Goal: Task Accomplishment & Management: Manage account settings

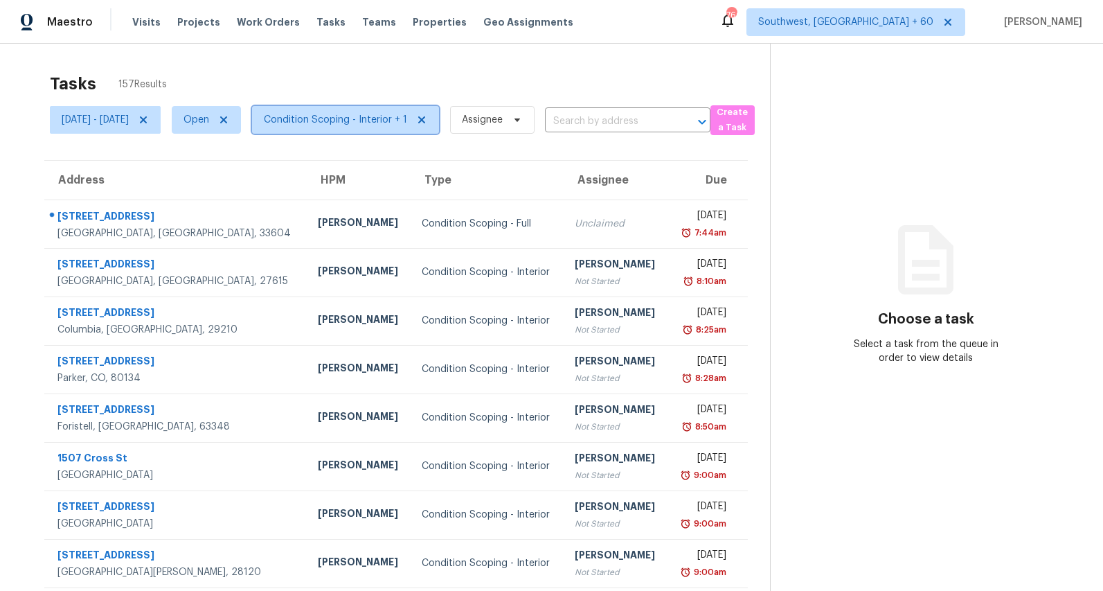
click at [353, 119] on span "Condition Scoping - Interior + 1" at bounding box center [335, 120] width 143 height 14
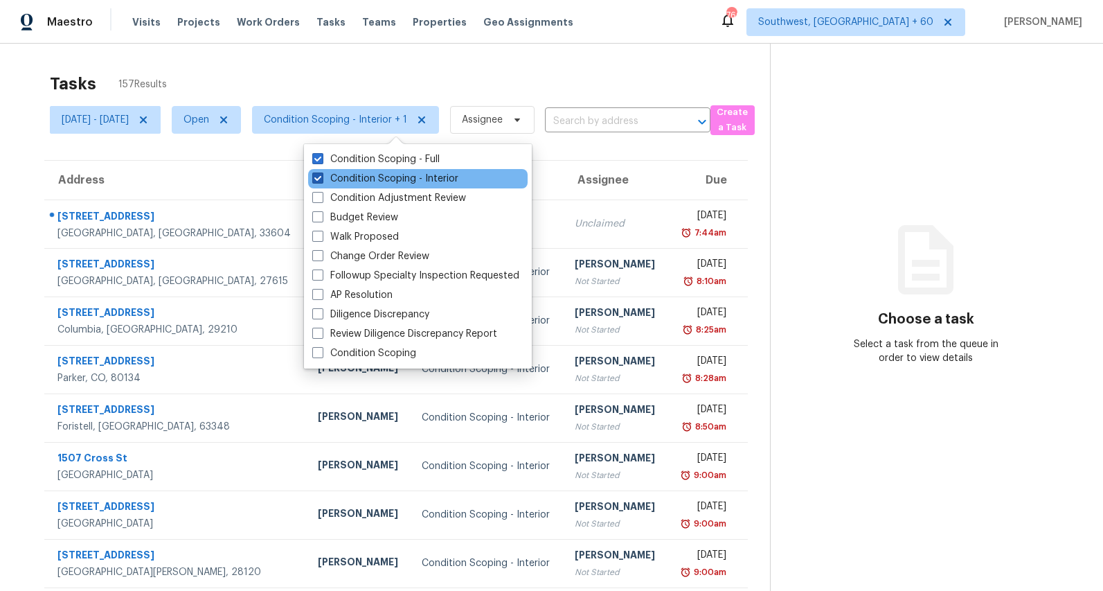
click at [340, 175] on label "Condition Scoping - Interior" at bounding box center [385, 179] width 146 height 14
click at [321, 175] on input "Condition Scoping - Interior" at bounding box center [316, 176] width 9 height 9
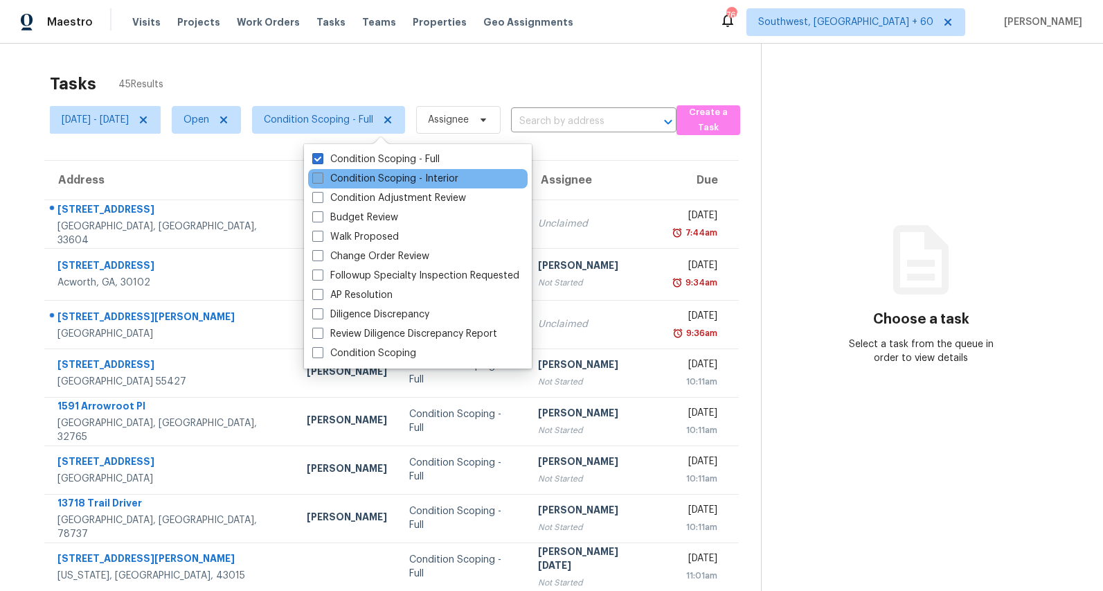
click at [340, 175] on label "Condition Scoping - Interior" at bounding box center [385, 179] width 146 height 14
click at [321, 175] on input "Condition Scoping - Interior" at bounding box center [316, 176] width 9 height 9
checkbox input "true"
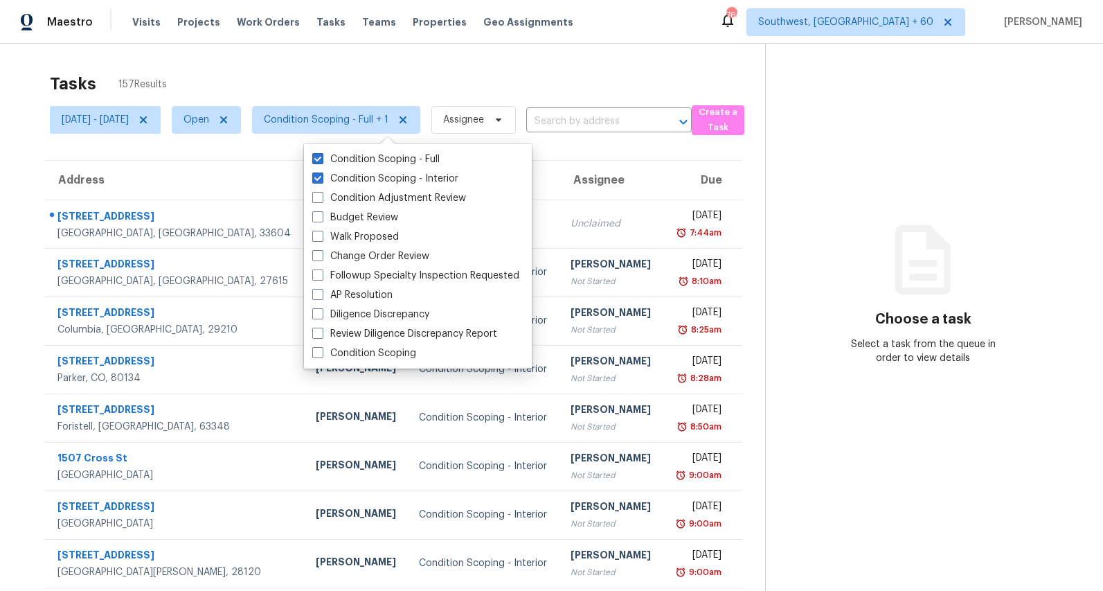
click at [330, 77] on div "Tasks 157 Results" at bounding box center [407, 84] width 715 height 36
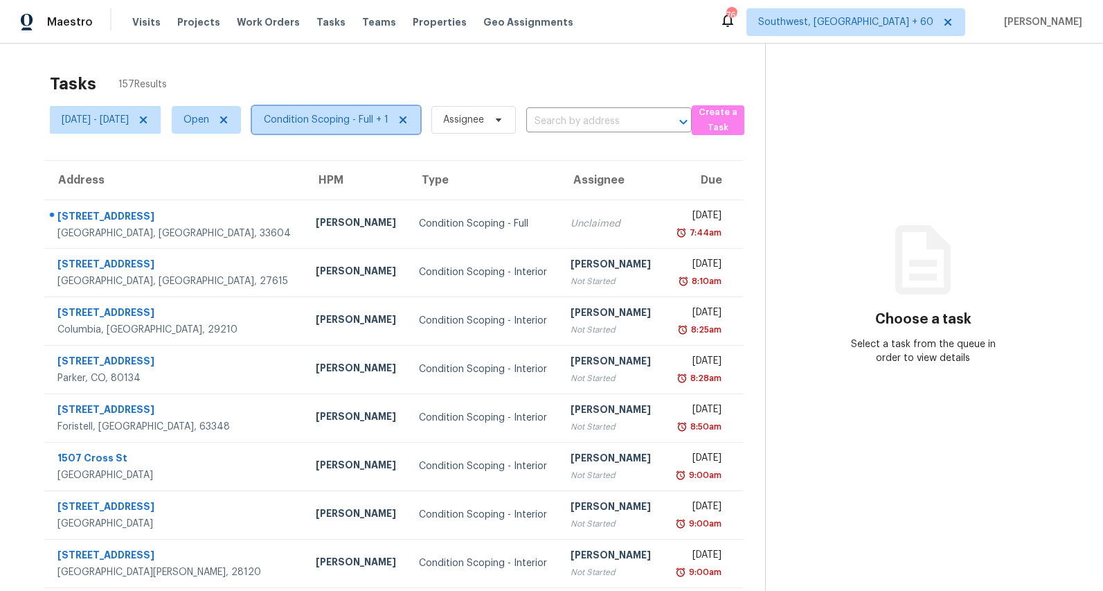
click at [359, 121] on span "Condition Scoping - Full + 1" at bounding box center [326, 120] width 125 height 14
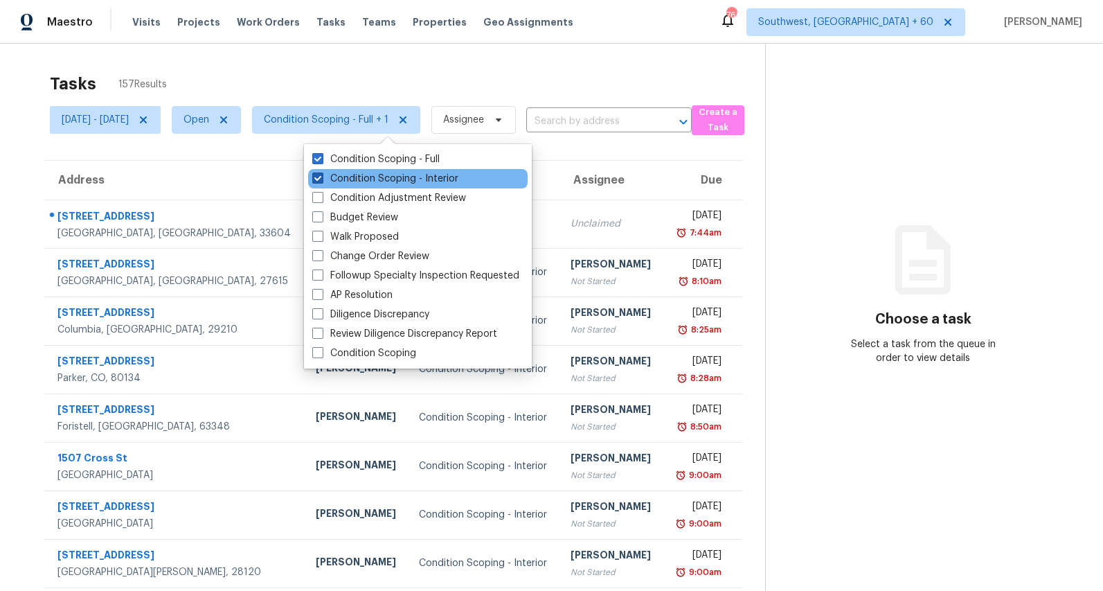
click at [359, 184] on label "Condition Scoping - Interior" at bounding box center [385, 179] width 146 height 14
click at [321, 181] on input "Condition Scoping - Interior" at bounding box center [316, 176] width 9 height 9
checkbox input "false"
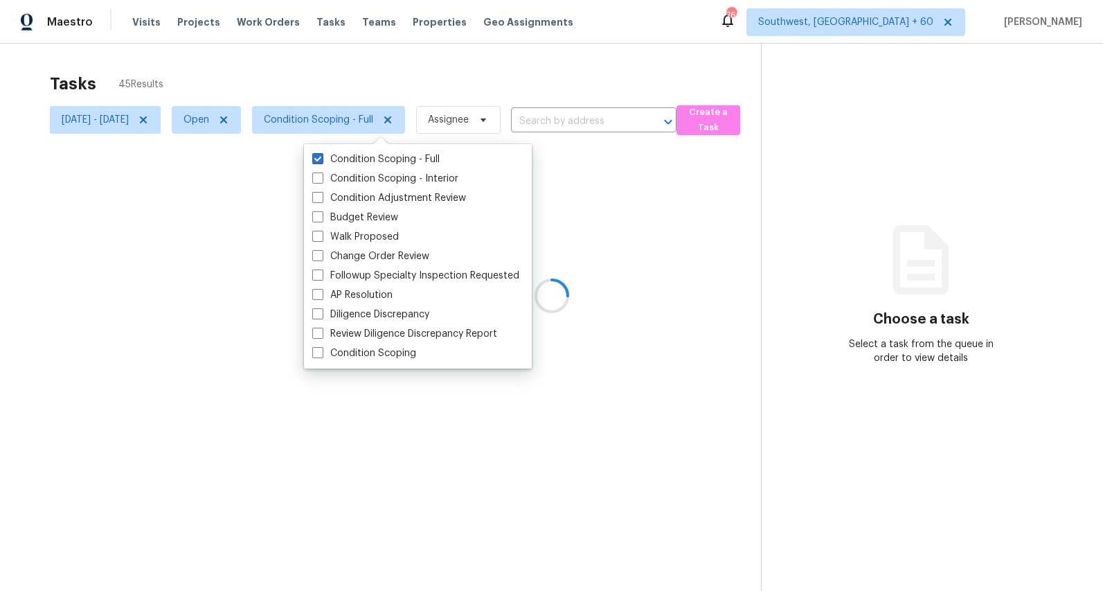
click at [315, 71] on div "Tasks 45 Results" at bounding box center [405, 84] width 711 height 36
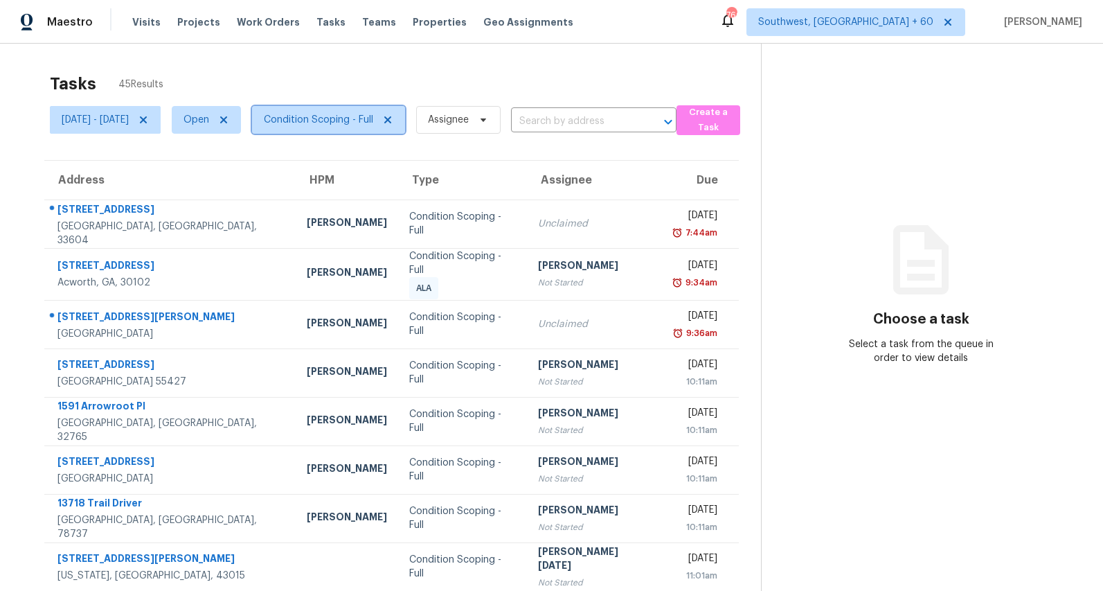
click at [353, 110] on span "Condition Scoping - Full" at bounding box center [328, 120] width 153 height 28
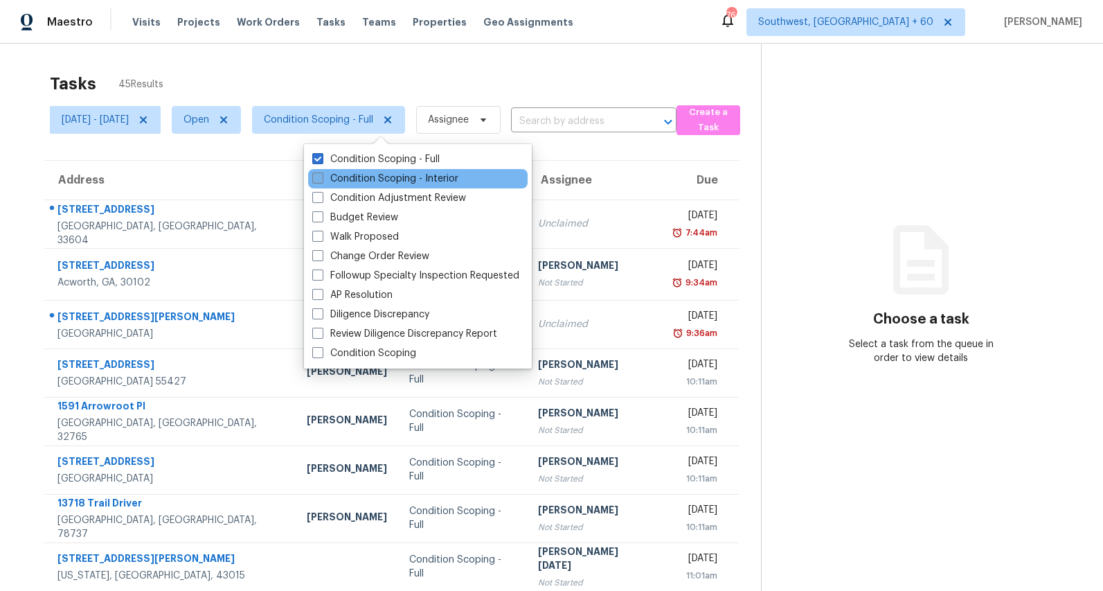
click at [348, 182] on label "Condition Scoping - Interior" at bounding box center [385, 179] width 146 height 14
click at [321, 181] on input "Condition Scoping - Interior" at bounding box center [316, 176] width 9 height 9
checkbox input "true"
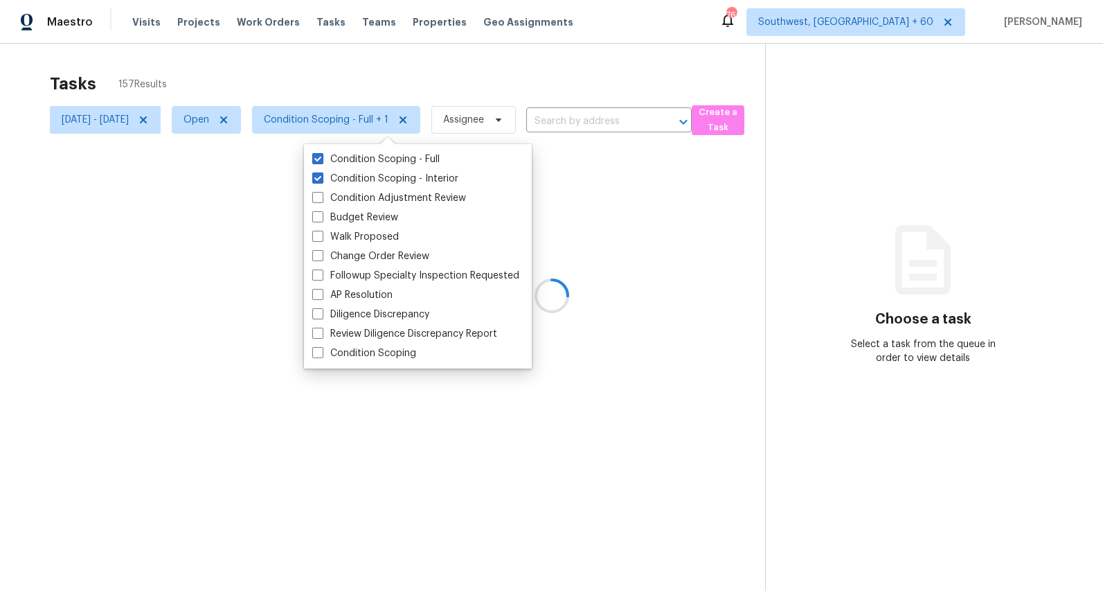
click at [271, 67] on div at bounding box center [551, 295] width 1103 height 591
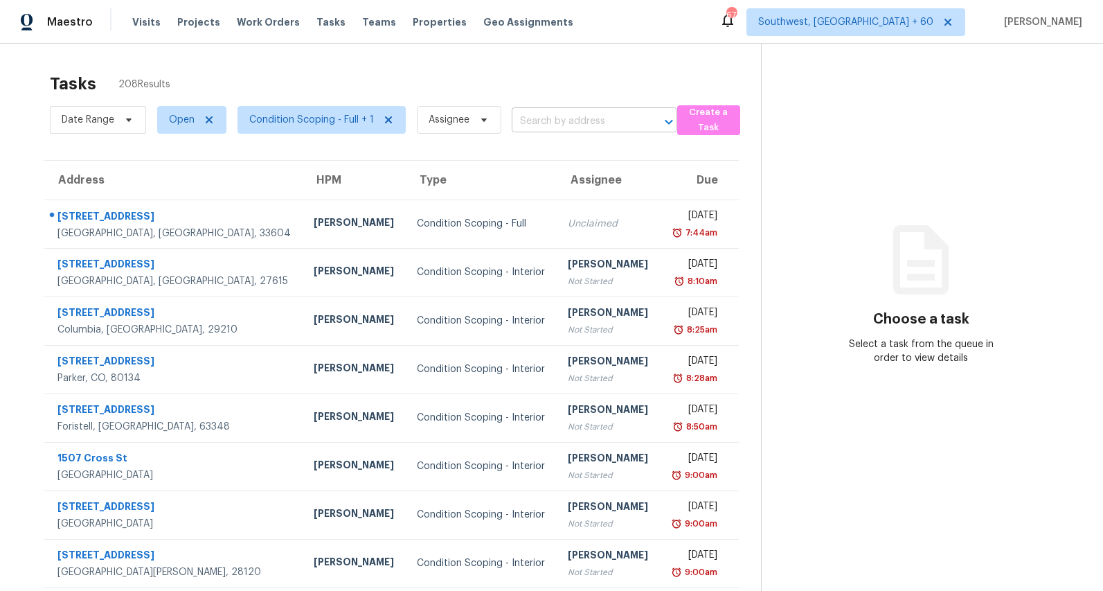
click at [542, 127] on input "text" at bounding box center [575, 121] width 127 height 21
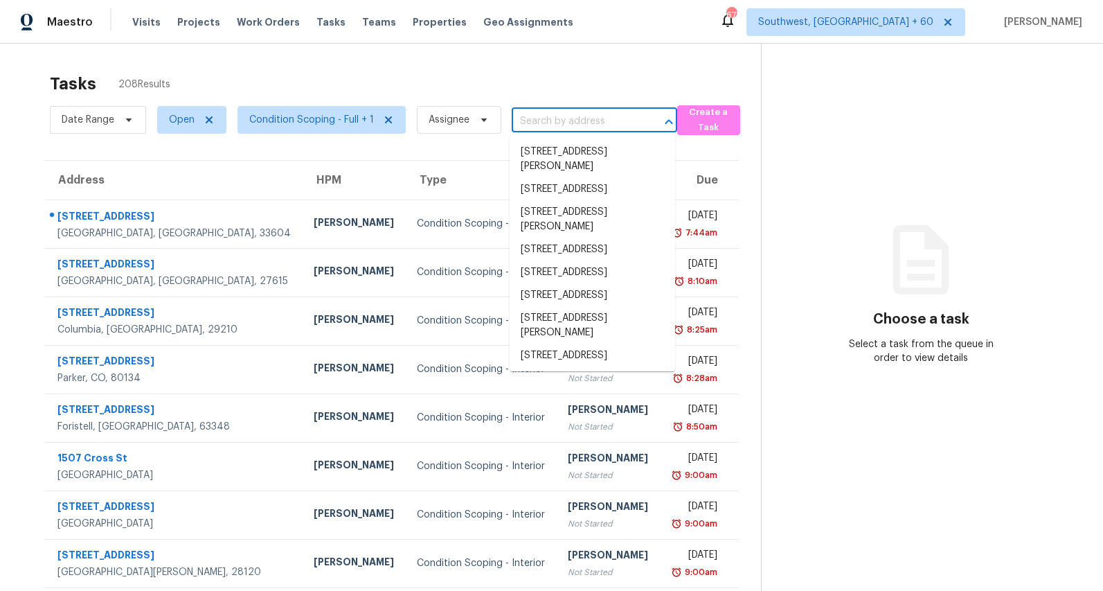
paste input "3604 S Dixie Hwy #220, West Palm Beach, FL 33405"
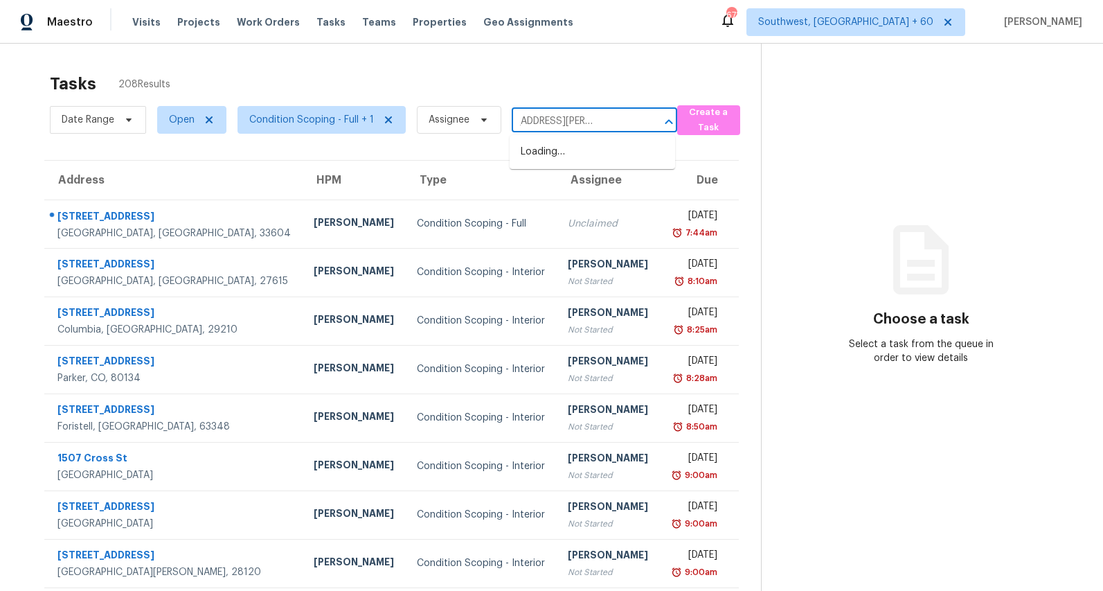
scroll to position [0, 69]
click at [558, 118] on input "[STREET_ADDRESS][PERSON_NAME]" at bounding box center [575, 121] width 127 height 21
click at [637, 120] on div "3604 S DixieWest Palm Beach ​" at bounding box center [595, 121] width 166 height 21
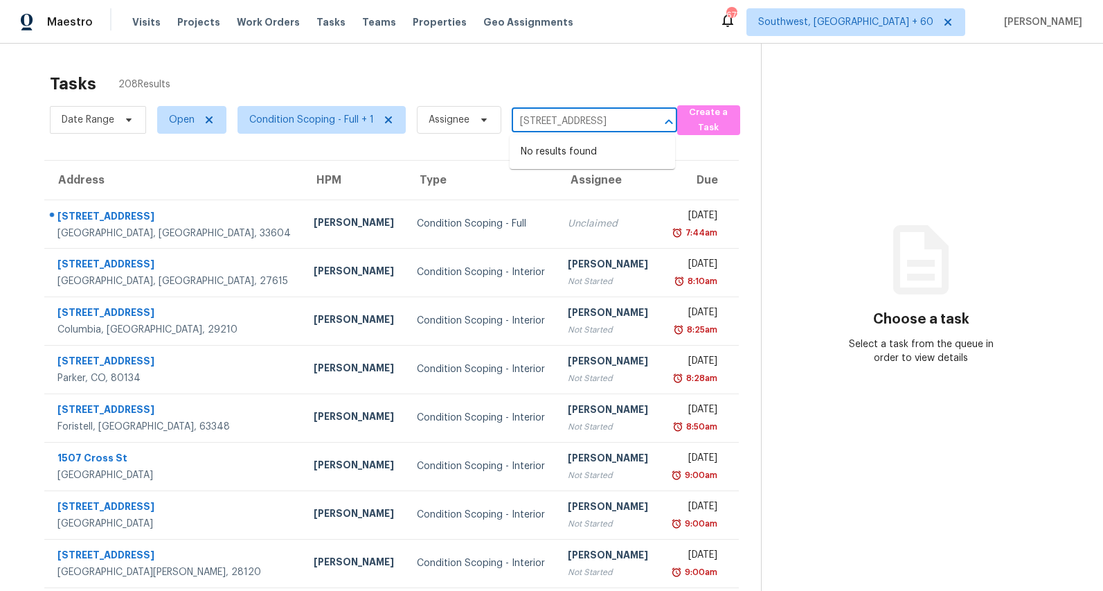
click at [644, 121] on div at bounding box center [659, 121] width 36 height 19
drag, startPoint x: 646, startPoint y: 126, endPoint x: 417, endPoint y: 126, distance: 229.2
click at [417, 126] on div "Date Range Open Condition Scoping - Full + 1 Assignee 3604 SWest Palm Beach ​" at bounding box center [363, 120] width 627 height 36
click at [634, 124] on input "3604 SWest Palm Beach" at bounding box center [575, 121] width 127 height 21
paste input "Dixie Hwy #220, West Palm Beach, FL 33405"
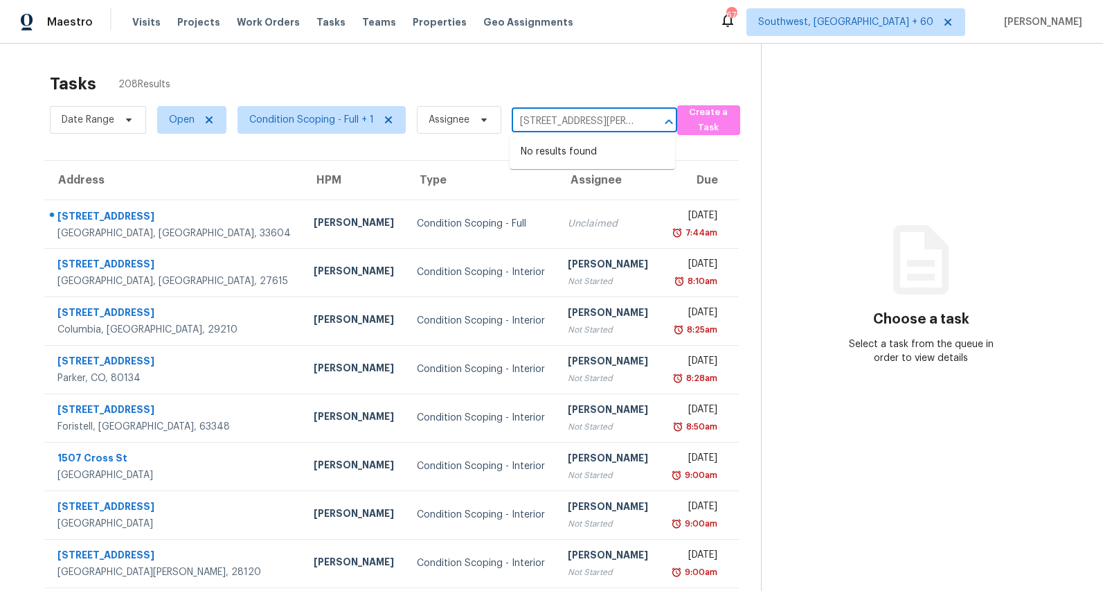
type input "3604 S Dixie Hwy #220"
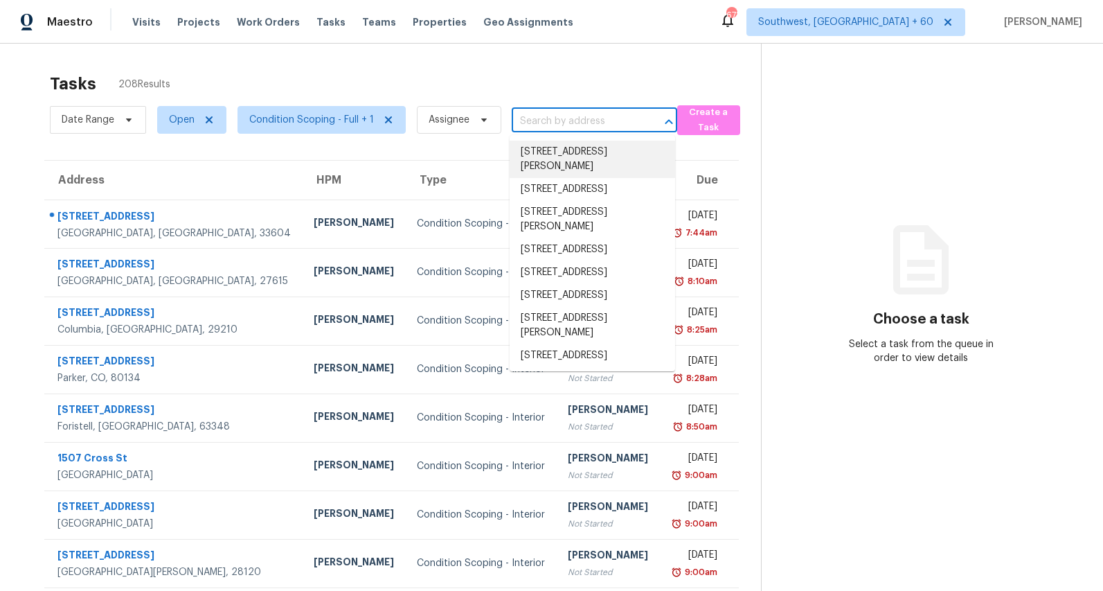
click at [585, 124] on input "text" at bounding box center [575, 121] width 127 height 21
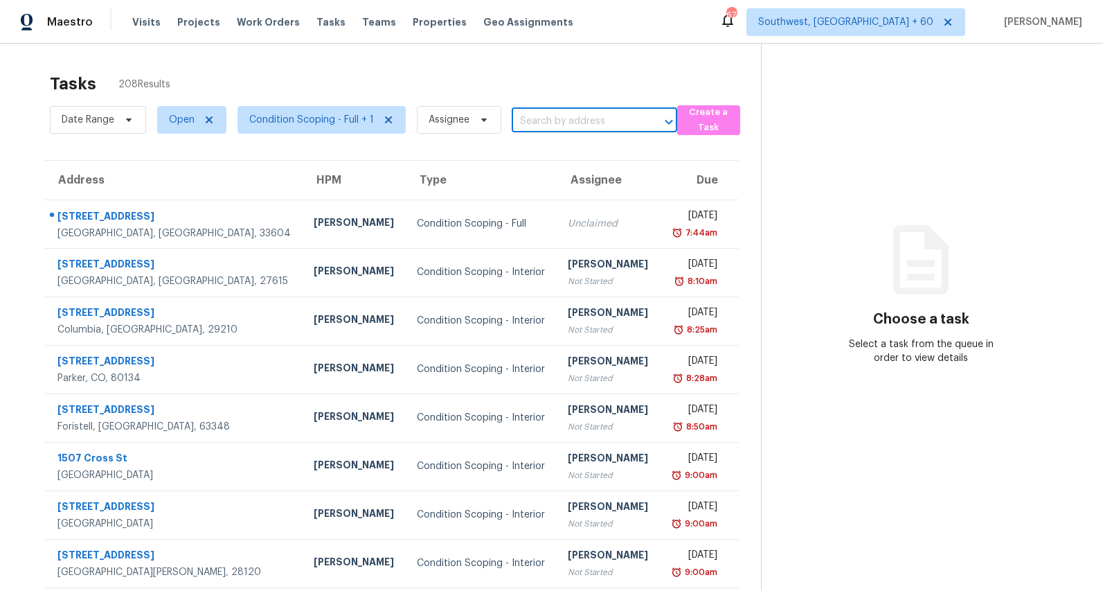
paste input "3604 S Dixie Hwy #220, West Palm Beach, FL 33405"
type input "3604 S Dixie Hwy #220, West Palm Beach, FL 33405"
click at [552, 78] on div "Tasks 208 Results" at bounding box center [405, 84] width 711 height 36
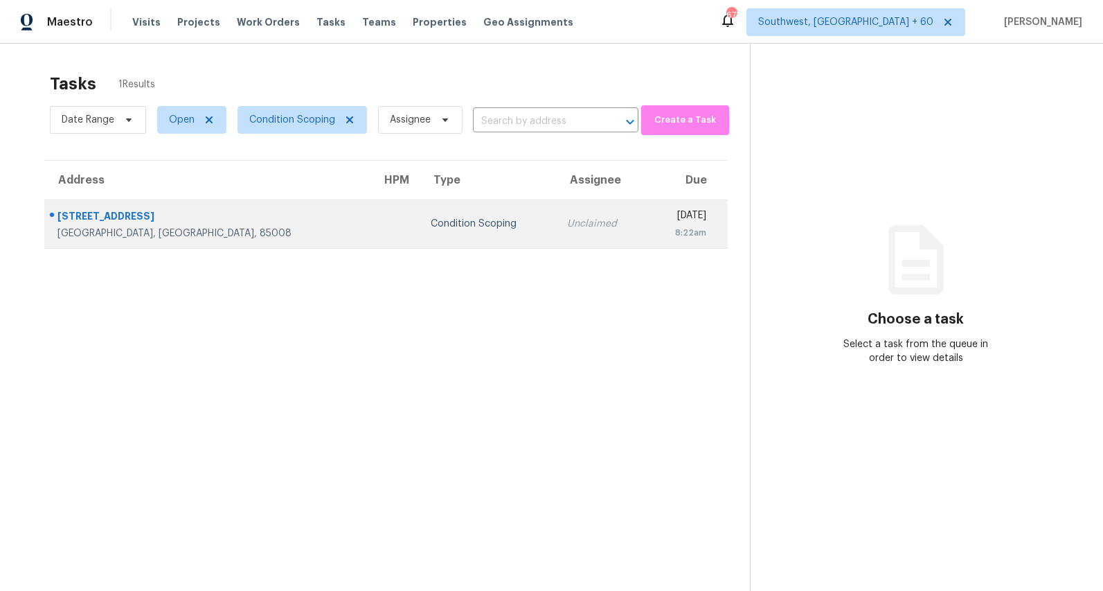
click at [371, 238] on td at bounding box center [395, 223] width 49 height 48
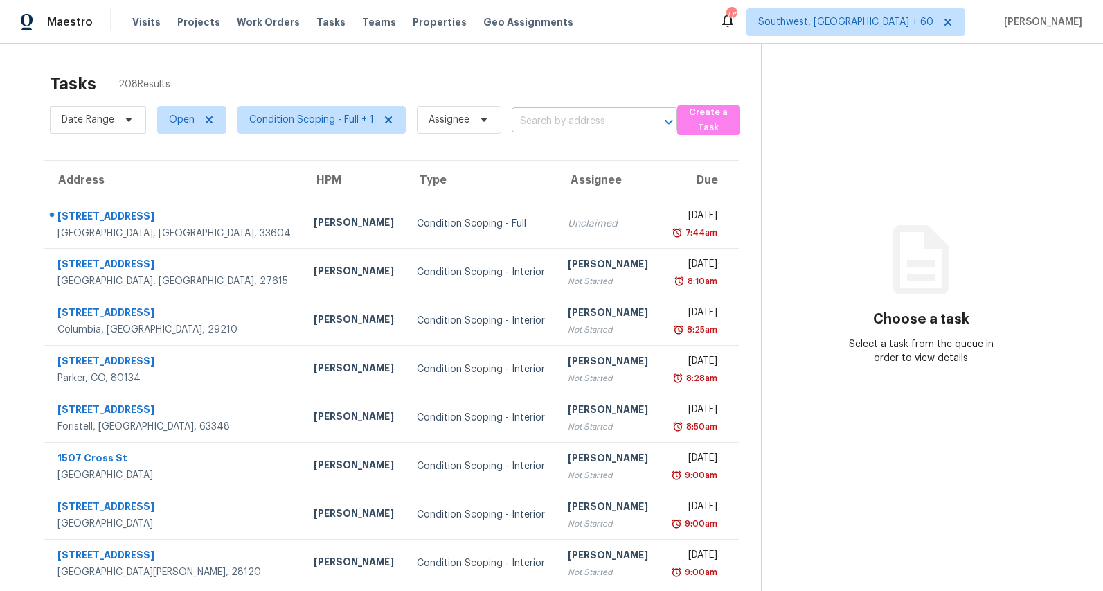
click at [535, 122] on input "text" at bounding box center [575, 121] width 127 height 21
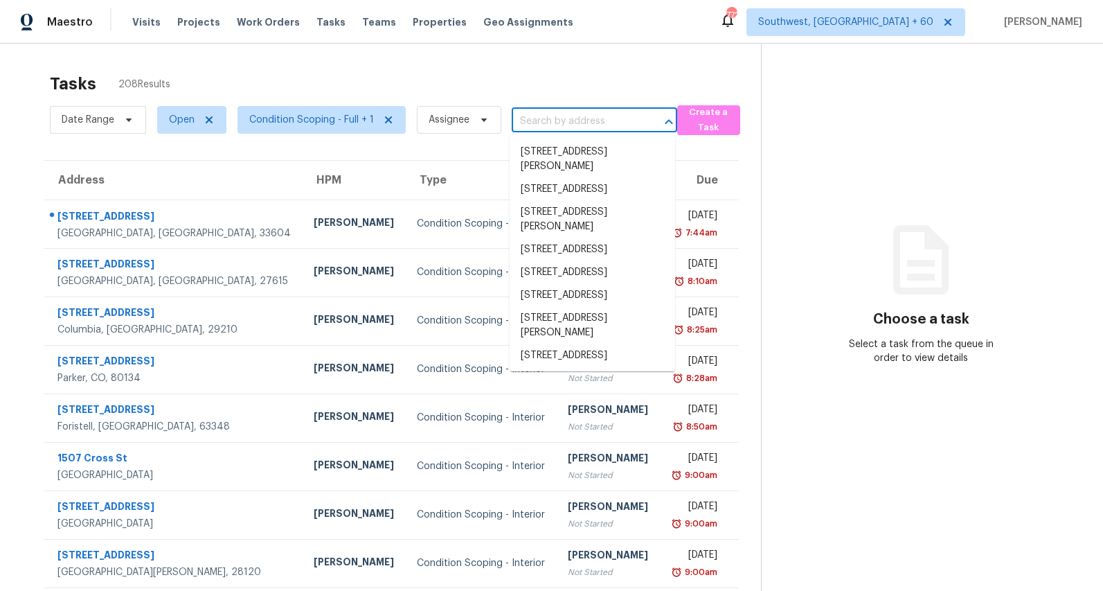
paste input "3604 S Dixie Hwy #220, West Palm Beach, FL 33405"
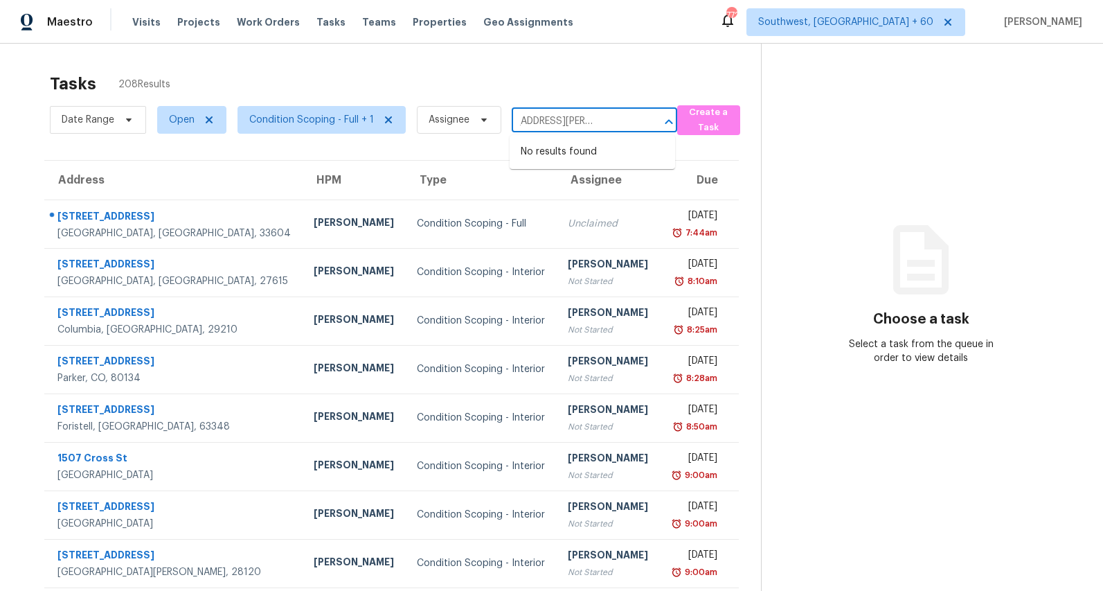
type input "3604 S Dixie Hwy #220, West Palm Beach, FL 33405"
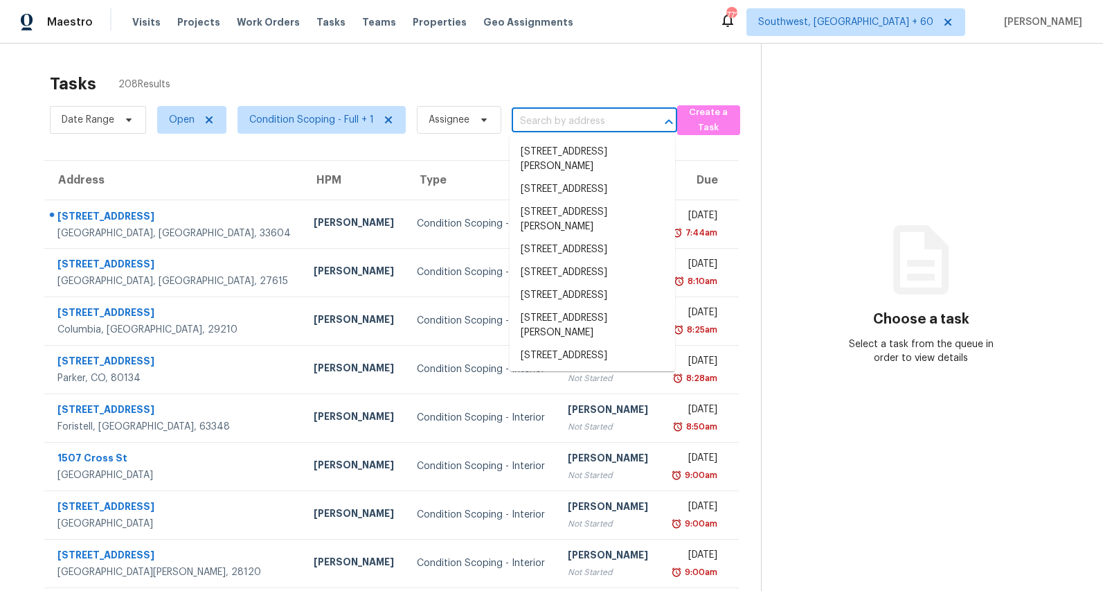
paste input "3604 S Dixie Hwy #220, West Palm Beach, FL 33405"
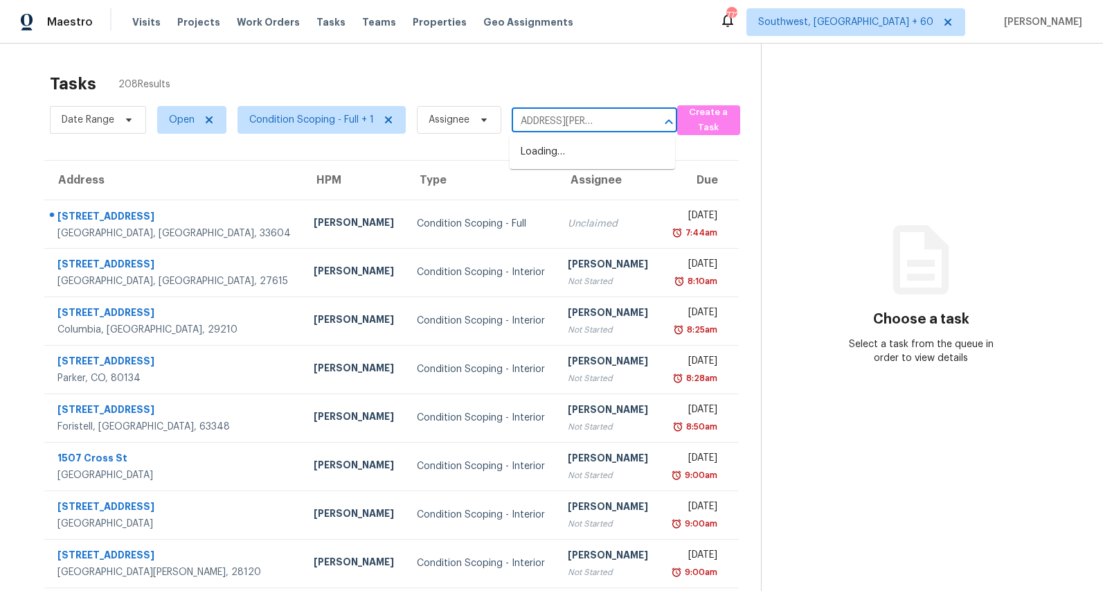
scroll to position [0, 69]
type input "3604 S Dixie Hwy #220, West Palm Beach"
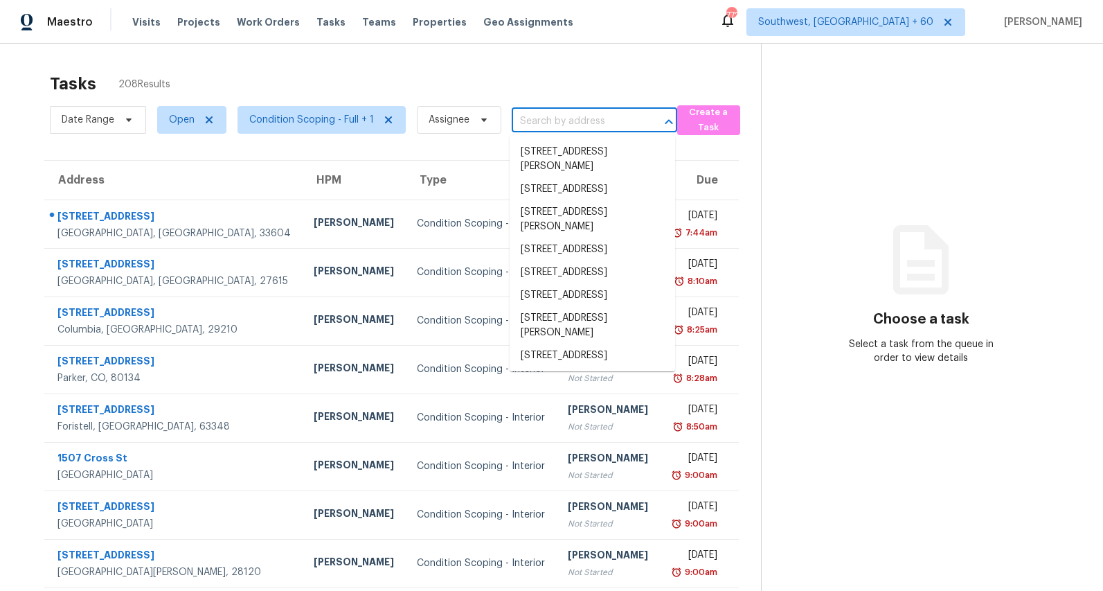
scroll to position [0, 0]
click at [623, 125] on input "text" at bounding box center [575, 121] width 127 height 21
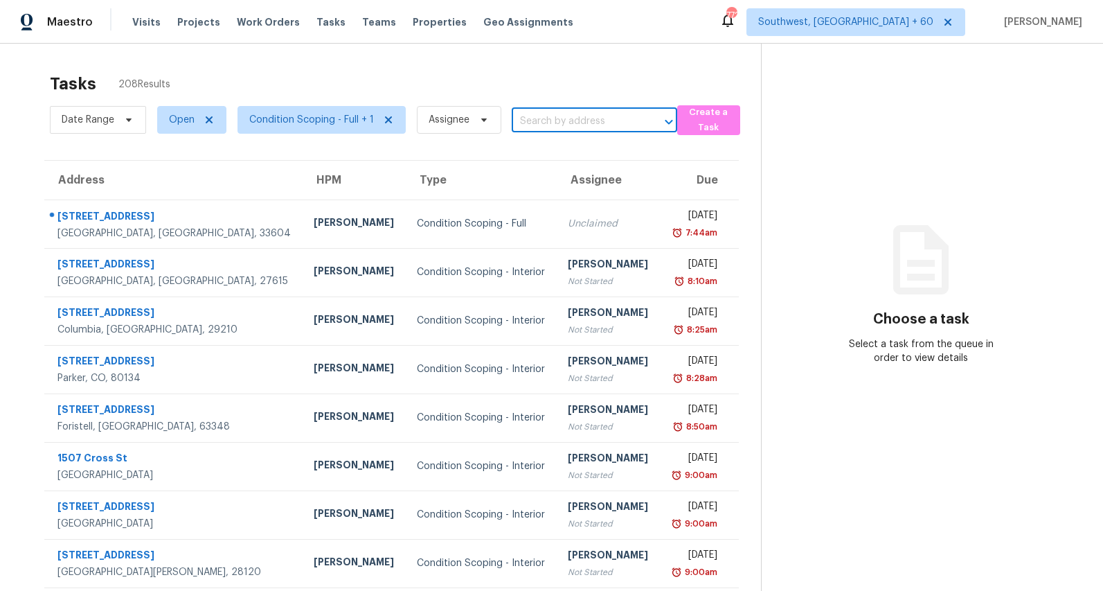
paste input "3604 S Dixie Hwy Apt 220, West Palm Beach, FL 33405"
click at [556, 123] on input "3604 S Dixie Hwy Apt 220, West Palm Beach" at bounding box center [575, 121] width 127 height 21
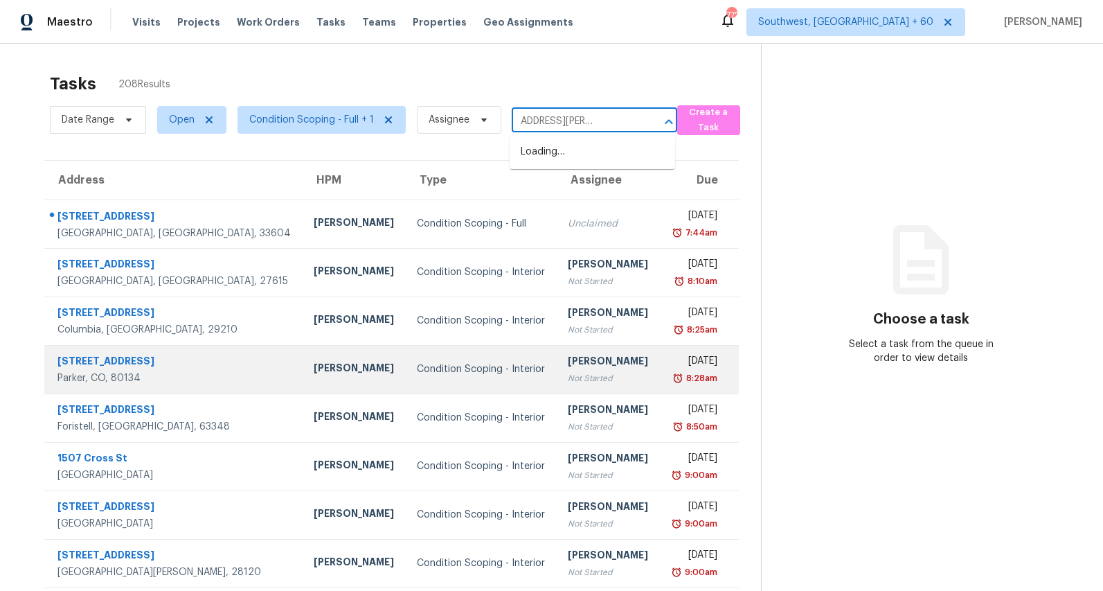
type input "3604 S Dixie Hwy, West Palm Beach"
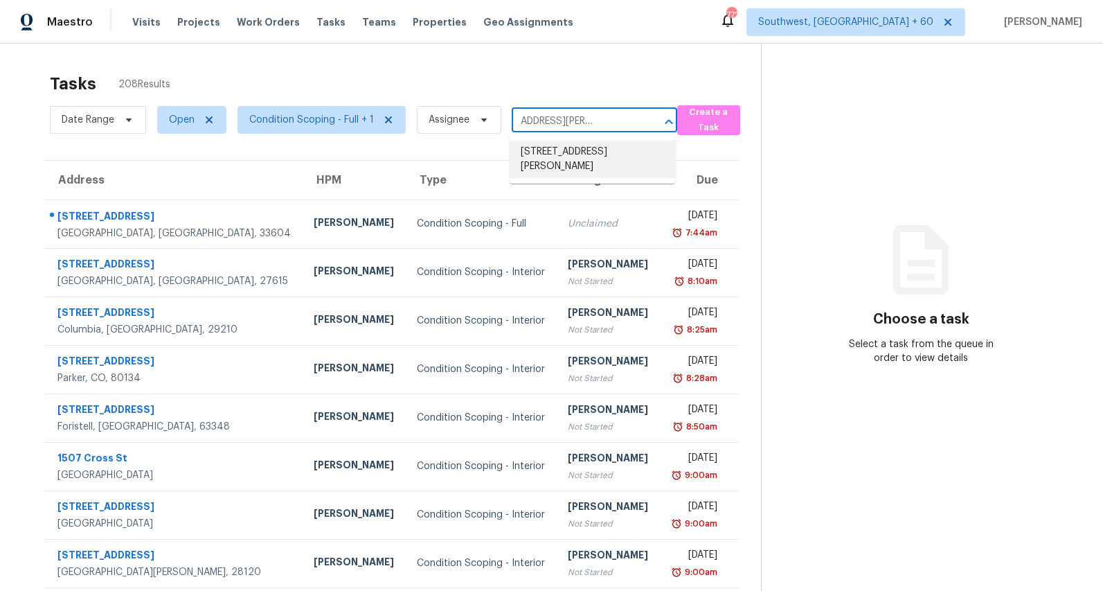
click at [560, 166] on li "3604 S Dixie Hwy Apt 220, West Palm Beach, FL 33405" at bounding box center [593, 159] width 166 height 37
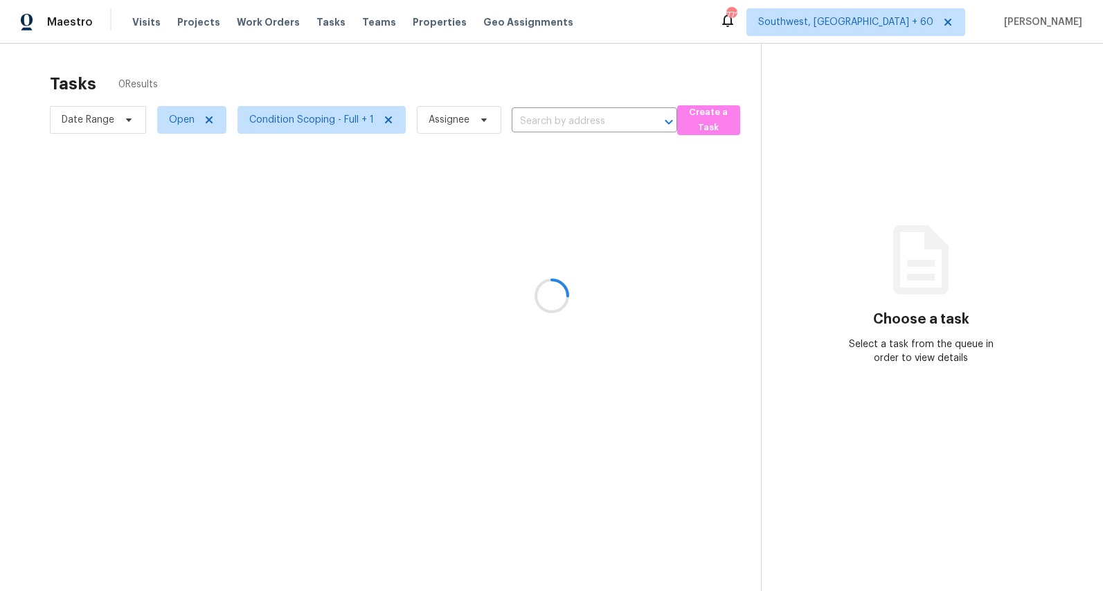
type input "3604 S Dixie Hwy Apt 220, West Palm Beach, FL 33405"
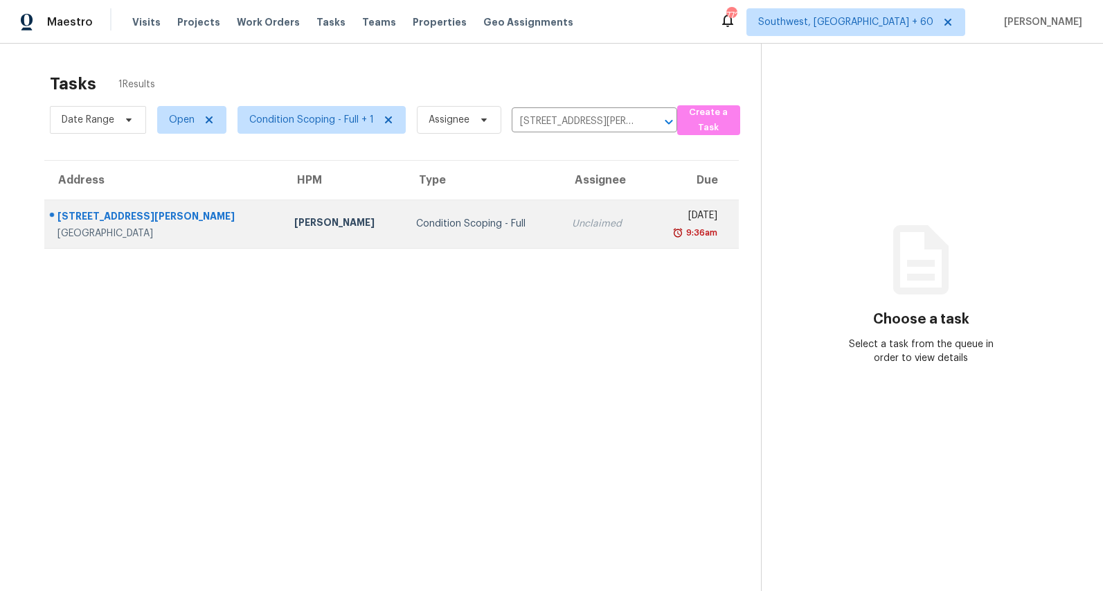
click at [415, 215] on td "Condition Scoping - Full" at bounding box center [483, 223] width 156 height 48
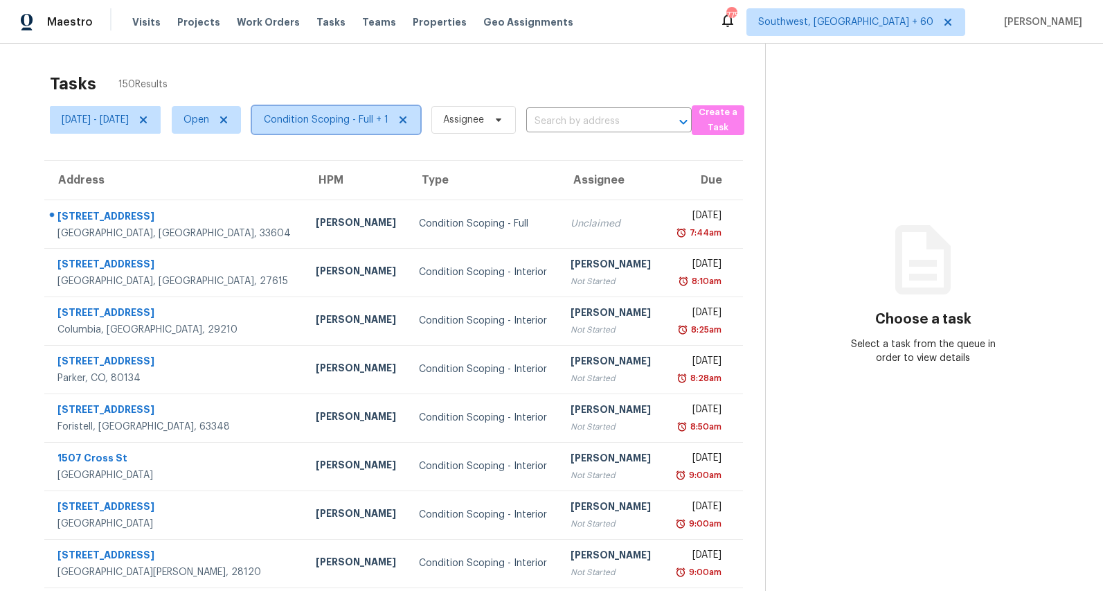
click at [379, 116] on span "Condition Scoping - Full + 1" at bounding box center [326, 120] width 125 height 14
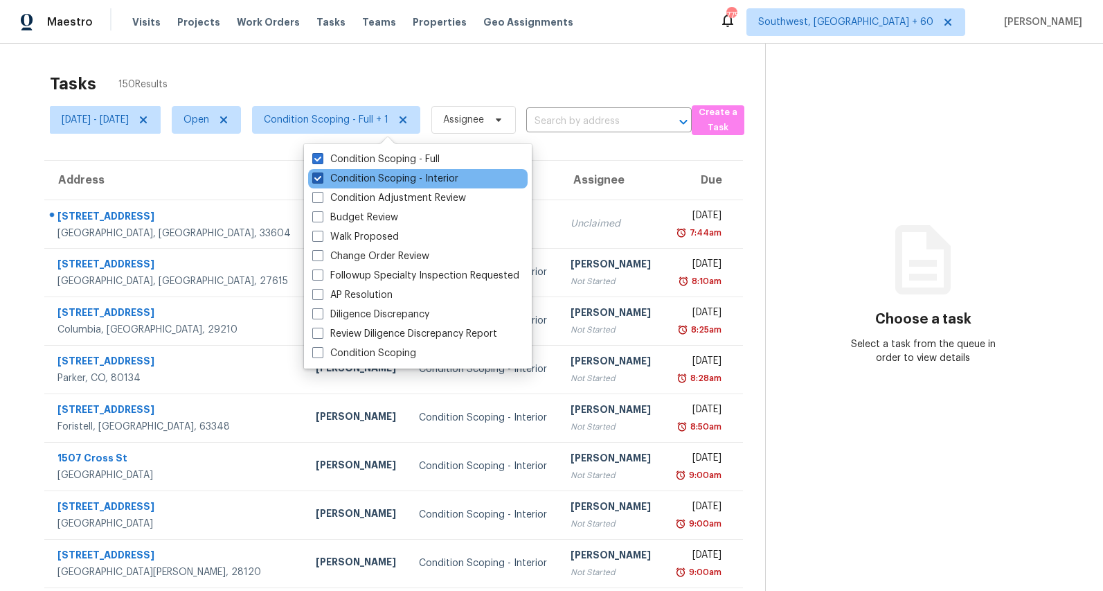
click at [354, 176] on label "Condition Scoping - Interior" at bounding box center [385, 179] width 146 height 14
click at [321, 176] on input "Condition Scoping - Interior" at bounding box center [316, 176] width 9 height 9
checkbox input "false"
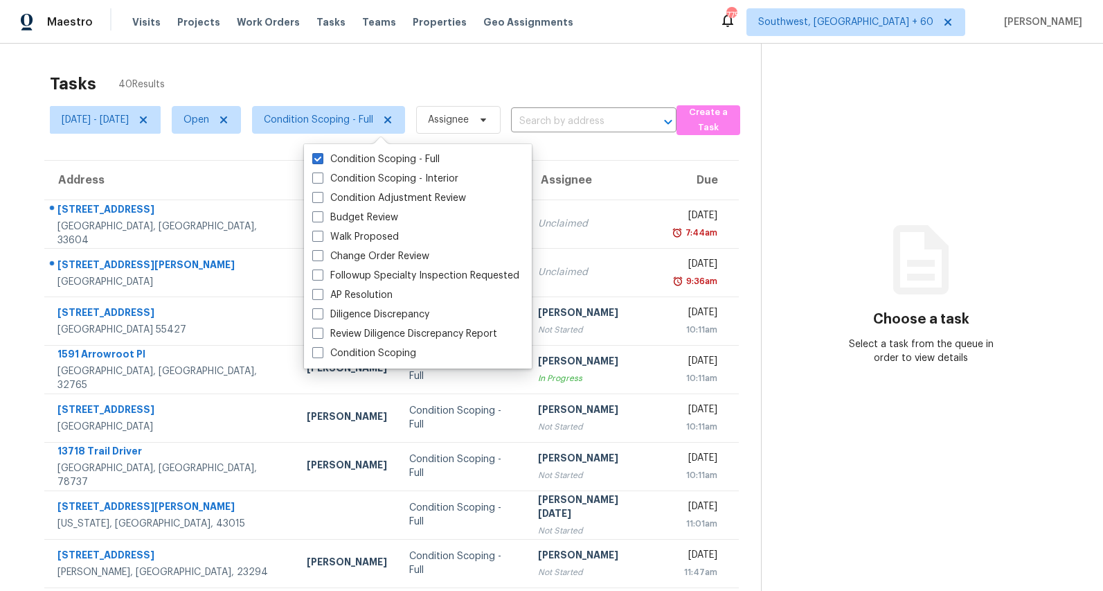
click at [332, 71] on div "Tasks 40 Results" at bounding box center [405, 84] width 711 height 36
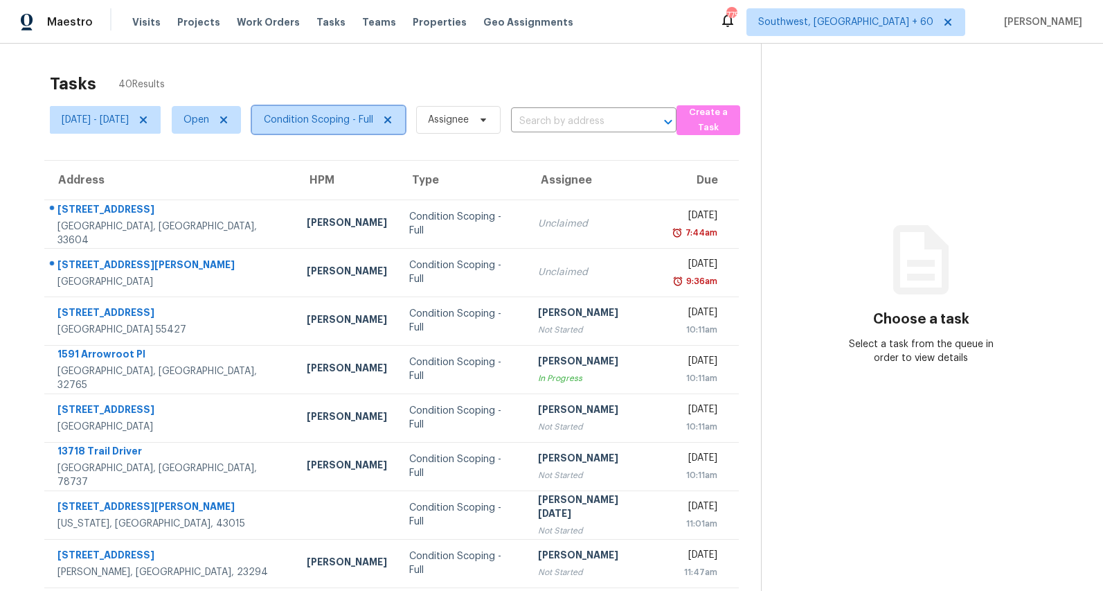
click at [384, 127] on span "Condition Scoping - Full" at bounding box center [328, 120] width 153 height 28
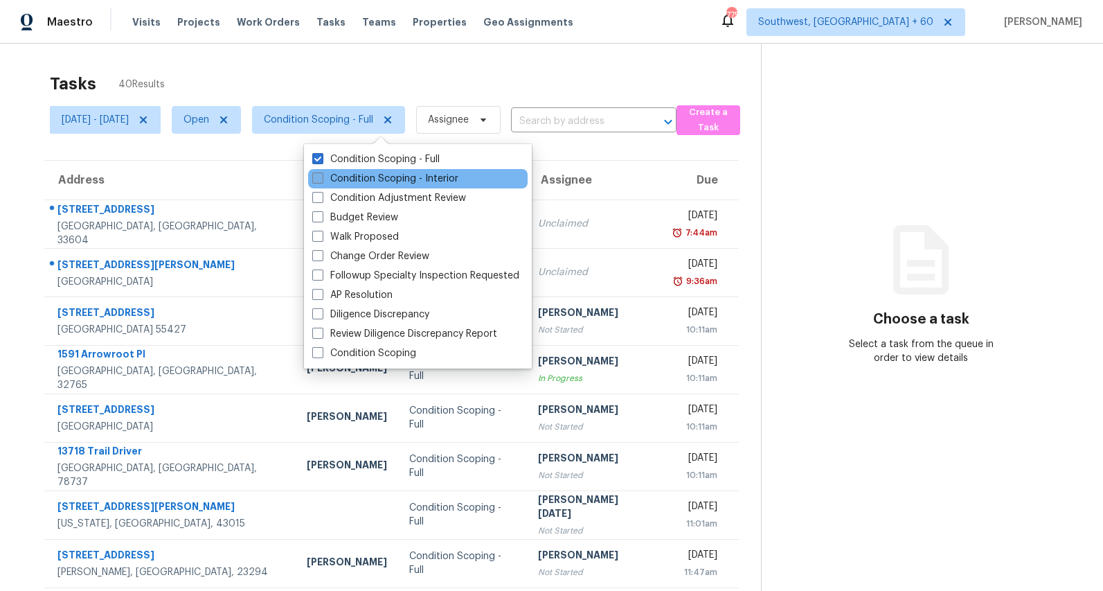
click at [360, 183] on label "Condition Scoping - Interior" at bounding box center [385, 179] width 146 height 14
click at [321, 181] on input "Condition Scoping - Interior" at bounding box center [316, 176] width 9 height 9
checkbox input "true"
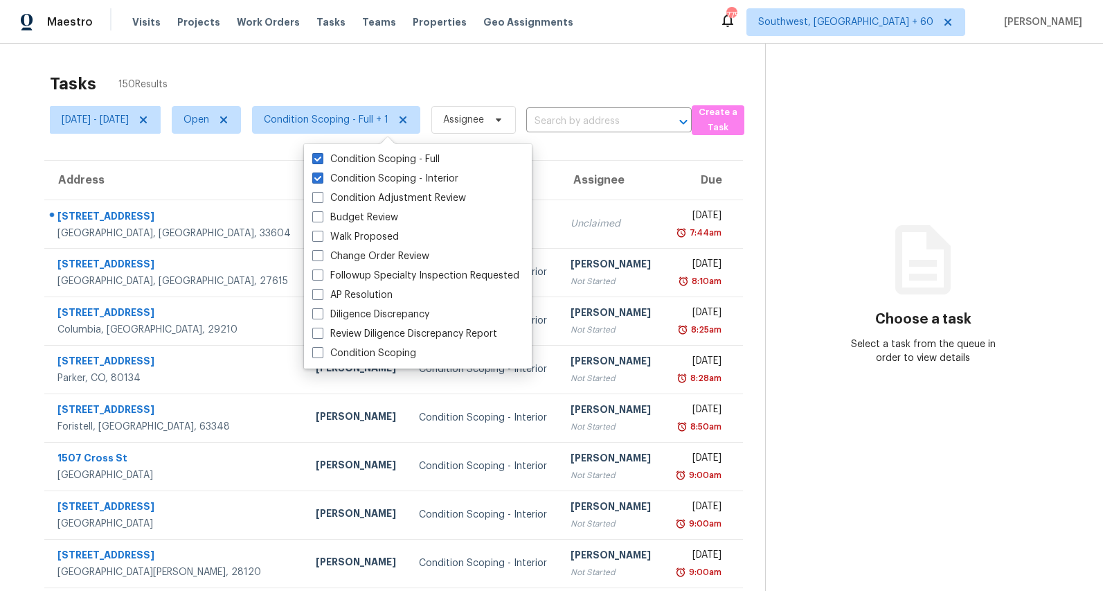
click at [312, 58] on div "Tasks 150 Results Mon, Sep 01 - Thu, Sep 04 Open Condition Scoping - Full + 1 A…" at bounding box center [551, 383] width 1103 height 678
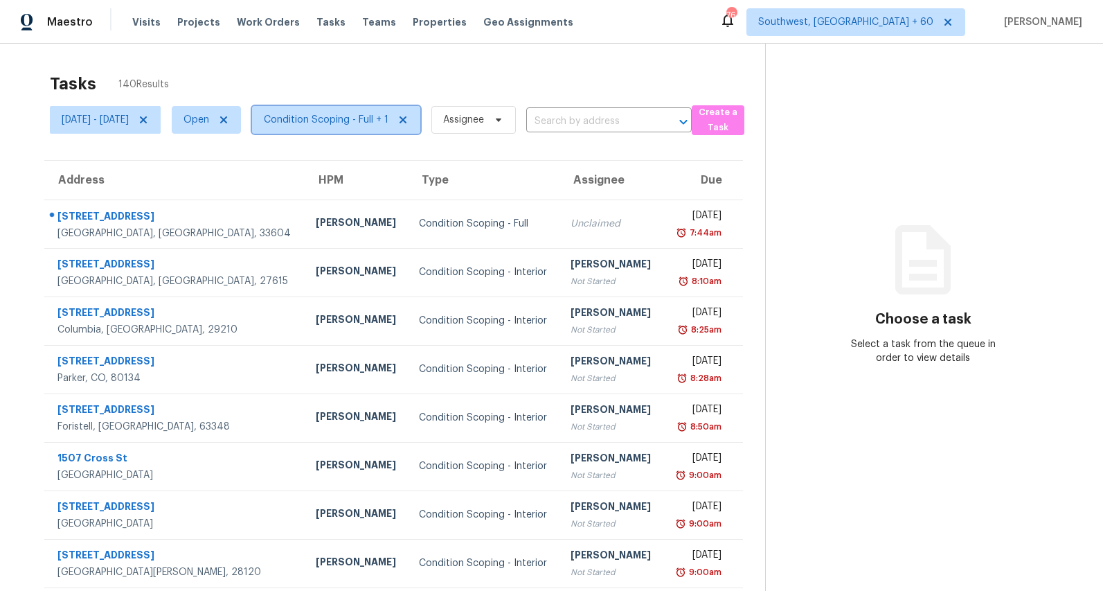
click at [364, 121] on span "Condition Scoping - Full + 1" at bounding box center [326, 120] width 125 height 14
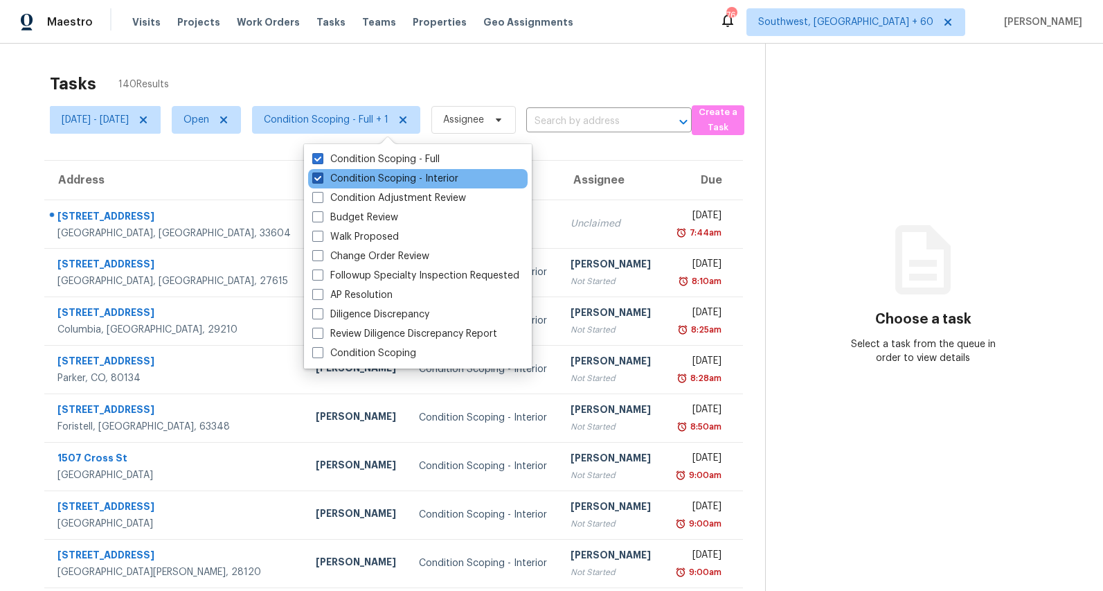
click at [365, 176] on label "Condition Scoping - Interior" at bounding box center [385, 179] width 146 height 14
click at [321, 176] on input "Condition Scoping - Interior" at bounding box center [316, 176] width 9 height 9
checkbox input "false"
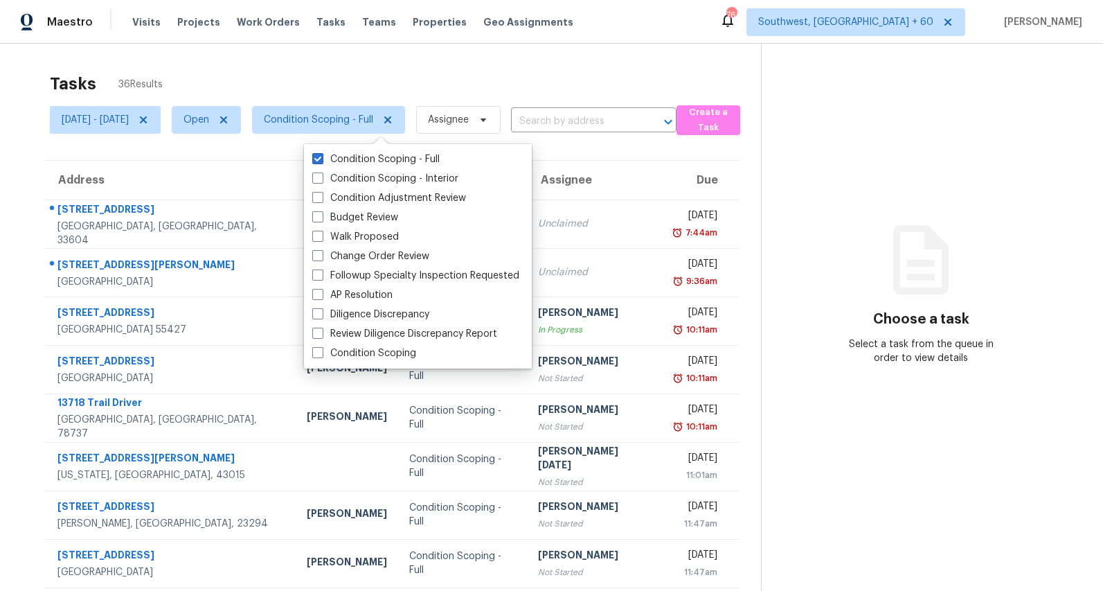
click at [320, 82] on div "Tasks 36 Results" at bounding box center [405, 84] width 711 height 36
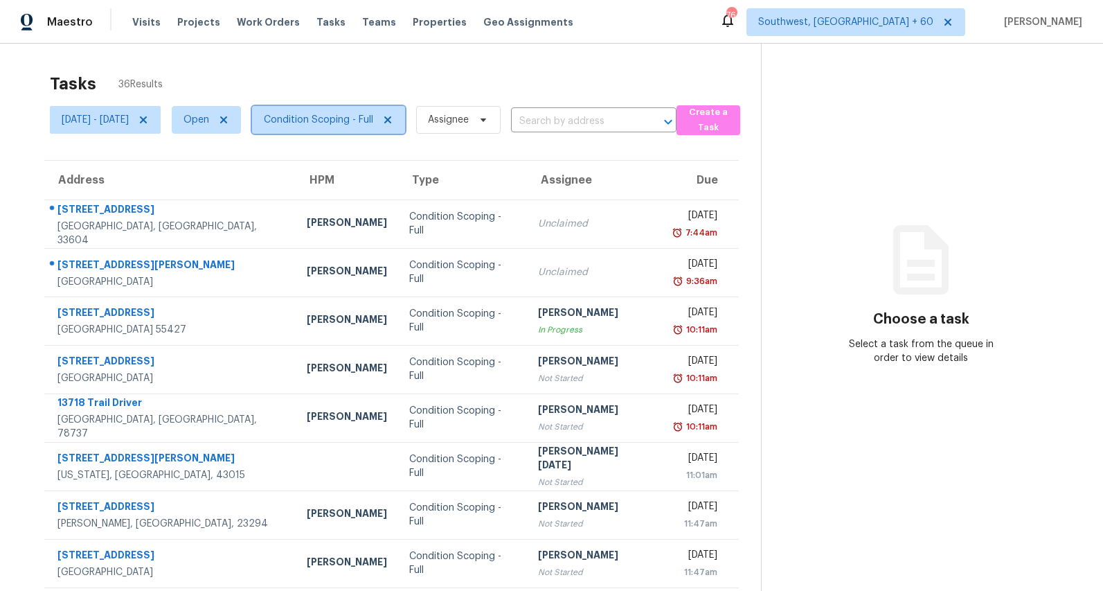
click at [350, 115] on span "Condition Scoping - Full" at bounding box center [318, 120] width 109 height 14
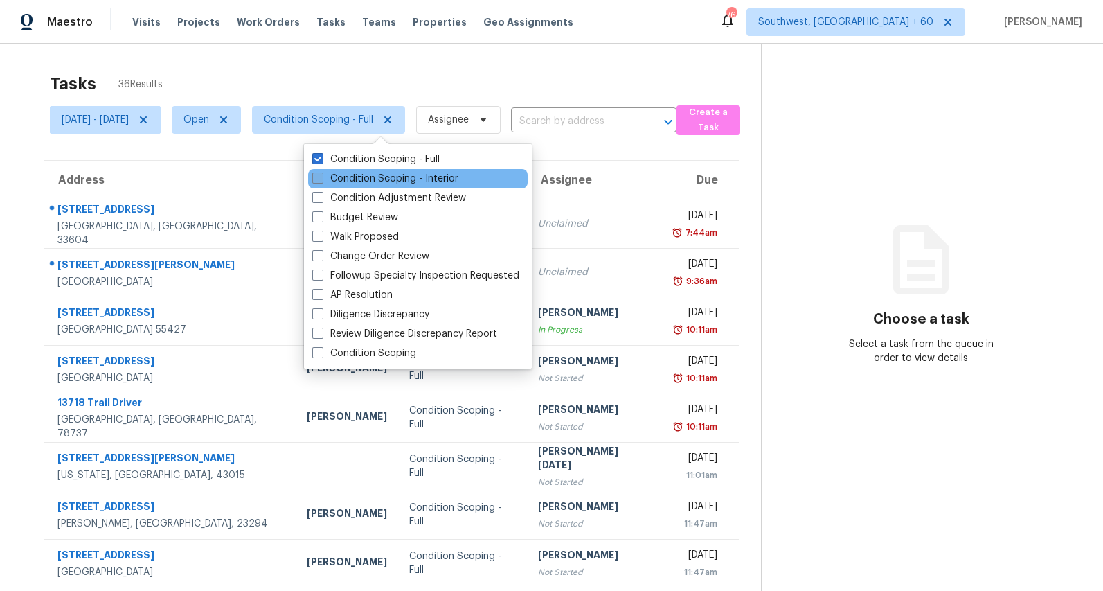
click at [356, 177] on label "Condition Scoping - Interior" at bounding box center [385, 179] width 146 height 14
click at [321, 177] on input "Condition Scoping - Interior" at bounding box center [316, 176] width 9 height 9
checkbox input "true"
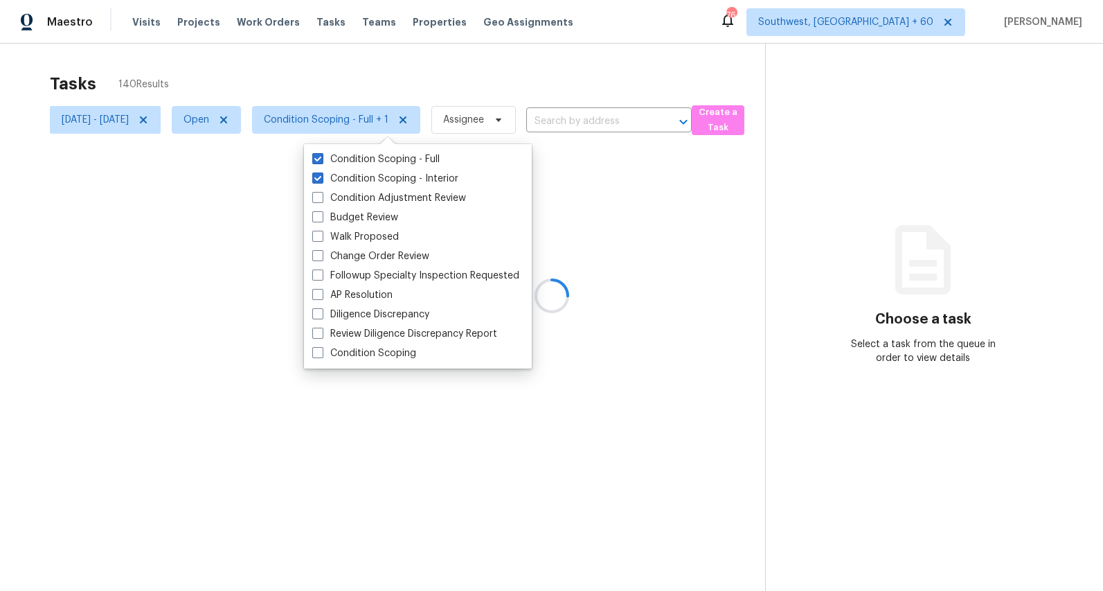
click at [294, 71] on div "Tasks 140 Results" at bounding box center [407, 84] width 715 height 36
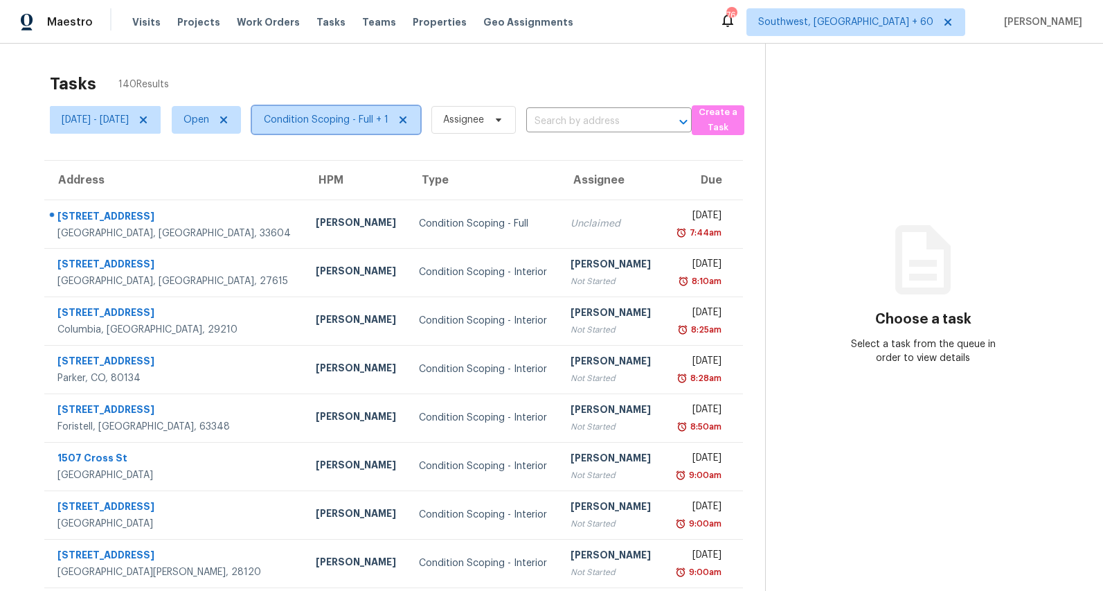
click at [366, 128] on span "Condition Scoping - Full + 1" at bounding box center [336, 120] width 168 height 28
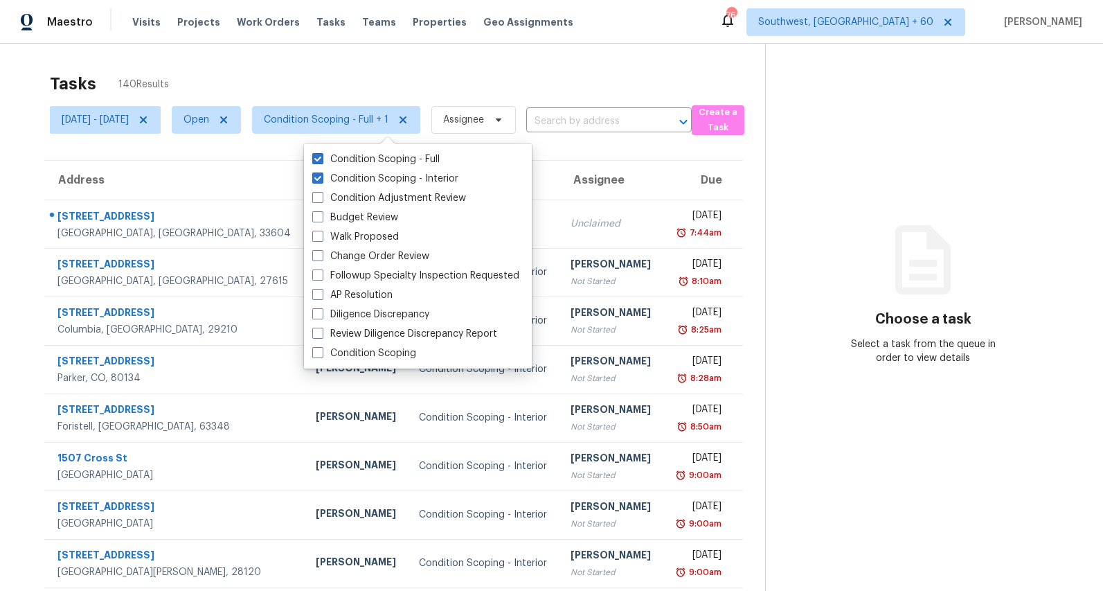
click at [459, 55] on div "Tasks 140 Results Mon, Sep 01 - Thu, Sep 04 Open Condition Scoping - Full + 1 A…" at bounding box center [551, 383] width 1103 height 678
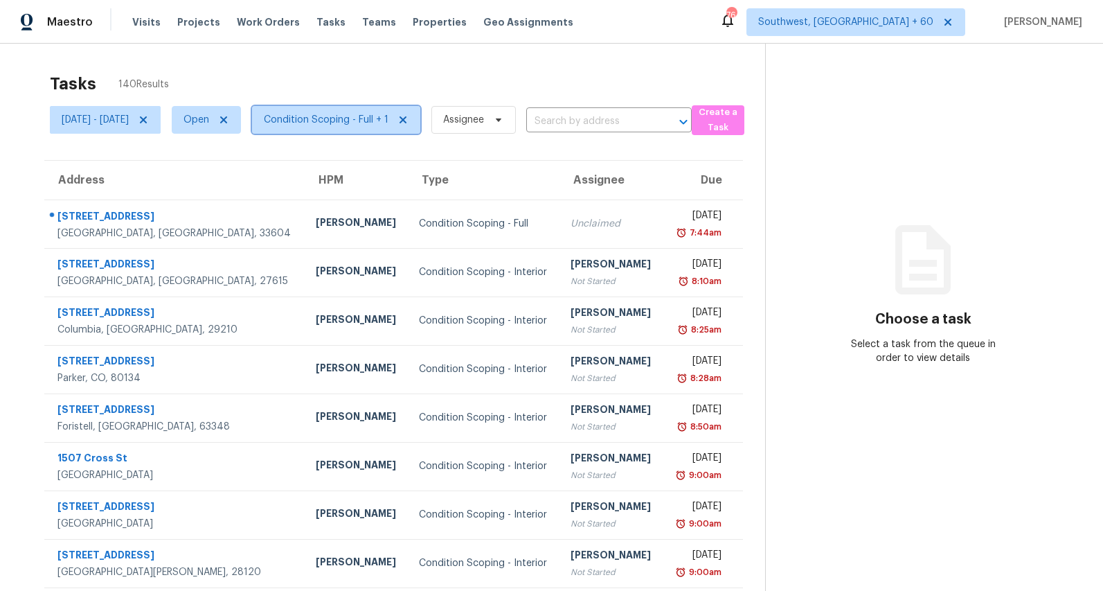
click at [380, 118] on span "Condition Scoping - Full + 1" at bounding box center [326, 120] width 125 height 14
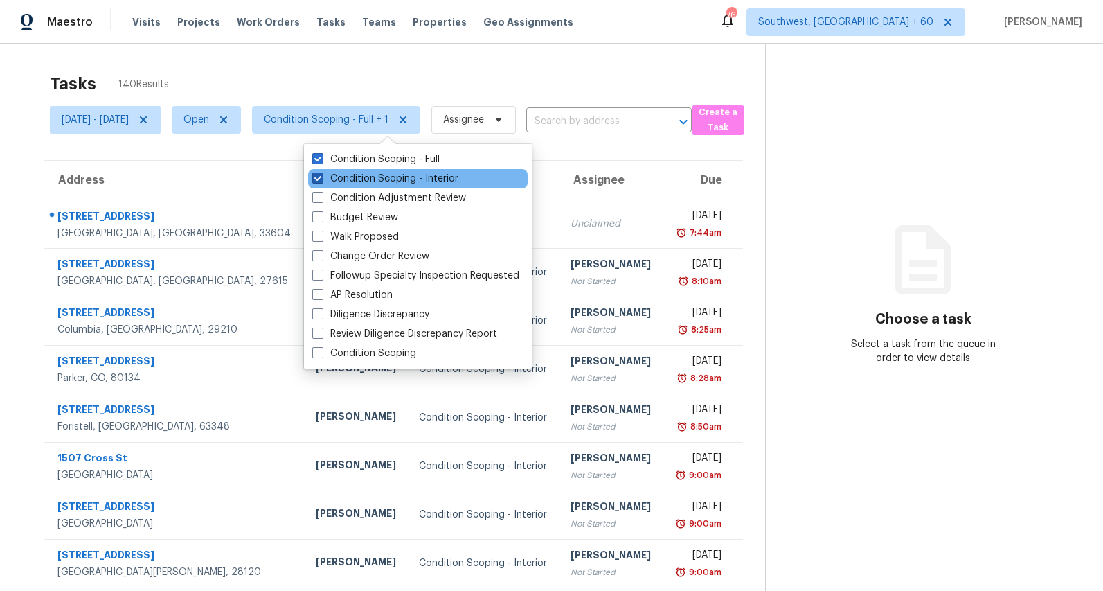
click at [363, 179] on label "Condition Scoping - Interior" at bounding box center [385, 179] width 146 height 14
click at [321, 179] on input "Condition Scoping - Interior" at bounding box center [316, 176] width 9 height 9
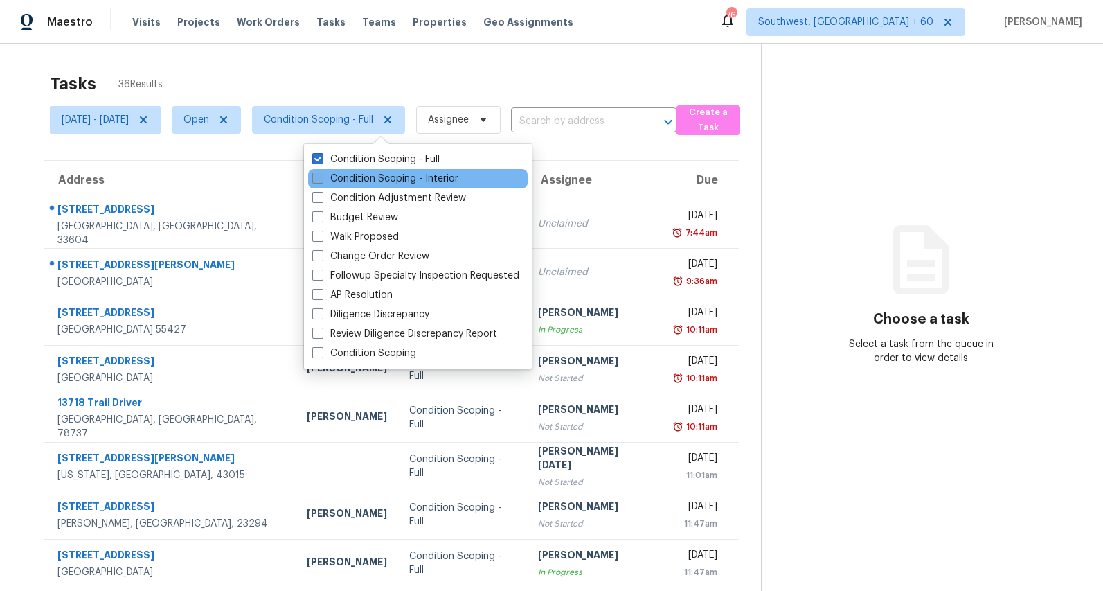
click at [363, 179] on label "Condition Scoping - Interior" at bounding box center [385, 179] width 146 height 14
click at [321, 179] on input "Condition Scoping - Interior" at bounding box center [316, 176] width 9 height 9
checkbox input "true"
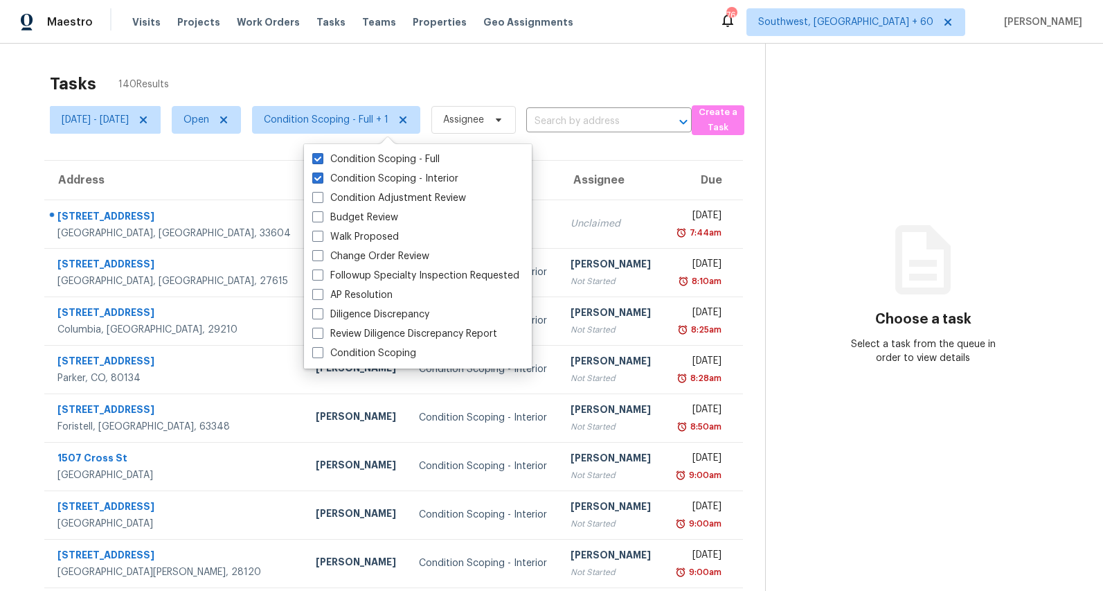
click at [300, 74] on div "Tasks 140 Results" at bounding box center [407, 84] width 715 height 36
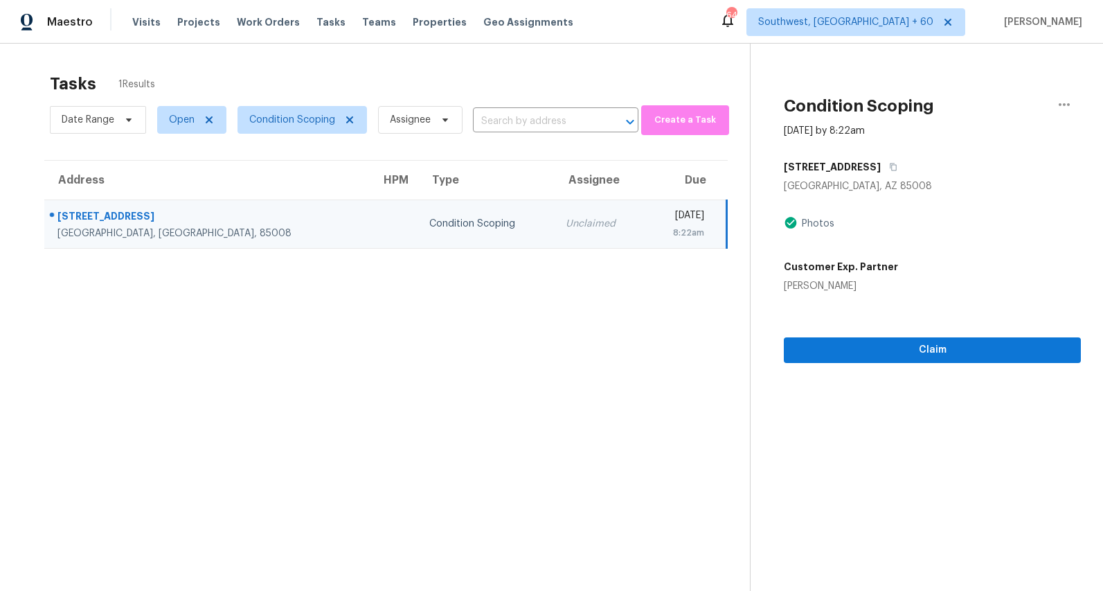
click at [494, 80] on div "Tasks 1 Results" at bounding box center [400, 84] width 700 height 36
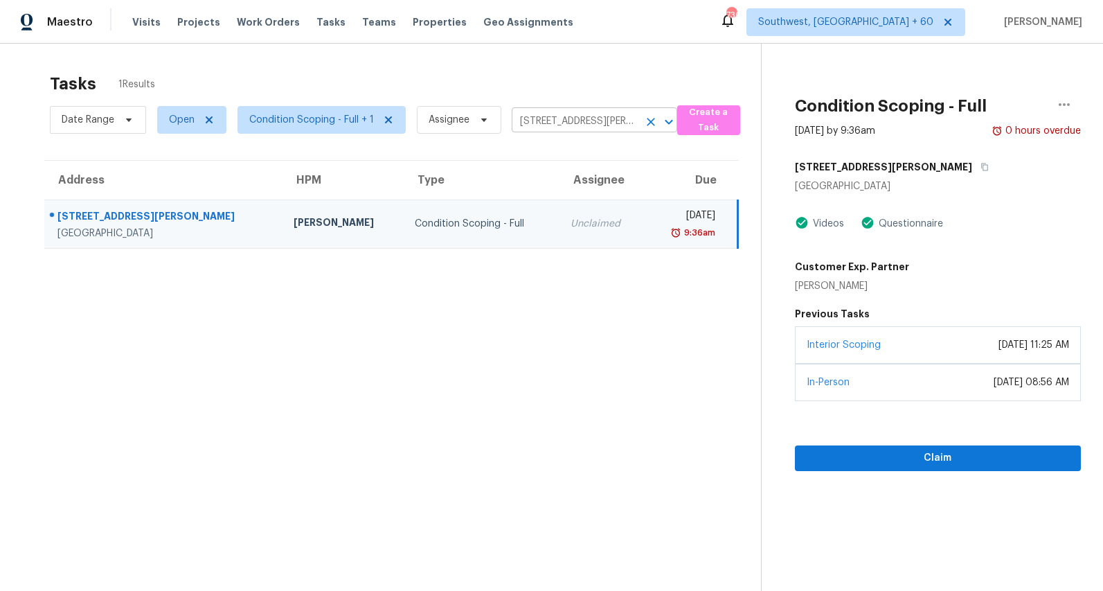
click at [651, 127] on icon "Clear" at bounding box center [651, 122] width 14 height 14
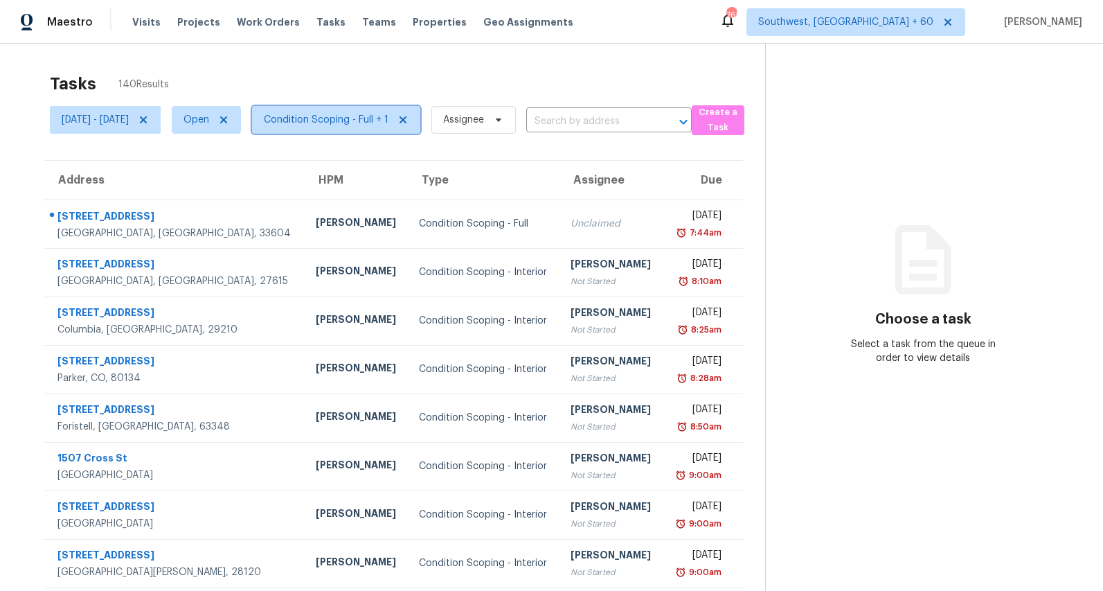
click at [391, 127] on span "Condition Scoping - Full + 1" at bounding box center [336, 120] width 168 height 28
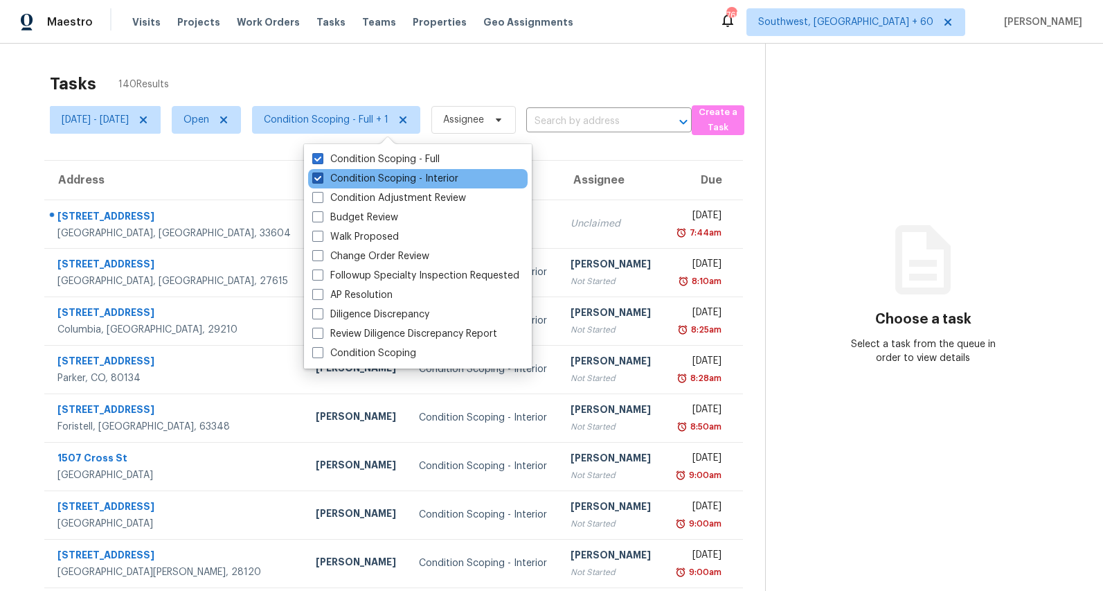
click at [364, 177] on label "Condition Scoping - Interior" at bounding box center [385, 179] width 146 height 14
click at [321, 177] on input "Condition Scoping - Interior" at bounding box center [316, 176] width 9 height 9
checkbox input "false"
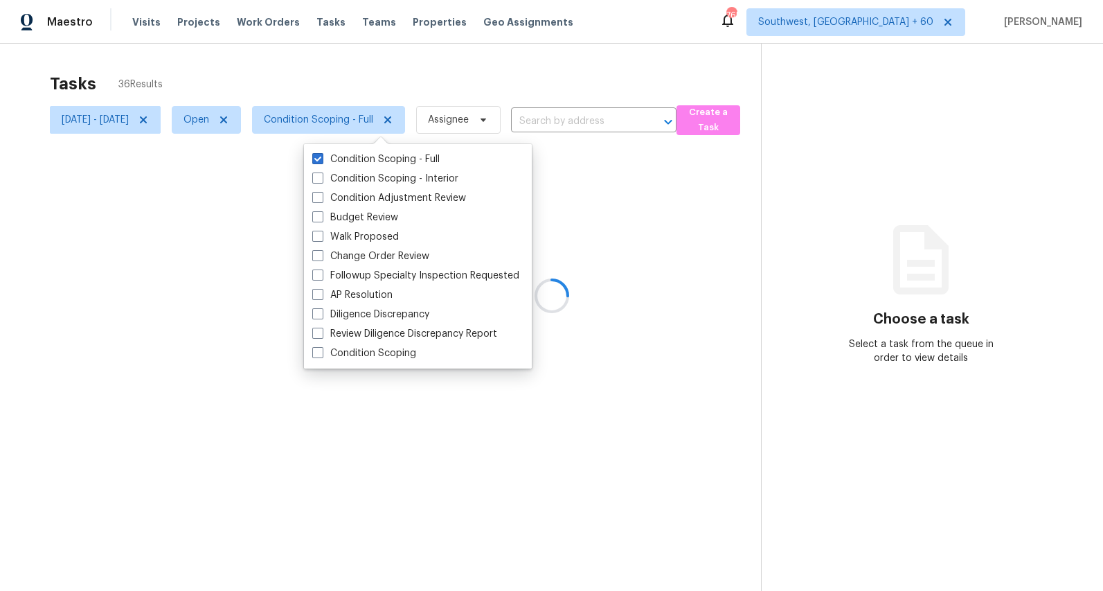
click at [300, 75] on div at bounding box center [551, 295] width 1103 height 591
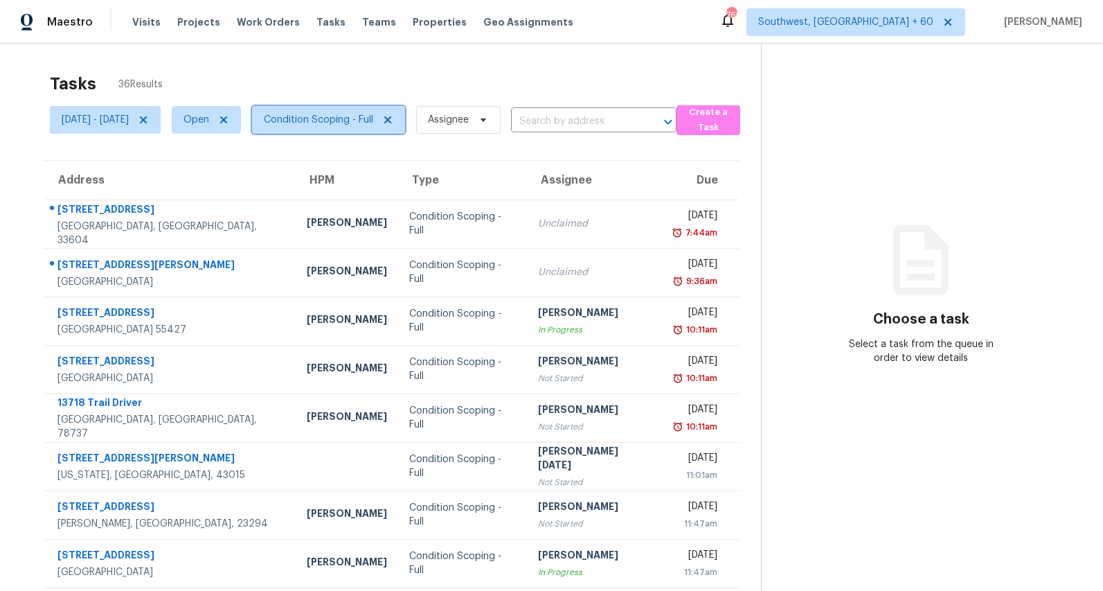
click at [373, 124] on span "Condition Scoping - Full" at bounding box center [318, 120] width 109 height 14
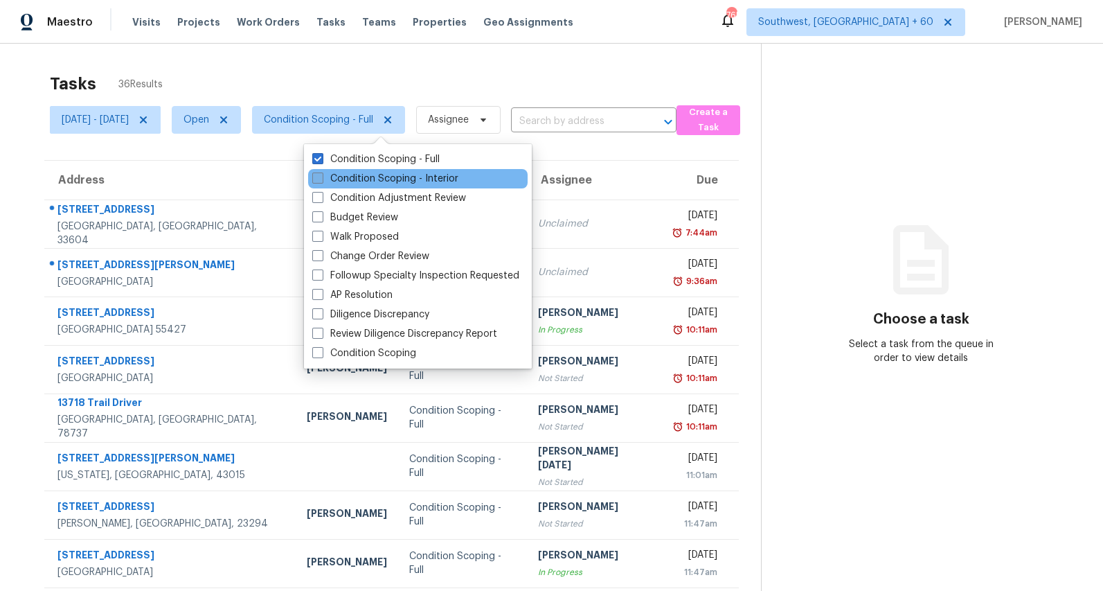
click at [370, 177] on label "Condition Scoping - Interior" at bounding box center [385, 179] width 146 height 14
click at [321, 177] on input "Condition Scoping - Interior" at bounding box center [316, 176] width 9 height 9
checkbox input "true"
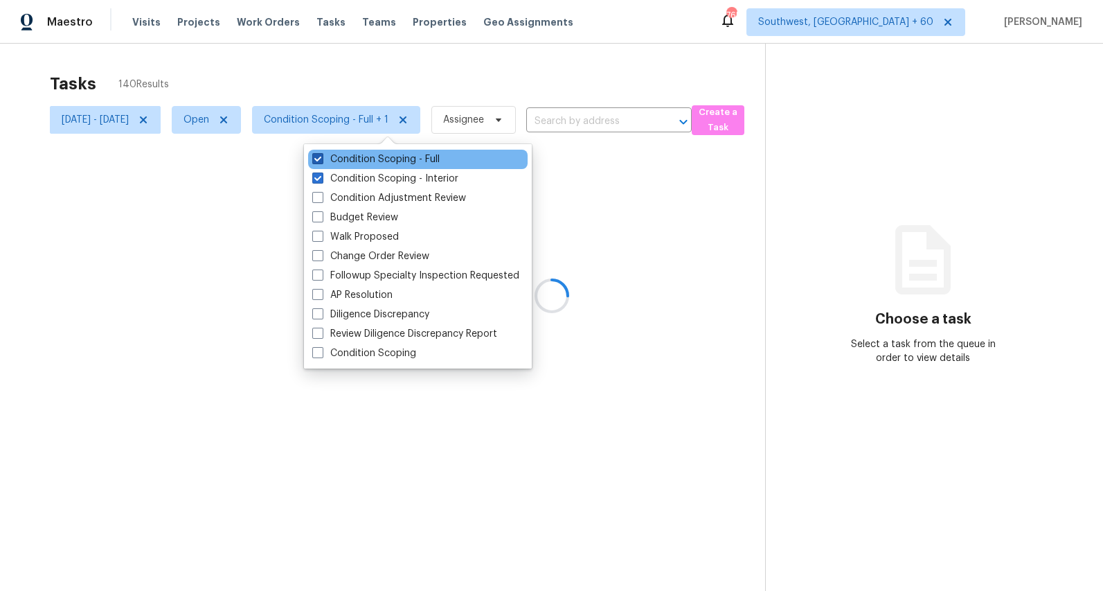
click at [366, 155] on label "Condition Scoping - Full" at bounding box center [375, 159] width 127 height 14
click at [321, 155] on input "Condition Scoping - Full" at bounding box center [316, 156] width 9 height 9
checkbox input "false"
click at [319, 66] on div at bounding box center [551, 295] width 1103 height 591
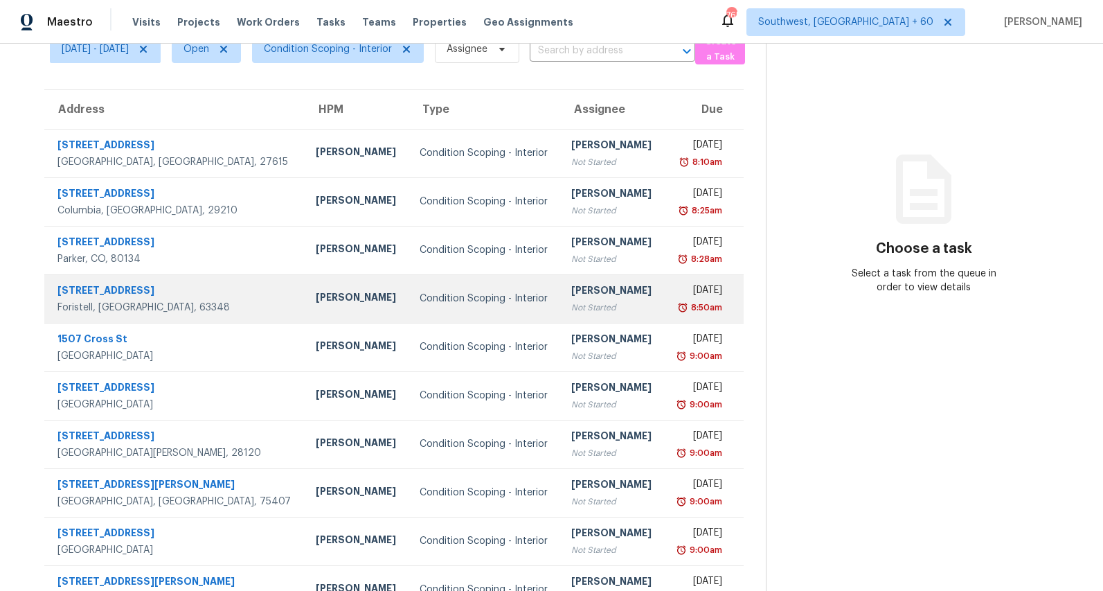
scroll to position [130, 0]
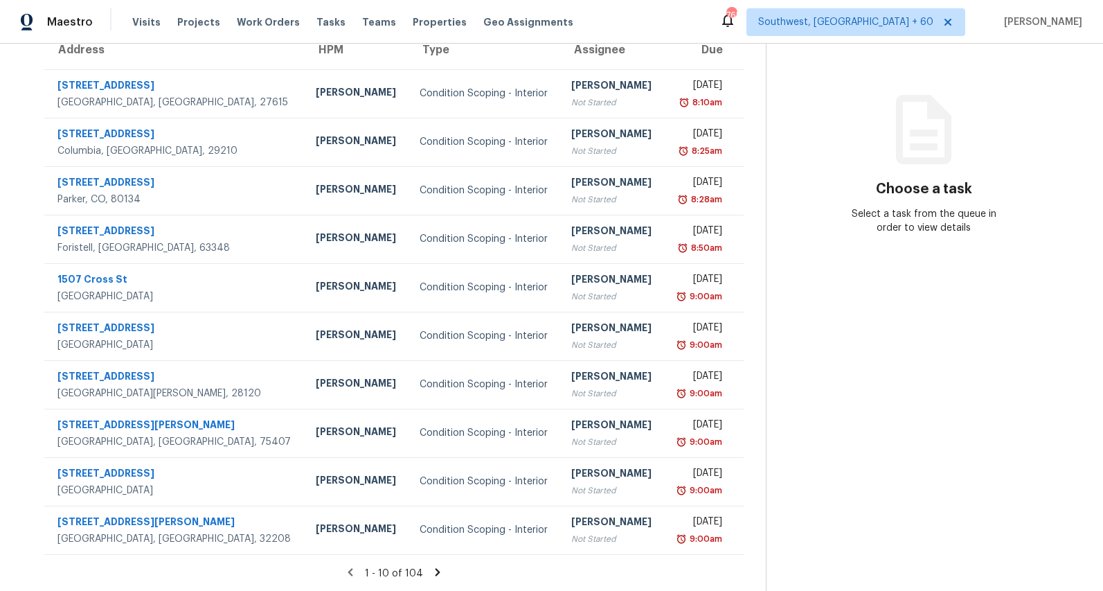
click at [440, 571] on icon at bounding box center [438, 572] width 5 height 8
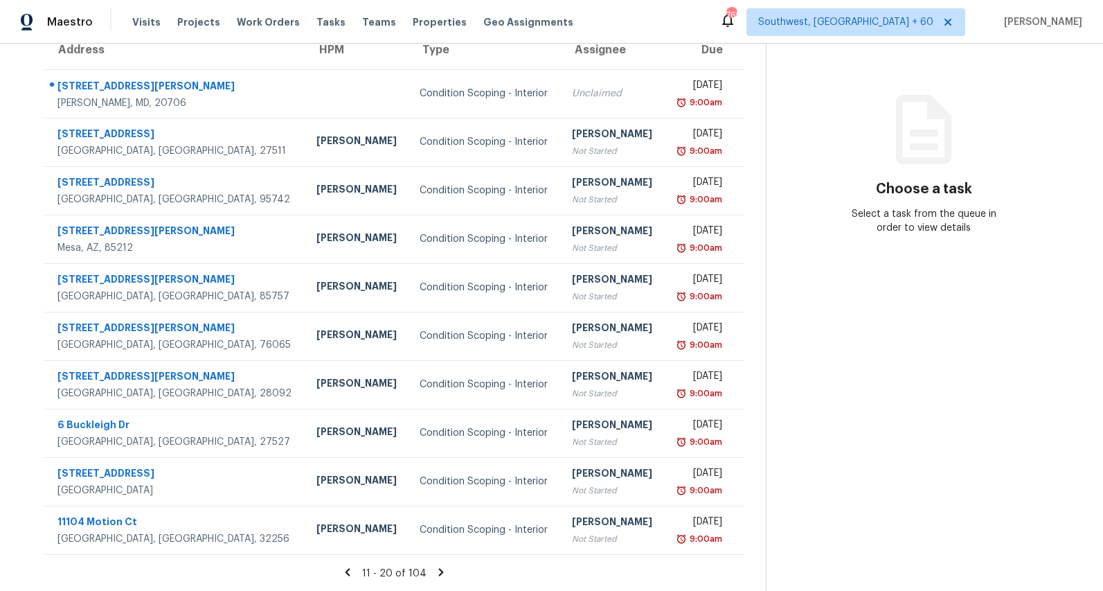
click at [446, 573] on icon at bounding box center [441, 572] width 12 height 12
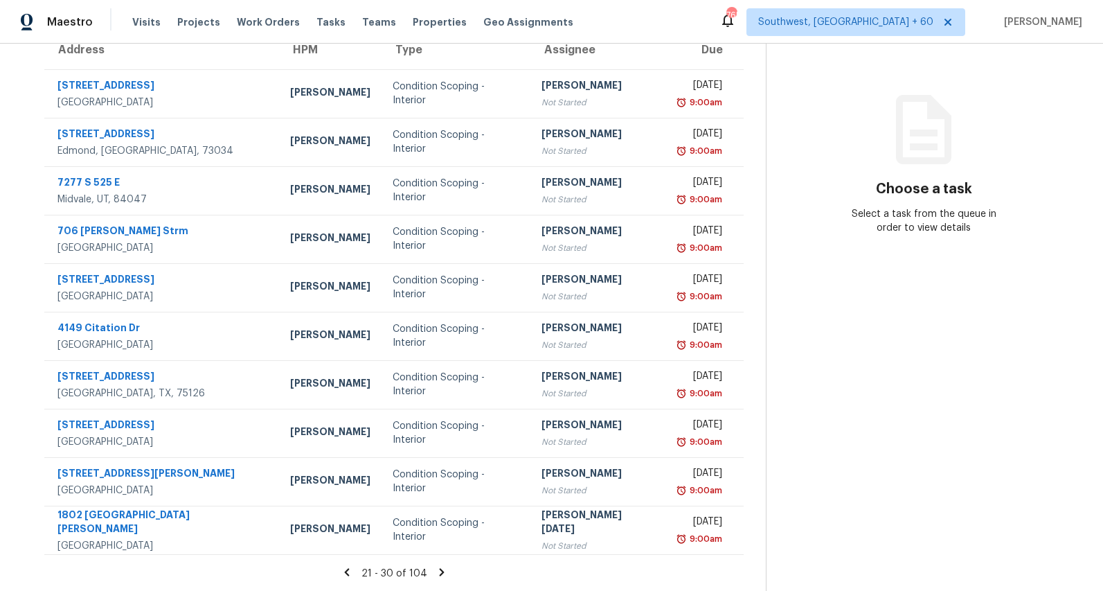
click at [444, 571] on icon at bounding box center [441, 572] width 5 height 8
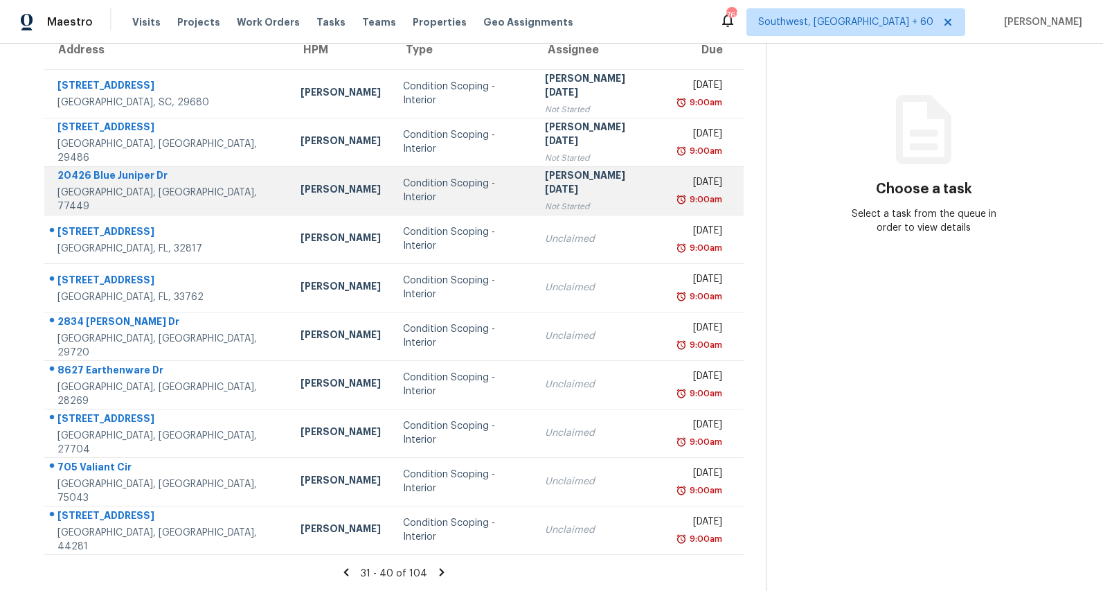
scroll to position [0, 0]
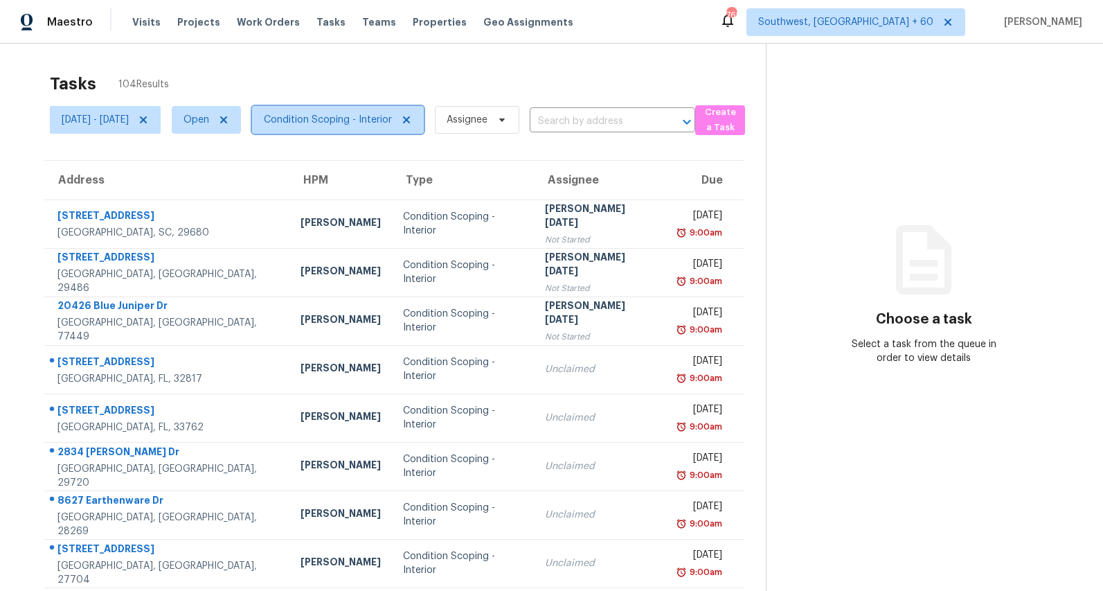
click at [388, 126] on span "Condition Scoping - Interior" at bounding box center [328, 120] width 128 height 14
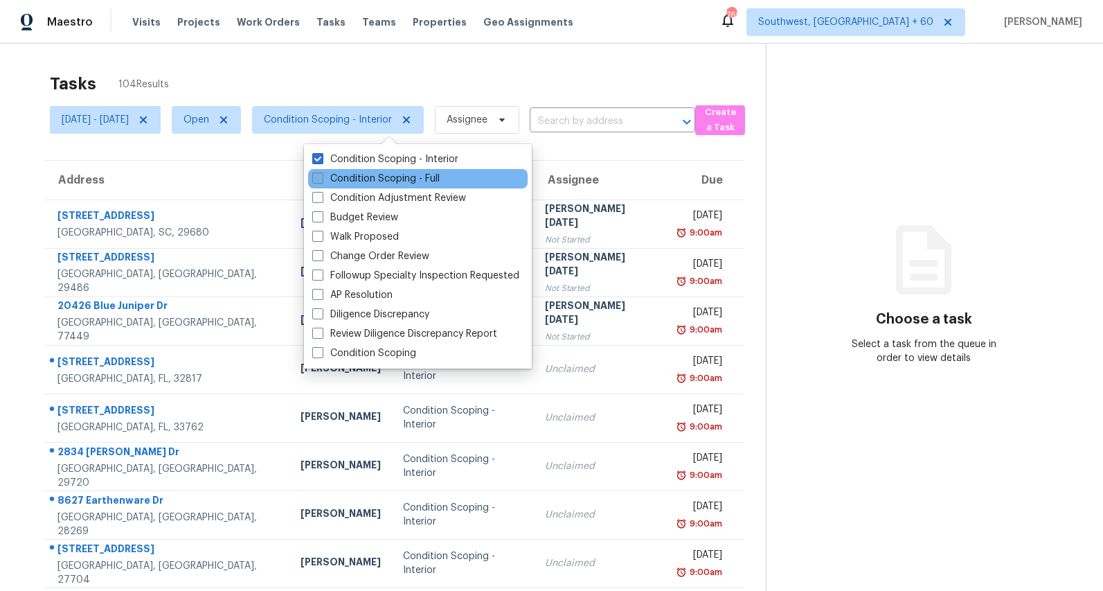
click at [379, 180] on label "Condition Scoping - Full" at bounding box center [375, 179] width 127 height 14
click at [321, 180] on input "Condition Scoping - Full" at bounding box center [316, 176] width 9 height 9
checkbox input "true"
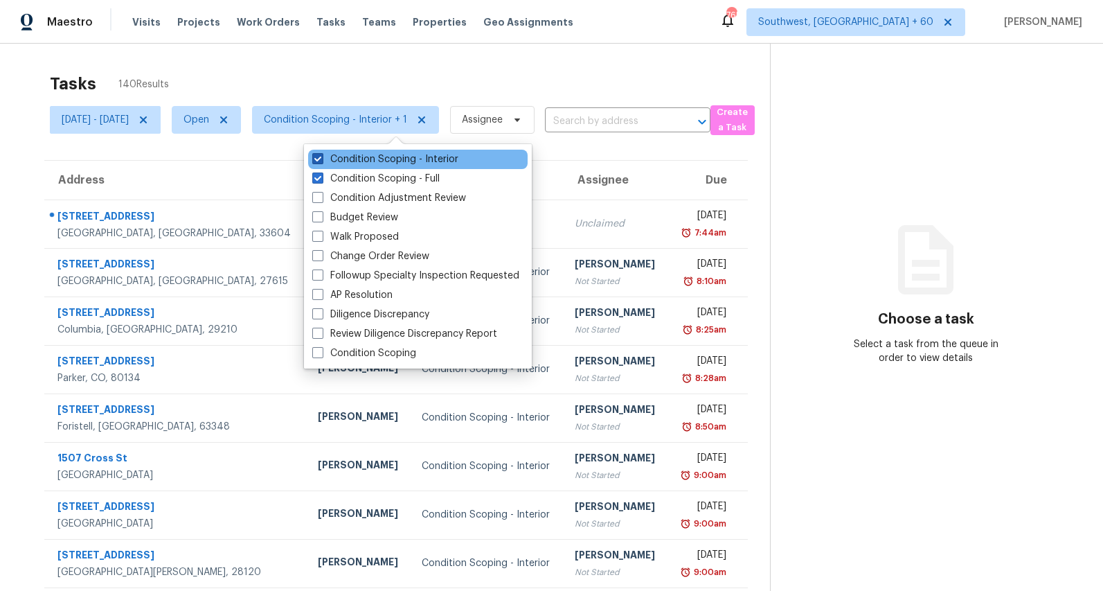
click at [365, 159] on label "Condition Scoping - Interior" at bounding box center [385, 159] width 146 height 14
click at [321, 159] on input "Condition Scoping - Interior" at bounding box center [316, 156] width 9 height 9
checkbox input "false"
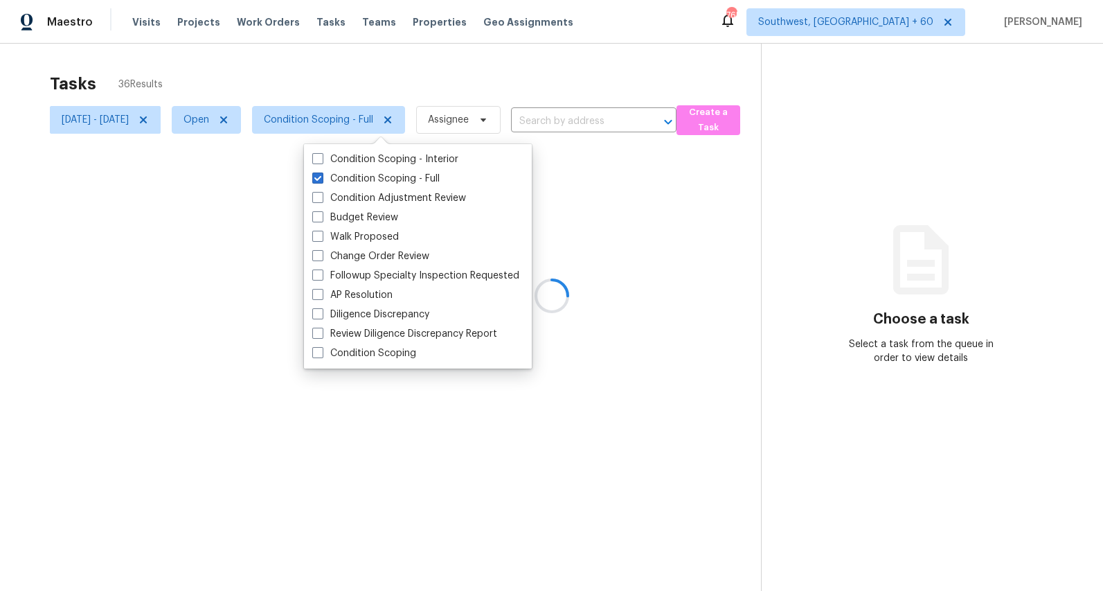
click at [312, 72] on div at bounding box center [551, 295] width 1103 height 591
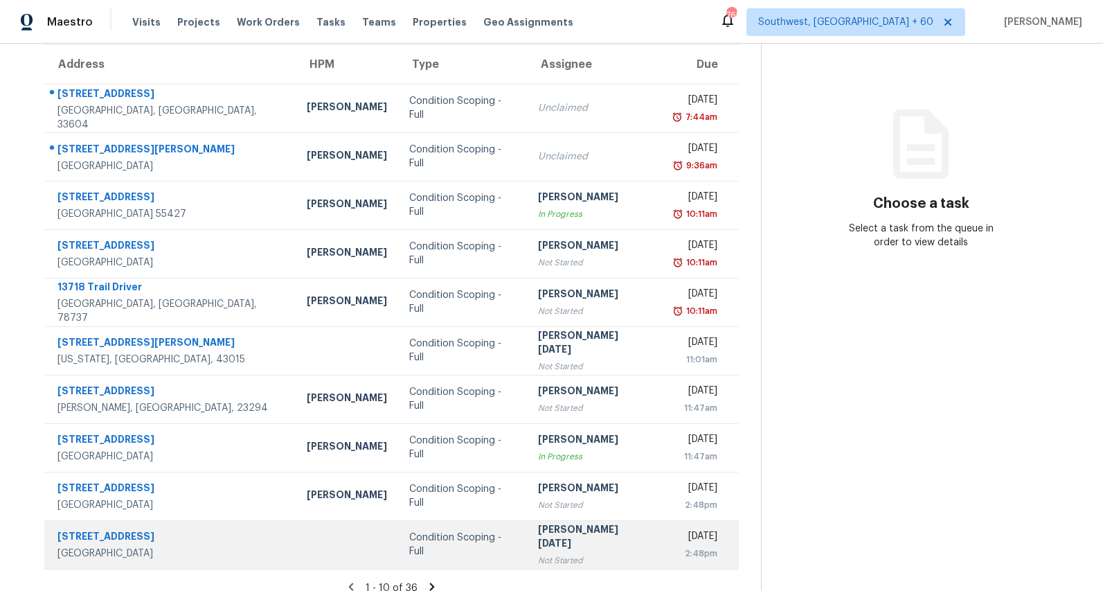
scroll to position [130, 0]
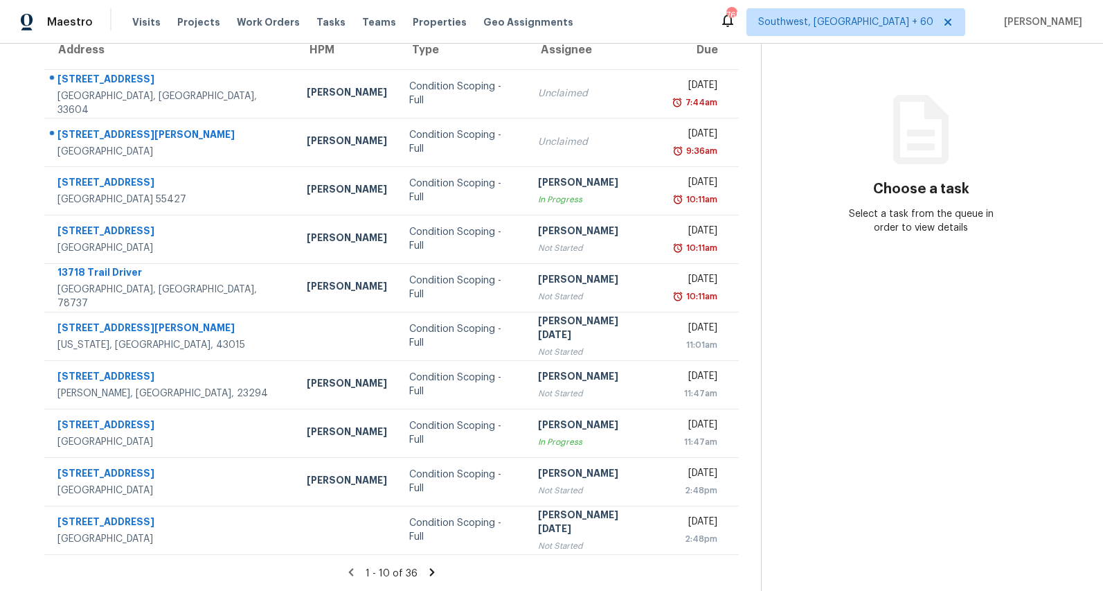
click at [434, 571] on icon at bounding box center [431, 572] width 5 height 8
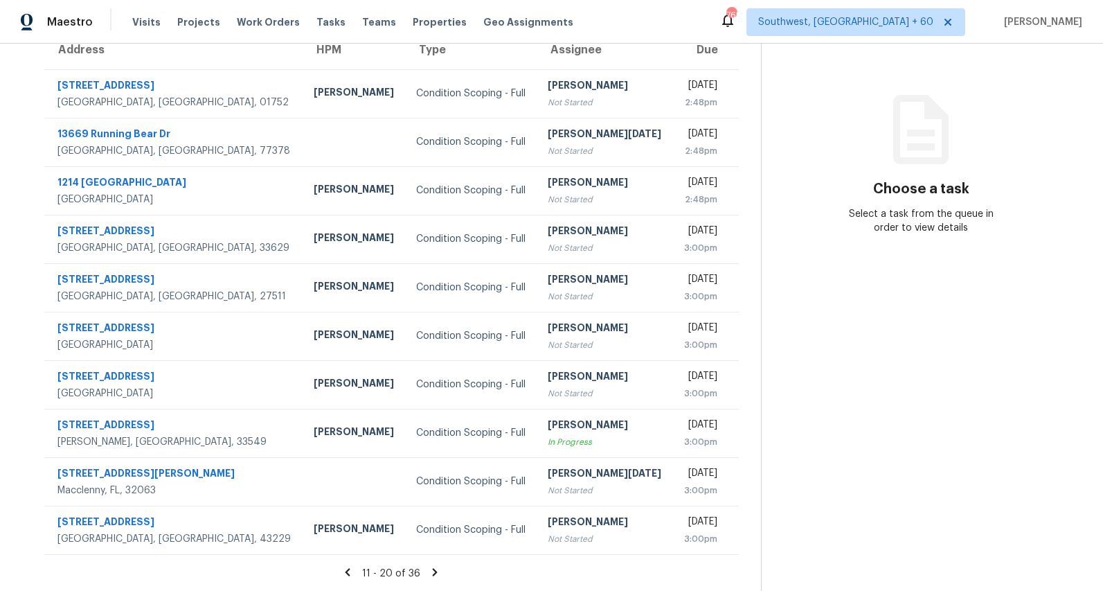
click at [438, 571] on icon at bounding box center [435, 572] width 5 height 8
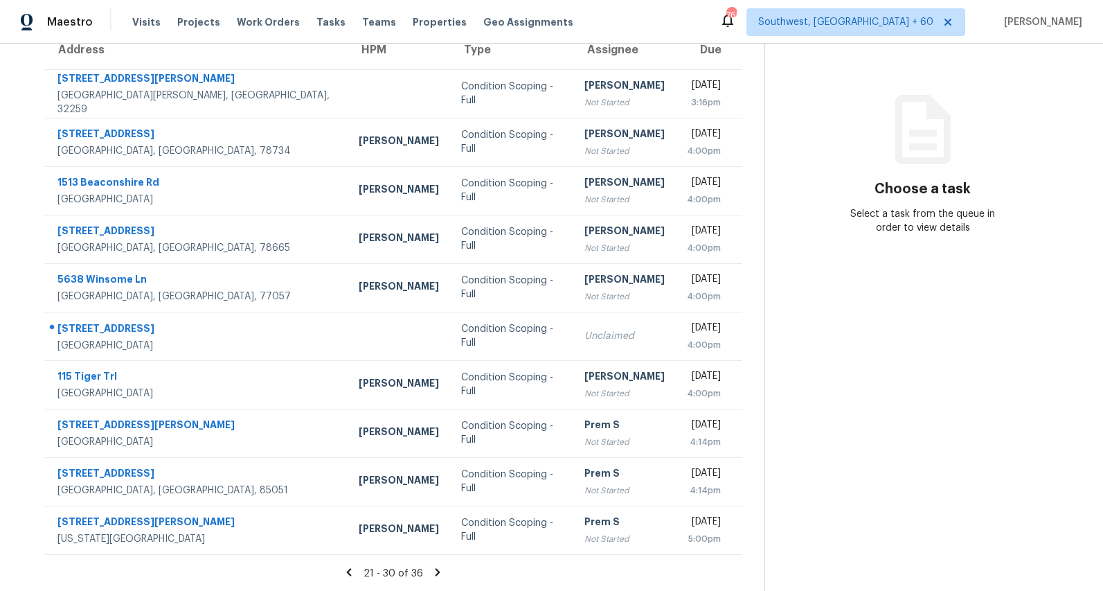
click at [440, 573] on icon at bounding box center [438, 572] width 5 height 8
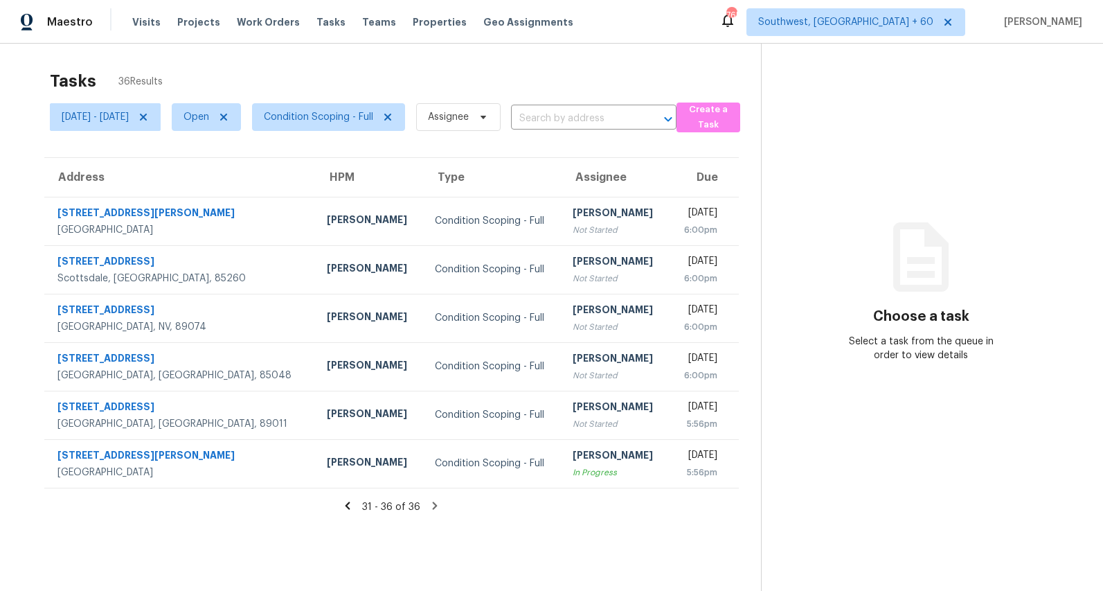
scroll to position [0, 0]
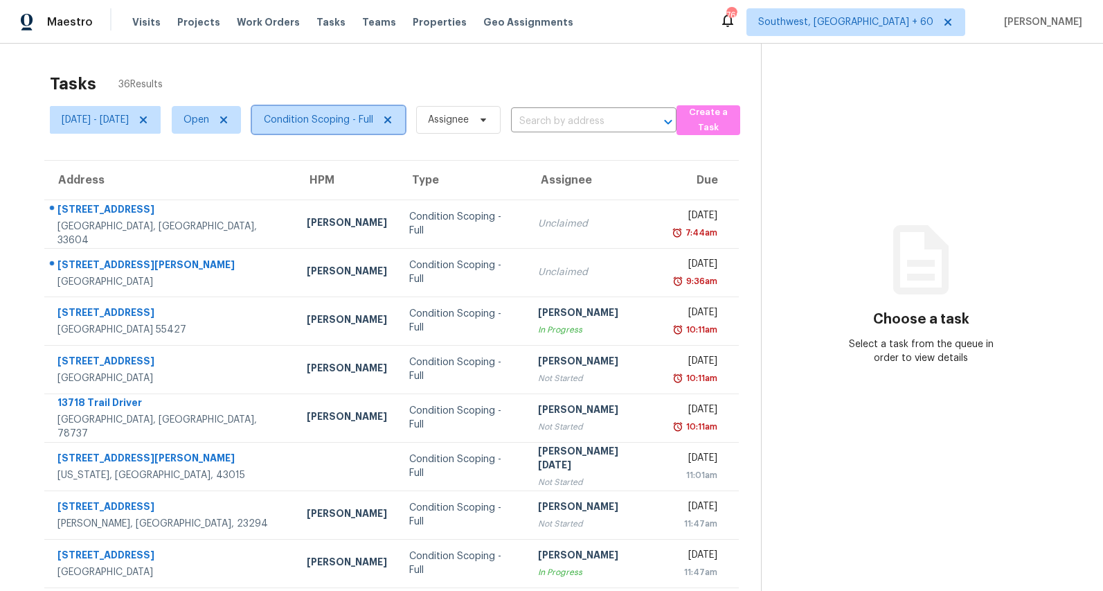
click at [350, 123] on span "Condition Scoping - Full" at bounding box center [318, 120] width 109 height 14
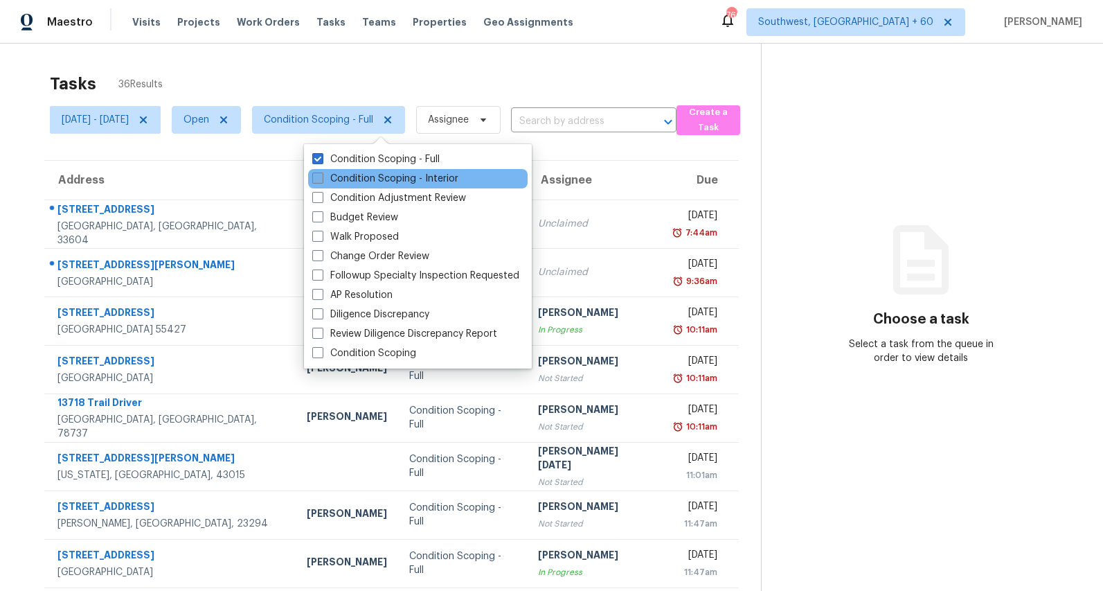
click at [355, 172] on label "Condition Scoping - Interior" at bounding box center [385, 179] width 146 height 14
click at [321, 172] on input "Condition Scoping - Interior" at bounding box center [316, 176] width 9 height 9
checkbox input "true"
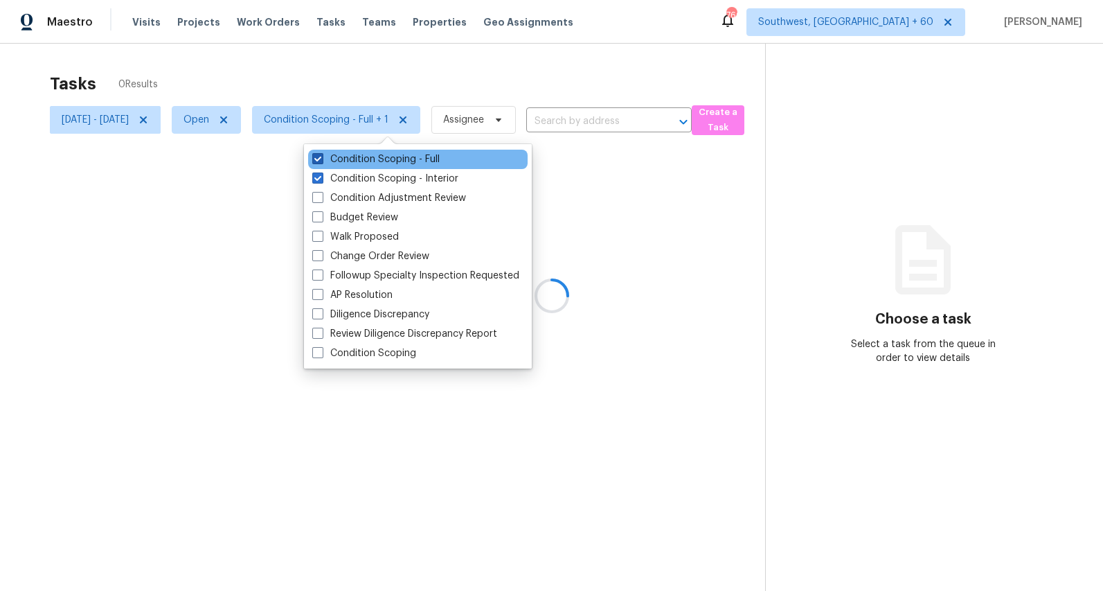
click at [351, 159] on label "Condition Scoping - Full" at bounding box center [375, 159] width 127 height 14
click at [321, 159] on input "Condition Scoping - Full" at bounding box center [316, 156] width 9 height 9
checkbox input "false"
click at [245, 57] on div at bounding box center [551, 295] width 1103 height 591
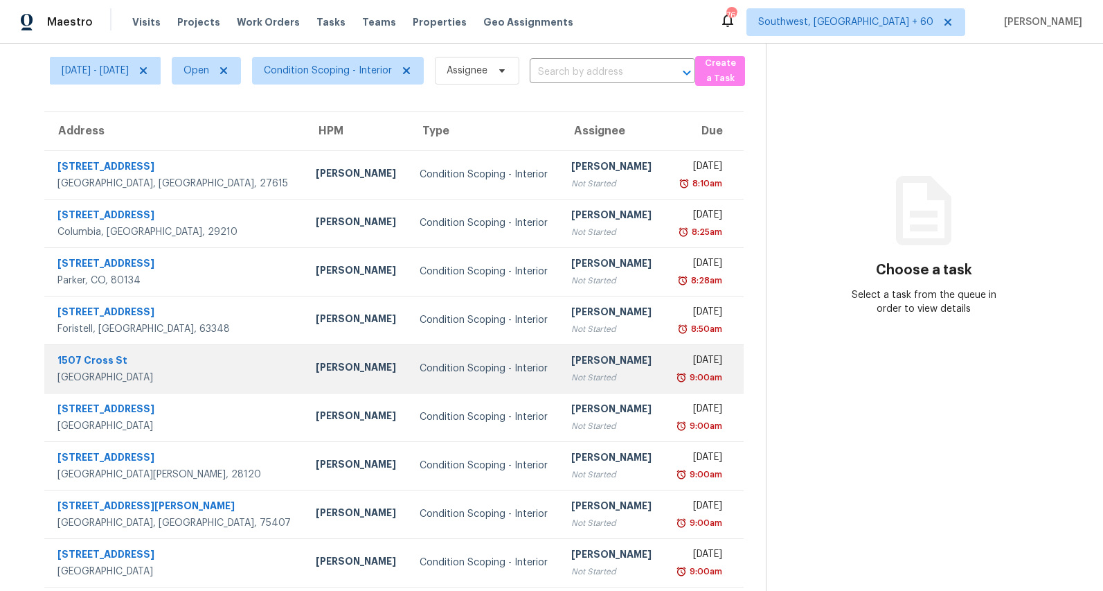
scroll to position [130, 0]
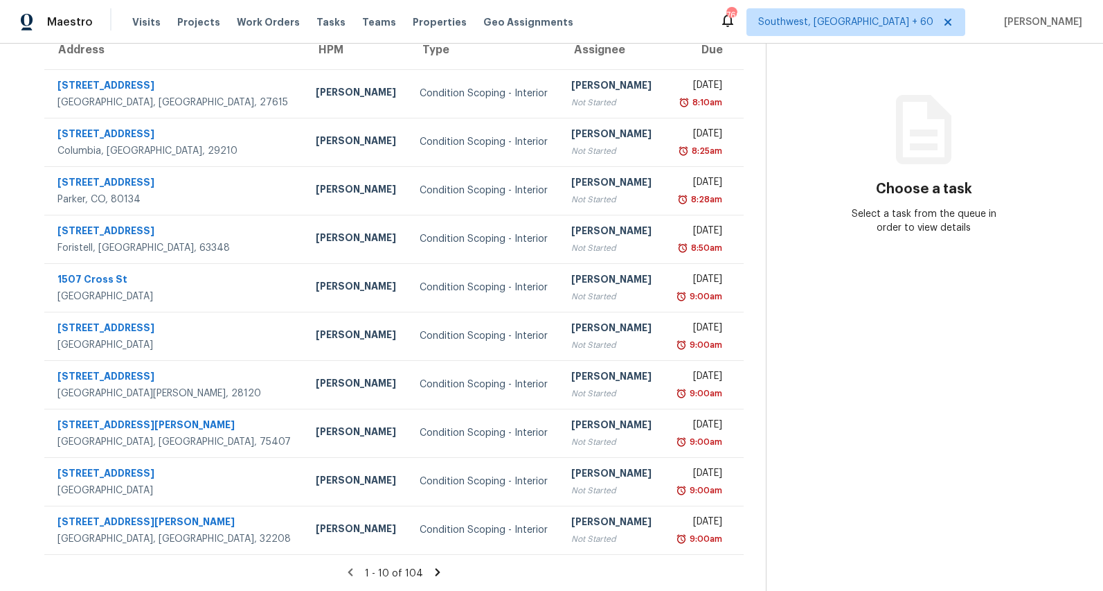
click at [440, 571] on icon at bounding box center [438, 572] width 5 height 8
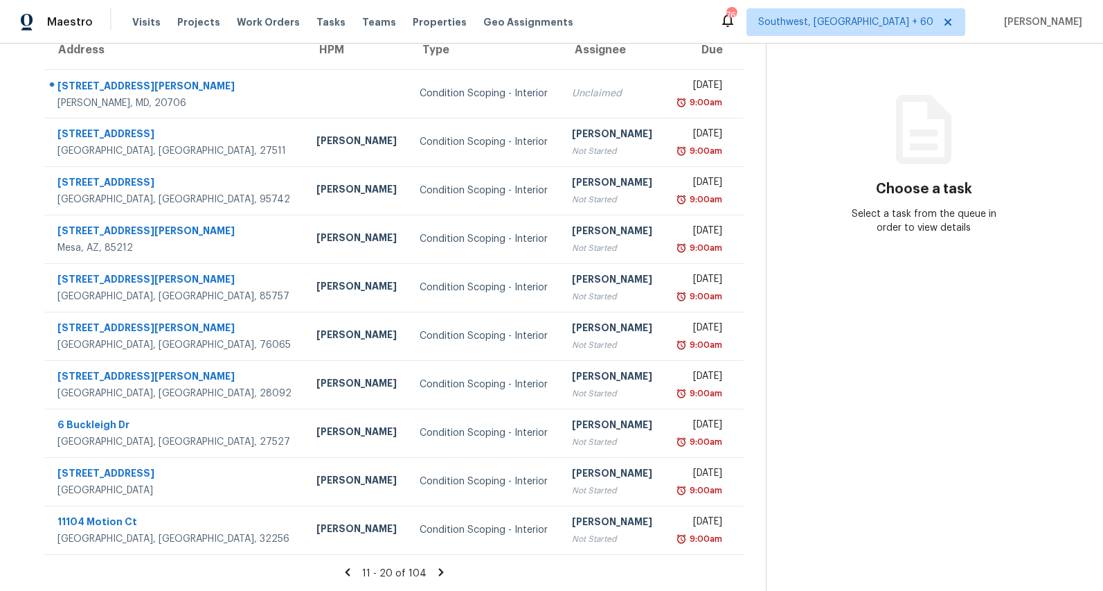
click at [446, 574] on icon at bounding box center [441, 572] width 12 height 12
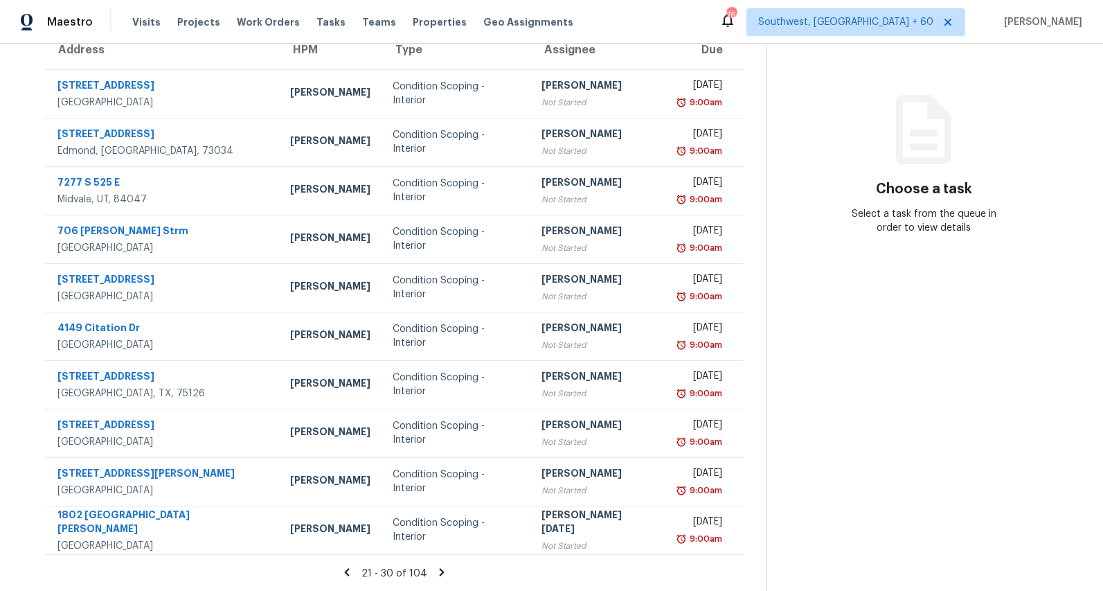
click at [448, 570] on icon at bounding box center [442, 572] width 12 height 12
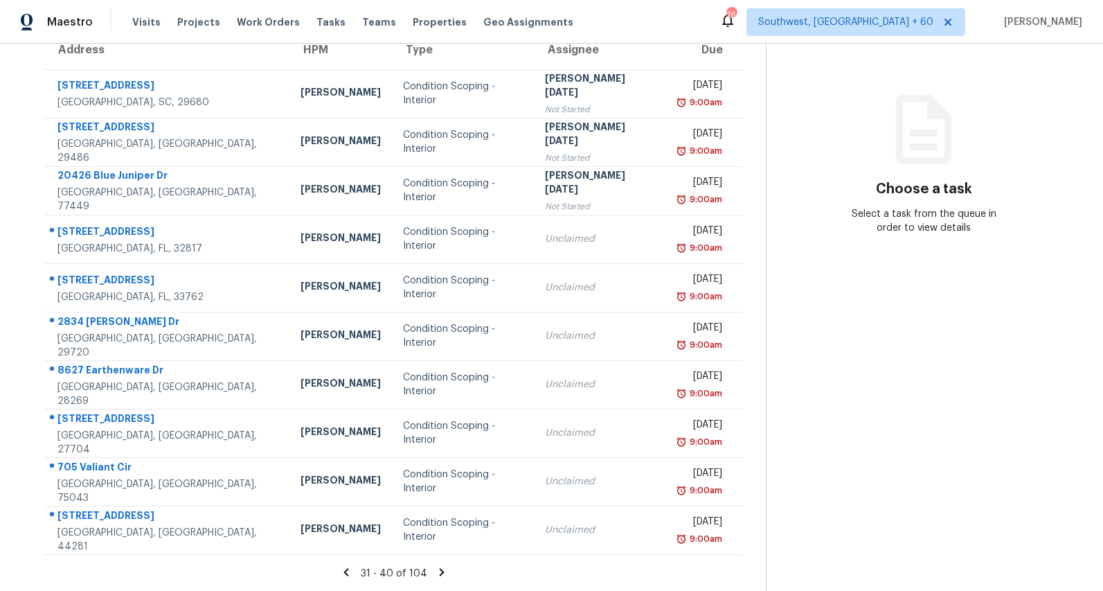
click at [445, 574] on icon at bounding box center [442, 572] width 5 height 8
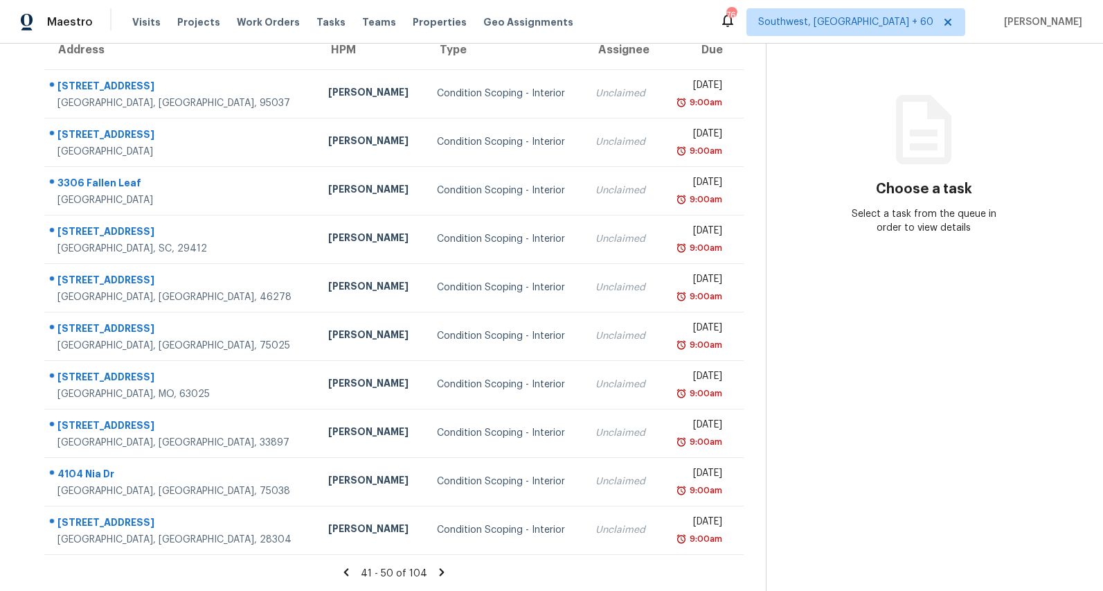
click at [445, 571] on icon at bounding box center [442, 572] width 5 height 8
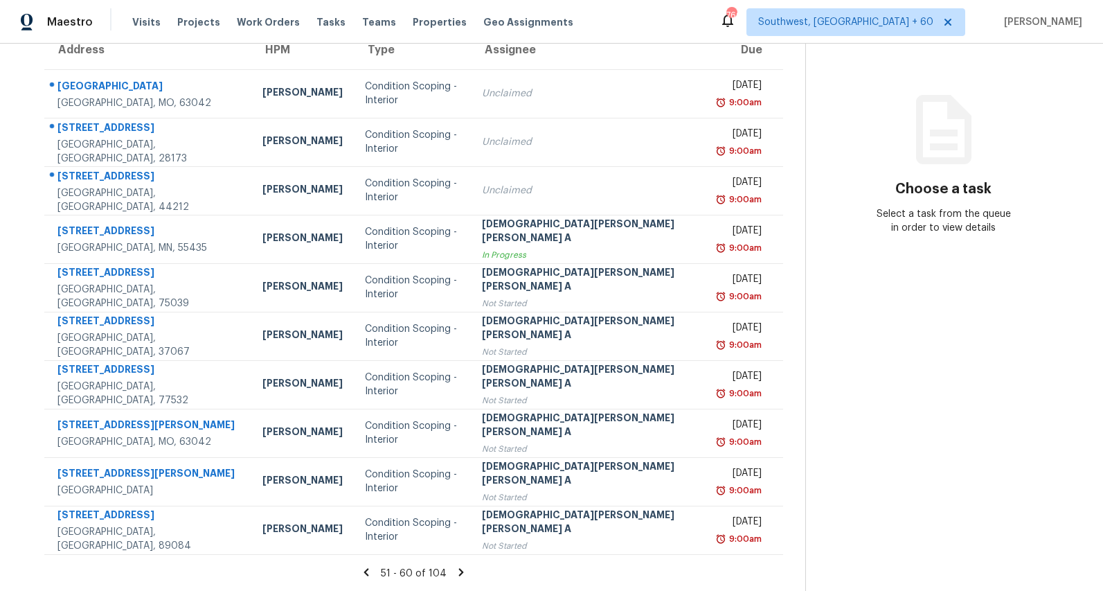
click at [455, 574] on icon at bounding box center [461, 572] width 12 height 12
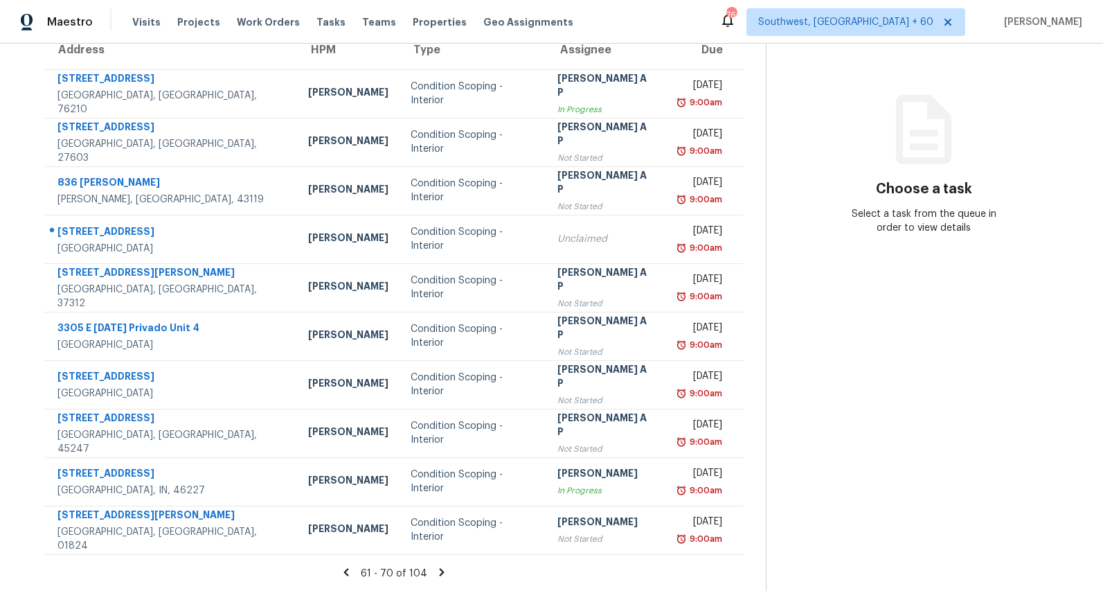
click at [445, 570] on icon at bounding box center [442, 572] width 5 height 8
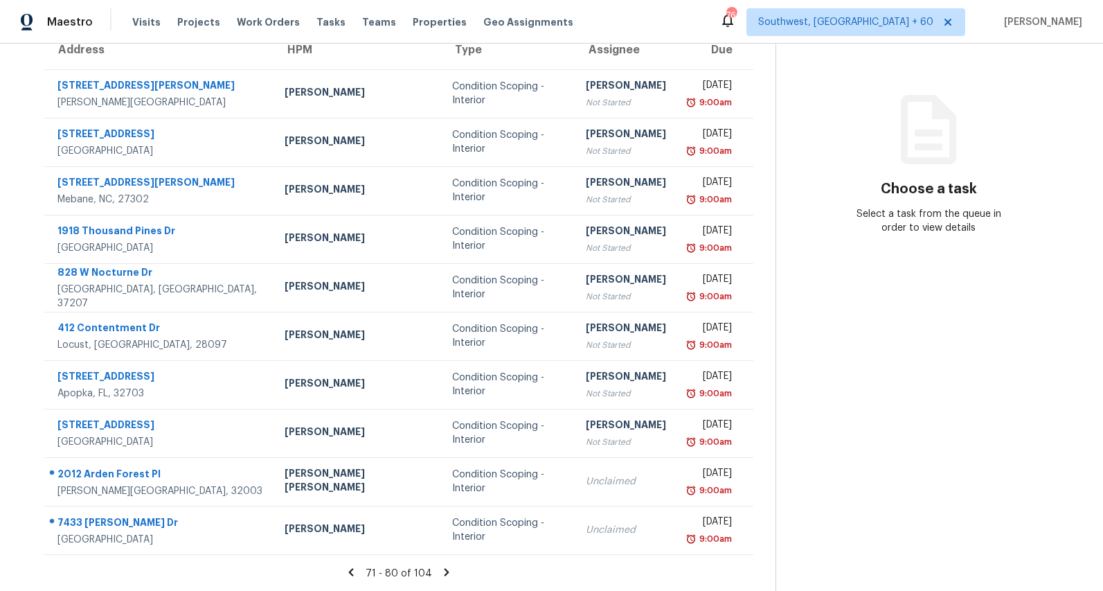
click at [445, 571] on icon at bounding box center [447, 572] width 5 height 8
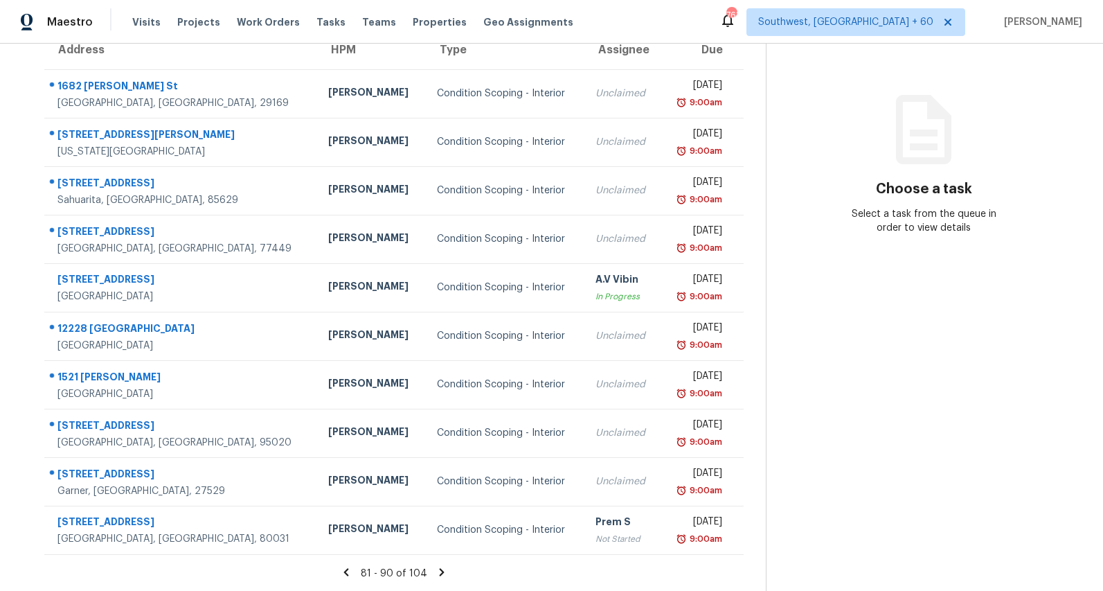
click at [445, 573] on icon at bounding box center [442, 572] width 5 height 8
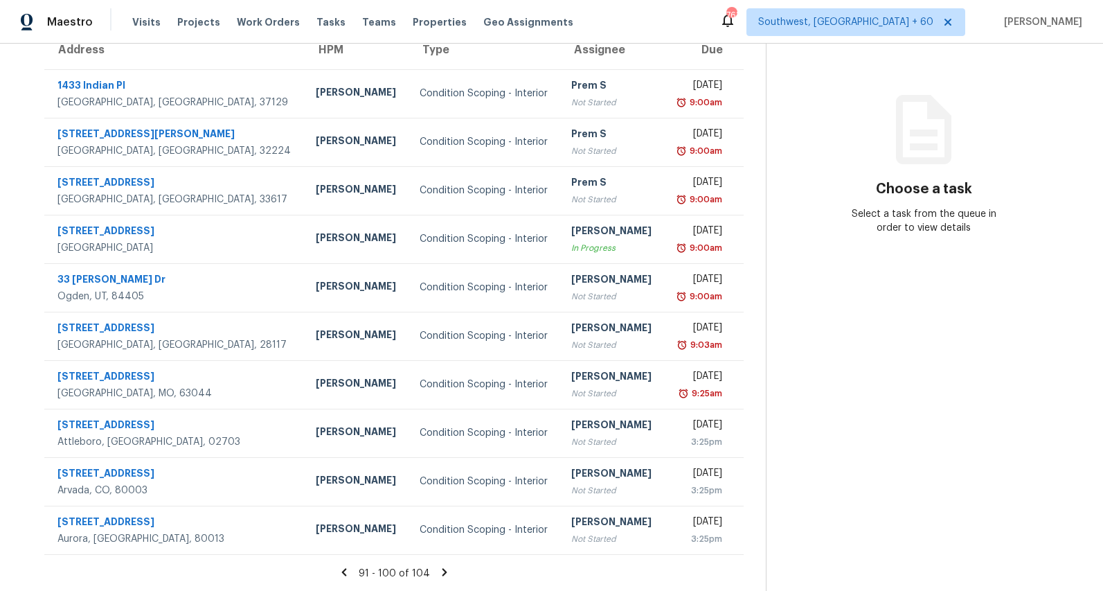
click at [447, 571] on icon at bounding box center [444, 572] width 5 height 8
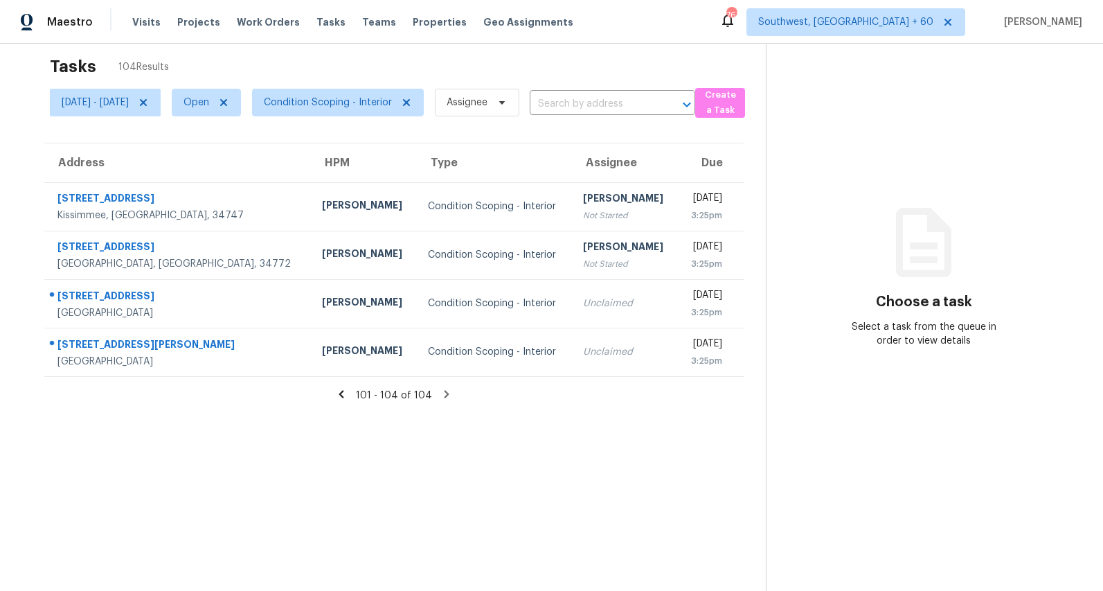
scroll to position [0, 0]
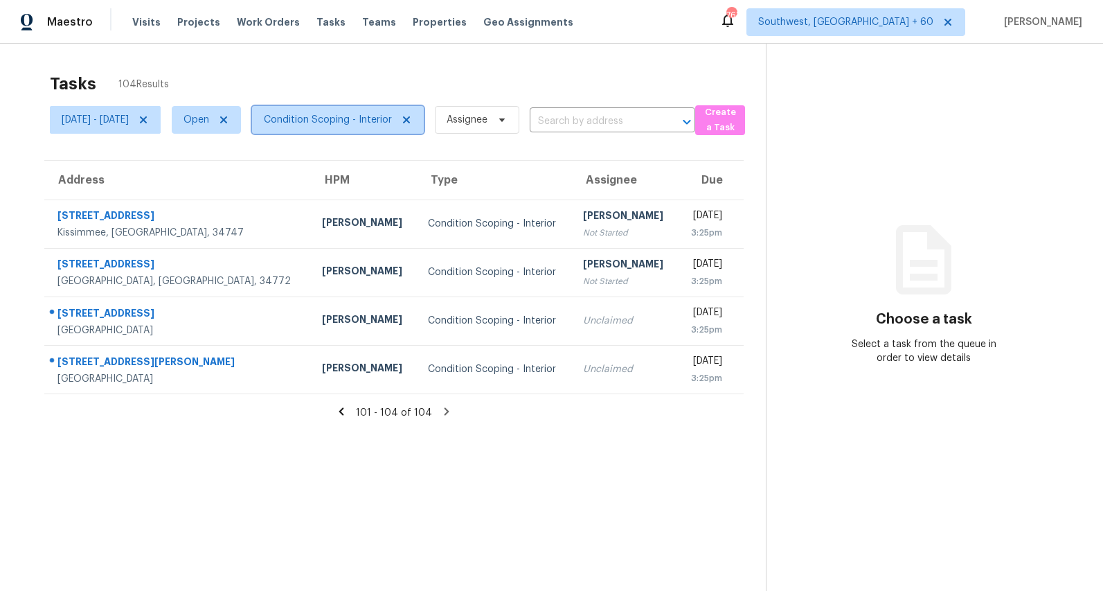
click at [402, 132] on span "Condition Scoping - Interior" at bounding box center [338, 120] width 172 height 28
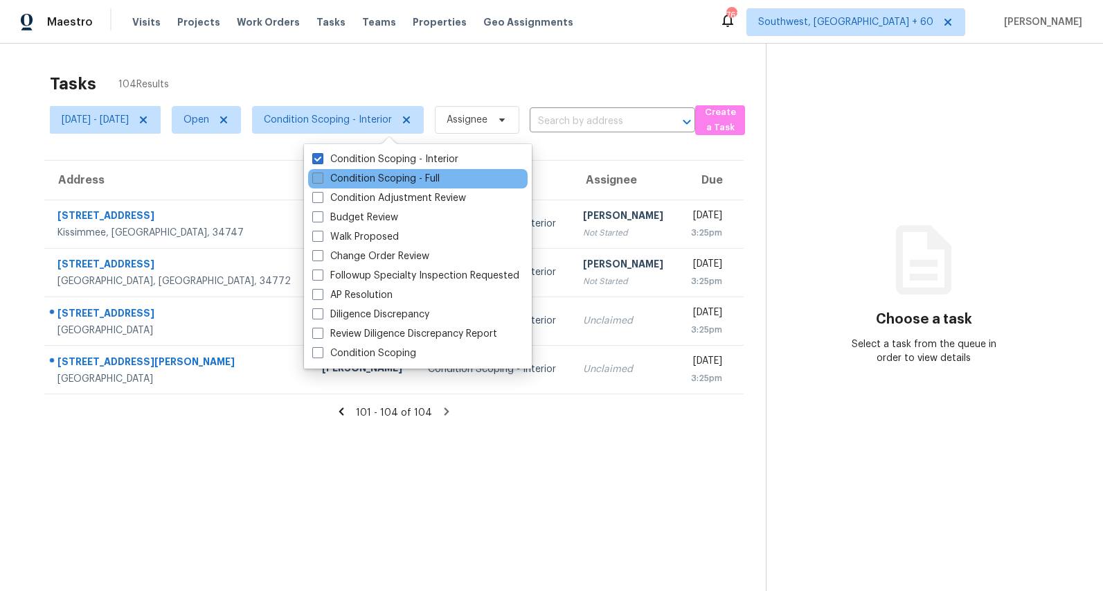
click at [373, 175] on label "Condition Scoping - Full" at bounding box center [375, 179] width 127 height 14
click at [321, 175] on input "Condition Scoping - Full" at bounding box center [316, 176] width 9 height 9
checkbox input "true"
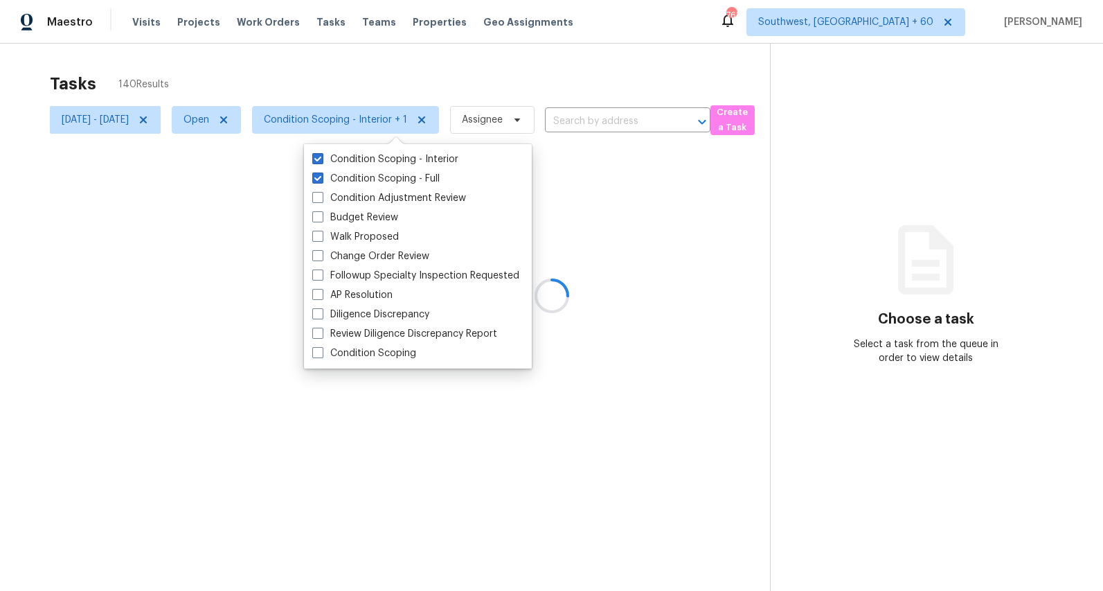
click at [287, 57] on div at bounding box center [551, 295] width 1103 height 591
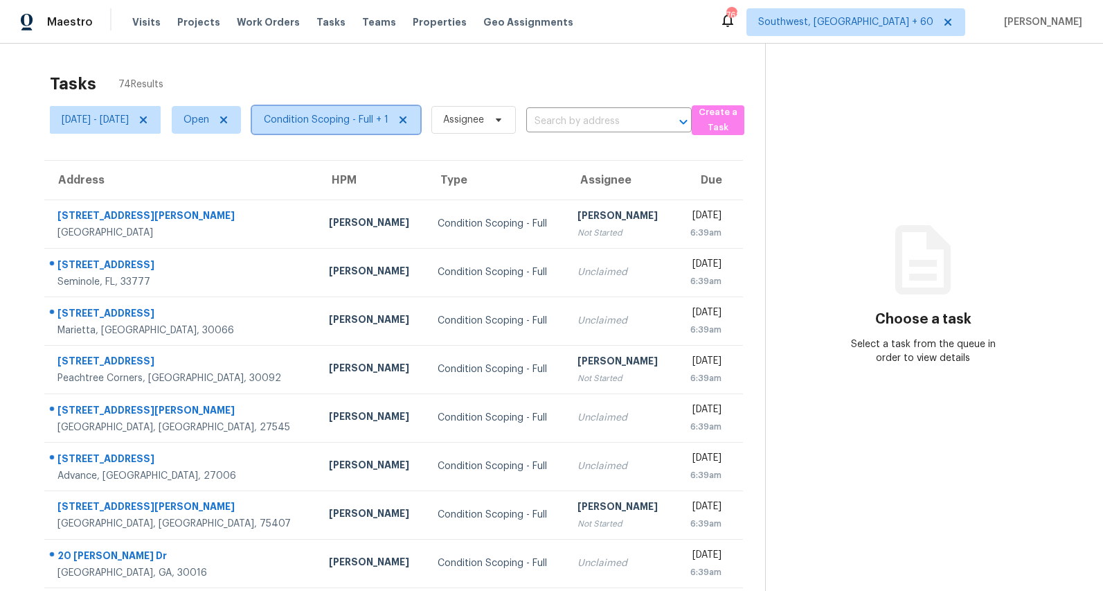
click at [383, 125] on span "Condition Scoping - Full + 1" at bounding box center [326, 120] width 125 height 14
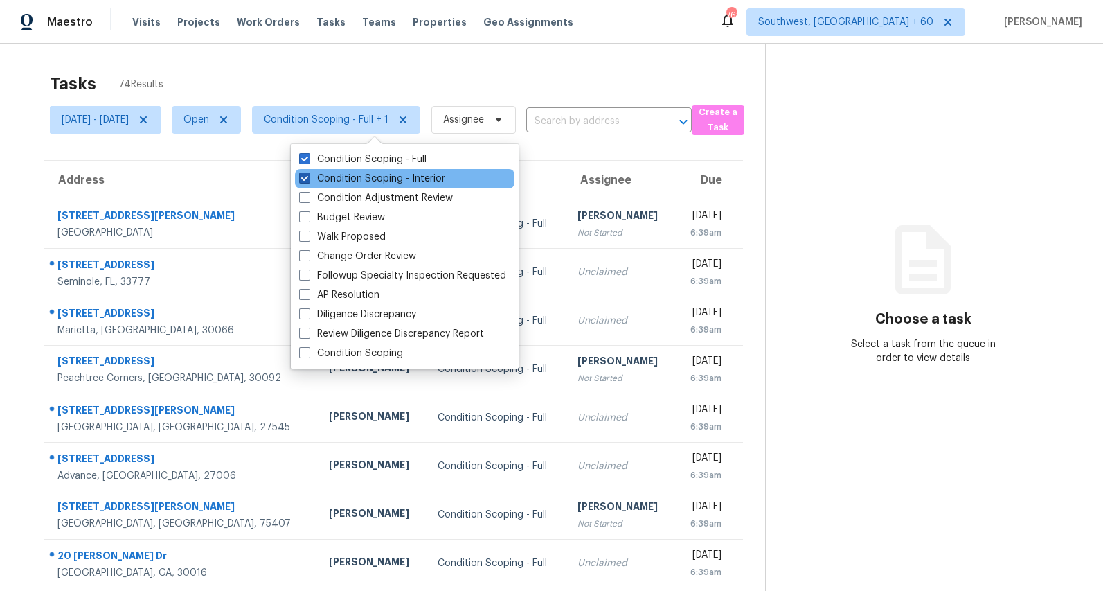
click at [369, 174] on label "Condition Scoping - Interior" at bounding box center [372, 179] width 146 height 14
click at [308, 174] on input "Condition Scoping - Interior" at bounding box center [303, 176] width 9 height 9
checkbox input "false"
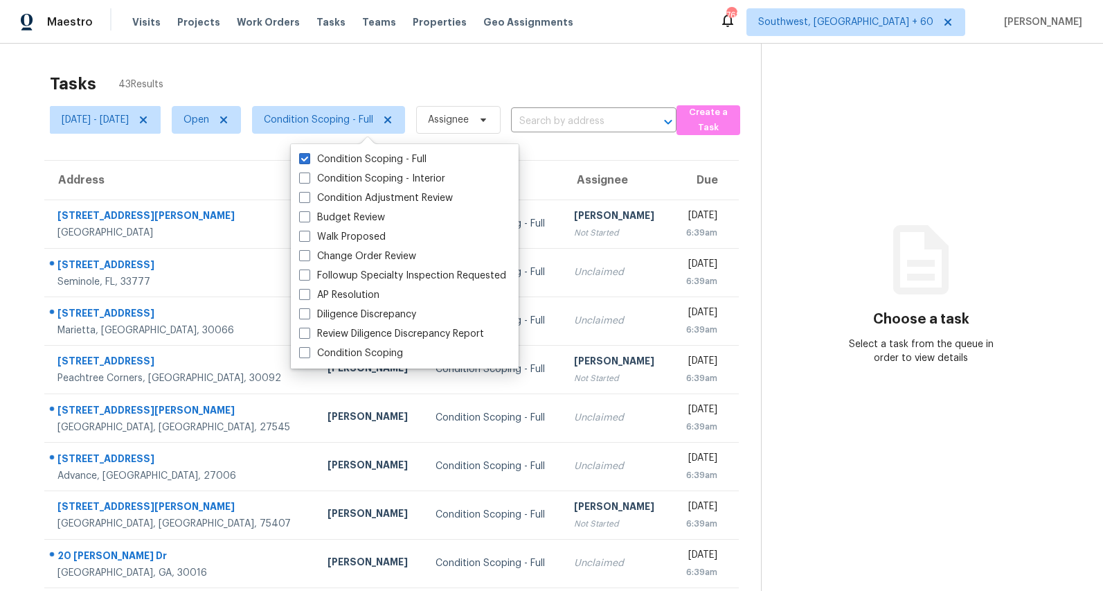
click at [330, 87] on div "Tasks 43 Results" at bounding box center [405, 84] width 711 height 36
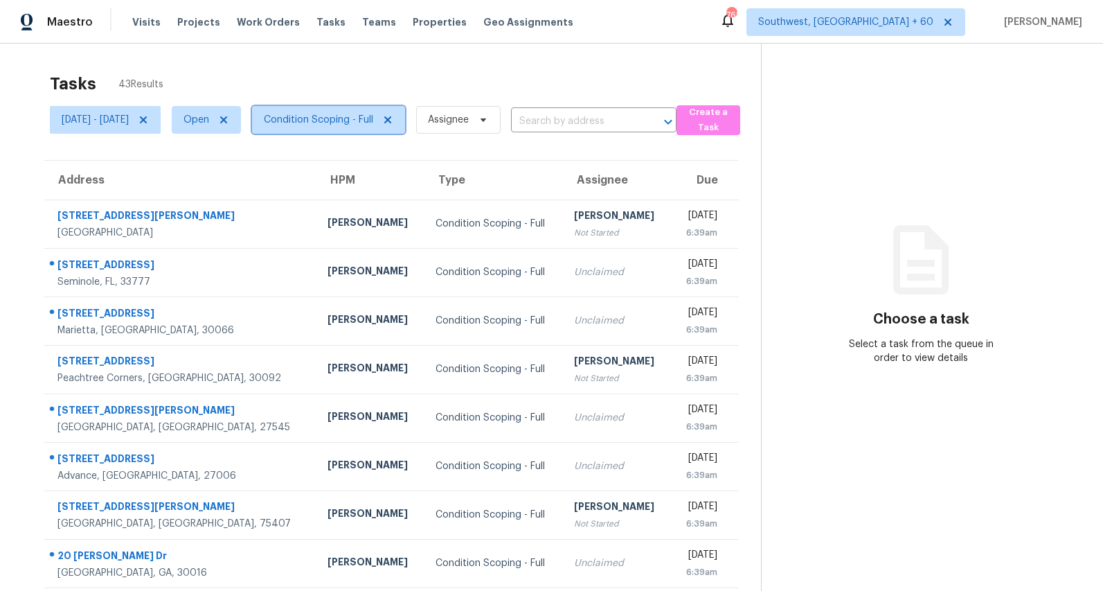
click at [341, 120] on span "Condition Scoping - Full" at bounding box center [318, 120] width 109 height 14
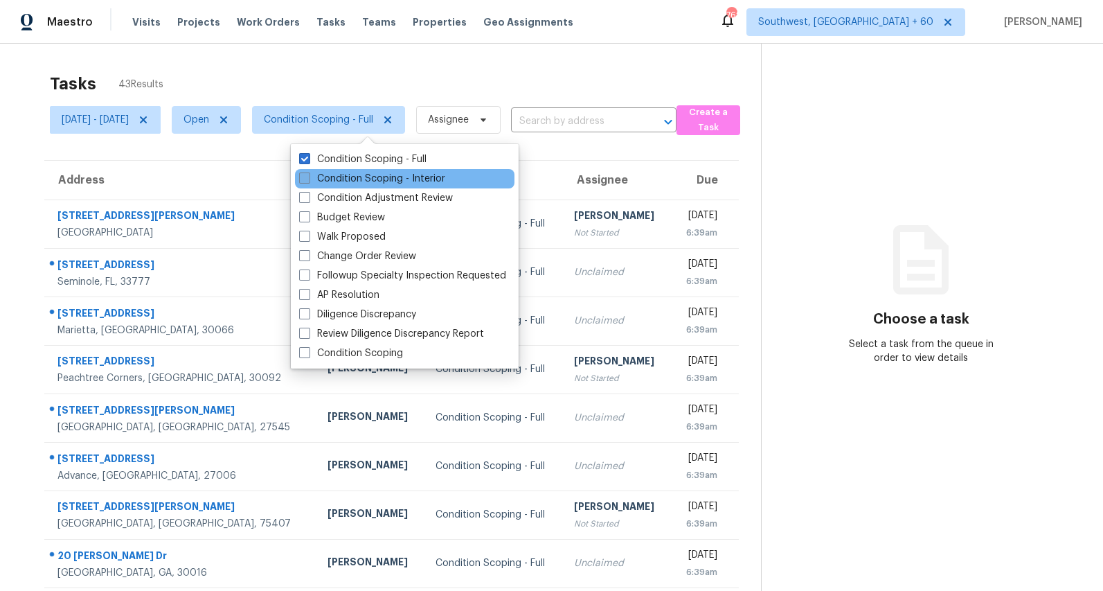
click at [336, 180] on label "Condition Scoping - Interior" at bounding box center [372, 179] width 146 height 14
click at [308, 180] on input "Condition Scoping - Interior" at bounding box center [303, 176] width 9 height 9
checkbox input "true"
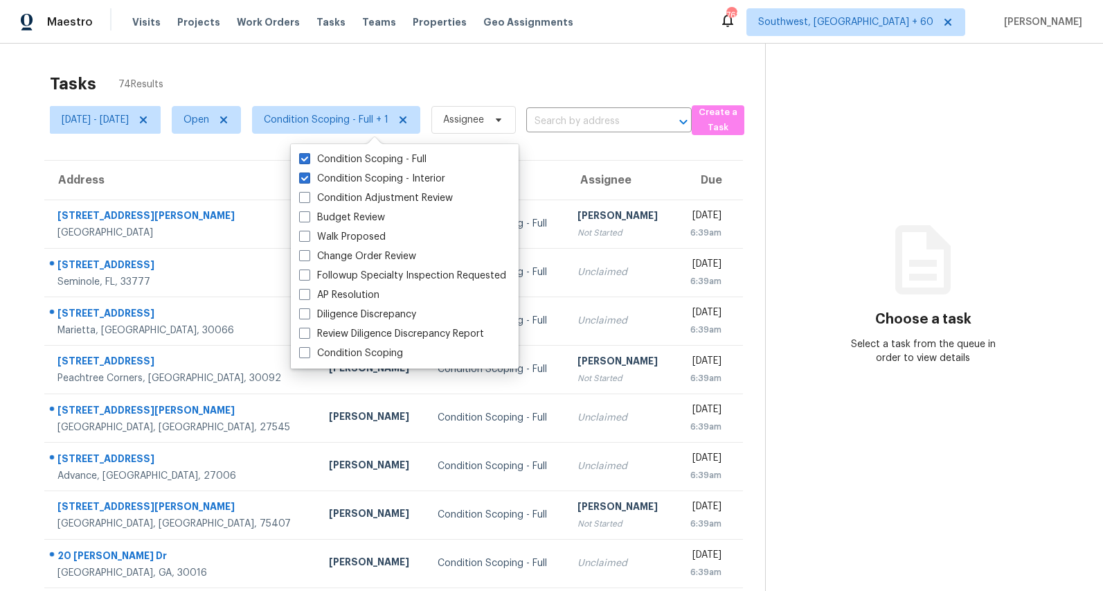
click at [268, 70] on div "Tasks 74 Results" at bounding box center [407, 84] width 715 height 36
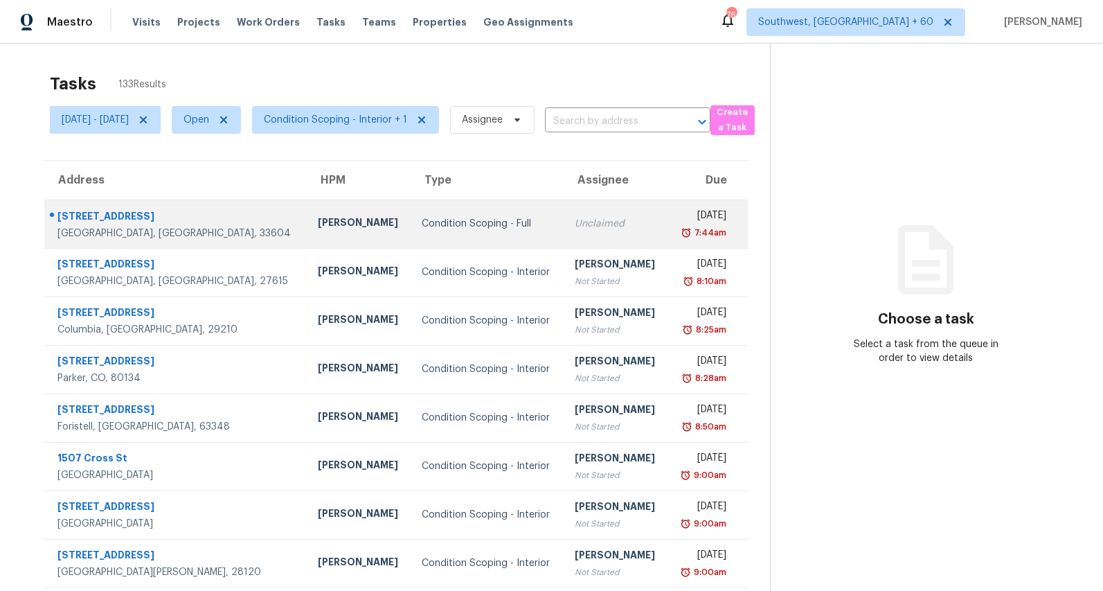
click at [422, 229] on div "Condition Scoping - Full" at bounding box center [487, 224] width 131 height 14
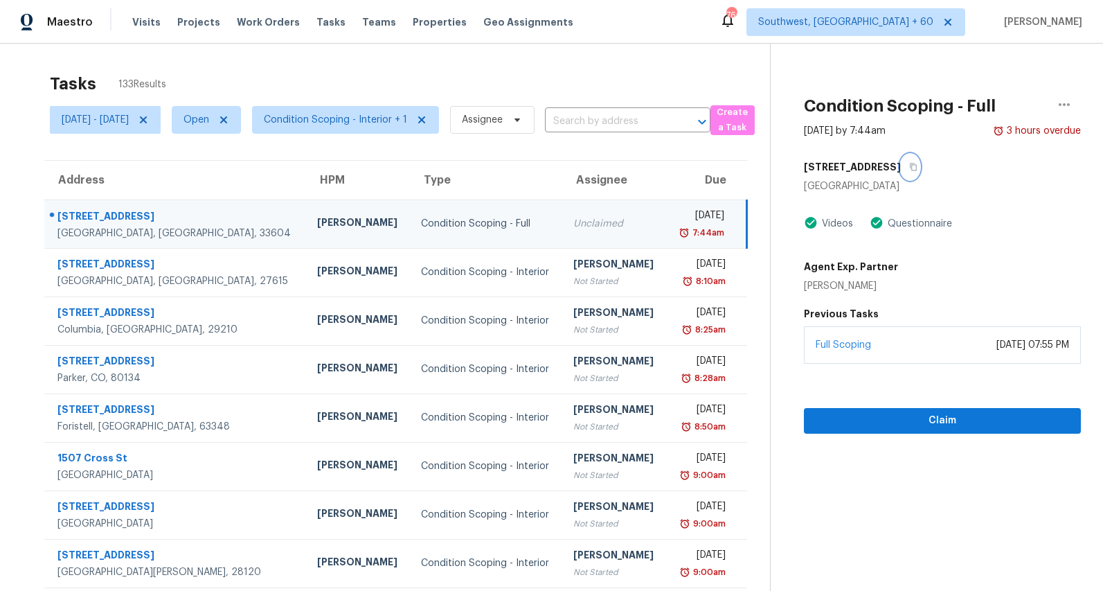
click at [913, 169] on icon "button" at bounding box center [913, 167] width 8 height 8
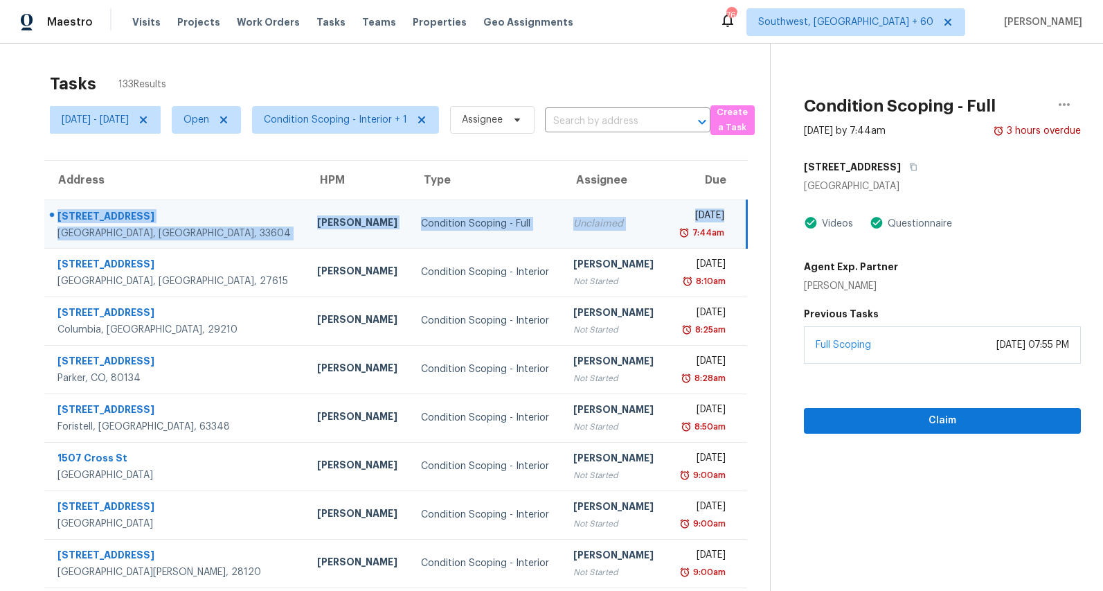
drag, startPoint x: 60, startPoint y: 211, endPoint x: 654, endPoint y: 233, distance: 594.6
click at [654, 233] on tr "8924 N Rome Ave Tampa, FL, 33604 Bobby Fortin Condition Scoping - Full Unclaime…" at bounding box center [395, 223] width 703 height 48
copy tr "8924 N Rome Ave Tampa, FL, 33604 Bobby Fortin Condition Scoping - Full Unclaime…"
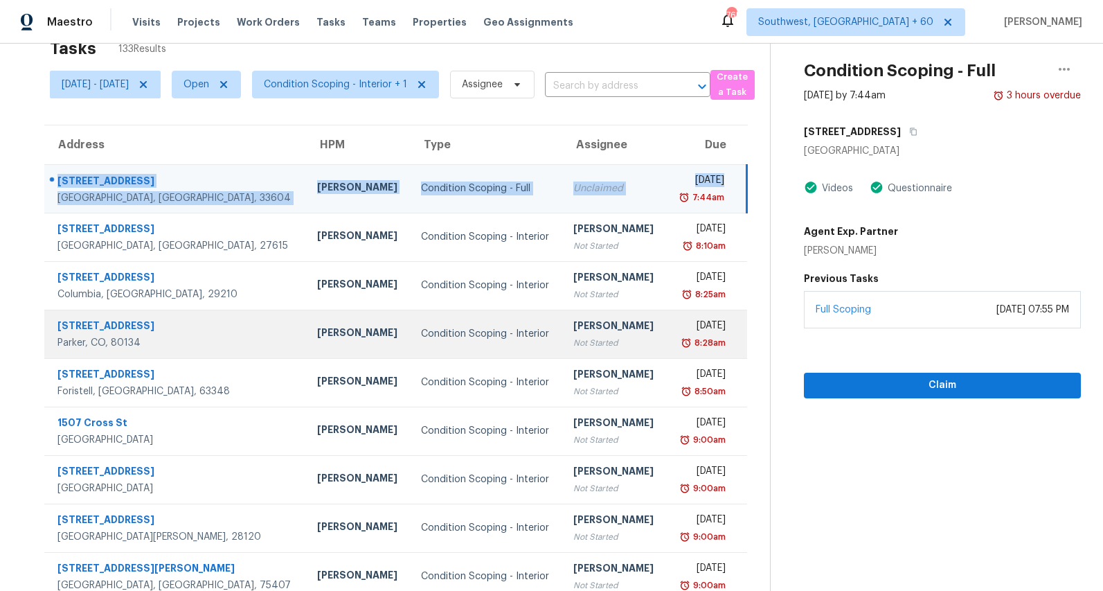
scroll to position [130, 0]
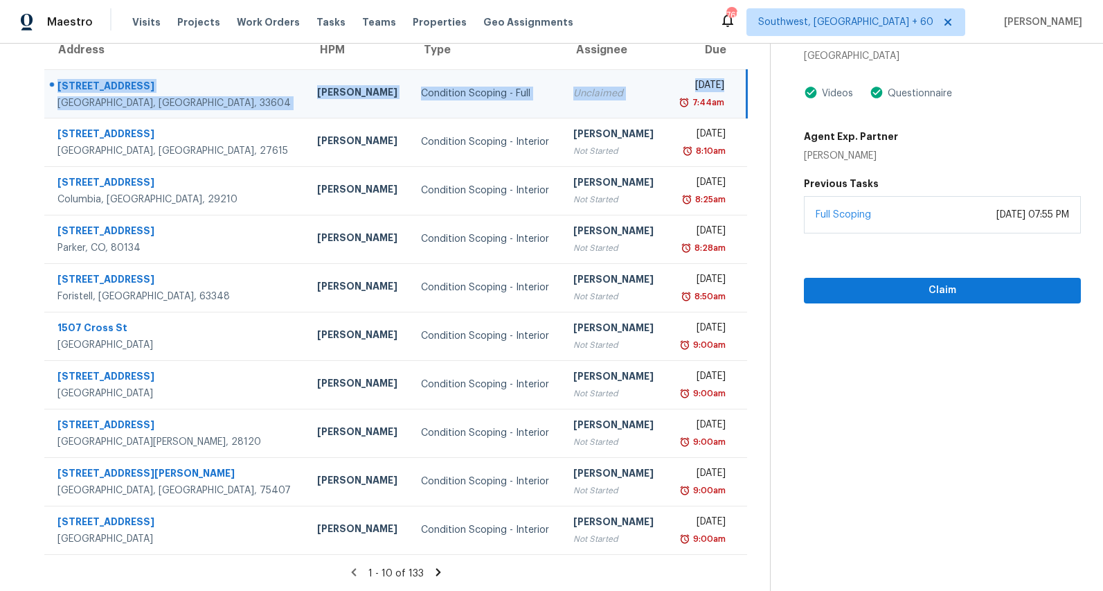
click at [888, 403] on section "Condition Scoping - Full Sep 4th 2025 by 7:44am 3 hours overdue 8924 N Rome Ave…" at bounding box center [925, 252] width 311 height 678
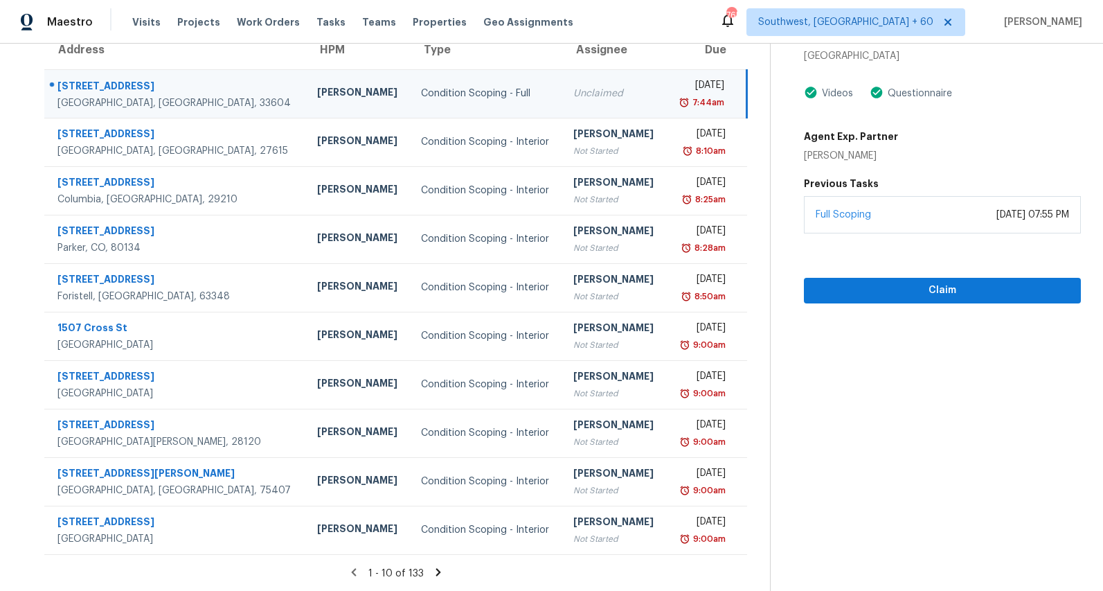
click at [441, 573] on icon at bounding box center [438, 572] width 5 height 8
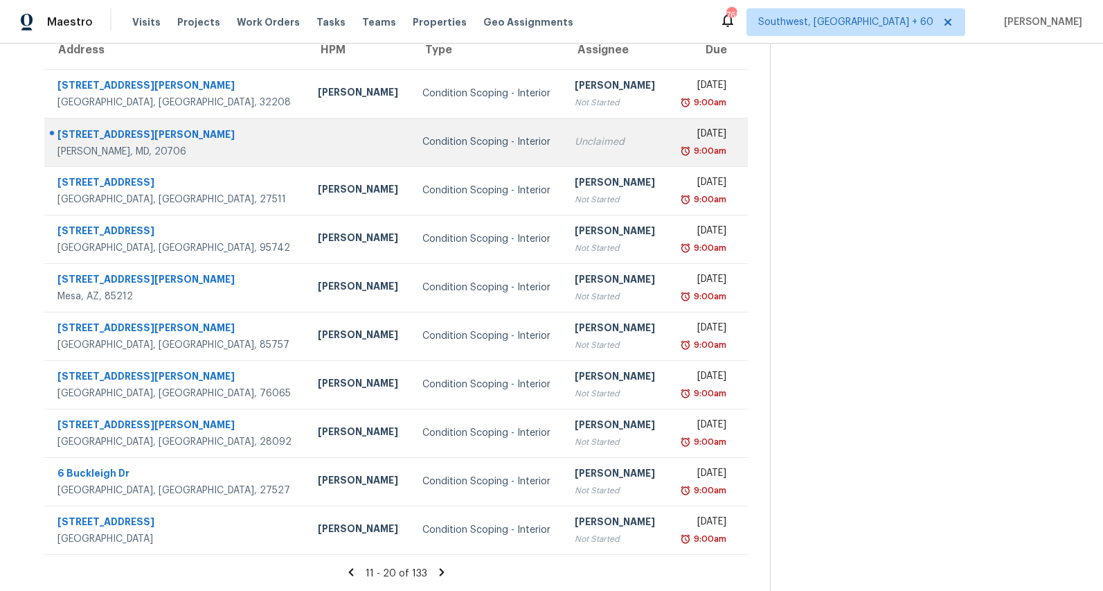
click at [307, 163] on td at bounding box center [359, 142] width 104 height 48
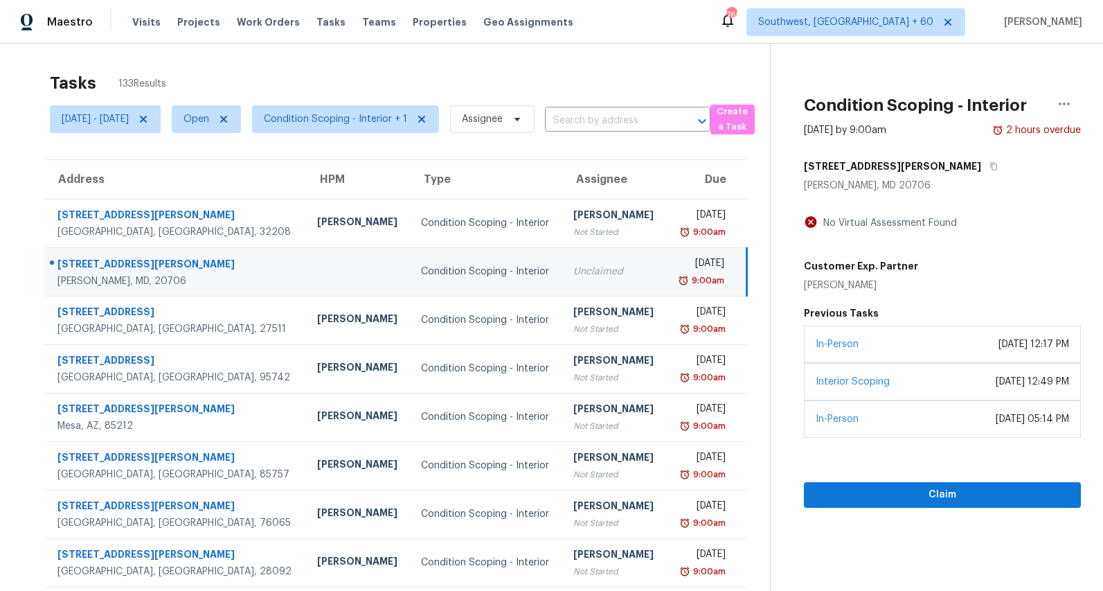
scroll to position [0, 0]
click at [990, 167] on icon "button" at bounding box center [994, 167] width 8 height 8
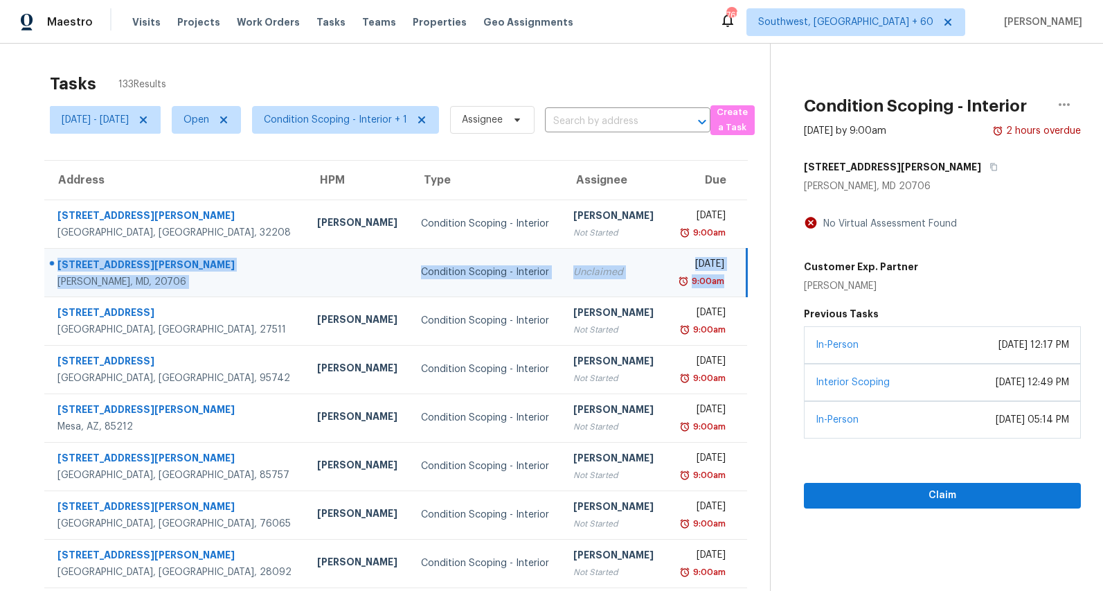
drag, startPoint x: 58, startPoint y: 262, endPoint x: 737, endPoint y: 278, distance: 678.9
click at [737, 278] on tr "5722 Glen Ave Lanham, MD, 20706 Condition Scoping - Interior Unclaimed Thu, Sep…" at bounding box center [395, 272] width 703 height 48
copy tr "5722 Glen Ave Lanham, MD, 20706 Condition Scoping - Interior Unclaimed Thu, Sep…"
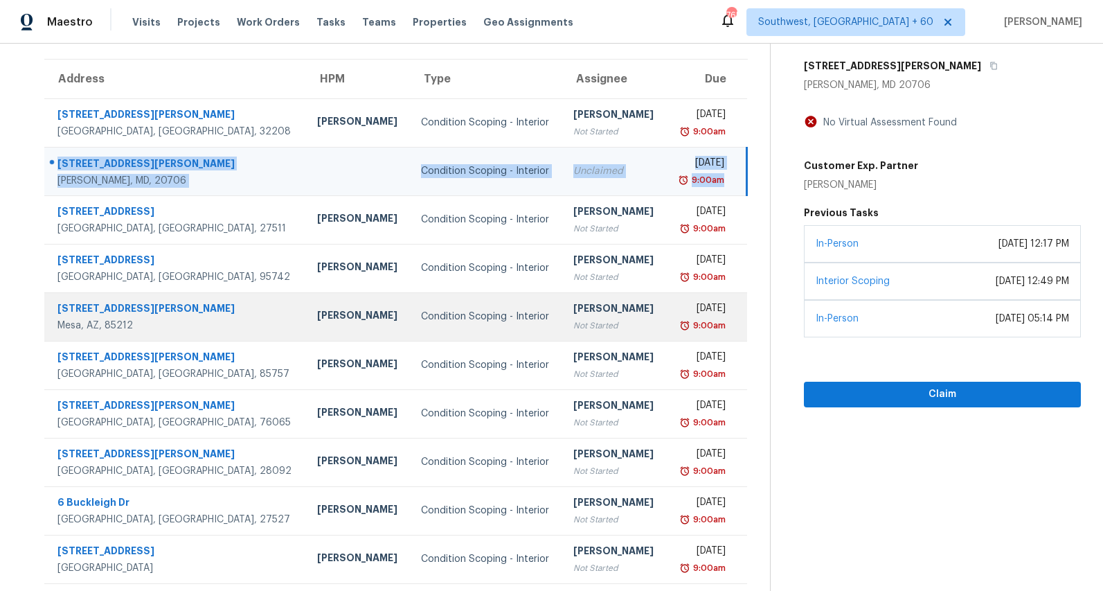
scroll to position [130, 0]
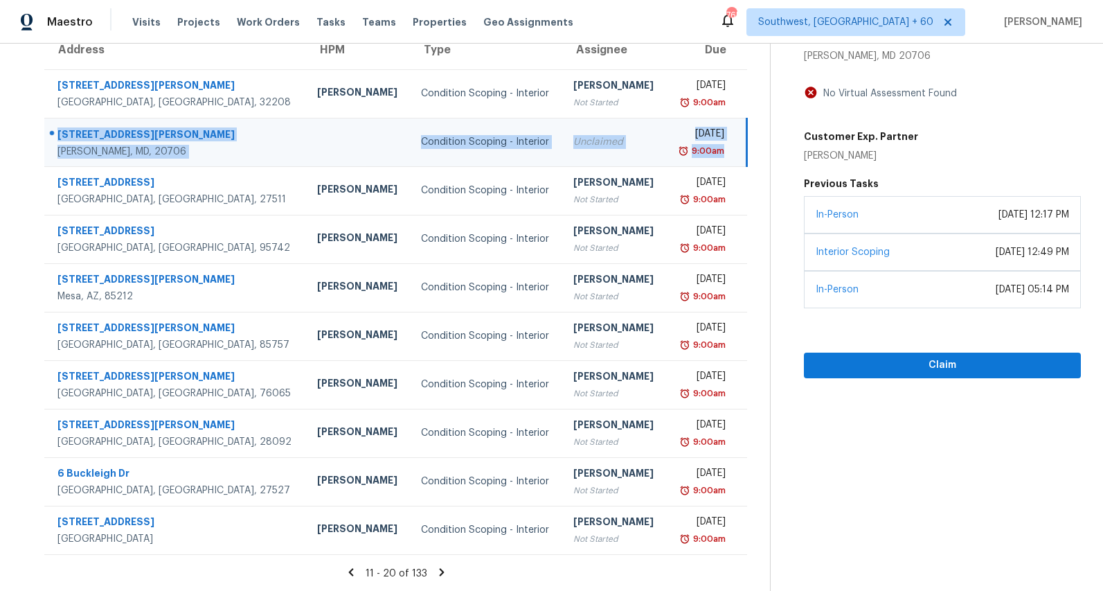
click at [355, 573] on icon at bounding box center [351, 572] width 12 height 12
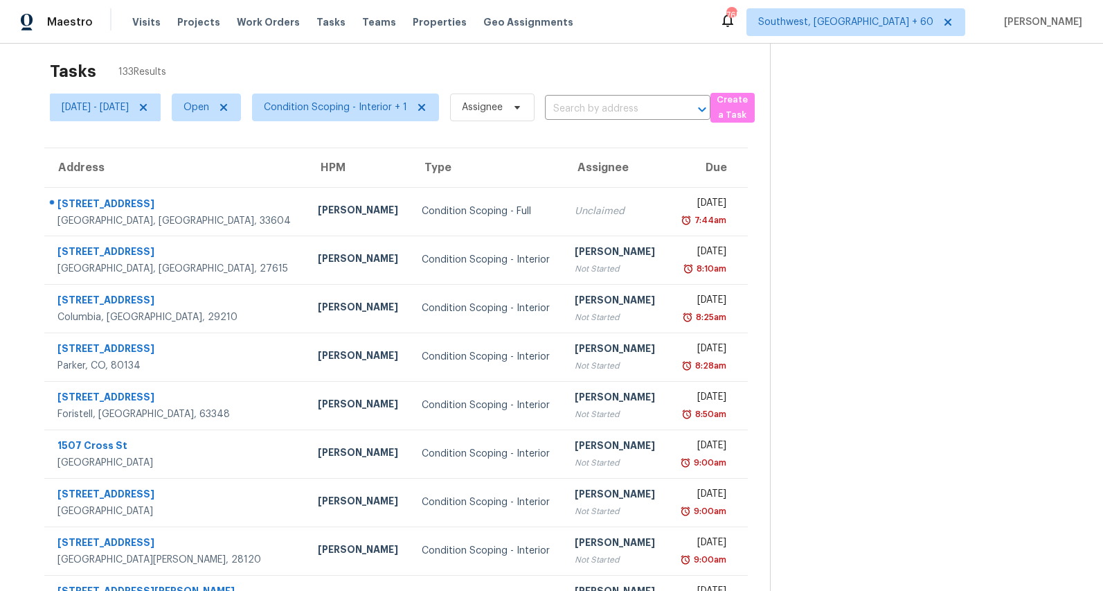
scroll to position [0, 0]
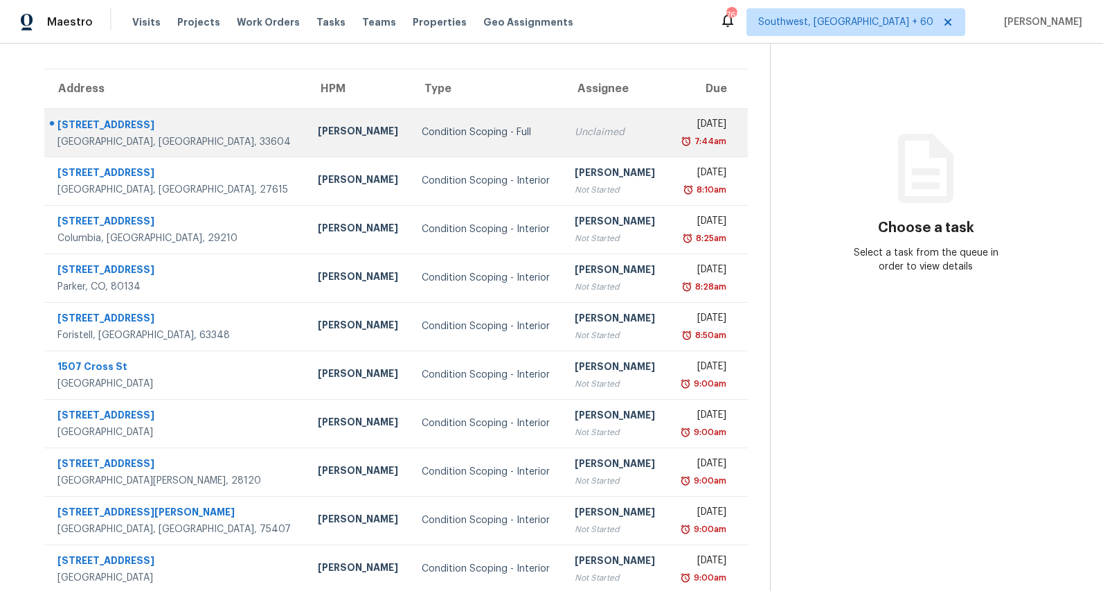
scroll to position [130, 0]
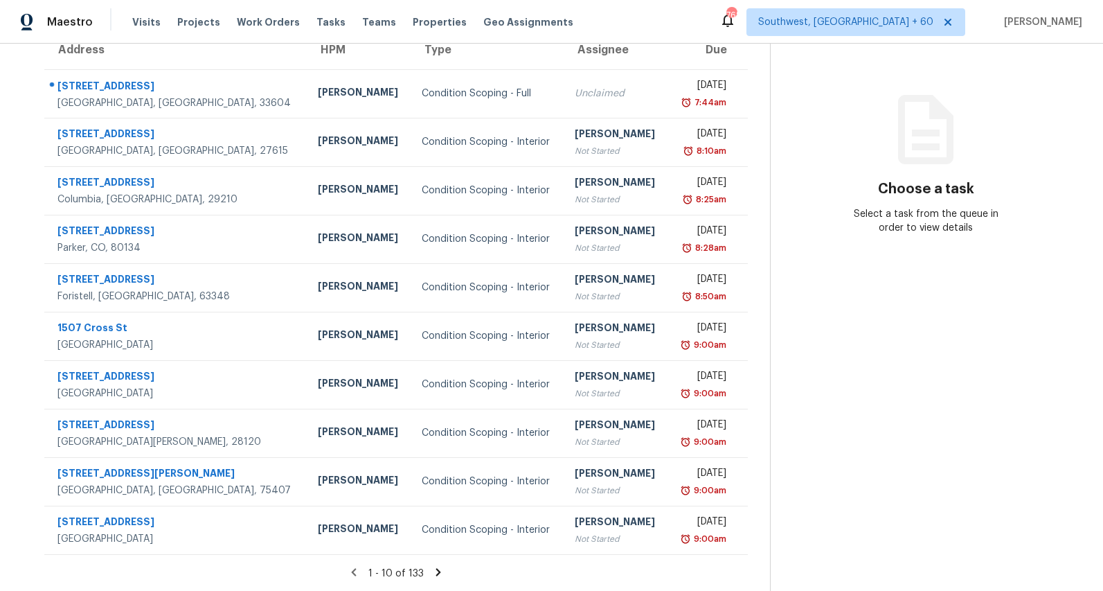
click at [441, 572] on icon at bounding box center [438, 572] width 5 height 8
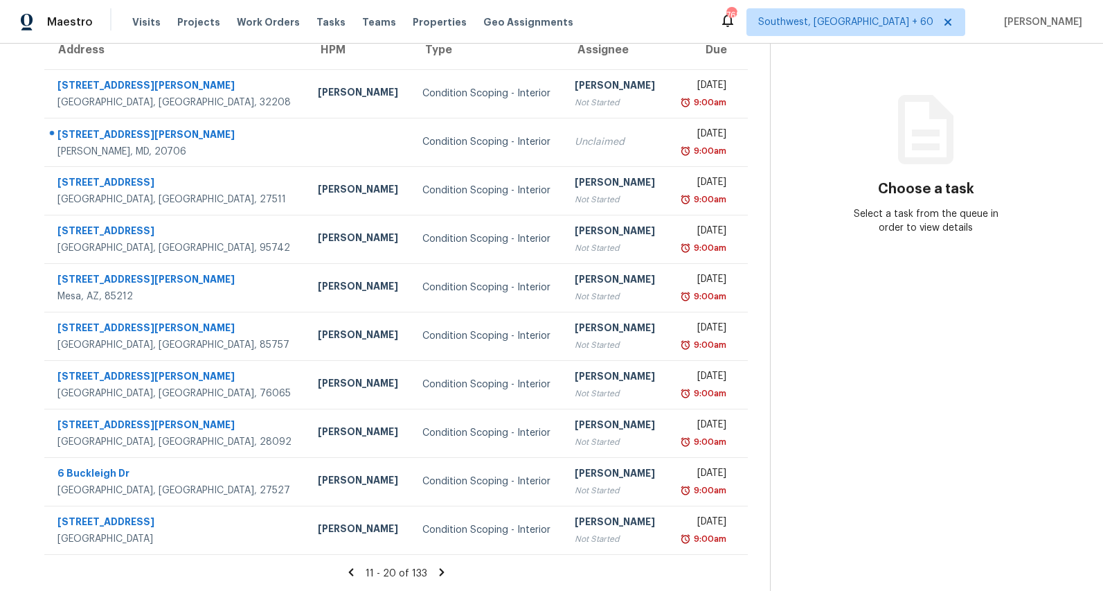
click at [444, 572] on icon at bounding box center [441, 572] width 5 height 8
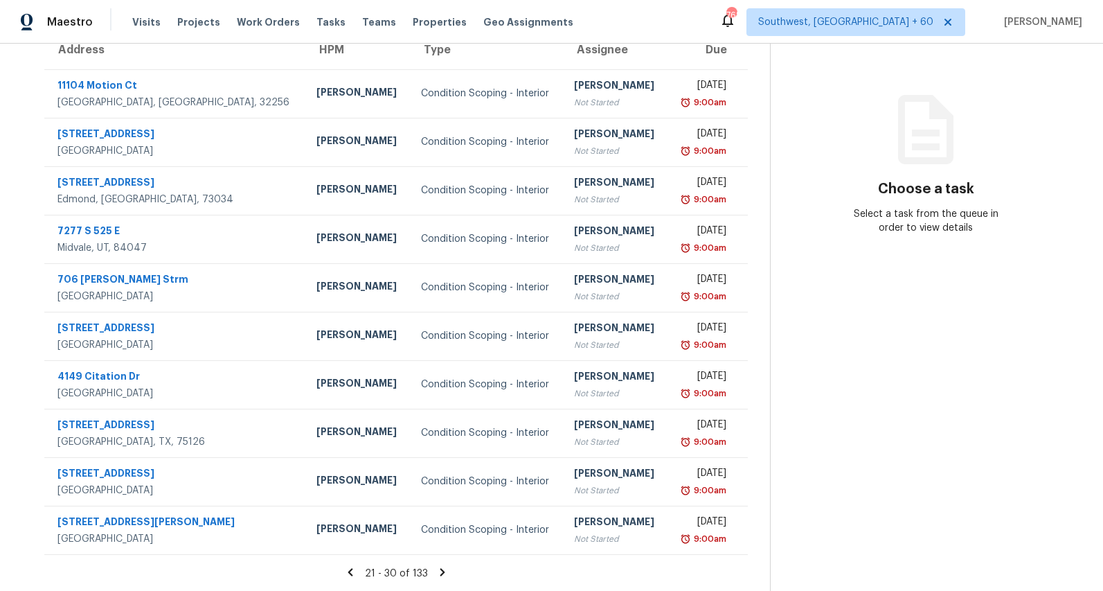
click at [445, 572] on icon at bounding box center [442, 572] width 5 height 8
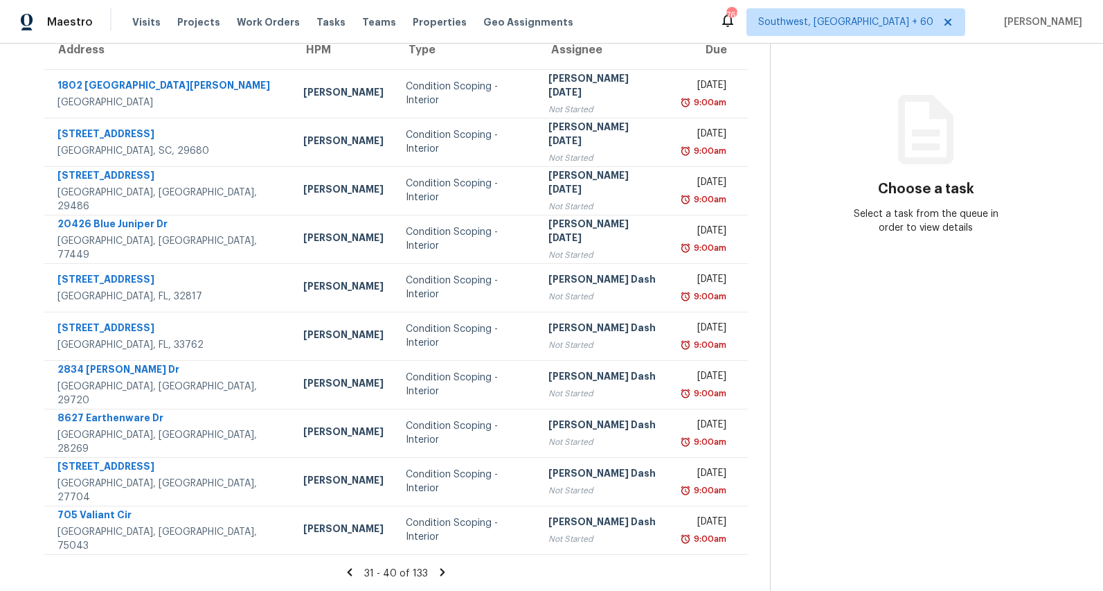
click at [445, 572] on icon at bounding box center [442, 572] width 5 height 8
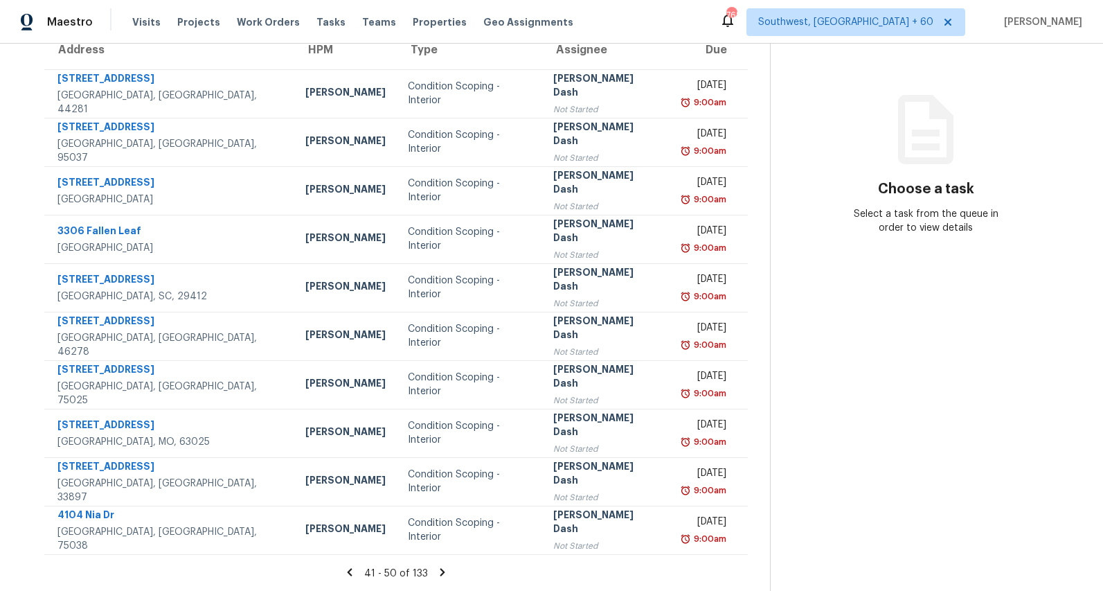
click at [445, 572] on icon at bounding box center [442, 572] width 5 height 8
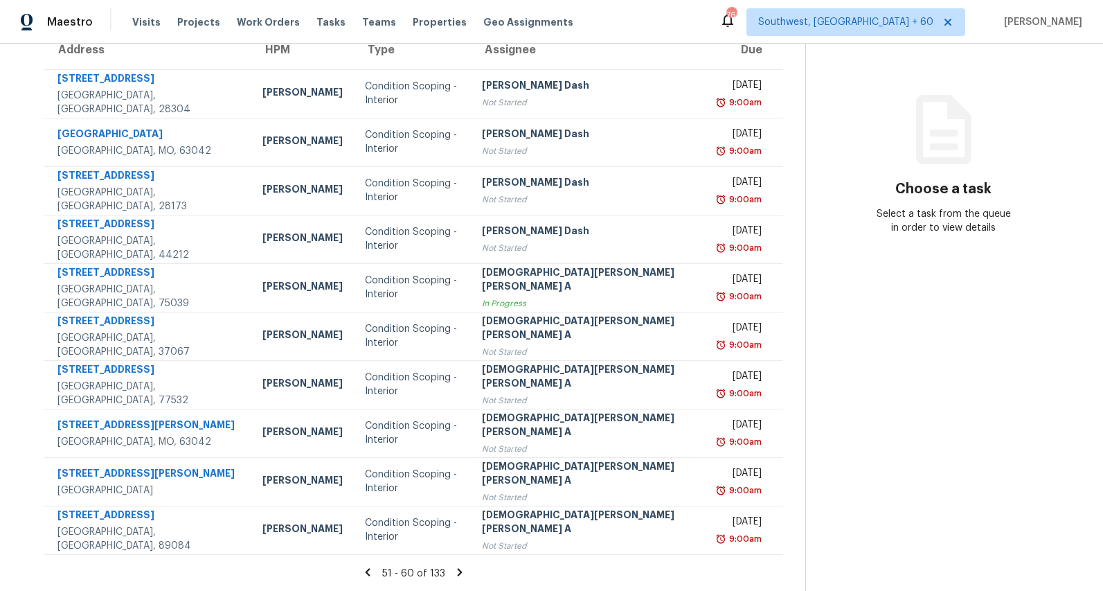
click at [458, 572] on icon at bounding box center [460, 572] width 5 height 8
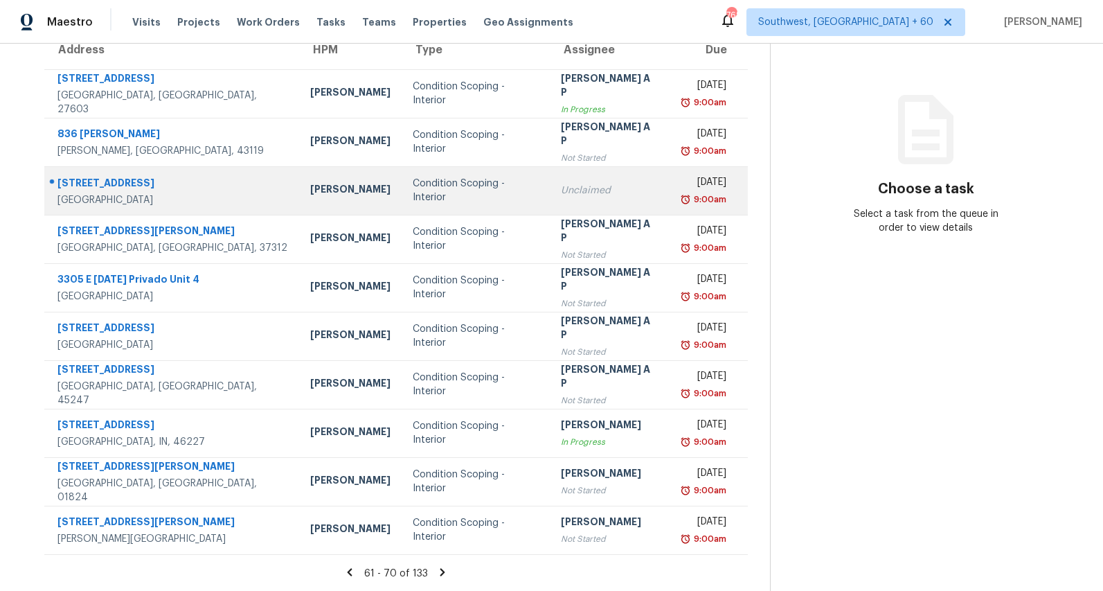
click at [299, 208] on td "Navid Ranjbar" at bounding box center [350, 190] width 102 height 48
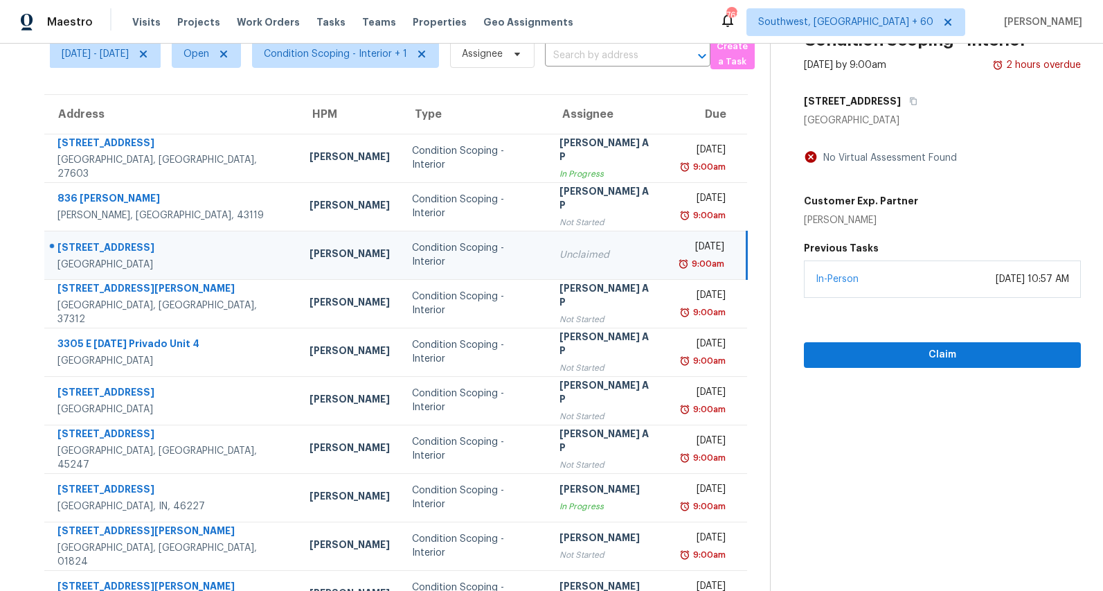
scroll to position [57, 0]
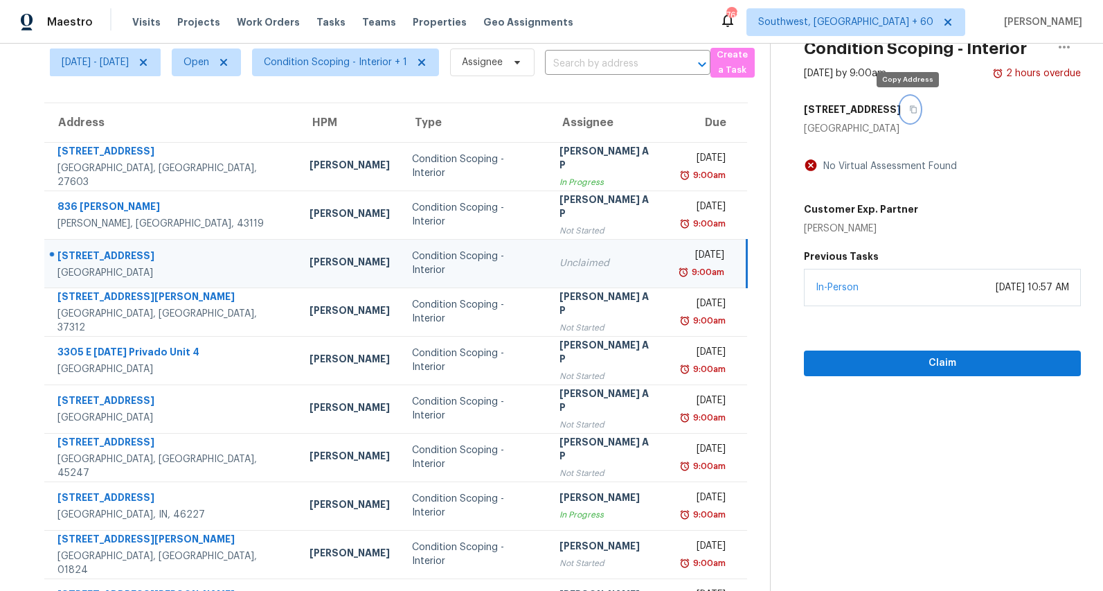
click at [912, 113] on icon "button" at bounding box center [913, 109] width 8 height 8
click at [904, 107] on button "button" at bounding box center [910, 109] width 19 height 25
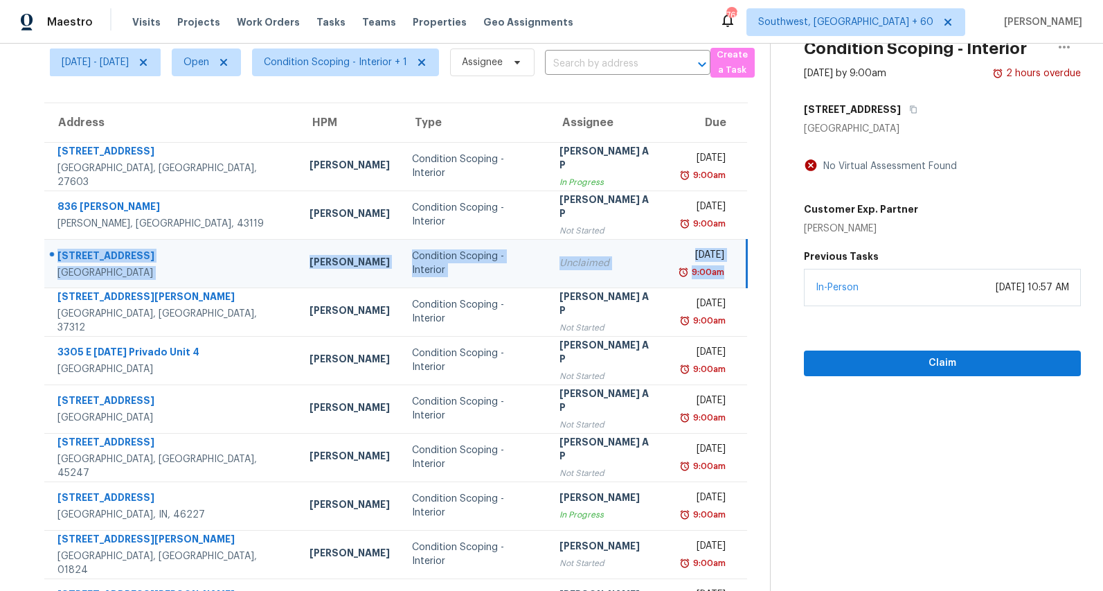
drag, startPoint x: 57, startPoint y: 252, endPoint x: 758, endPoint y: 269, distance: 701.0
click at [747, 269] on tr "2611 Riverside Dr Unit D Houston, TX, 77004 Navid Ranjbar Condition Scoping - I…" at bounding box center [395, 263] width 703 height 48
copy tr "2611 Riverside Dr Unit D Houston, TX, 77004 Navid Ranjbar Condition Scoping - I…"
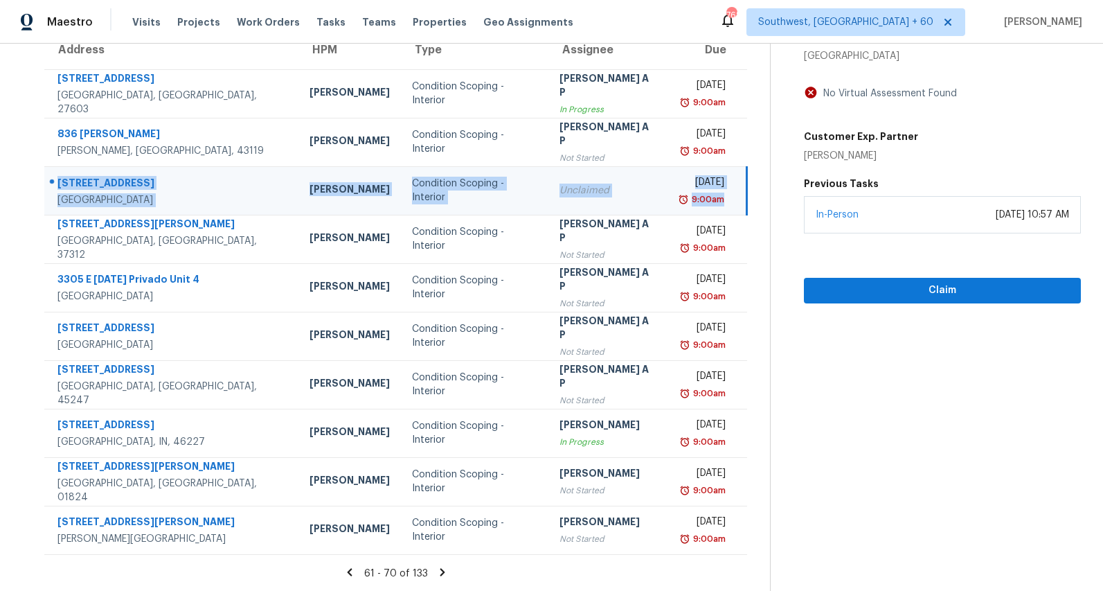
click at [445, 570] on icon at bounding box center [442, 572] width 12 height 12
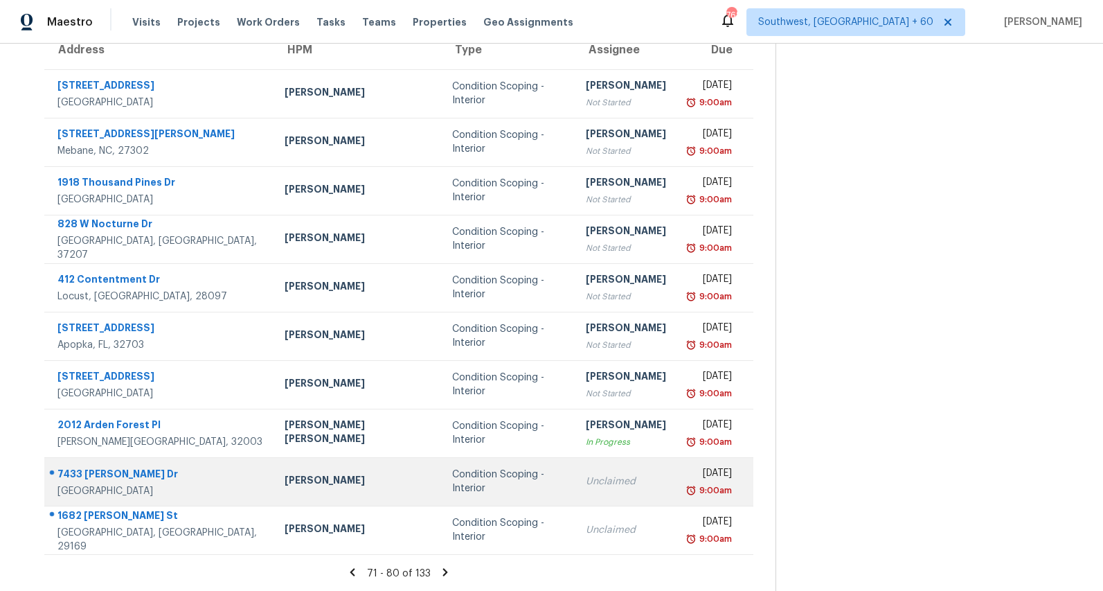
click at [441, 494] on td "Condition Scoping - Interior" at bounding box center [507, 481] width 133 height 48
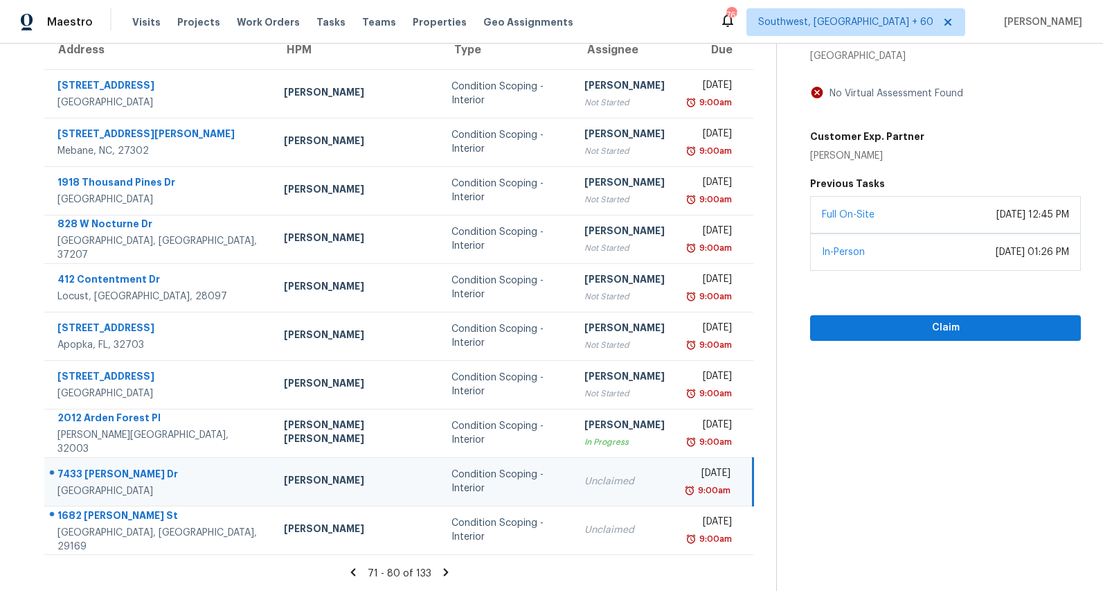
scroll to position [0, 0]
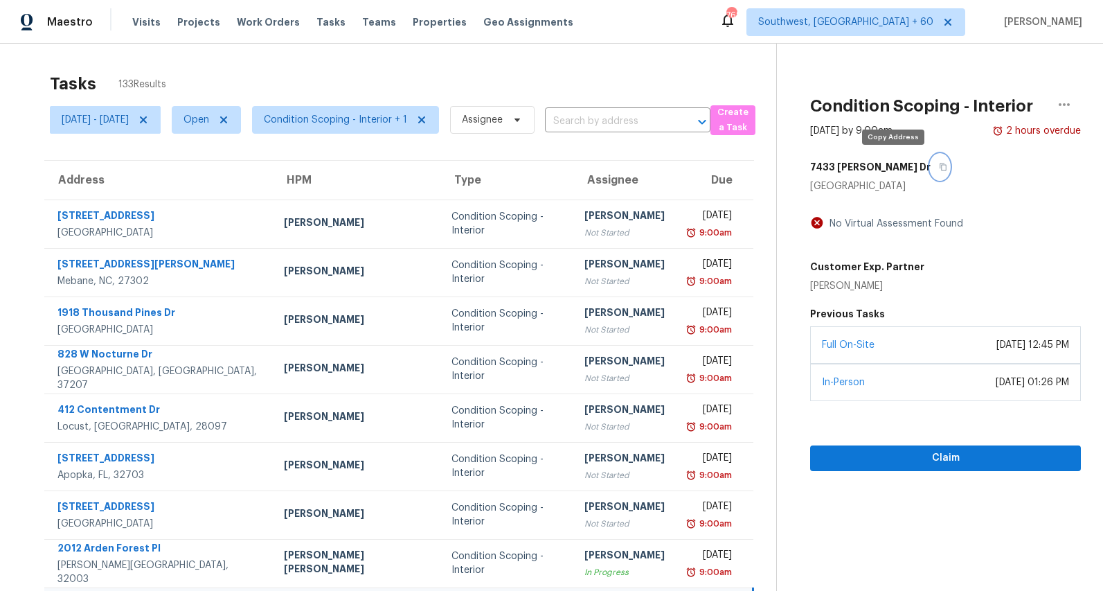
click at [931, 171] on button "button" at bounding box center [940, 166] width 19 height 25
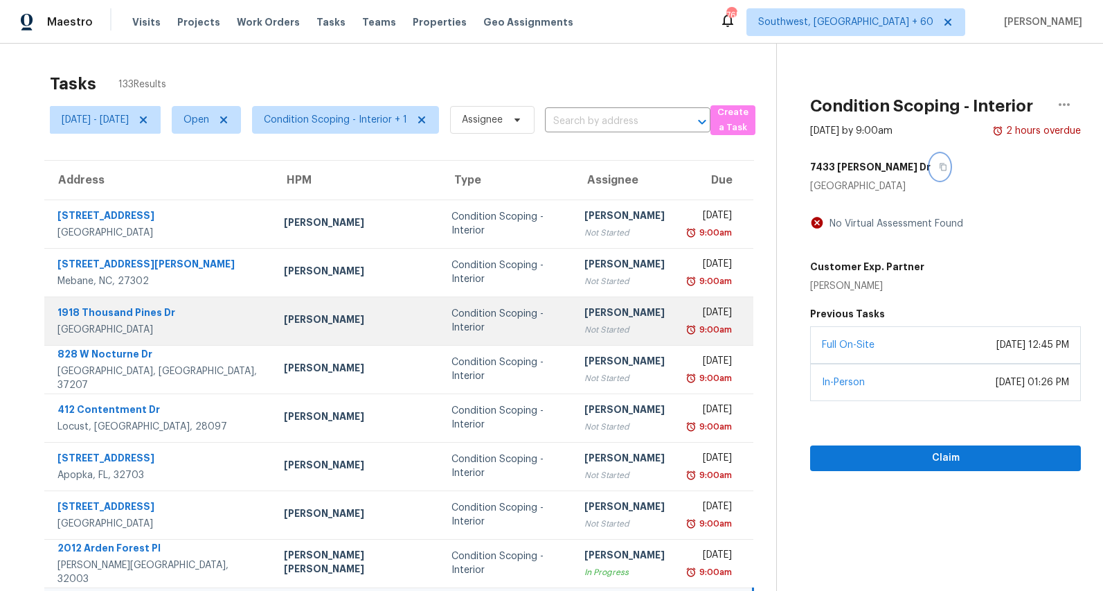
scroll to position [130, 0]
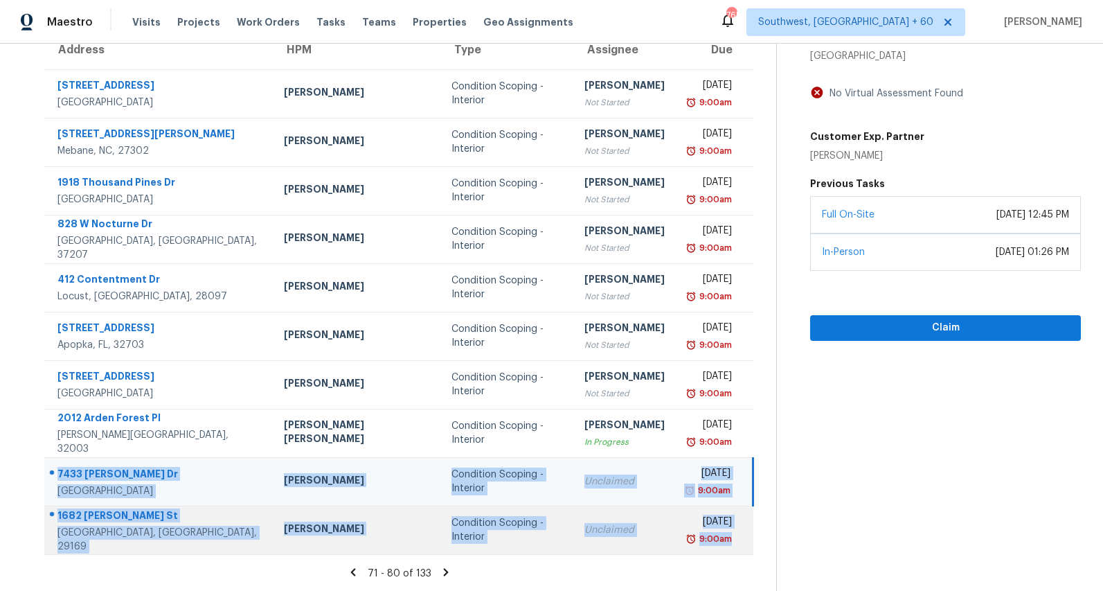
drag, startPoint x: 58, startPoint y: 471, endPoint x: 720, endPoint y: 550, distance: 666.1
click at [720, 550] on tbody "14645 N Fountain Hills Blvd Unit 215 Fountain Hills, AZ, 85268 Brian Borntrager…" at bounding box center [398, 311] width 709 height 485
copy tbody "7433 Leroy Dr Jacksonville, FL, 32244 Madison Williamson Condition Scoping - In…"
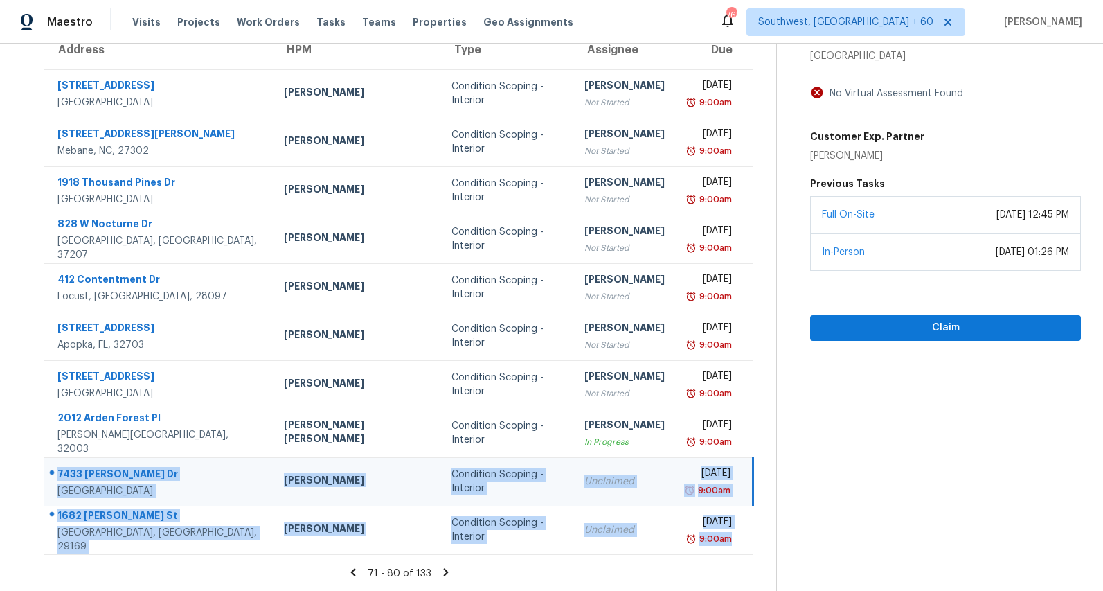
click at [447, 570] on icon at bounding box center [445, 572] width 5 height 8
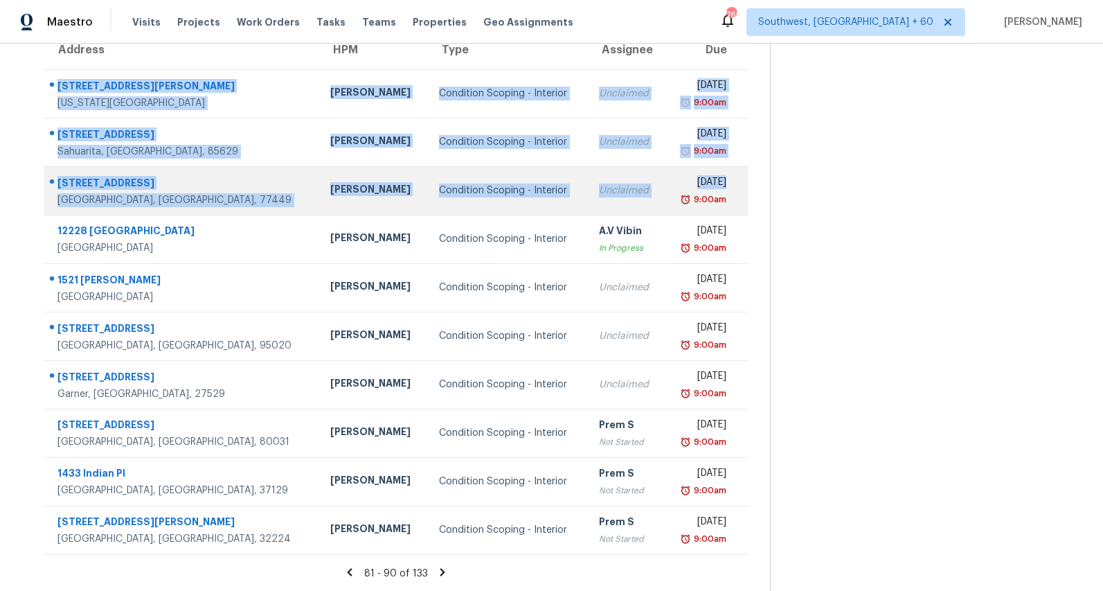
drag, startPoint x: 57, startPoint y: 81, endPoint x: 693, endPoint y: 196, distance: 646.1
click at [693, 196] on tbody "8300 S Harvey Ave Oklahoma City, OK, 73139 Jason Leeth Condition Scoping - Inte…" at bounding box center [396, 311] width 704 height 485
copy tbody "8300 S Harvey Ave Oklahoma City, OK, 73139 Jason Leeth Condition Scoping - Inte…"
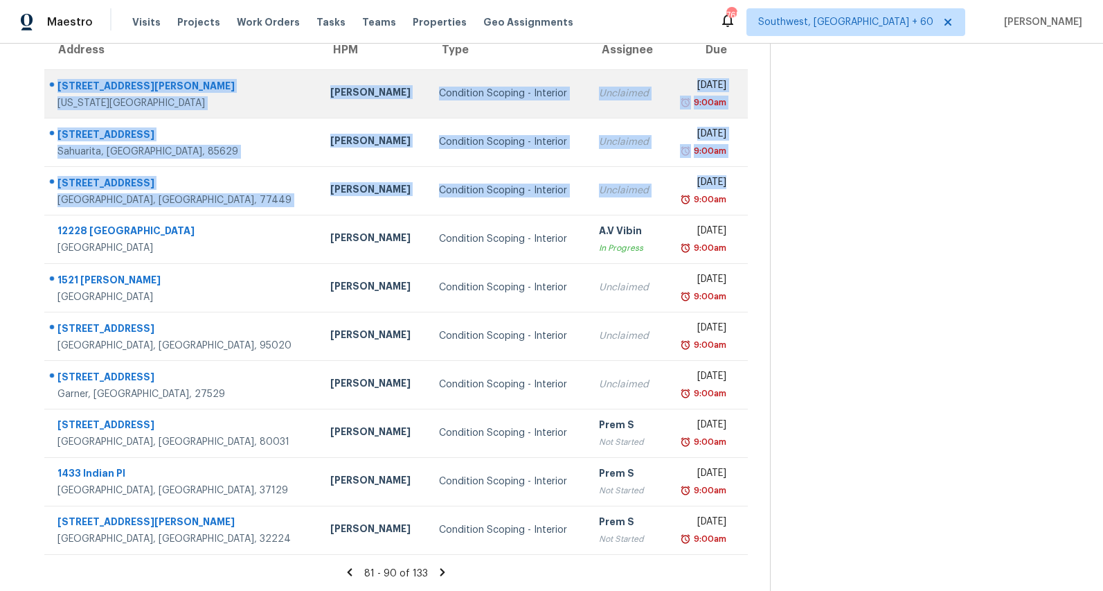
click at [510, 107] on td "Condition Scoping - Interior" at bounding box center [508, 93] width 160 height 48
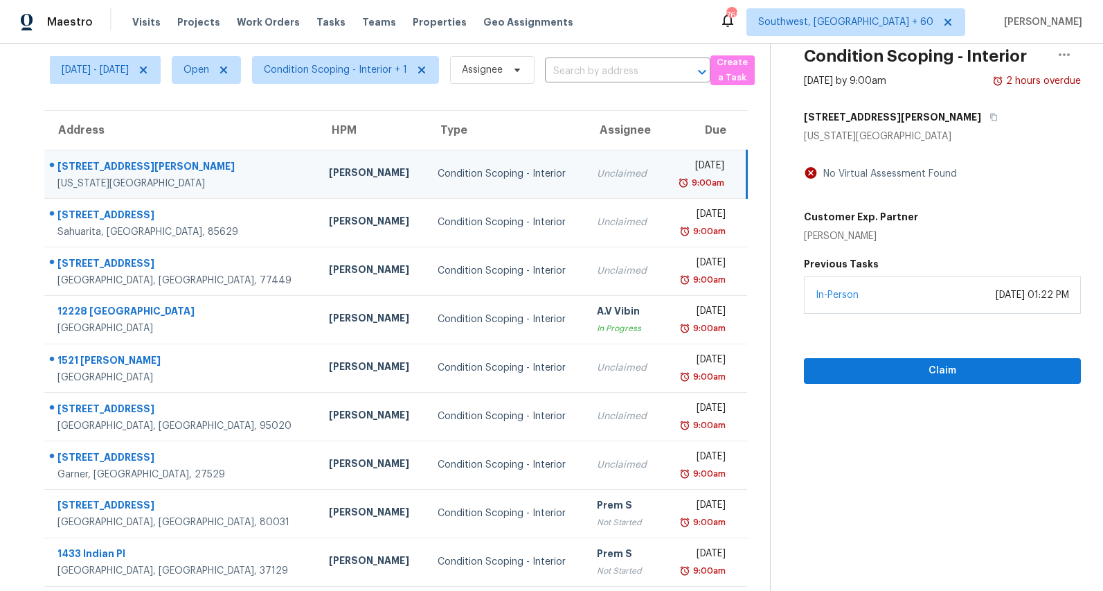
scroll to position [0, 0]
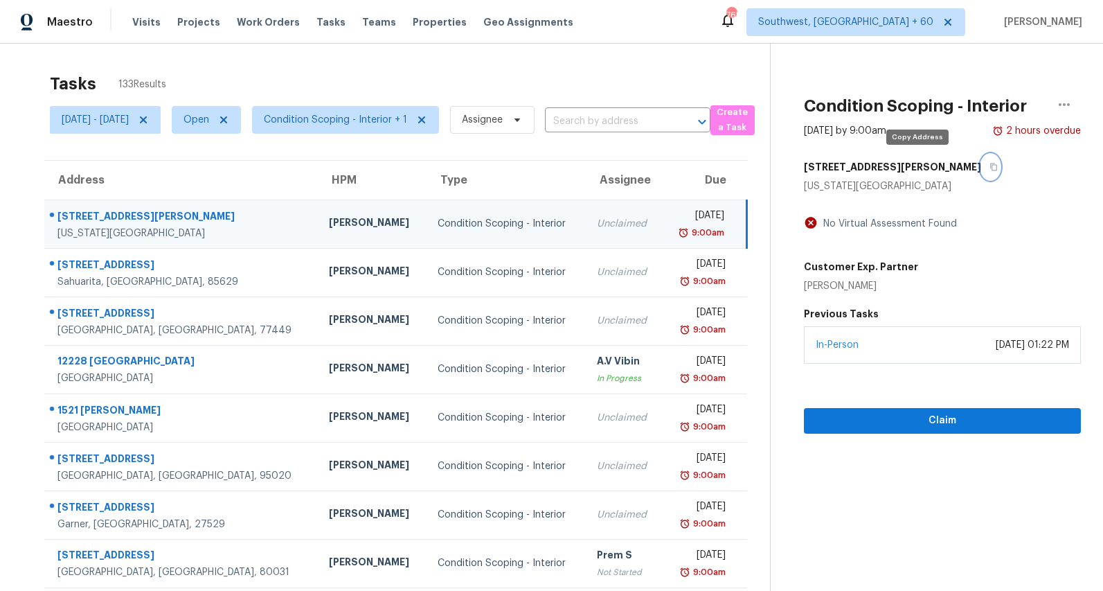
click at [990, 170] on icon "button" at bounding box center [994, 167] width 8 height 8
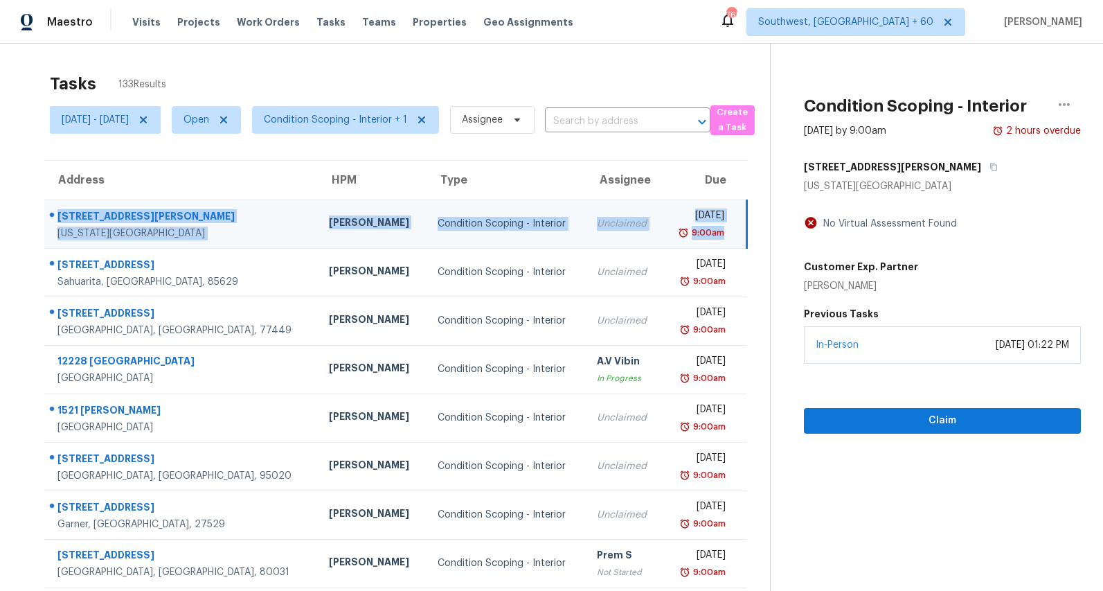
drag, startPoint x: 57, startPoint y: 211, endPoint x: 737, endPoint y: 245, distance: 680.3
click at [737, 245] on tr "8300 S Harvey Ave Oklahoma City, OK, 73139 Jason Leeth Condition Scoping - Inte…" at bounding box center [395, 223] width 703 height 48
copy tr "8300 S Harvey Ave Oklahoma City, OK, 73139 Jason Leeth Condition Scoping - Inte…"
click at [991, 163] on icon "button" at bounding box center [994, 167] width 7 height 8
click at [334, 150] on section "Tasks 133 Results Mon, Sep 01 - Thu, Sep 04 Open Condition Scoping - Interior +…" at bounding box center [396, 394] width 748 height 656
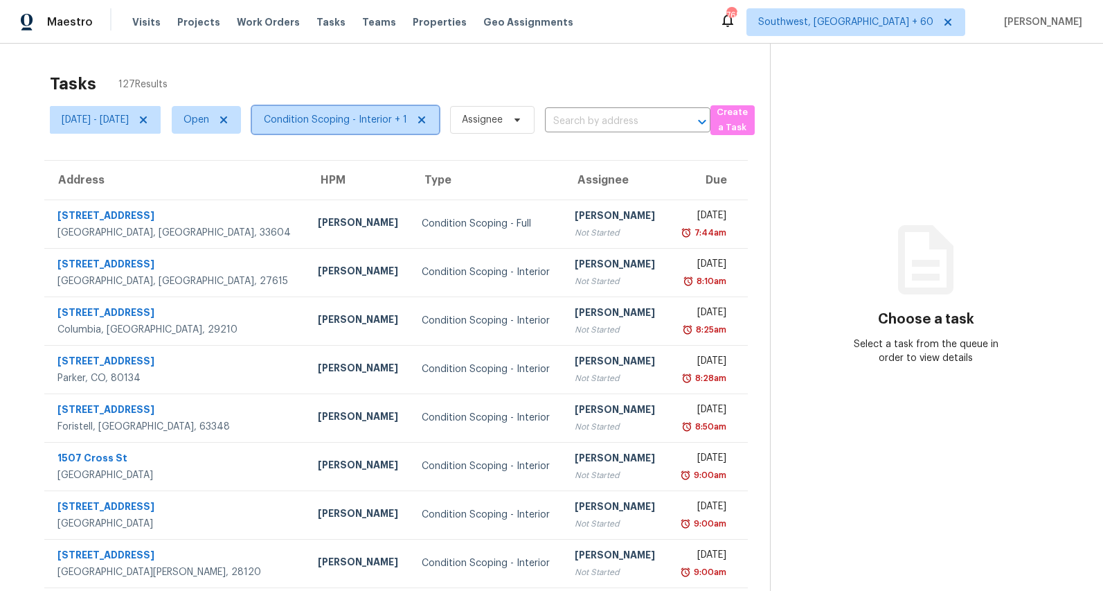
click at [380, 125] on span "Condition Scoping - Interior + 1" at bounding box center [335, 120] width 143 height 14
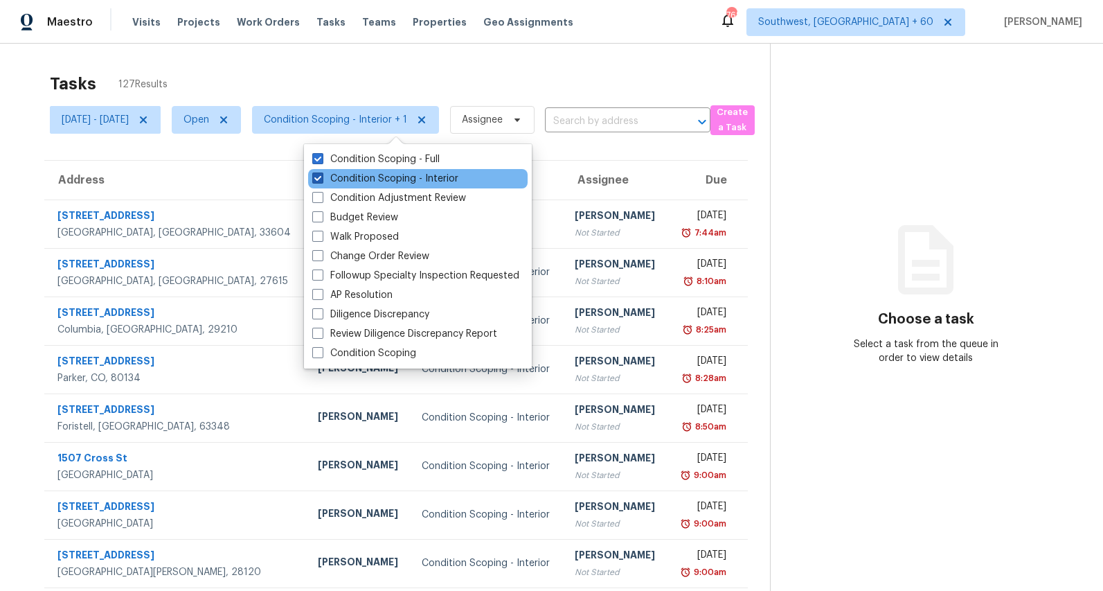
click at [364, 181] on label "Condition Scoping - Interior" at bounding box center [385, 179] width 146 height 14
click at [321, 181] on input "Condition Scoping - Interior" at bounding box center [316, 176] width 9 height 9
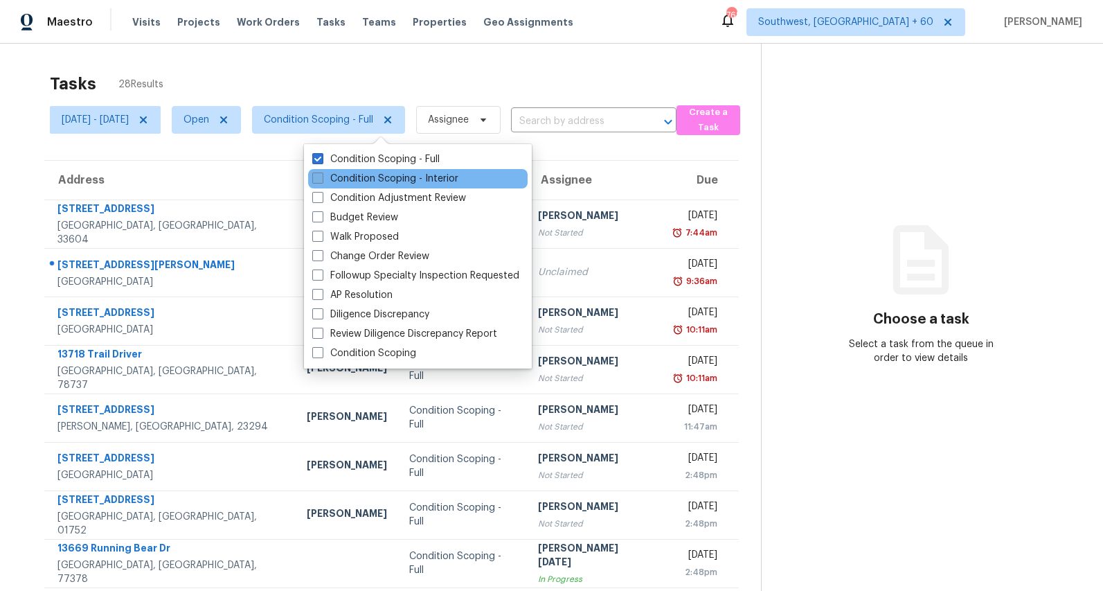
click at [364, 181] on label "Condition Scoping - Interior" at bounding box center [385, 179] width 146 height 14
click at [321, 181] on input "Condition Scoping - Interior" at bounding box center [316, 176] width 9 height 9
checkbox input "true"
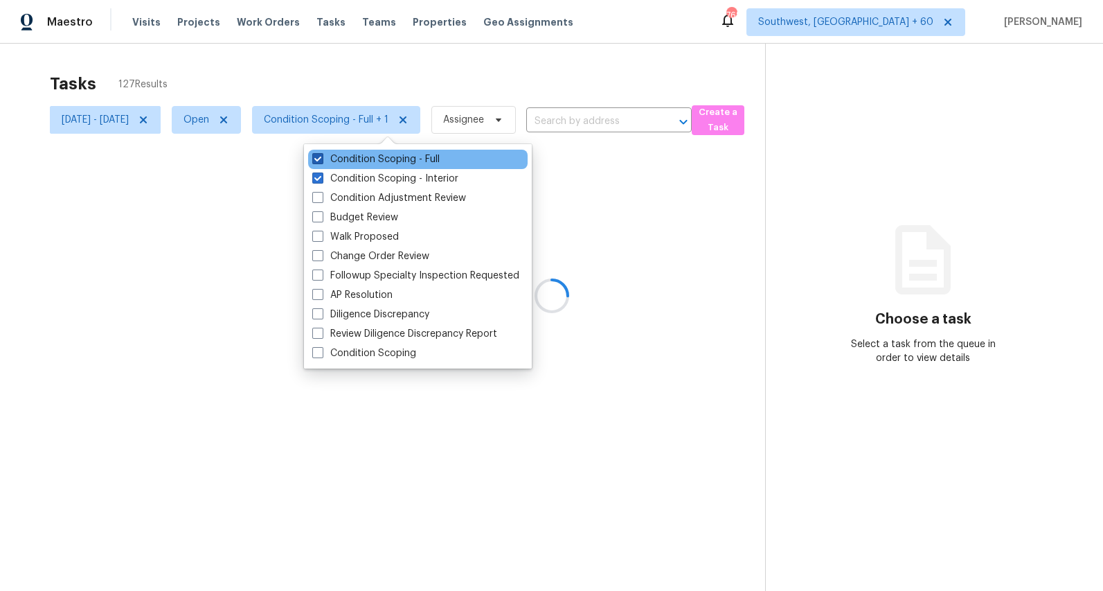
click at [363, 159] on label "Condition Scoping - Full" at bounding box center [375, 159] width 127 height 14
click at [321, 159] on input "Condition Scoping - Full" at bounding box center [316, 156] width 9 height 9
checkbox input "false"
click at [310, 80] on div at bounding box center [551, 295] width 1103 height 591
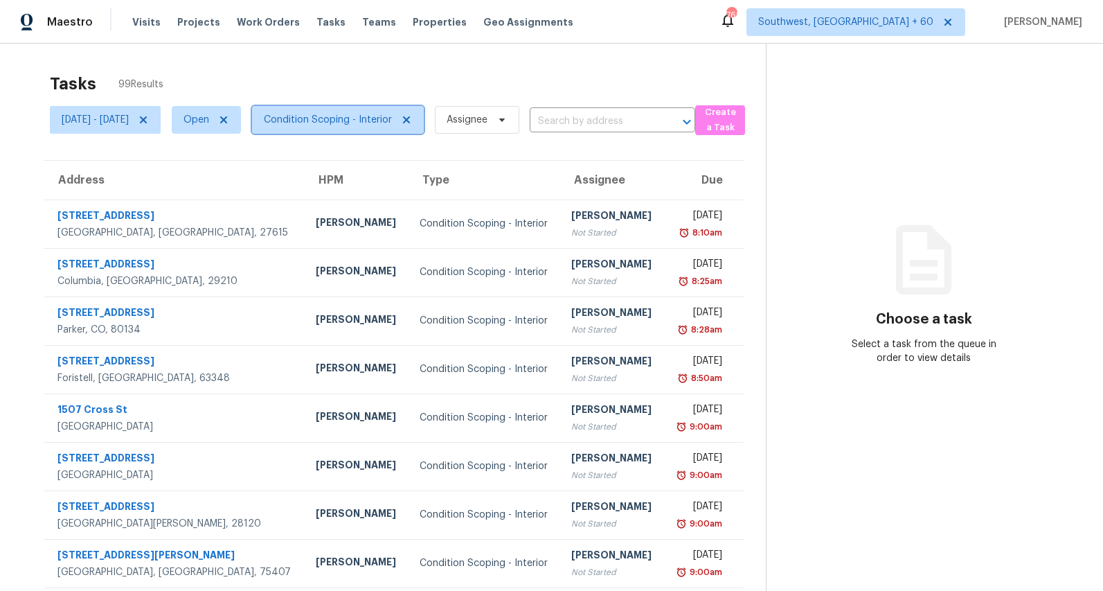
click at [334, 124] on span "Condition Scoping - Interior" at bounding box center [328, 120] width 128 height 14
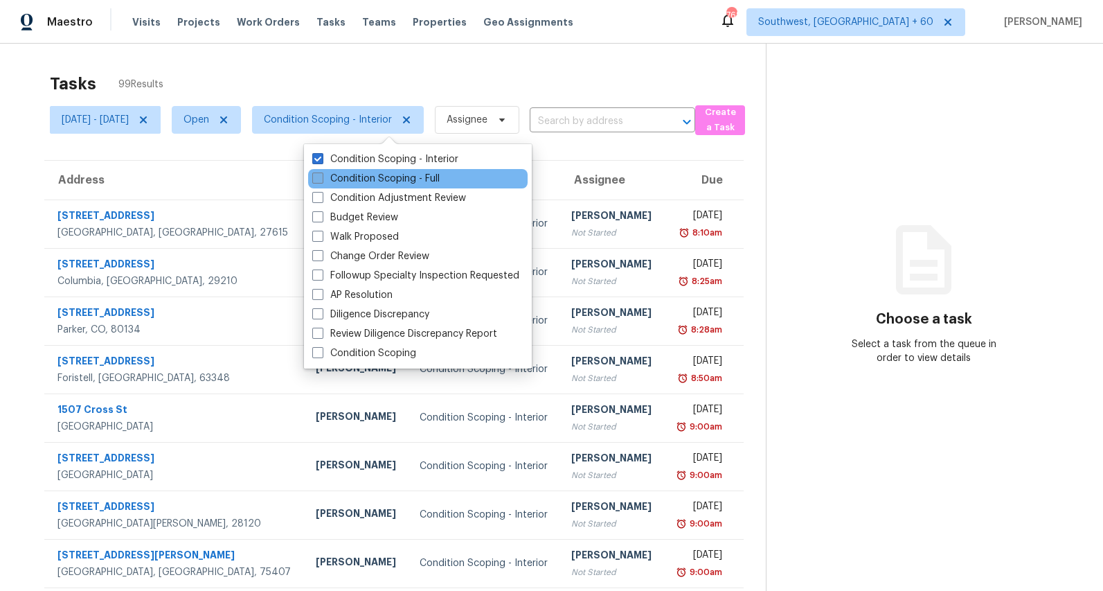
click at [339, 177] on label "Condition Scoping - Full" at bounding box center [375, 179] width 127 height 14
click at [321, 177] on input "Condition Scoping - Full" at bounding box center [316, 176] width 9 height 9
checkbox input "true"
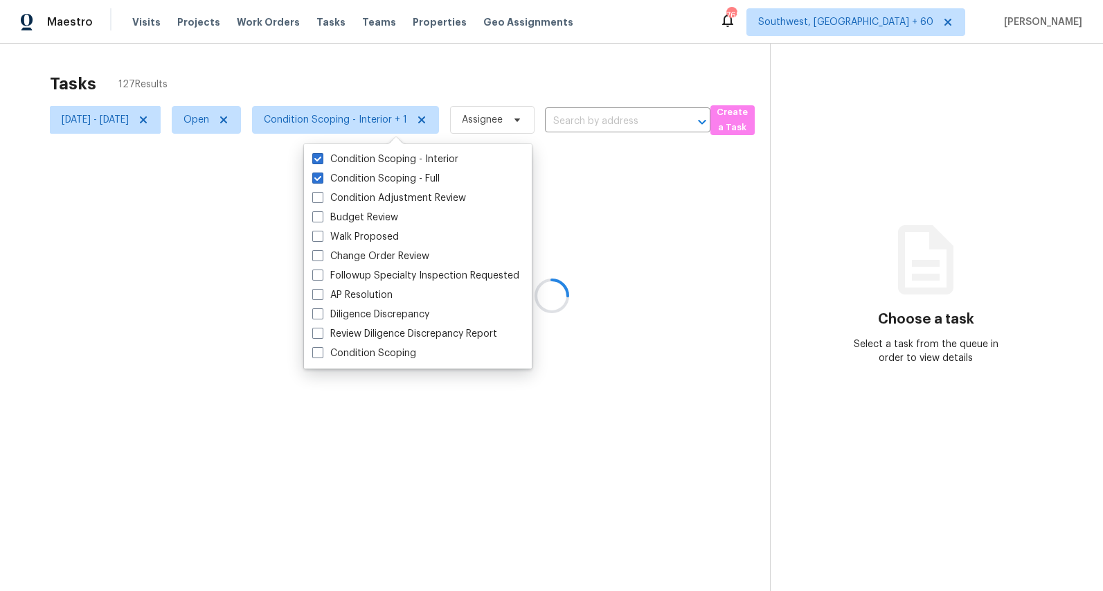
click at [291, 73] on div at bounding box center [551, 295] width 1103 height 591
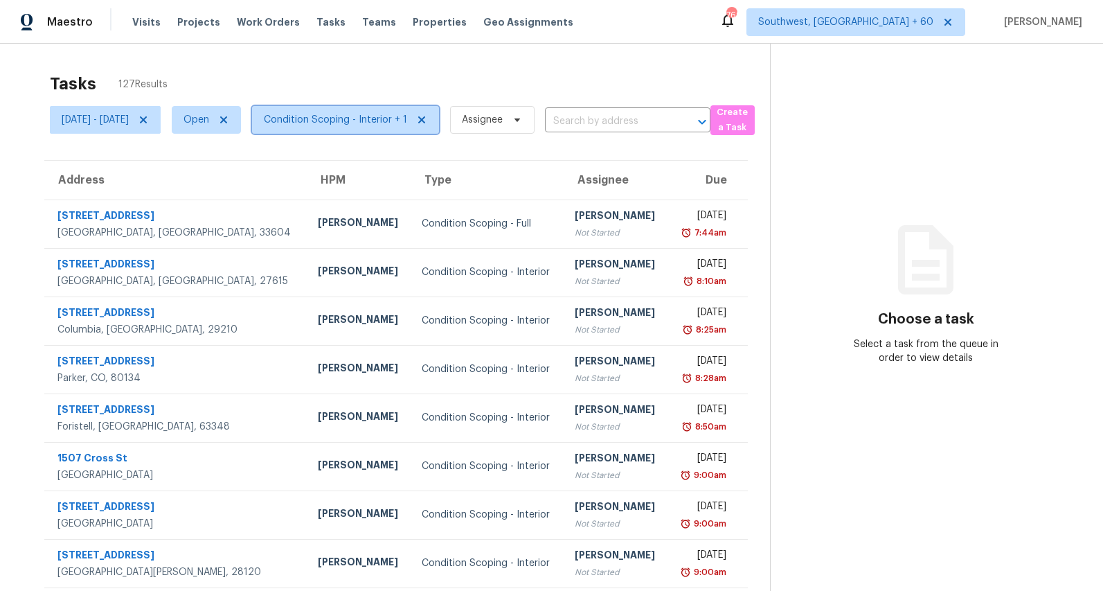
click at [384, 112] on span "Condition Scoping - Interior + 1" at bounding box center [345, 120] width 187 height 28
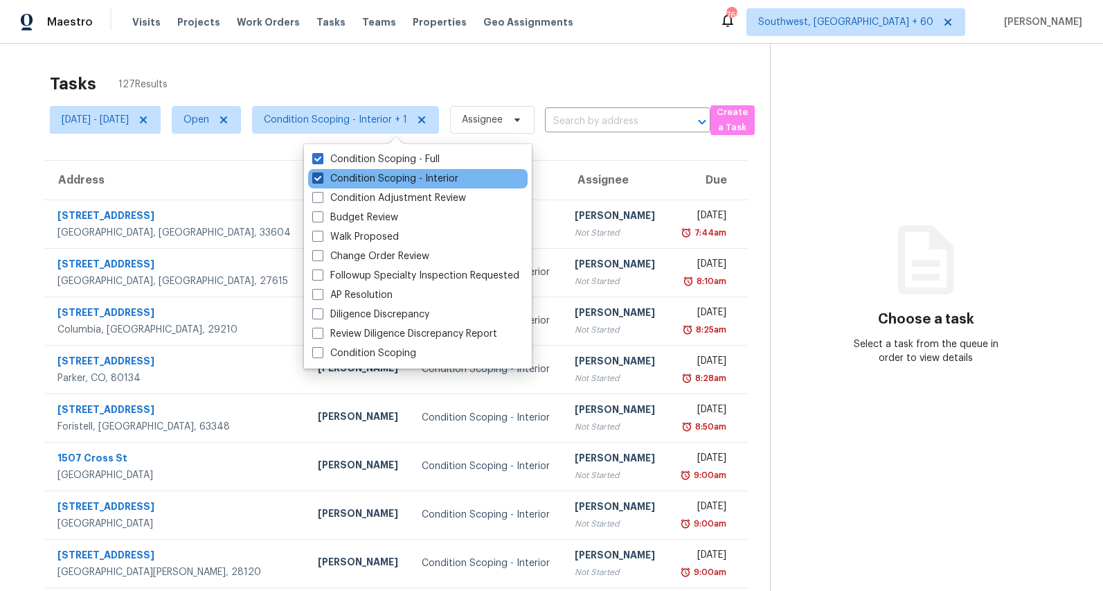
click at [389, 173] on label "Condition Scoping - Interior" at bounding box center [385, 179] width 146 height 14
click at [321, 173] on input "Condition Scoping - Interior" at bounding box center [316, 176] width 9 height 9
checkbox input "false"
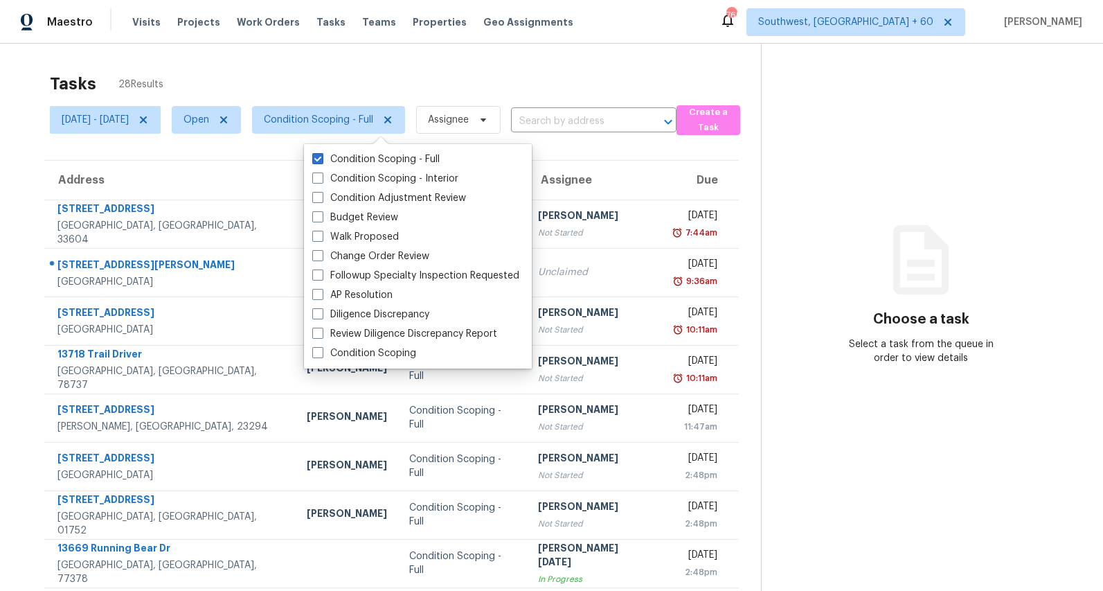
click at [350, 79] on div "Tasks 28 Results" at bounding box center [405, 84] width 711 height 36
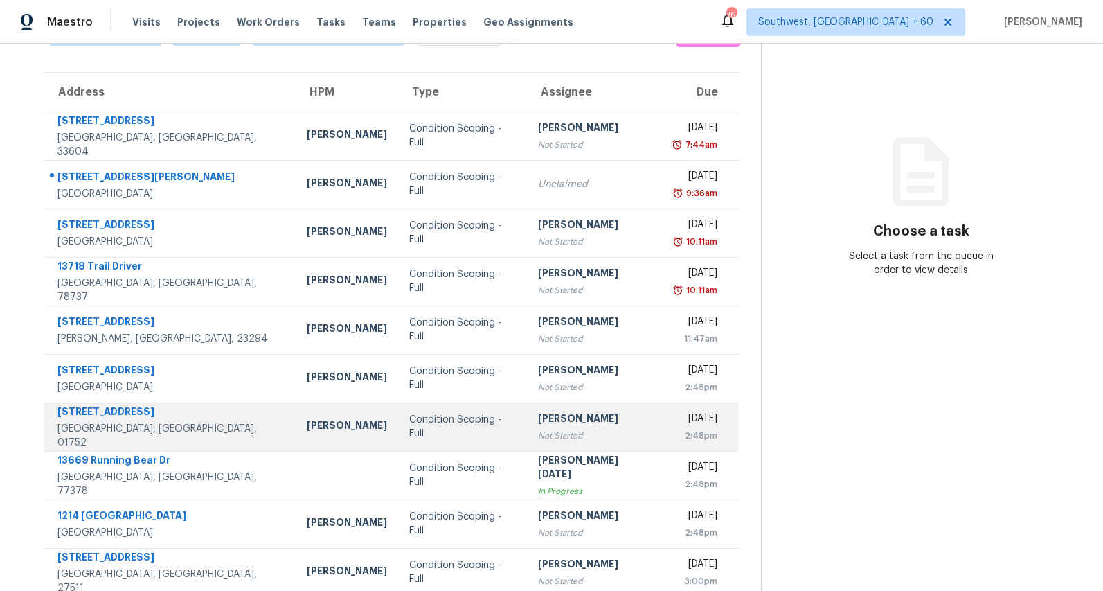
scroll to position [130, 0]
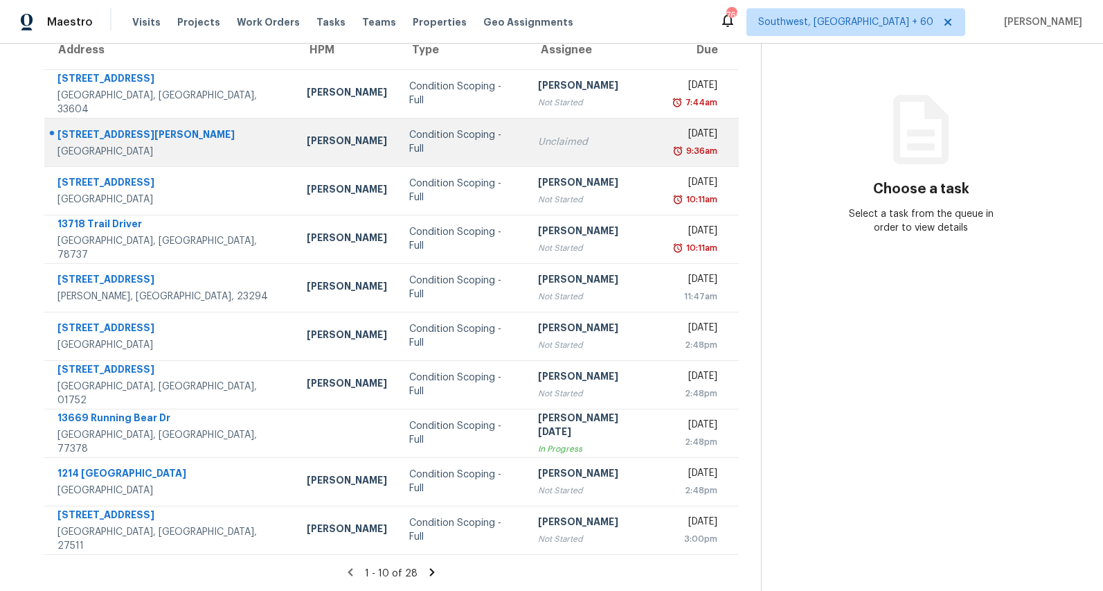
click at [436, 158] on td "Condition Scoping - Full" at bounding box center [462, 142] width 129 height 48
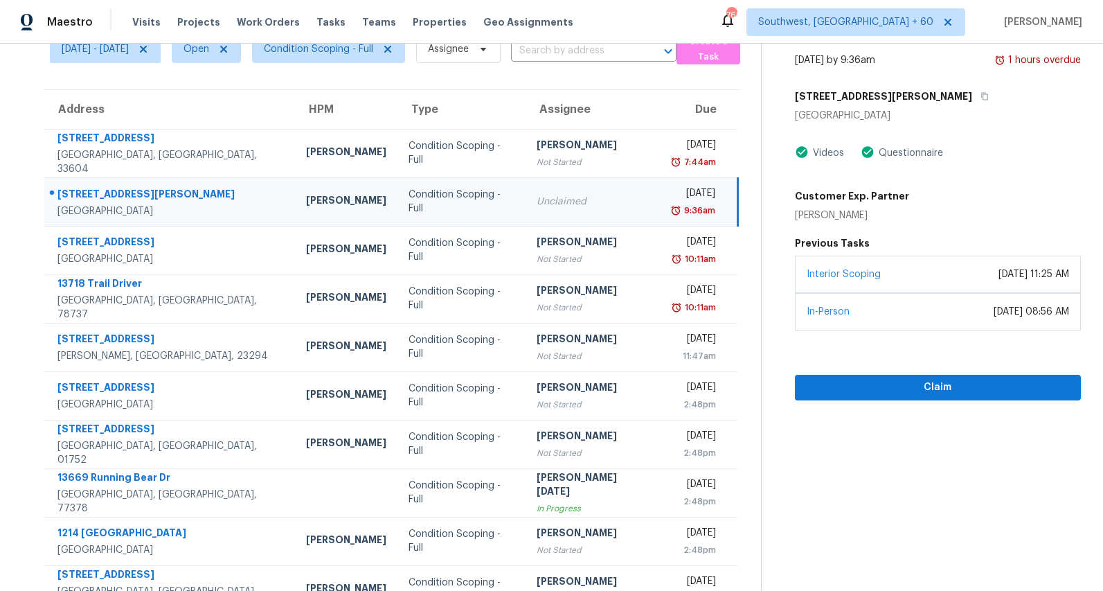
scroll to position [69, 0]
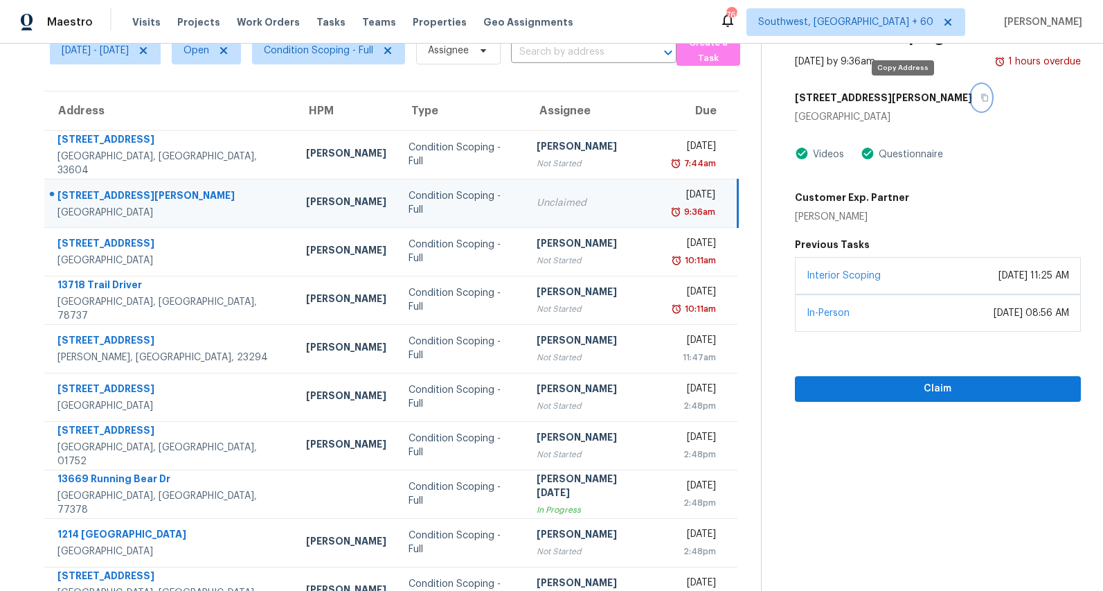
click at [981, 96] on icon "button" at bounding box center [985, 97] width 8 height 8
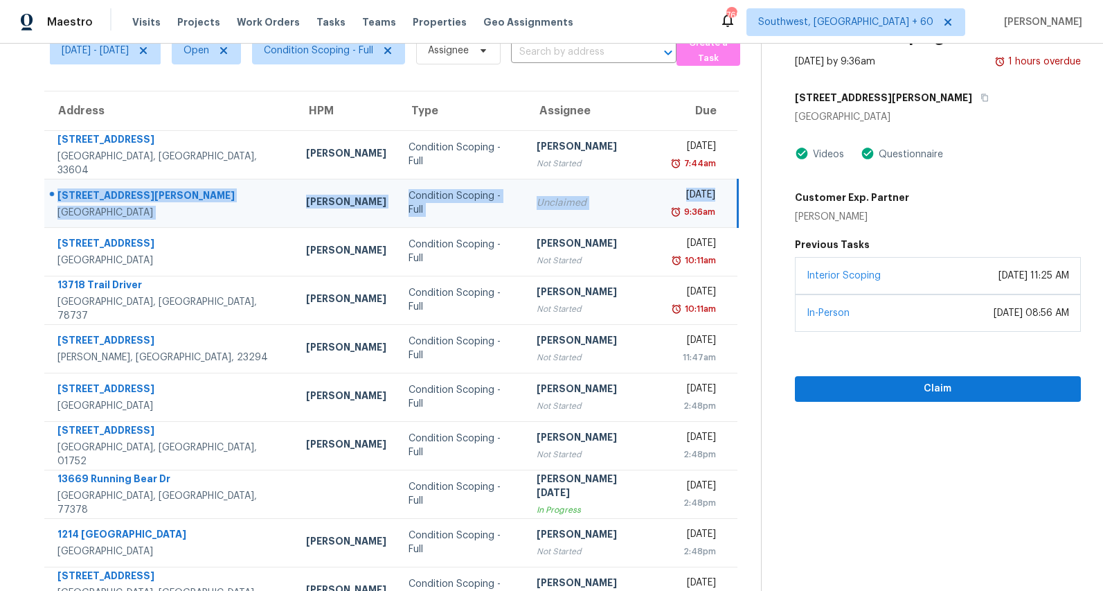
drag, startPoint x: 56, startPoint y: 192, endPoint x: 677, endPoint y: 205, distance: 621.3
click at [677, 205] on tr "[STREET_ADDRESS][PERSON_NAME] [PERSON_NAME] Condition Scoping - Full Unclaimed …" at bounding box center [390, 203] width 693 height 48
copy tr "[STREET_ADDRESS][PERSON_NAME] [PERSON_NAME] Condition Scoping - Full Unclaimed …"
click at [1017, 199] on div "Customer Exp. Partner [PERSON_NAME]" at bounding box center [938, 204] width 286 height 39
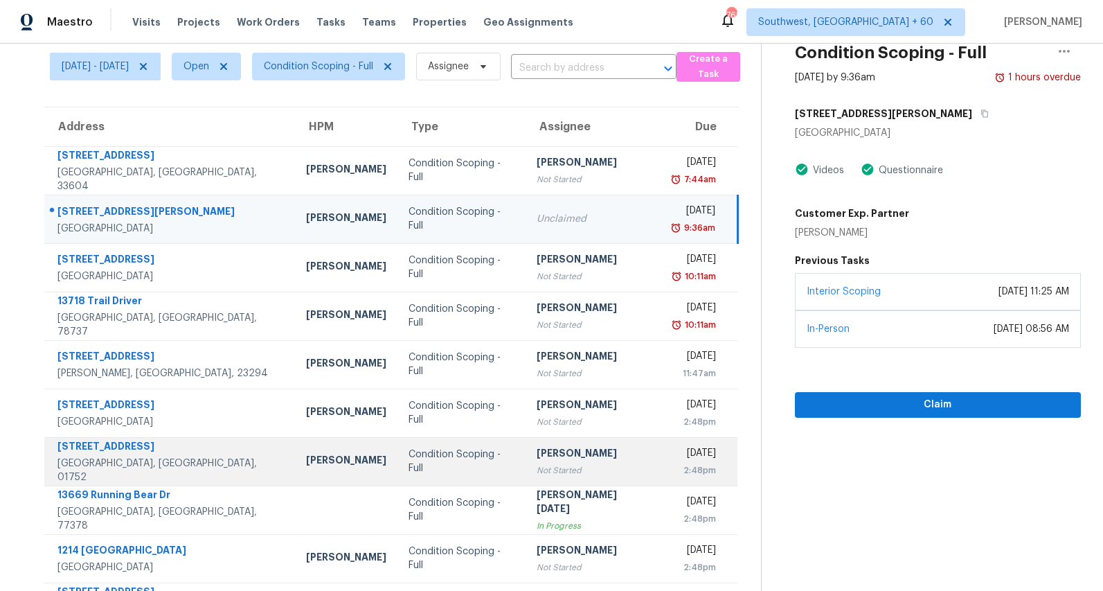
scroll to position [130, 0]
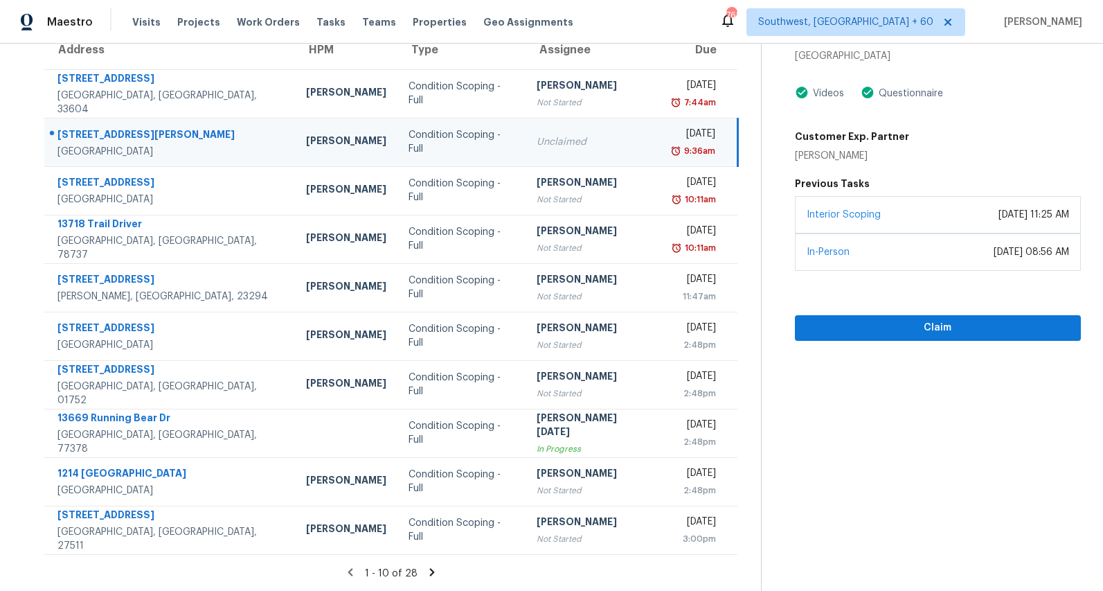
click at [438, 574] on icon at bounding box center [432, 572] width 12 height 12
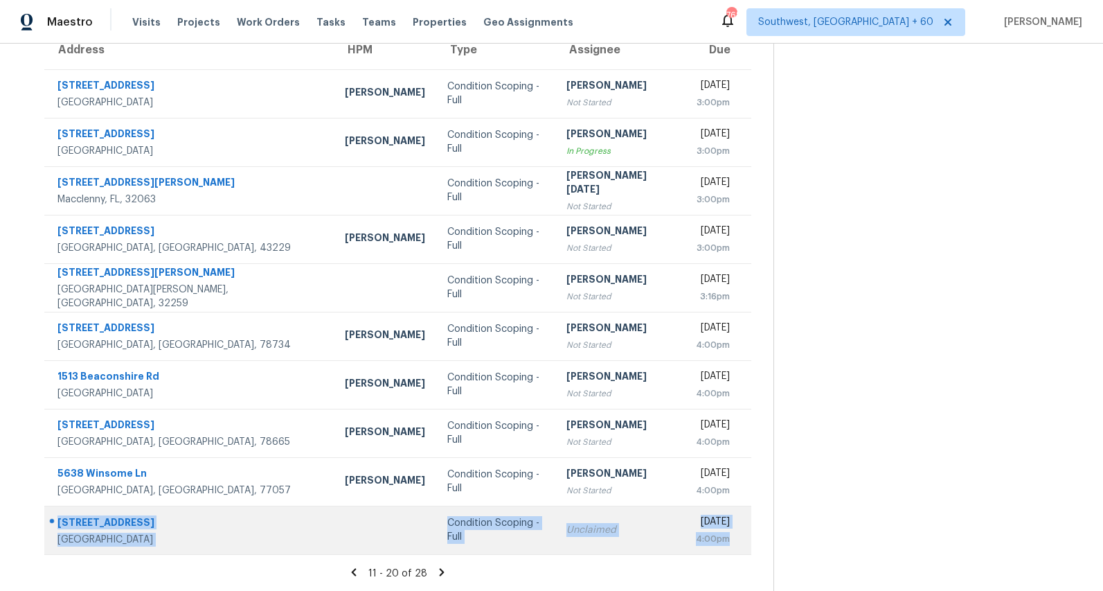
drag, startPoint x: 57, startPoint y: 519, endPoint x: 740, endPoint y: 539, distance: 683.1
click at [740, 539] on tr "3448 Walkaloosa Way Leander, TX, 78641 Condition Scoping - Full Unclaimed Thu, …" at bounding box center [397, 530] width 707 height 48
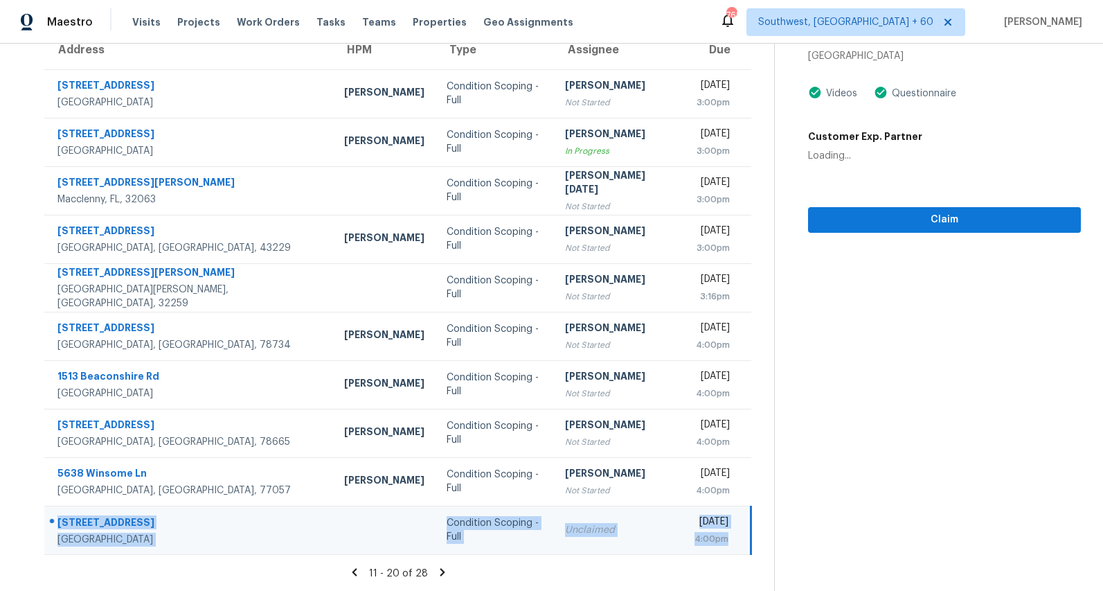
copy tr "3448 Walkaloosa Way Leander, TX, 78641 Condition Scoping - Full Unclaimed Thu, …"
click at [873, 371] on section "Condition Scoping - Full Sep 4th 2025 by 4:00pm 3448 Walkaloosa Way Leander, TX…" at bounding box center [927, 252] width 307 height 678
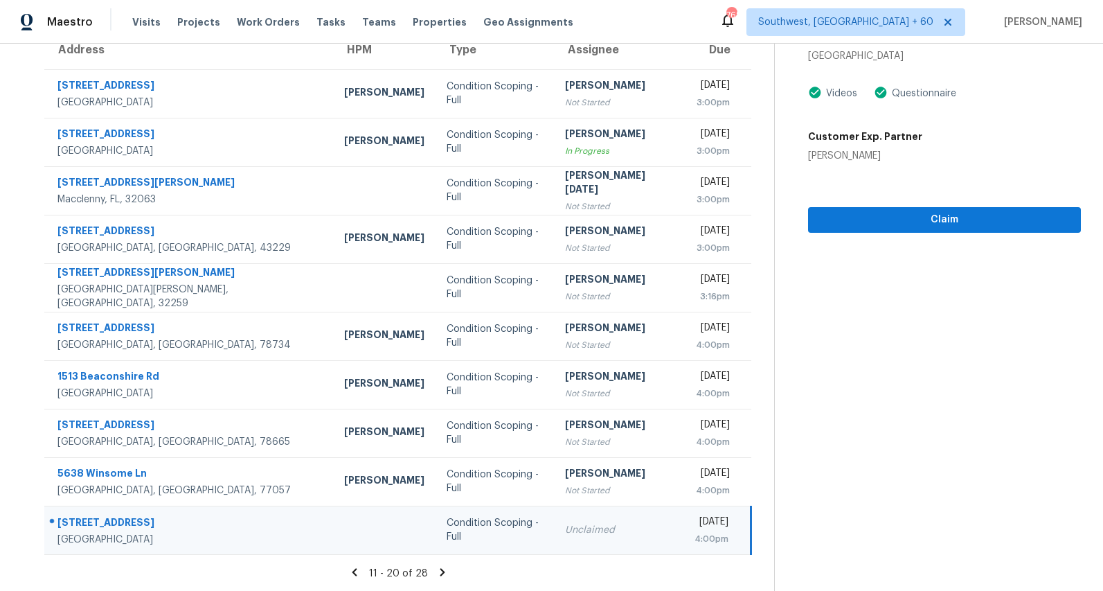
click at [441, 572] on icon at bounding box center [442, 572] width 5 height 8
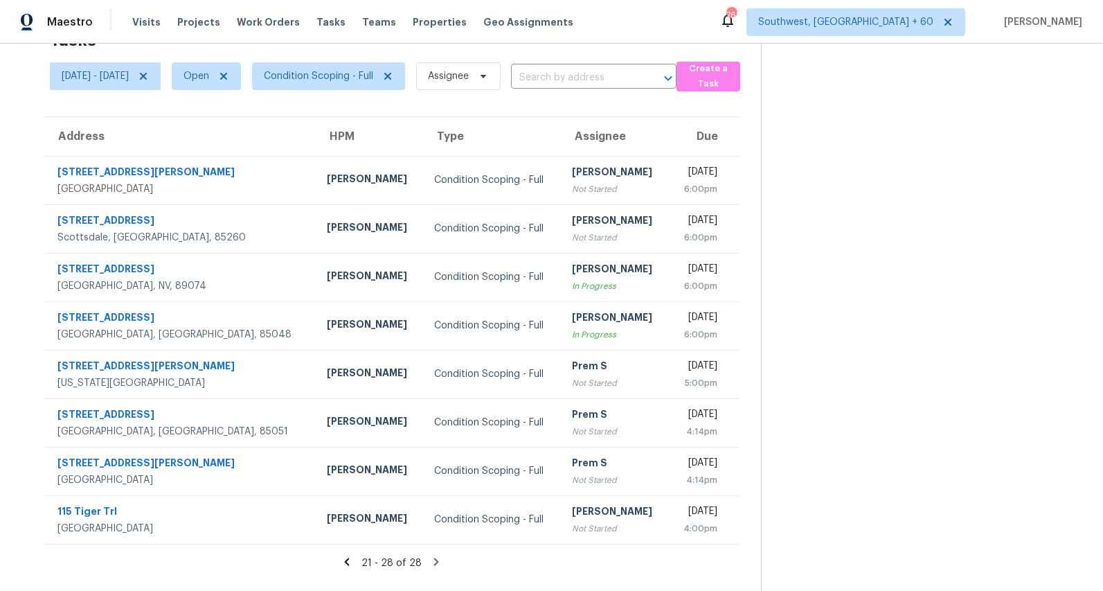
scroll to position [0, 0]
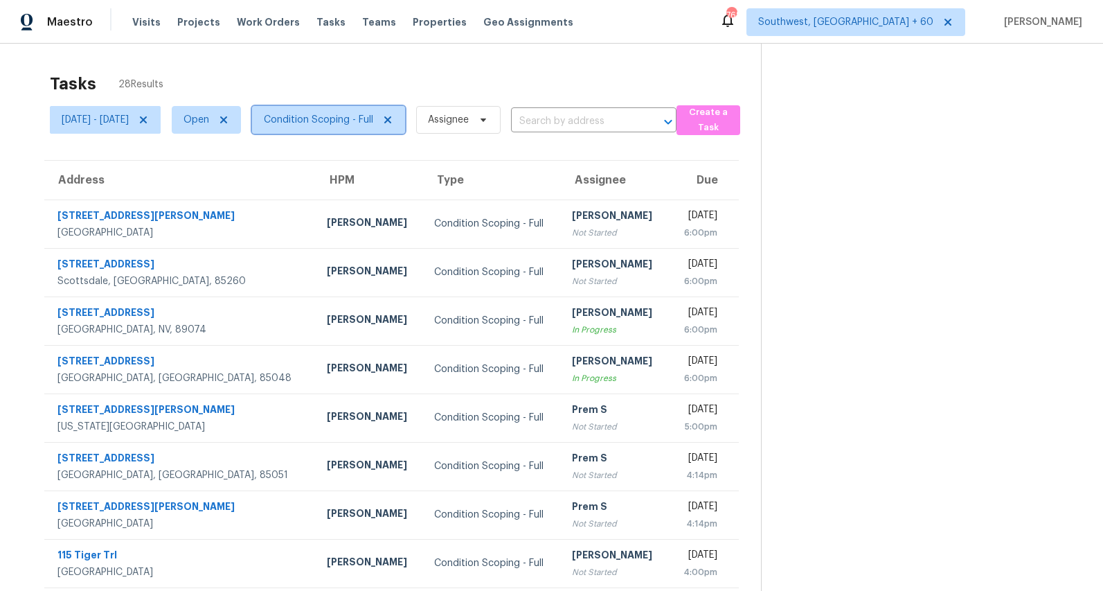
click at [373, 122] on span "Condition Scoping - Full" at bounding box center [318, 120] width 109 height 14
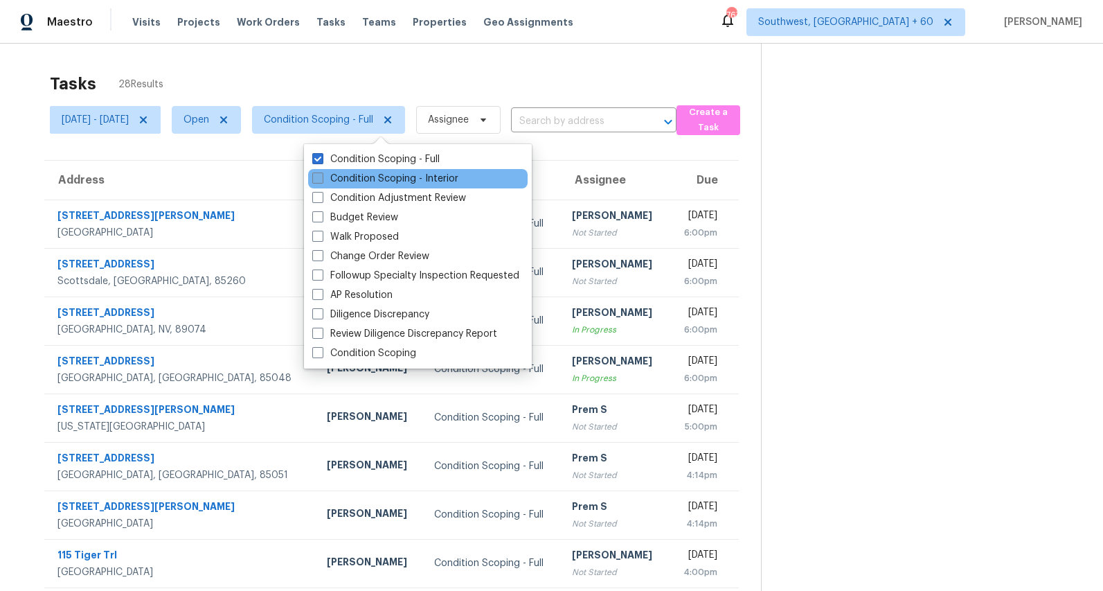
click at [359, 183] on label "Condition Scoping - Interior" at bounding box center [385, 179] width 146 height 14
click at [321, 181] on input "Condition Scoping - Interior" at bounding box center [316, 176] width 9 height 9
checkbox input "true"
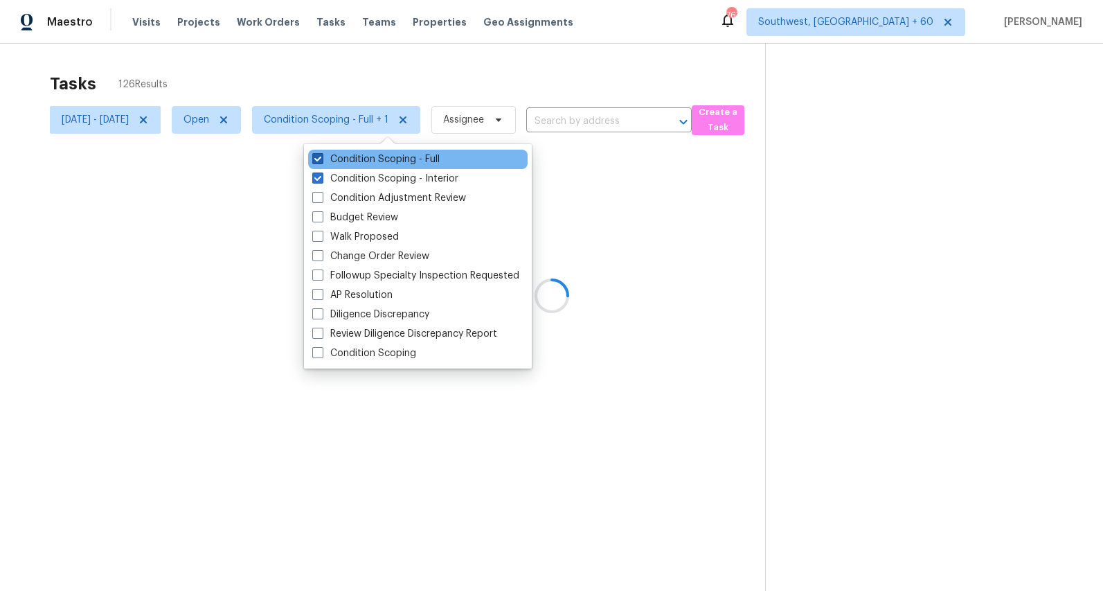
click at [353, 160] on label "Condition Scoping - Full" at bounding box center [375, 159] width 127 height 14
click at [321, 160] on input "Condition Scoping - Full" at bounding box center [316, 156] width 9 height 9
checkbox input "false"
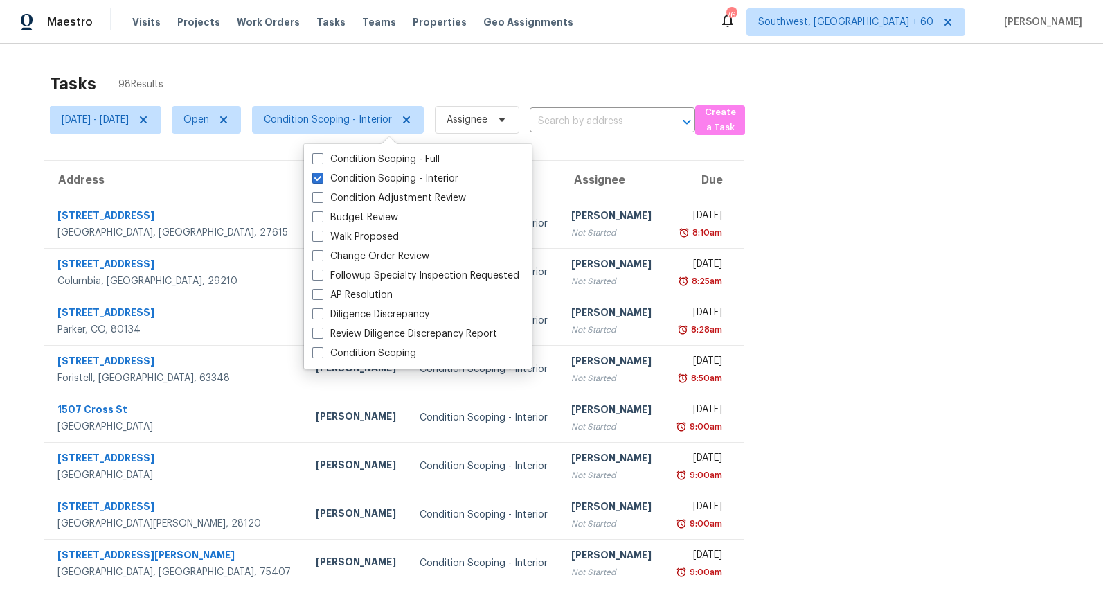
click at [328, 53] on div "Tasks 98 Results Mon, Sep 01 - Thu, Sep 04 Open Condition Scoping - Interior As…" at bounding box center [551, 383] width 1103 height 678
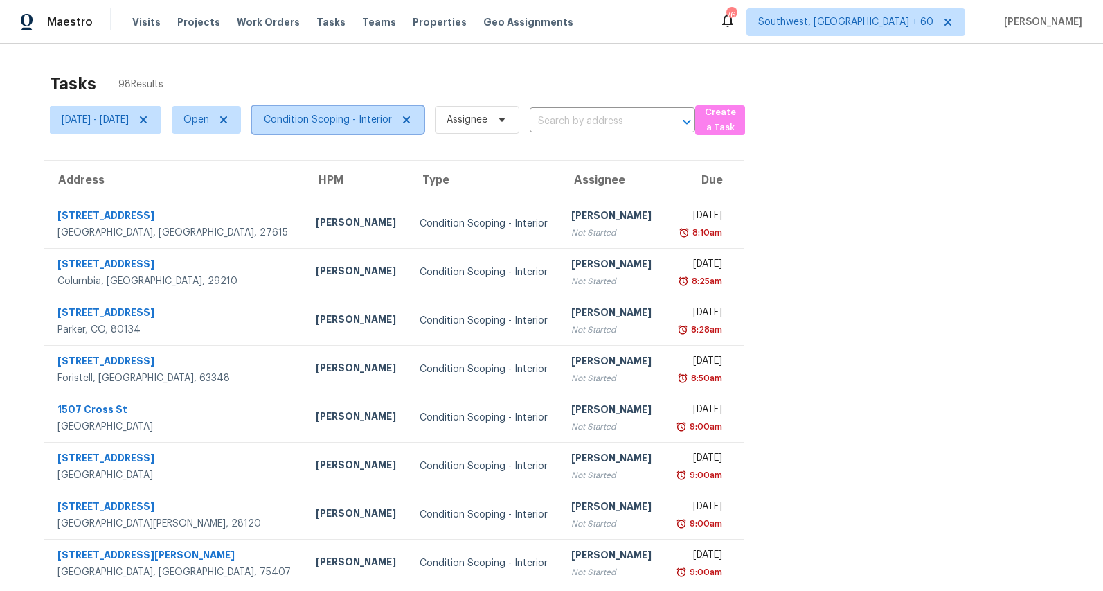
click at [339, 117] on span "Condition Scoping - Interior" at bounding box center [328, 120] width 128 height 14
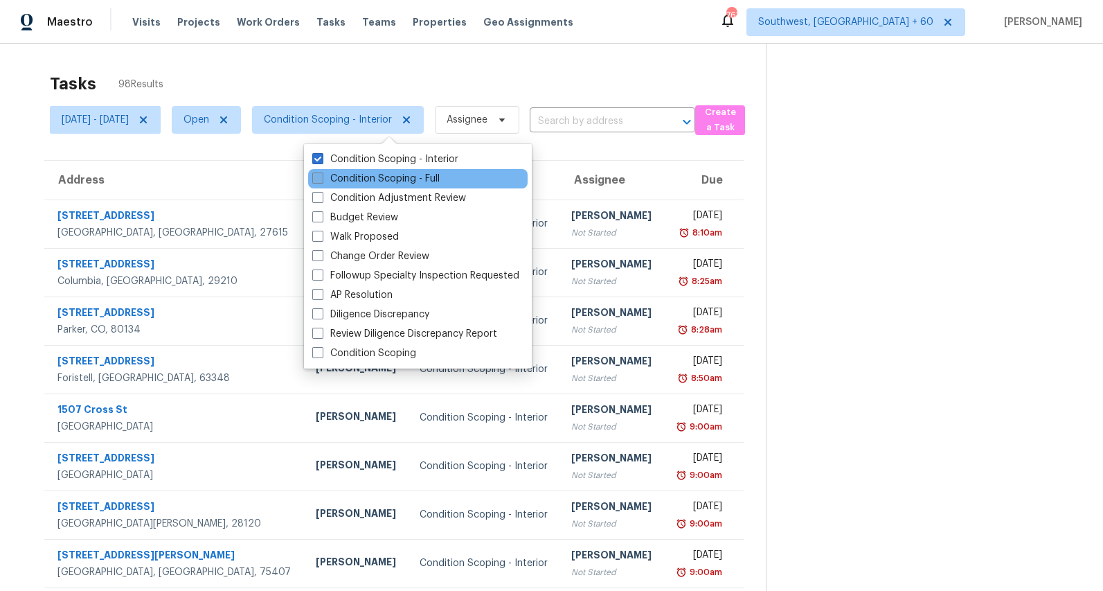
click at [345, 183] on label "Condition Scoping - Full" at bounding box center [375, 179] width 127 height 14
click at [321, 181] on input "Condition Scoping - Full" at bounding box center [316, 176] width 9 height 9
checkbox input "true"
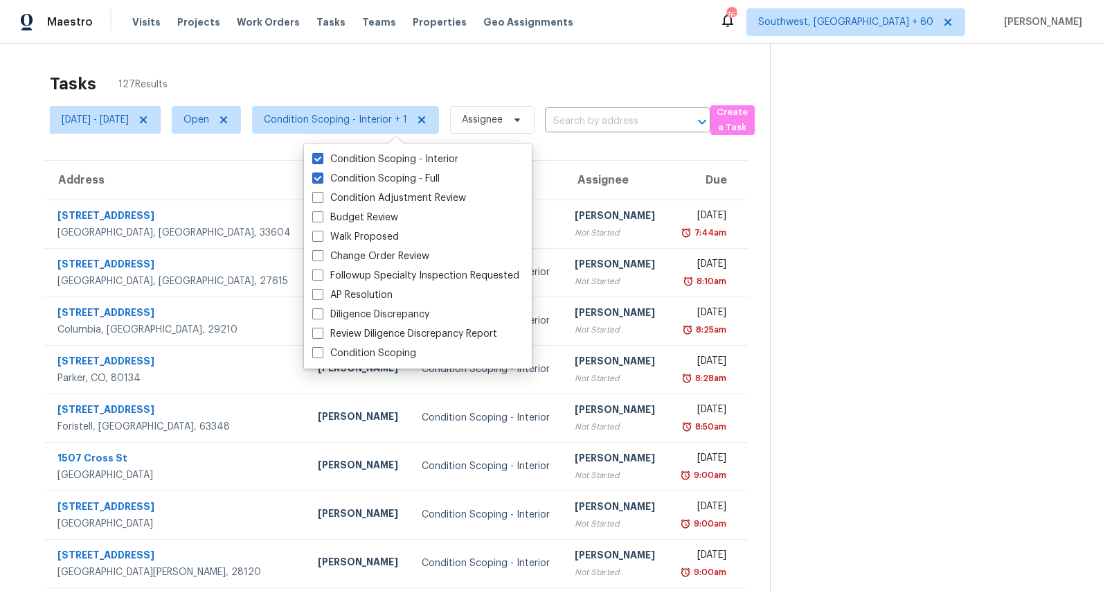
click at [251, 61] on div "Tasks 127 Results Mon, Sep 01 - Thu, Sep 04 Open Condition Scoping - Interior +…" at bounding box center [551, 383] width 1103 height 678
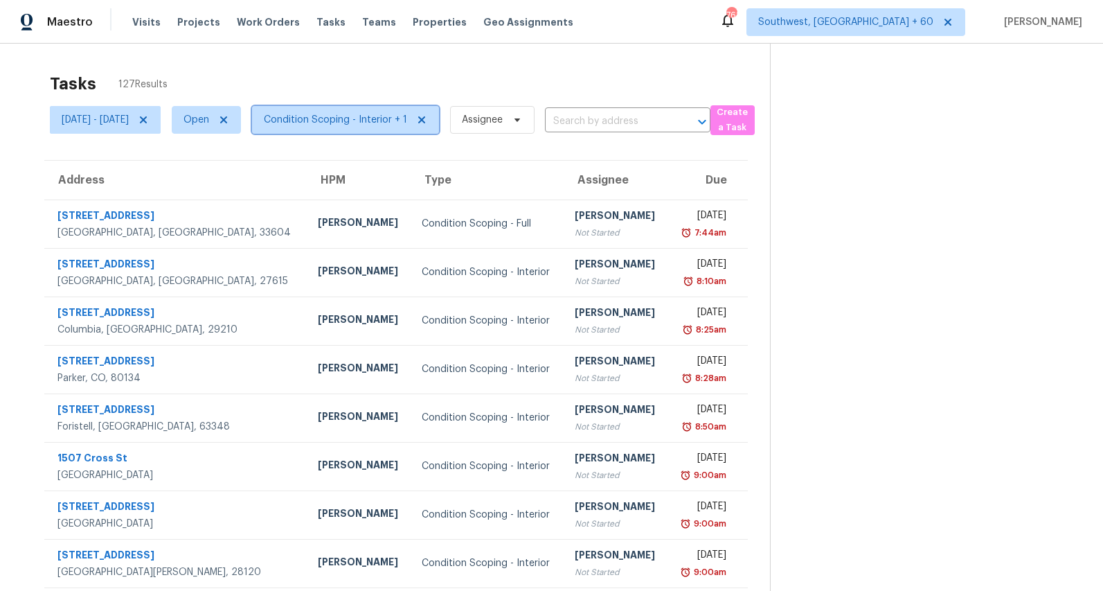
click at [342, 121] on span "Condition Scoping - Interior + 1" at bounding box center [335, 120] width 143 height 14
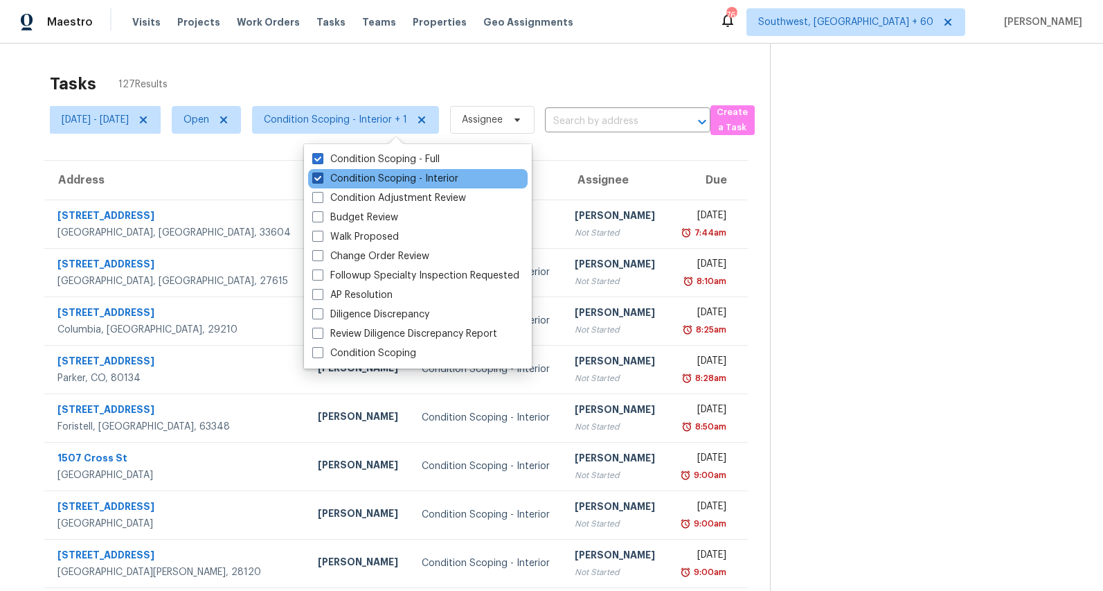
click at [339, 175] on label "Condition Scoping - Interior" at bounding box center [385, 179] width 146 height 14
click at [321, 175] on input "Condition Scoping - Interior" at bounding box center [316, 176] width 9 height 9
checkbox input "false"
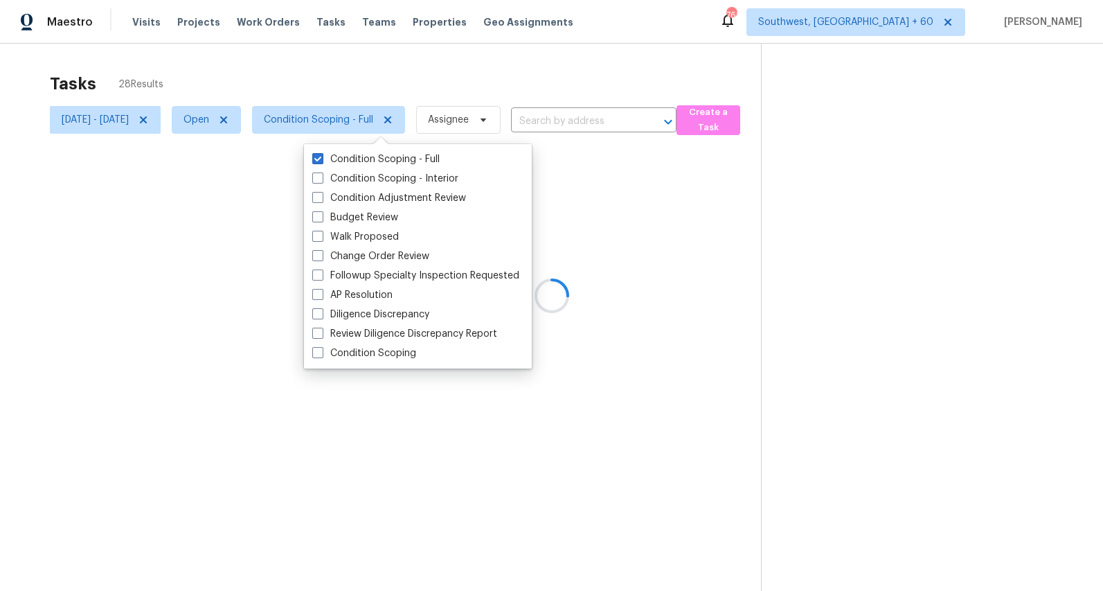
click at [248, 85] on div at bounding box center [551, 295] width 1103 height 591
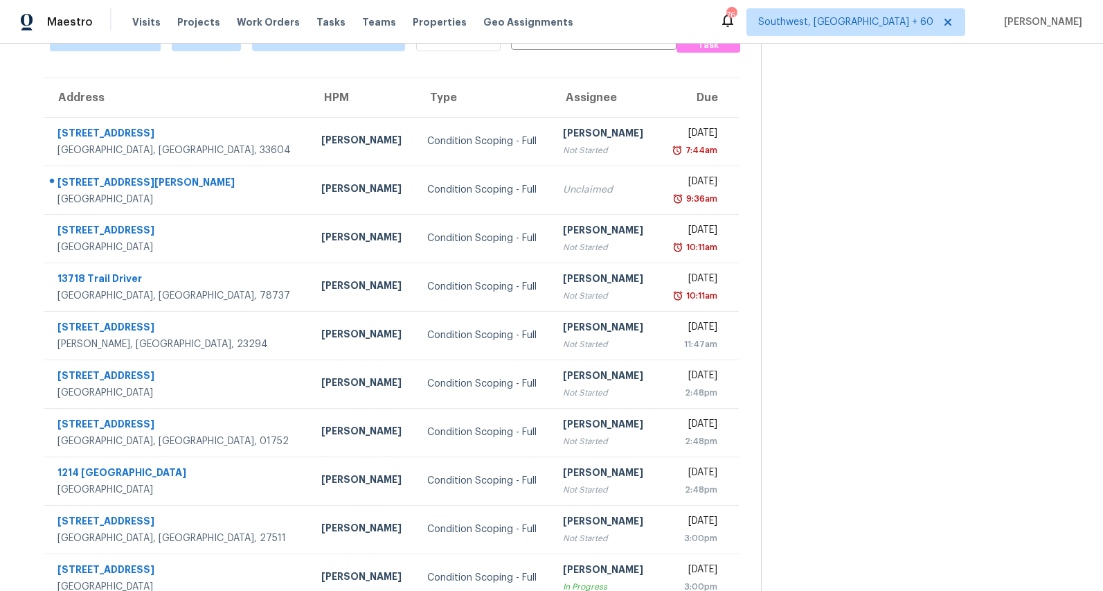
scroll to position [130, 0]
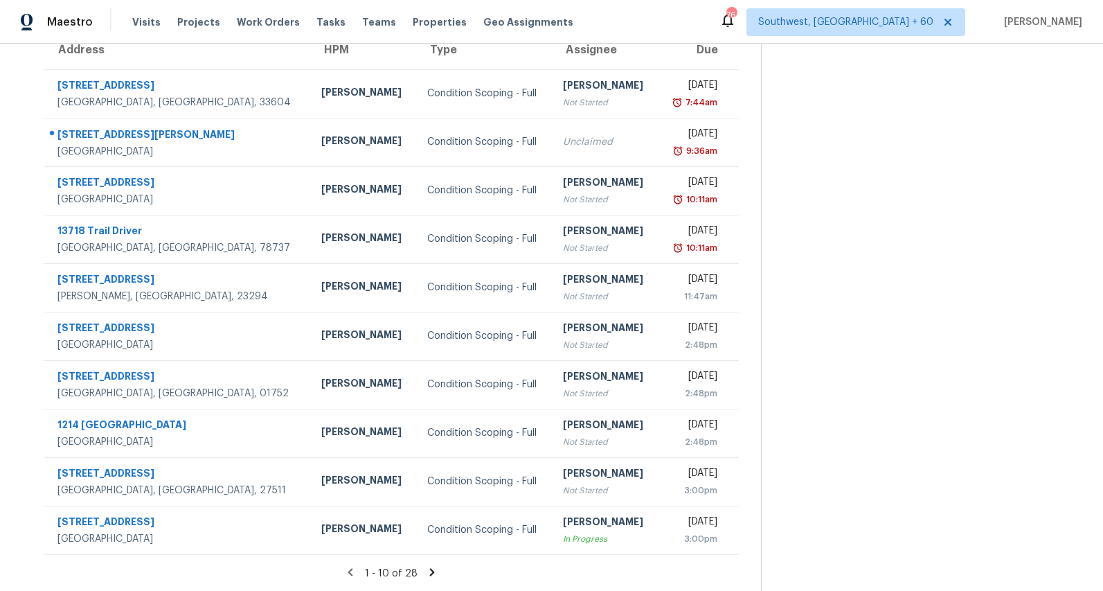
click at [435, 573] on icon at bounding box center [432, 572] width 5 height 8
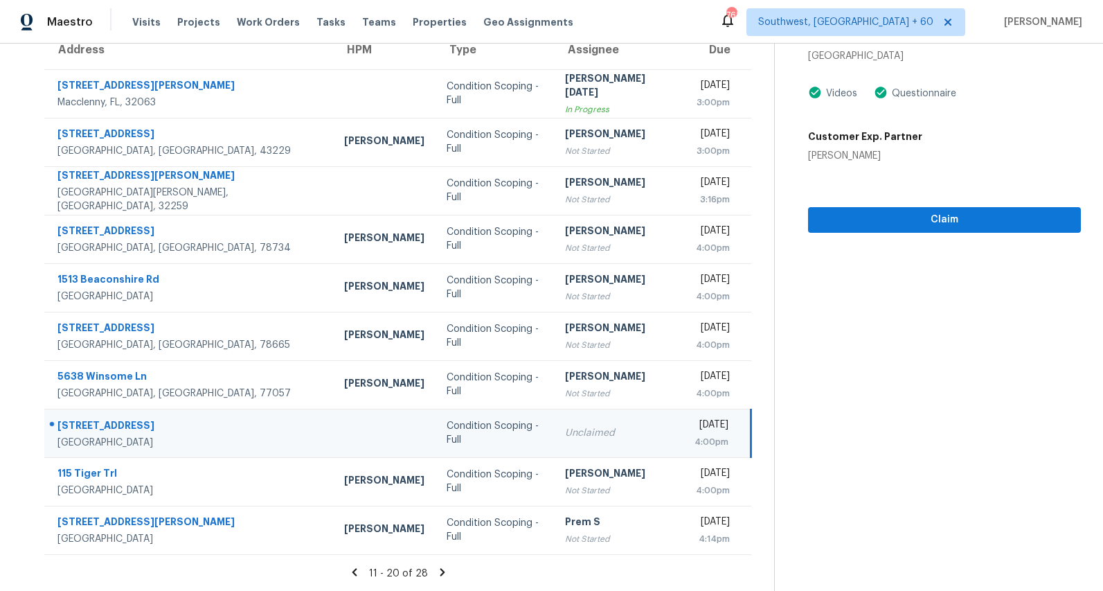
click at [440, 574] on icon at bounding box center [442, 572] width 5 height 8
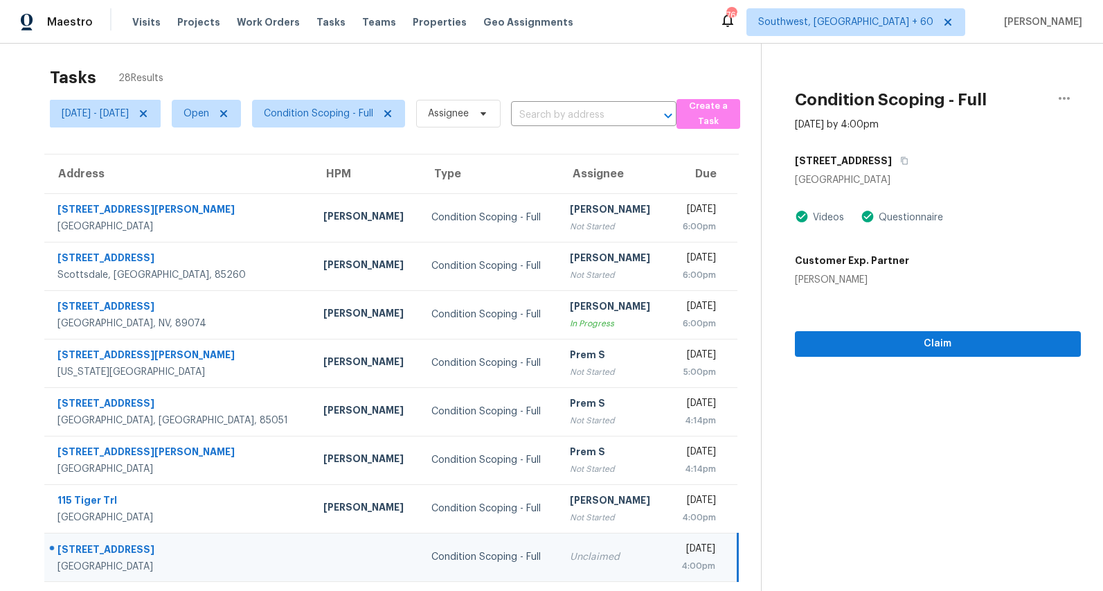
scroll to position [0, 0]
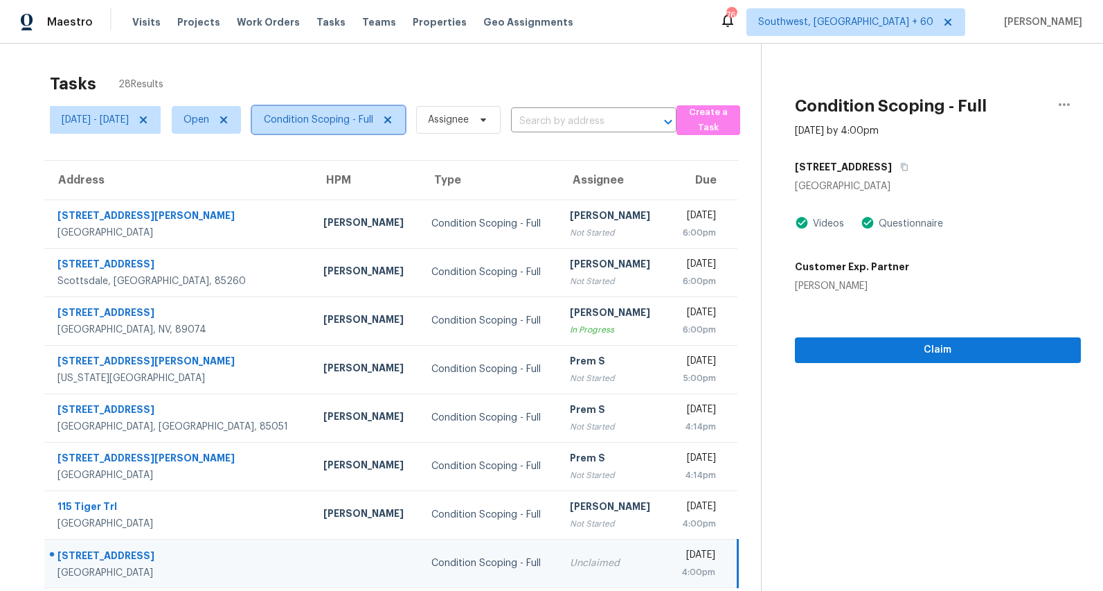
click at [377, 130] on span "Condition Scoping - Full" at bounding box center [328, 120] width 153 height 28
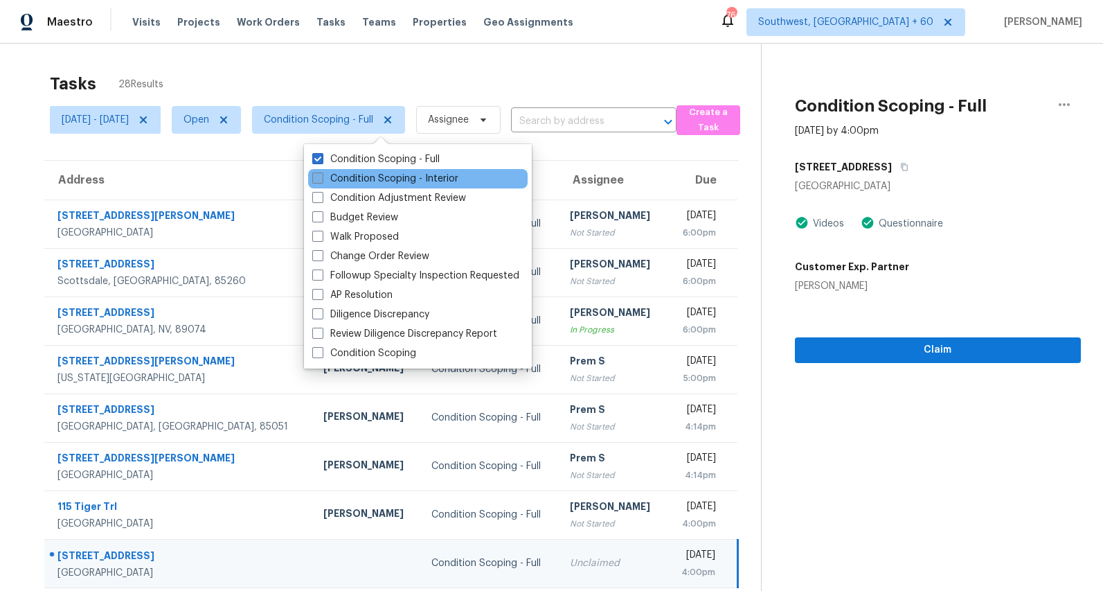
click at [371, 180] on label "Condition Scoping - Interior" at bounding box center [385, 179] width 146 height 14
click at [321, 180] on input "Condition Scoping - Interior" at bounding box center [316, 176] width 9 height 9
checkbox input "true"
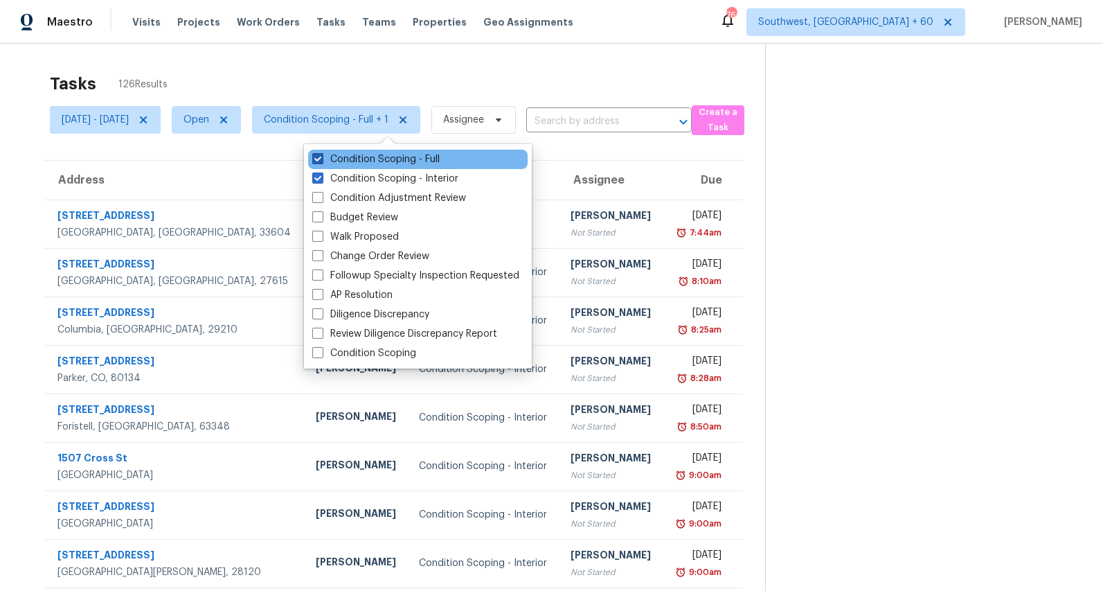
click at [368, 163] on label "Condition Scoping - Full" at bounding box center [375, 159] width 127 height 14
click at [321, 161] on input "Condition Scoping - Full" at bounding box center [316, 156] width 9 height 9
checkbox input "false"
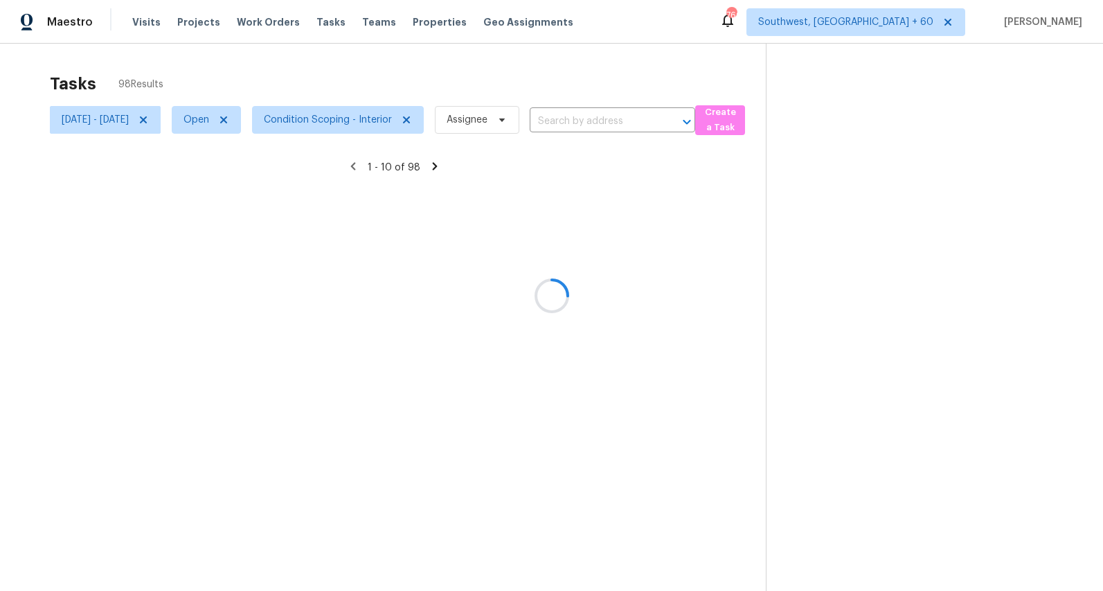
click at [296, 78] on div at bounding box center [551, 295] width 1103 height 591
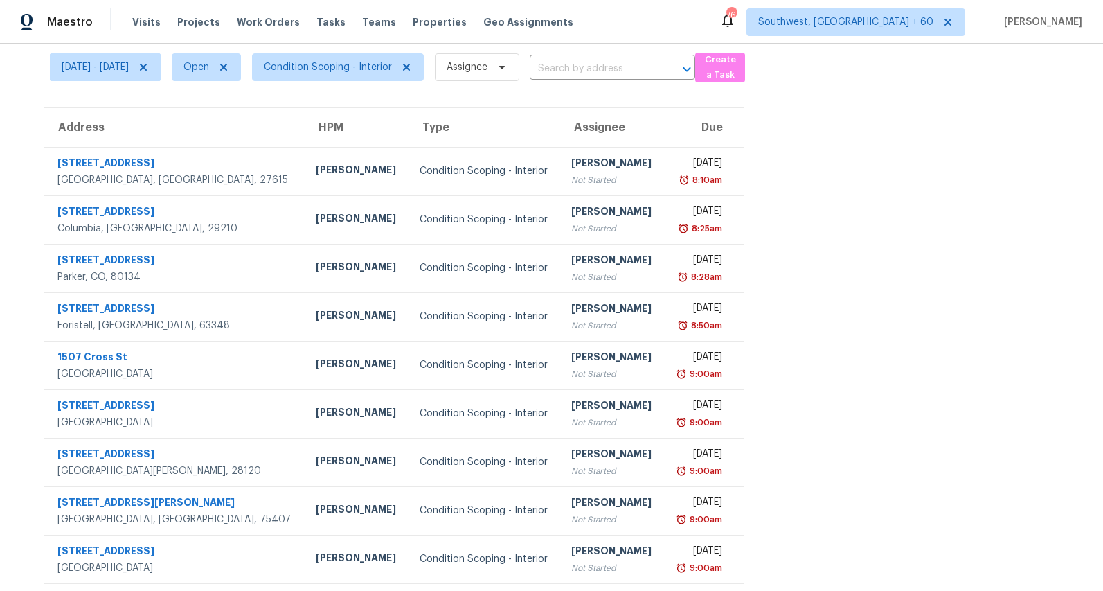
scroll to position [130, 0]
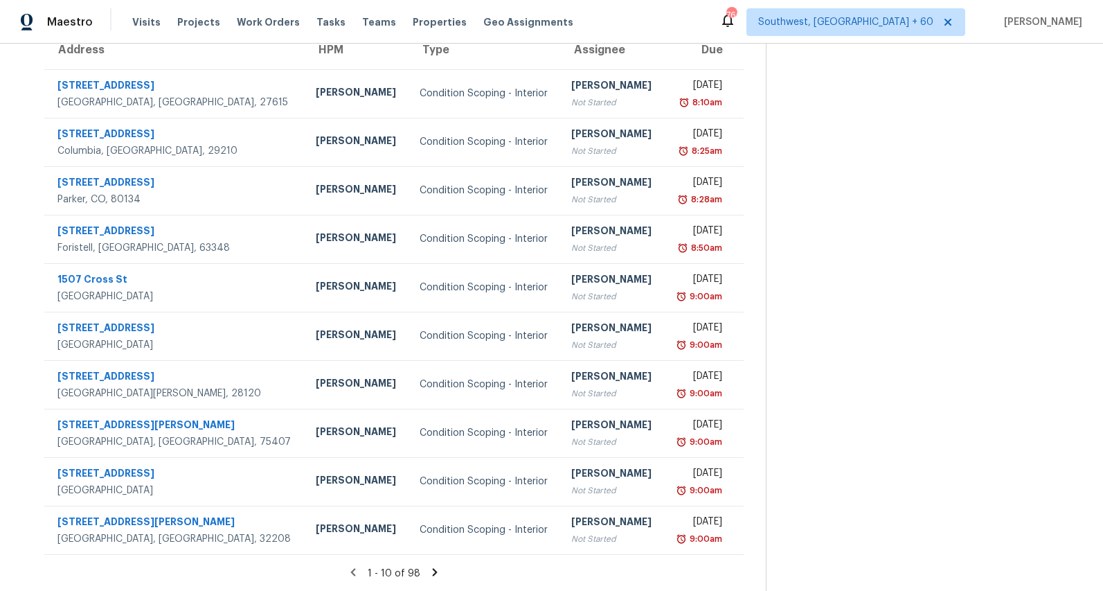
click at [438, 572] on icon at bounding box center [435, 572] width 5 height 8
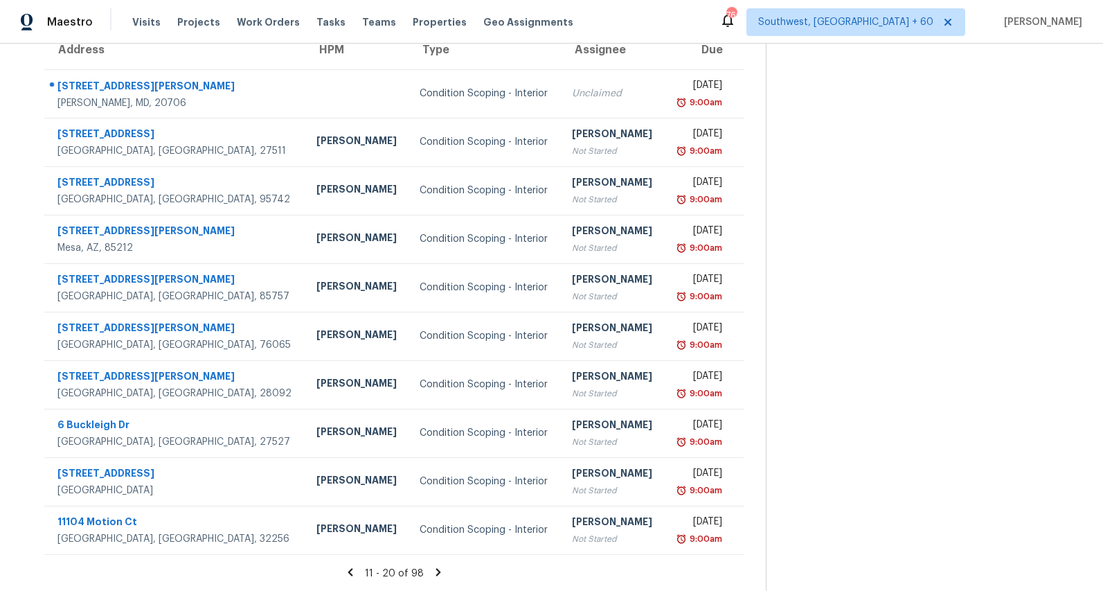
click at [442, 571] on icon at bounding box center [438, 572] width 12 height 12
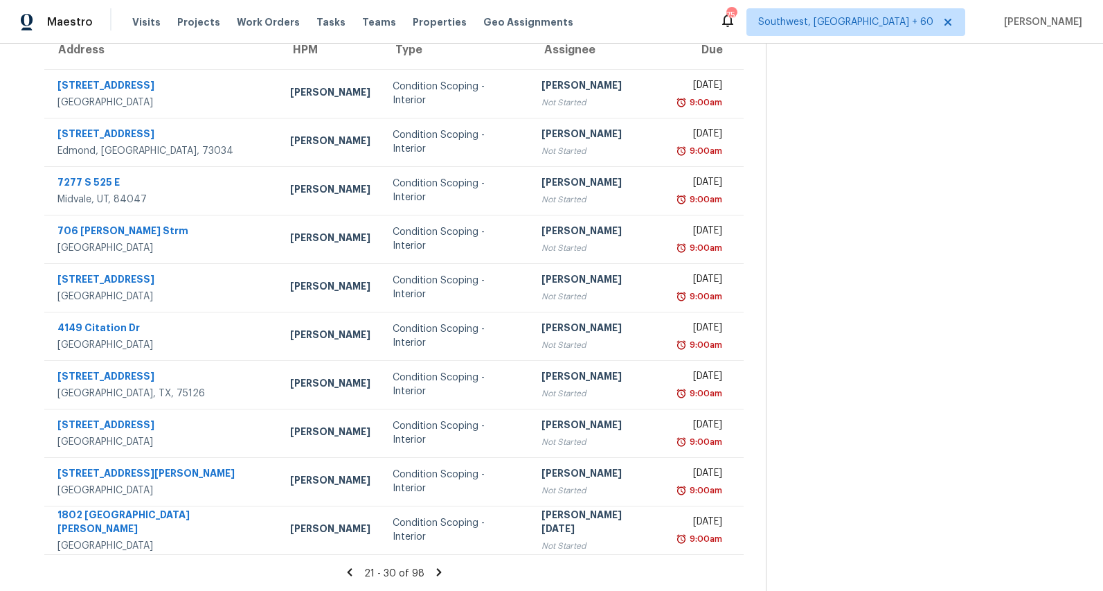
click at [443, 571] on icon at bounding box center [439, 572] width 12 height 12
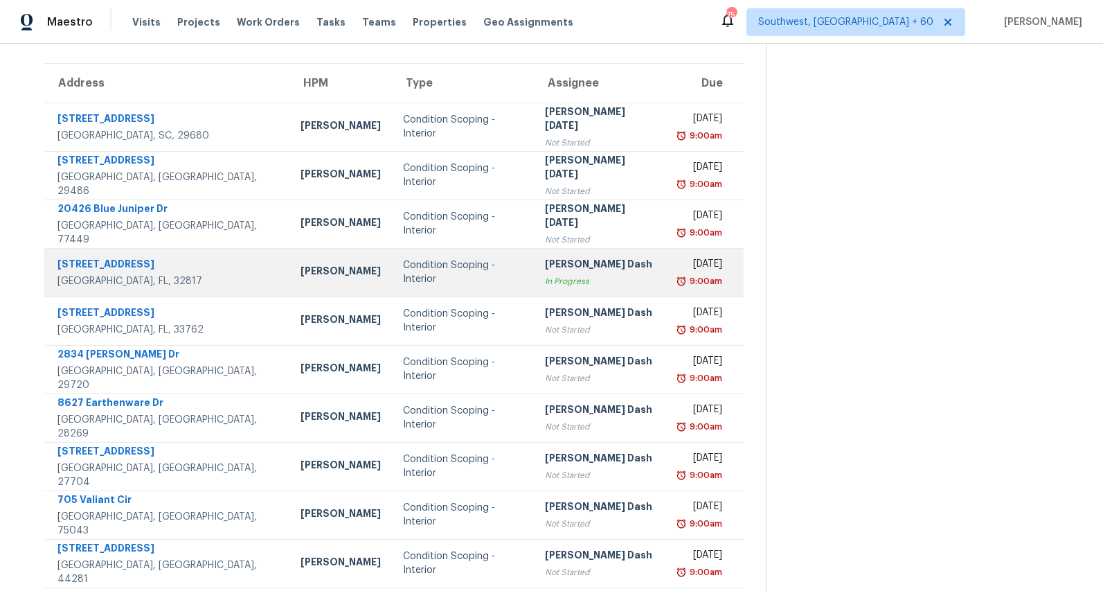
scroll to position [0, 0]
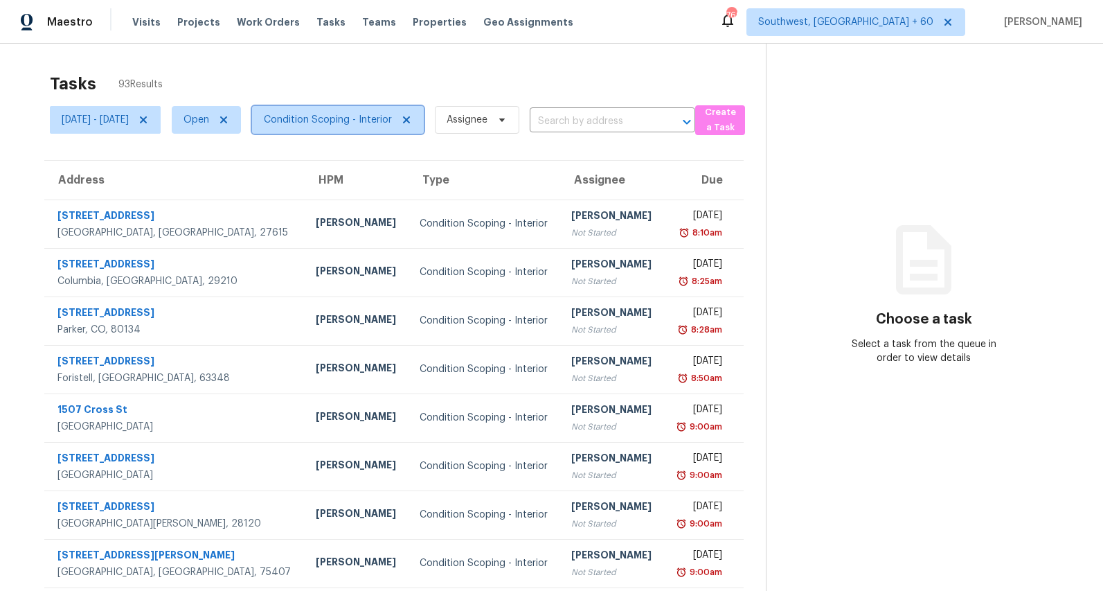
click at [357, 118] on span "Condition Scoping - Interior" at bounding box center [328, 120] width 128 height 14
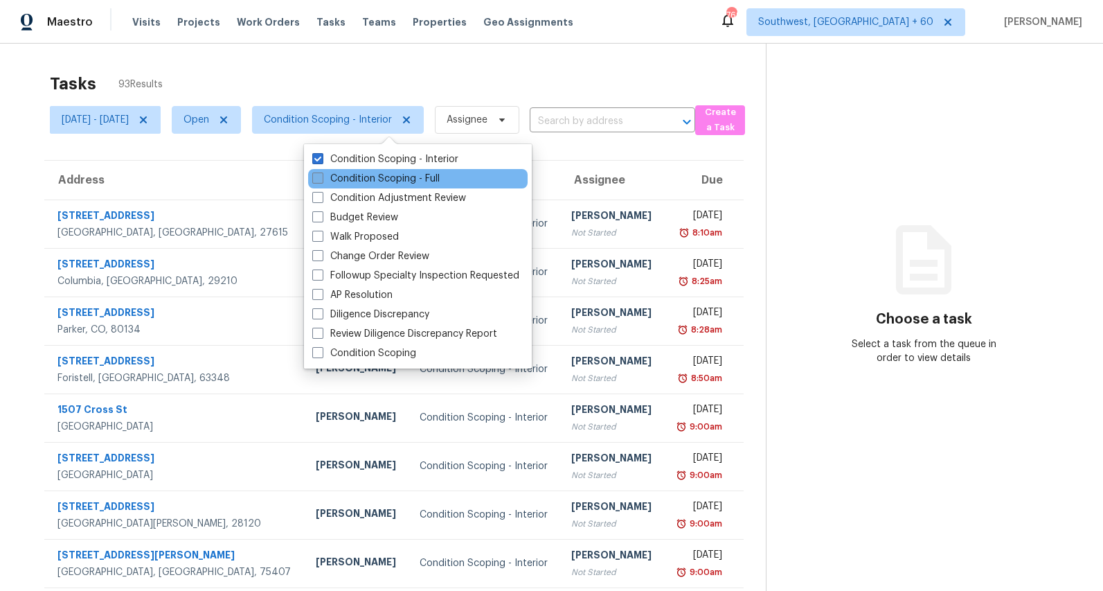
click at [361, 178] on label "Condition Scoping - Full" at bounding box center [375, 179] width 127 height 14
click at [321, 178] on input "Condition Scoping - Full" at bounding box center [316, 176] width 9 height 9
checkbox input "true"
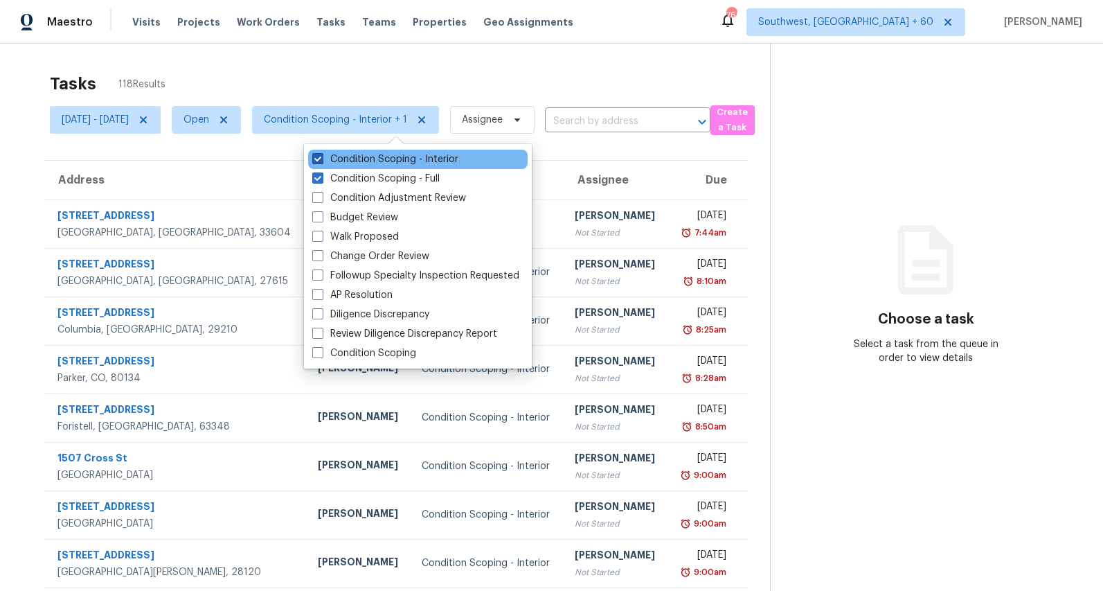
click at [359, 162] on label "Condition Scoping - Interior" at bounding box center [385, 159] width 146 height 14
click at [321, 161] on input "Condition Scoping - Interior" at bounding box center [316, 156] width 9 height 9
checkbox input "false"
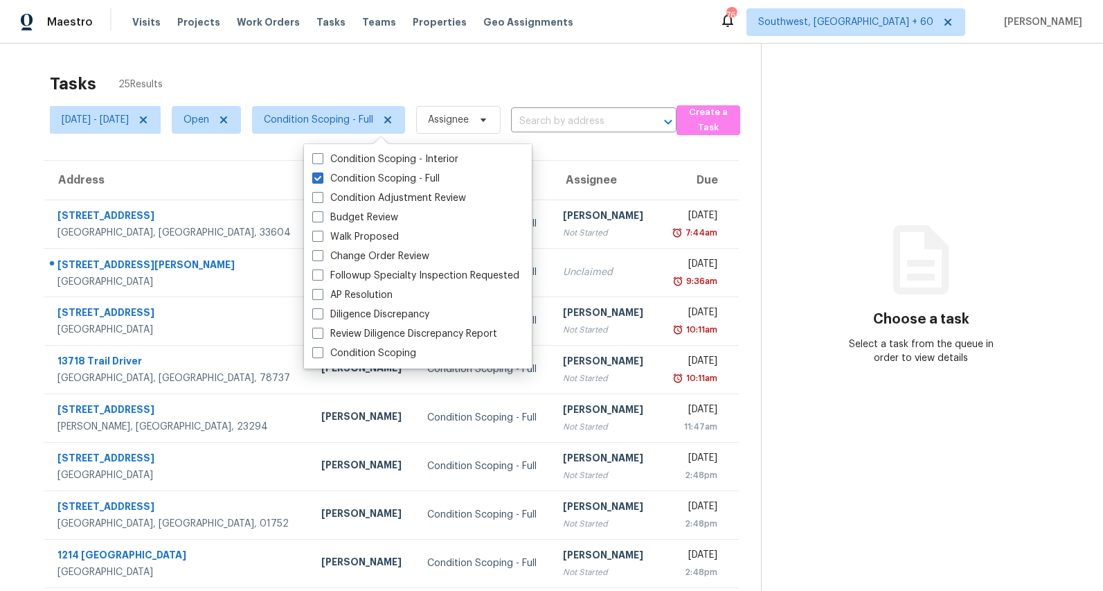
click at [320, 66] on div "Tasks 25 Results" at bounding box center [405, 84] width 711 height 36
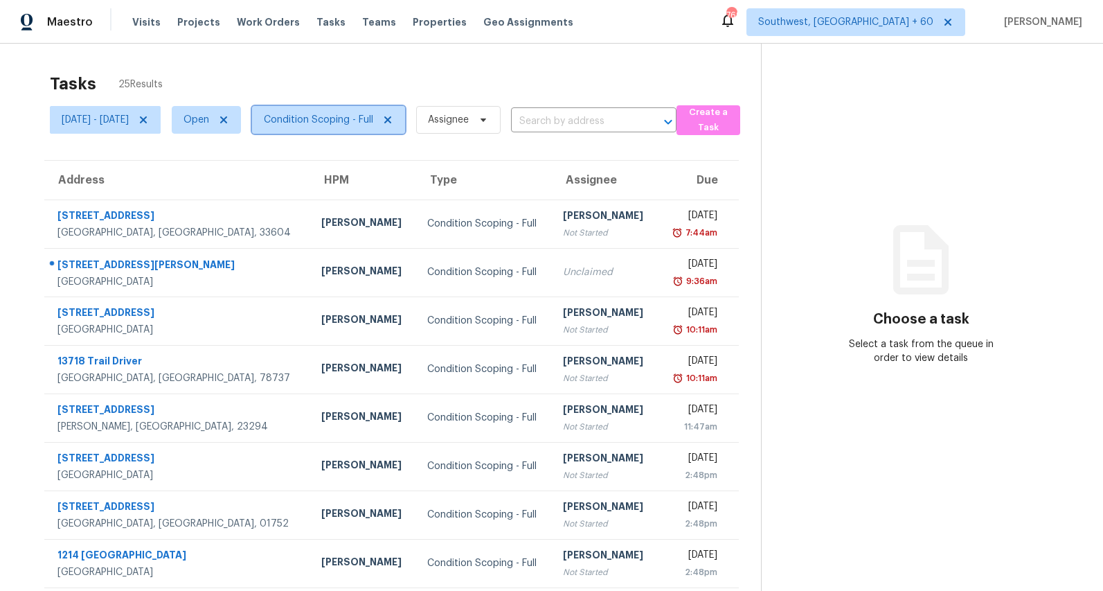
click at [373, 120] on span "Condition Scoping - Full" at bounding box center [318, 120] width 109 height 14
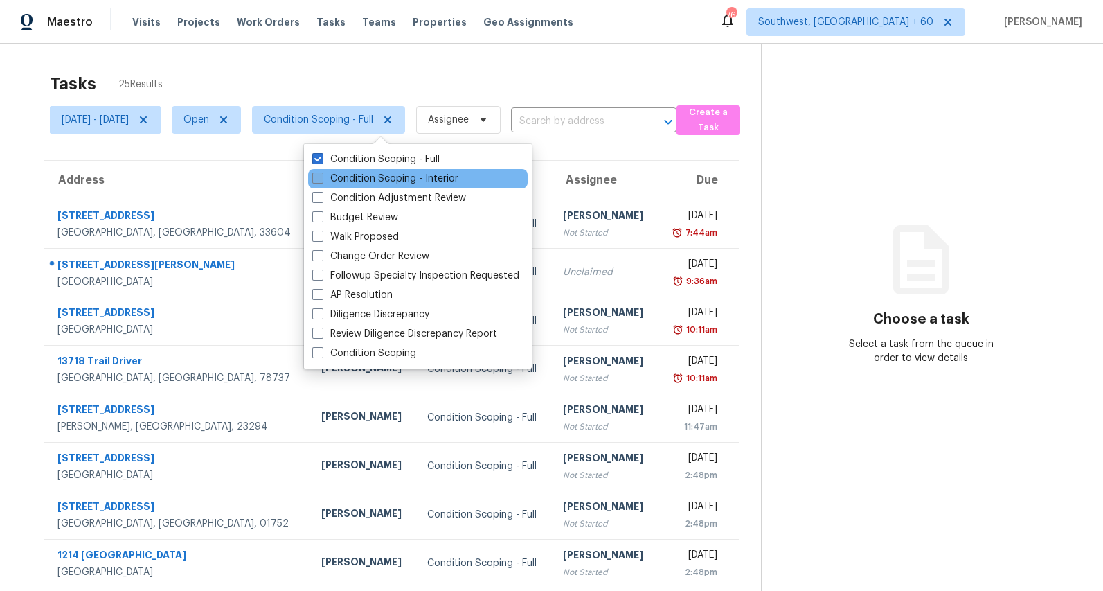
click at [366, 175] on label "Condition Scoping - Interior" at bounding box center [385, 179] width 146 height 14
click at [321, 175] on input "Condition Scoping - Interior" at bounding box center [316, 176] width 9 height 9
checkbox input "true"
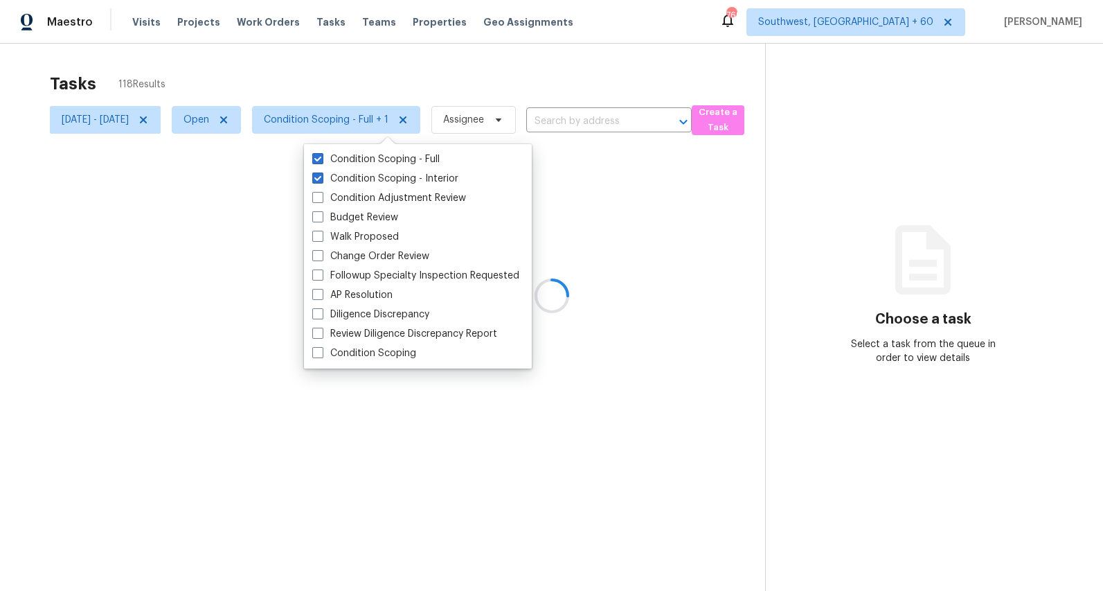
click at [316, 64] on div "Tasks 118 Results Mon, Sep 01 - Thu, Sep 04 Open Condition Scoping - Full + 1 A…" at bounding box center [551, 339] width 1103 height 591
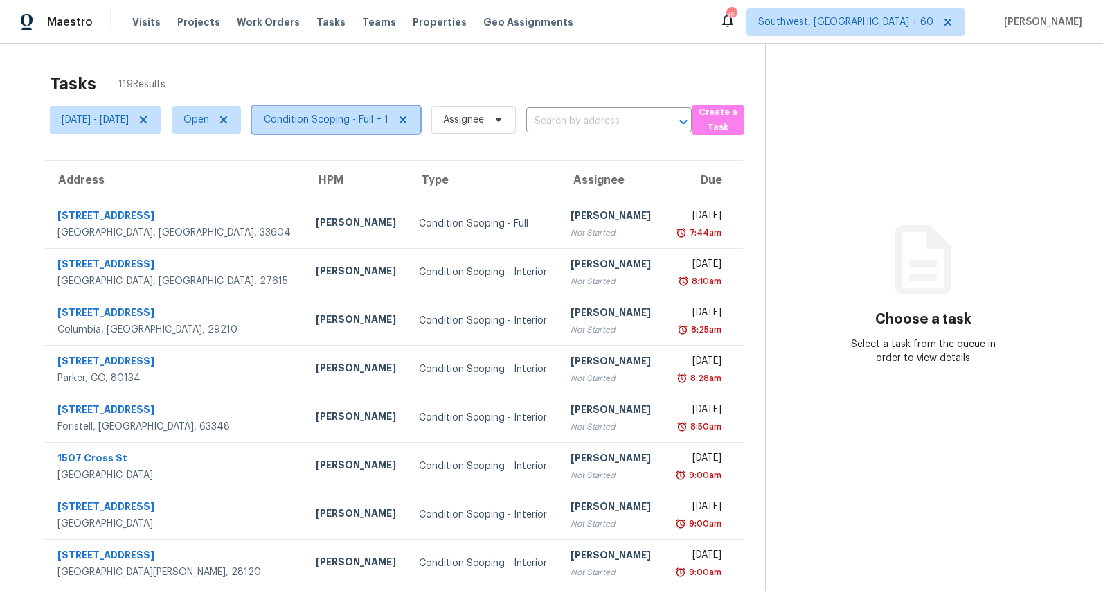
click at [382, 123] on span "Condition Scoping - Full + 1" at bounding box center [326, 120] width 125 height 14
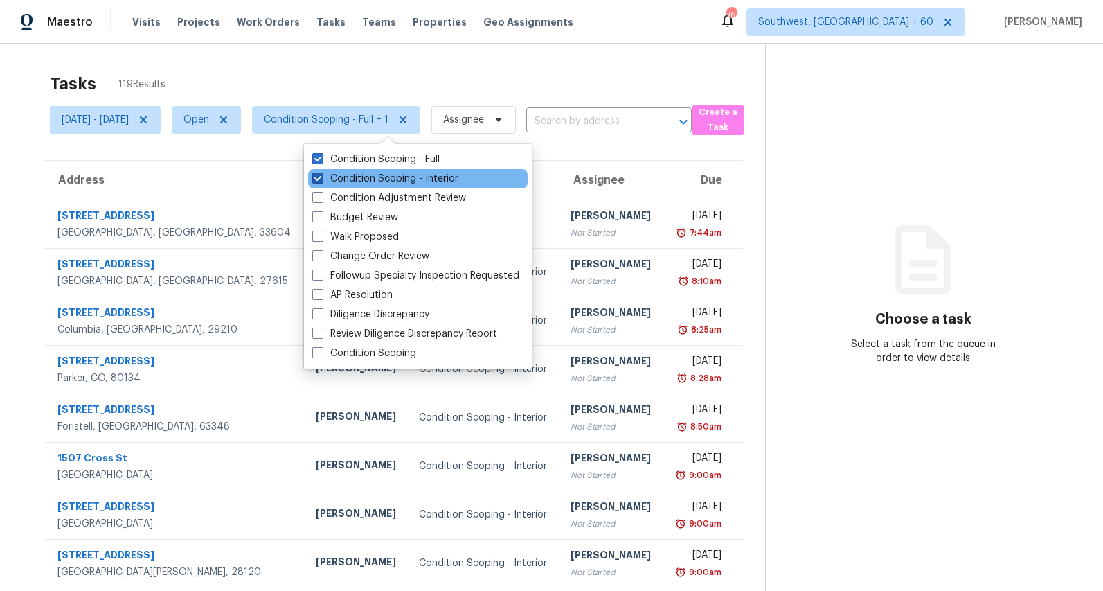
click at [355, 179] on label "Condition Scoping - Interior" at bounding box center [385, 179] width 146 height 14
click at [321, 179] on input "Condition Scoping - Interior" at bounding box center [316, 176] width 9 height 9
checkbox input "false"
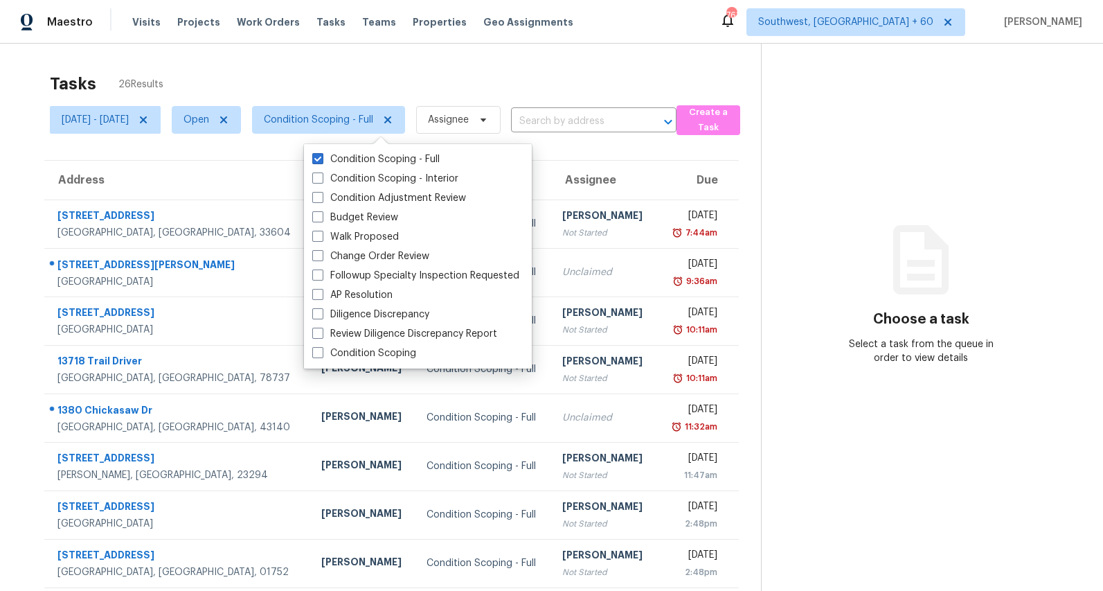
click at [328, 85] on div "Tasks 26 Results" at bounding box center [405, 84] width 711 height 36
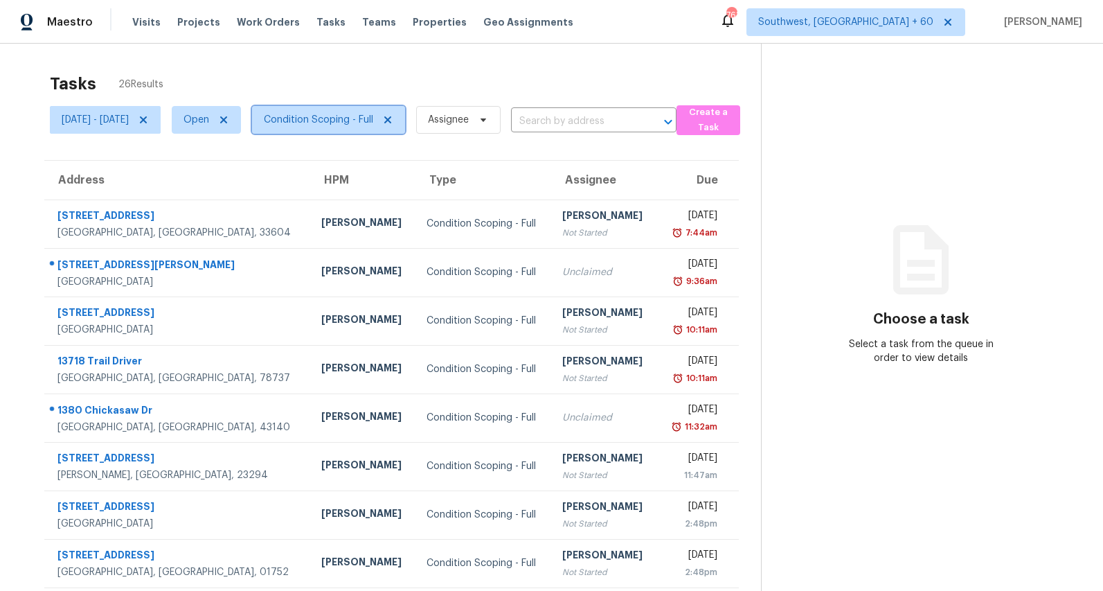
click at [366, 123] on span "Condition Scoping - Full" at bounding box center [318, 120] width 109 height 14
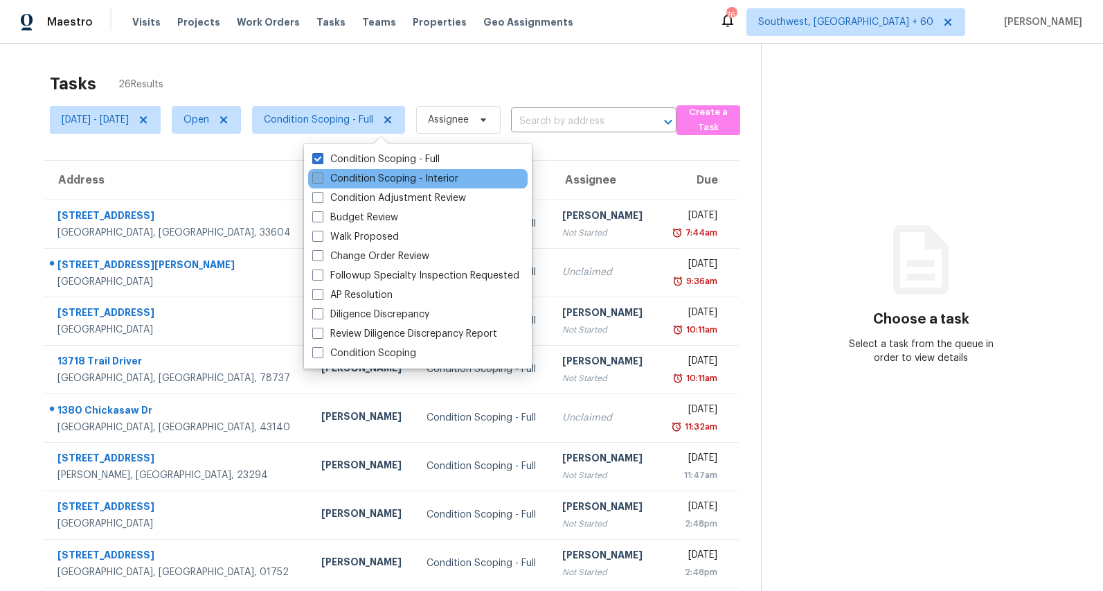
click at [364, 177] on label "Condition Scoping - Interior" at bounding box center [385, 179] width 146 height 14
click at [321, 177] on input "Condition Scoping - Interior" at bounding box center [316, 176] width 9 height 9
checkbox input "true"
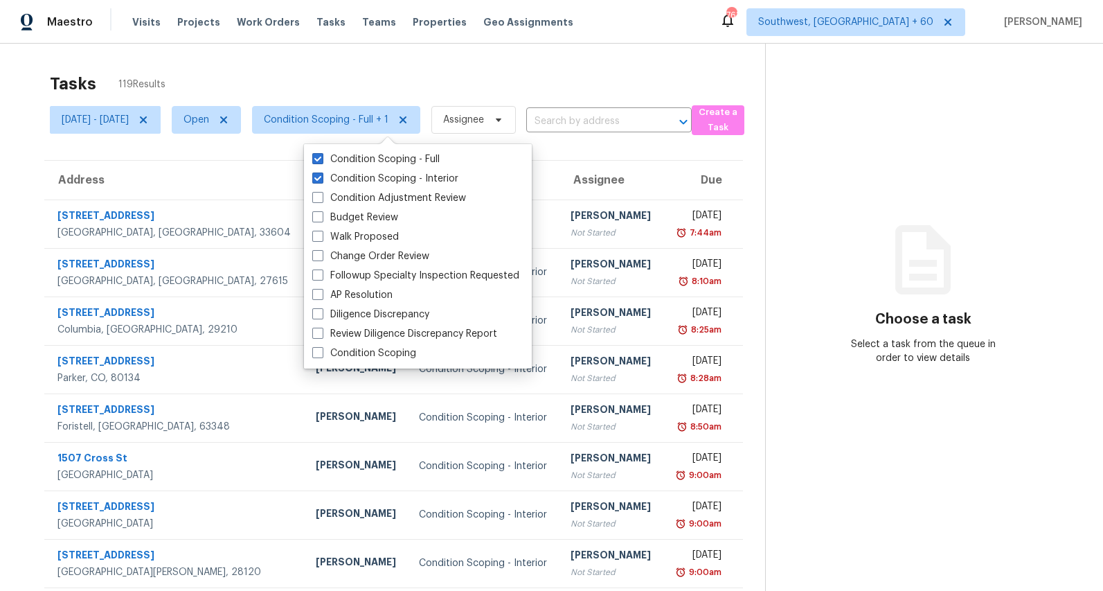
click at [341, 83] on div "Tasks 119 Results" at bounding box center [407, 84] width 715 height 36
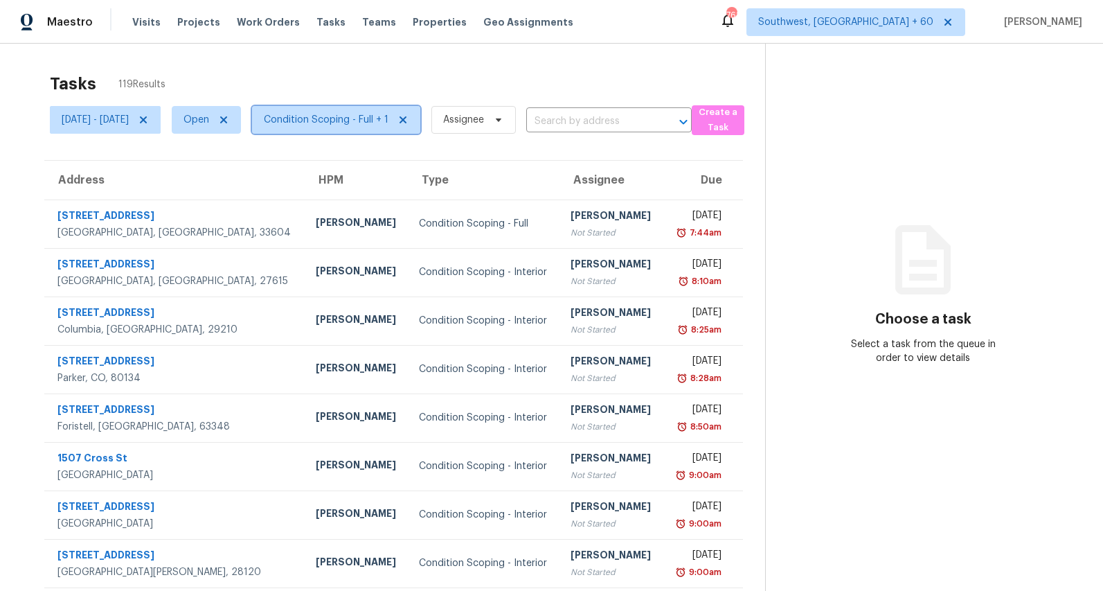
click at [372, 116] on span "Condition Scoping - Full + 1" at bounding box center [326, 120] width 125 height 14
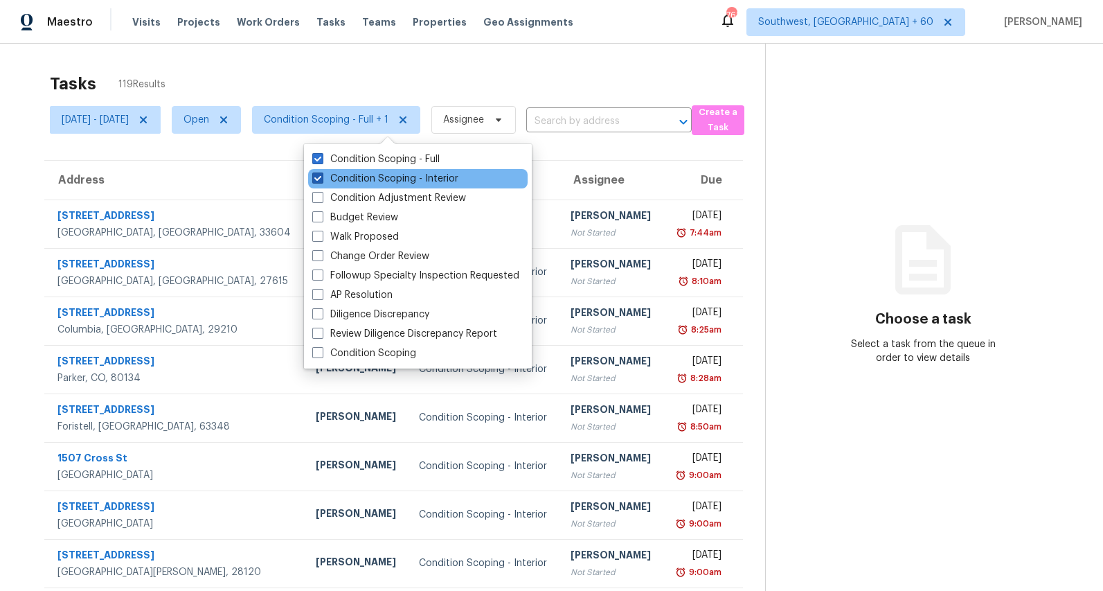
click at [374, 183] on label "Condition Scoping - Interior" at bounding box center [385, 179] width 146 height 14
click at [321, 181] on input "Condition Scoping - Interior" at bounding box center [316, 176] width 9 height 9
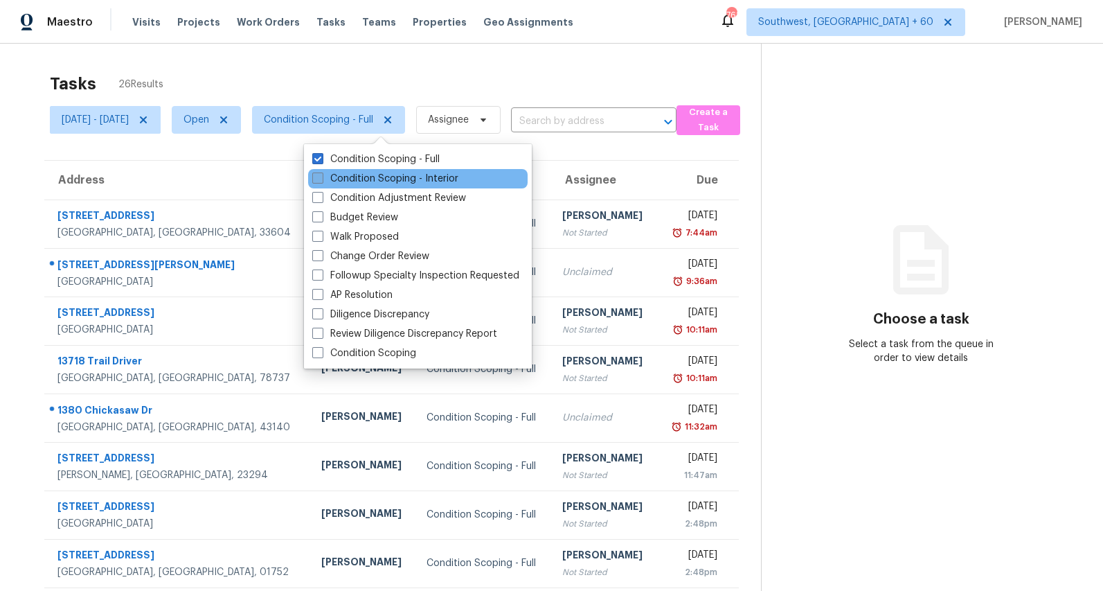
click at [374, 183] on label "Condition Scoping - Interior" at bounding box center [385, 179] width 146 height 14
click at [321, 181] on input "Condition Scoping - Interior" at bounding box center [316, 176] width 9 height 9
checkbox input "true"
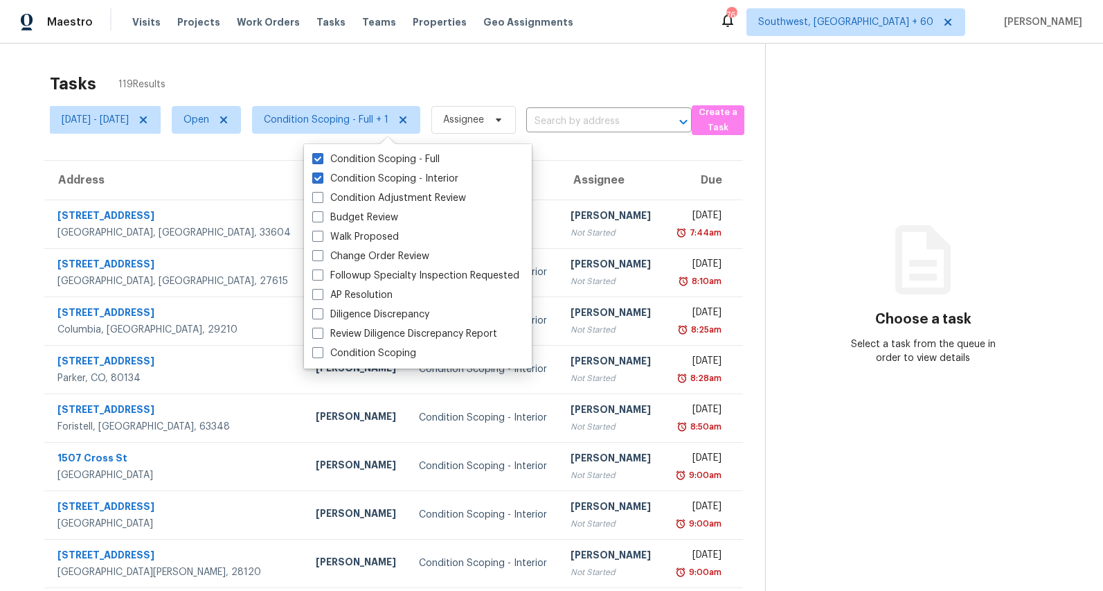
click at [262, 82] on div "Tasks 119 Results" at bounding box center [407, 84] width 715 height 36
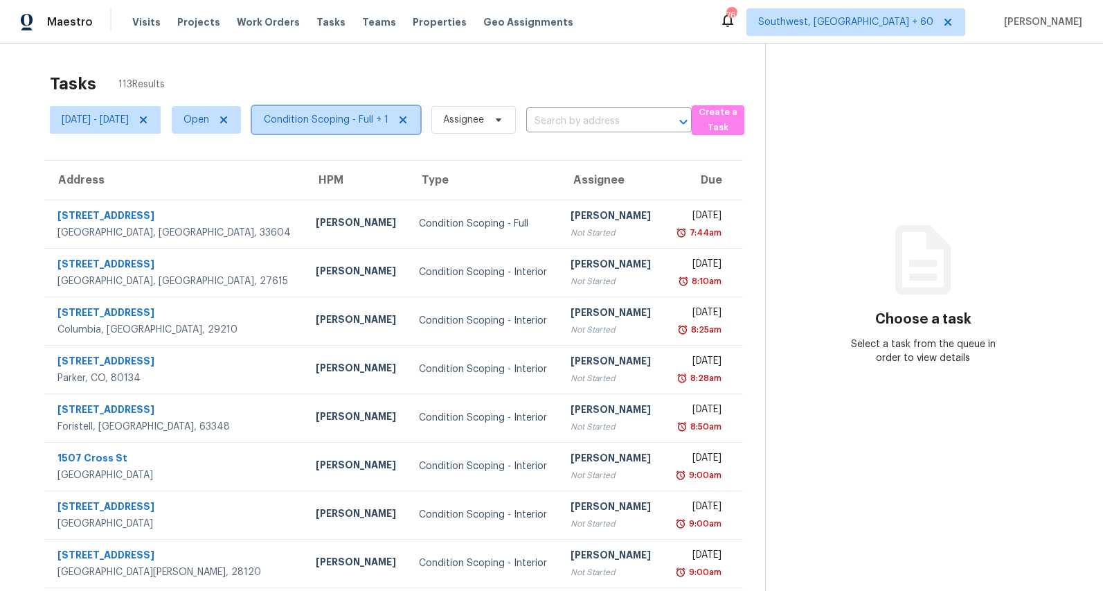
click at [389, 126] on span "Condition Scoping - Full + 1" at bounding box center [326, 120] width 125 height 14
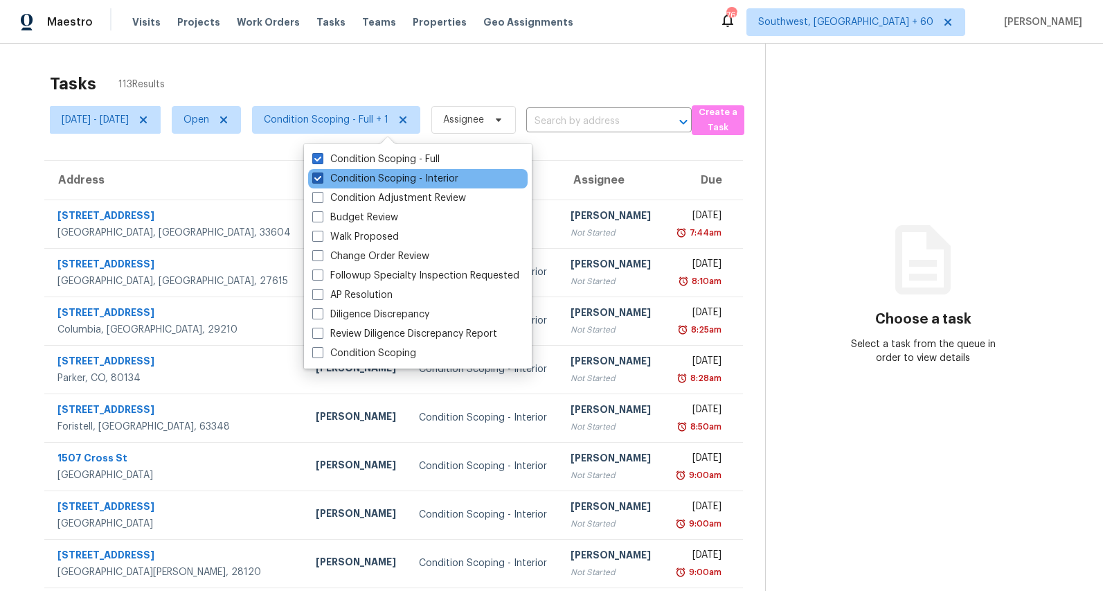
click at [390, 179] on label "Condition Scoping - Interior" at bounding box center [385, 179] width 146 height 14
click at [321, 179] on input "Condition Scoping - Interior" at bounding box center [316, 176] width 9 height 9
checkbox input "false"
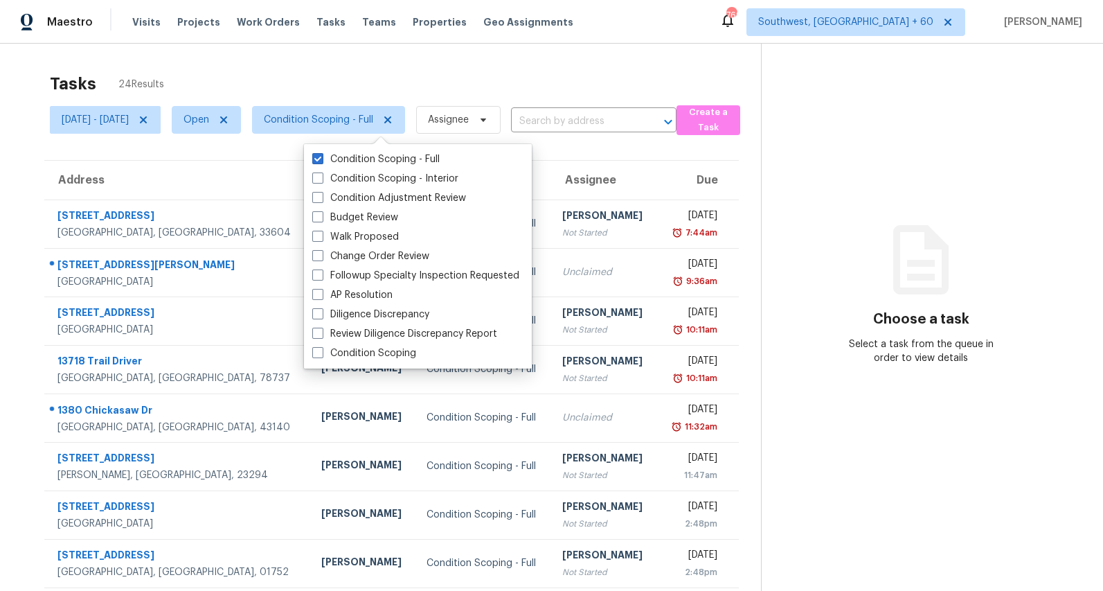
click at [332, 61] on div "Tasks 24 Results Mon, Sep 01 - Thu, Sep 04 Open Condition Scoping - Full Assign…" at bounding box center [551, 383] width 1103 height 678
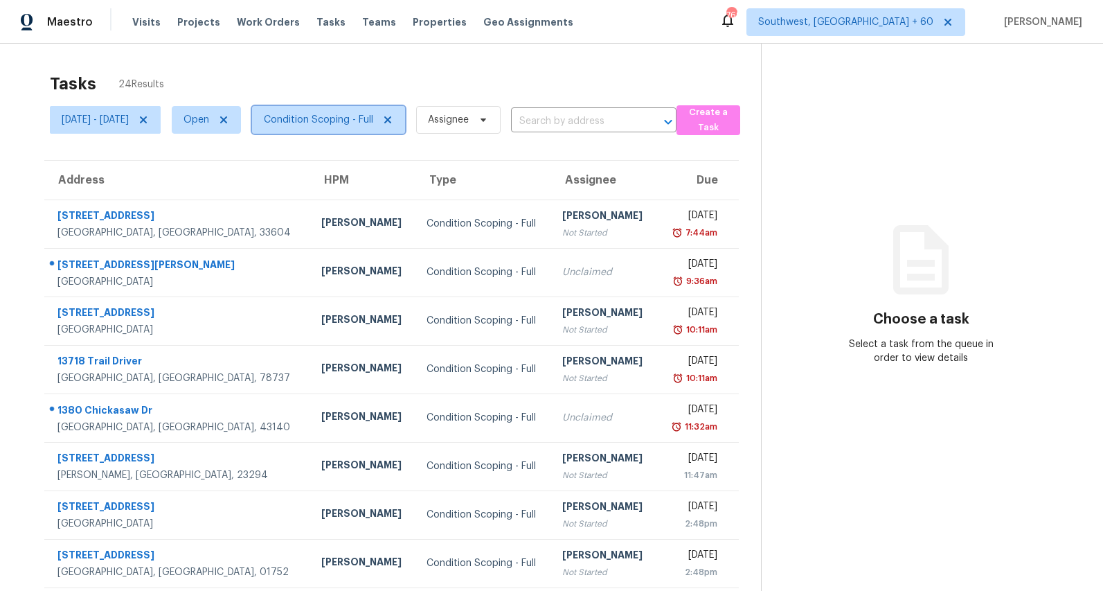
click at [333, 118] on span "Condition Scoping - Full" at bounding box center [318, 120] width 109 height 14
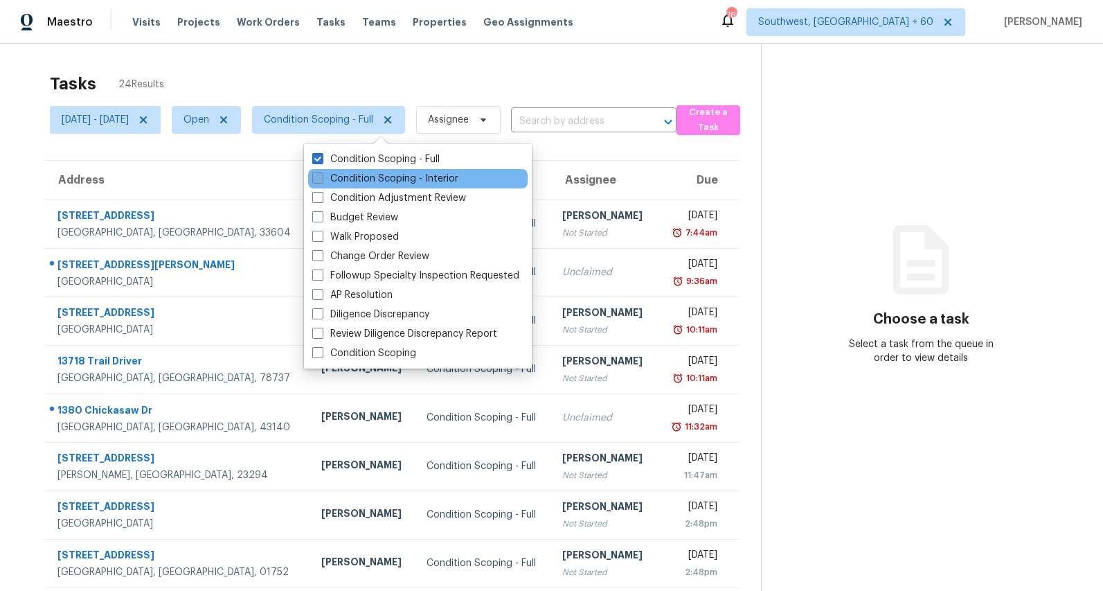
click at [338, 177] on label "Condition Scoping - Interior" at bounding box center [385, 179] width 146 height 14
click at [321, 177] on input "Condition Scoping - Interior" at bounding box center [316, 176] width 9 height 9
checkbox input "true"
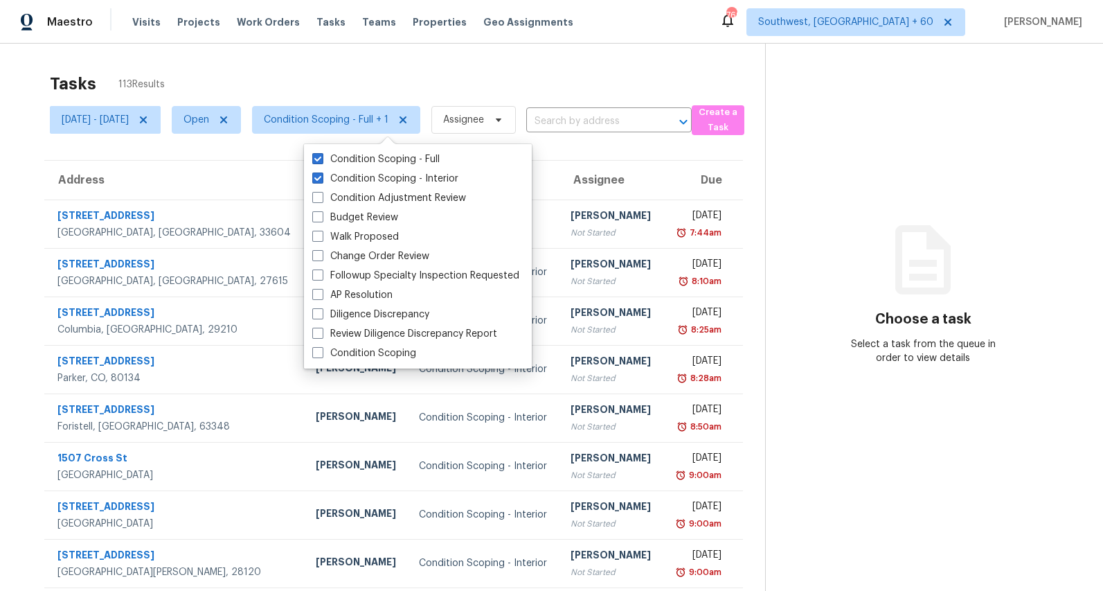
click at [283, 62] on div "Tasks 113 Results Mon, Sep 01 - Thu, Sep 04 Open Condition Scoping - Full + 1 A…" at bounding box center [551, 383] width 1103 height 678
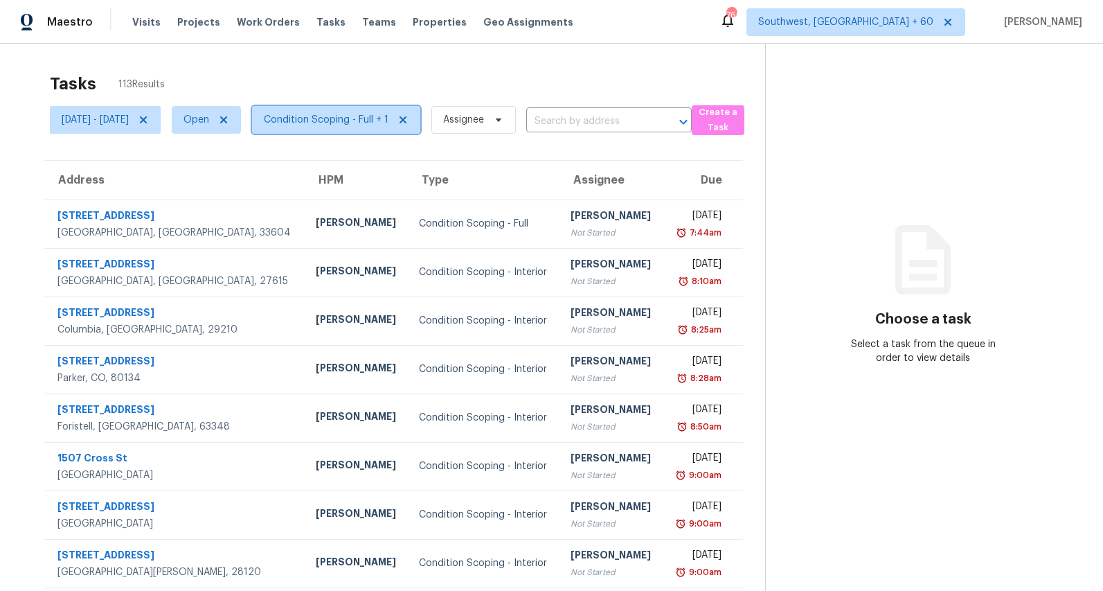
click at [368, 127] on span "Condition Scoping - Full + 1" at bounding box center [336, 120] width 168 height 28
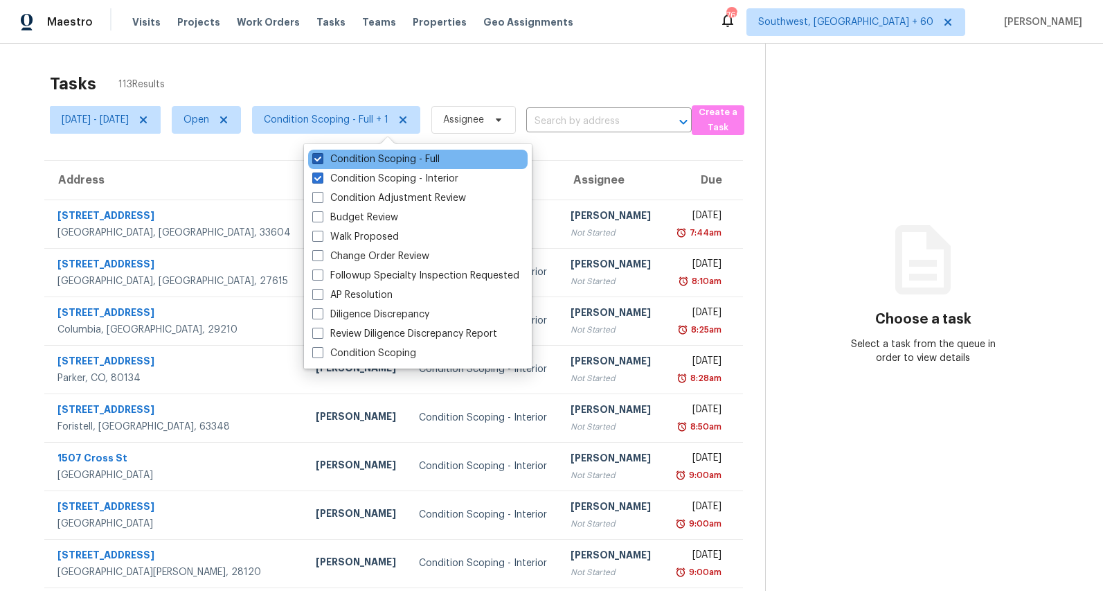
click at [369, 161] on label "Condition Scoping - Full" at bounding box center [375, 159] width 127 height 14
click at [321, 161] on input "Condition Scoping - Full" at bounding box center [316, 156] width 9 height 9
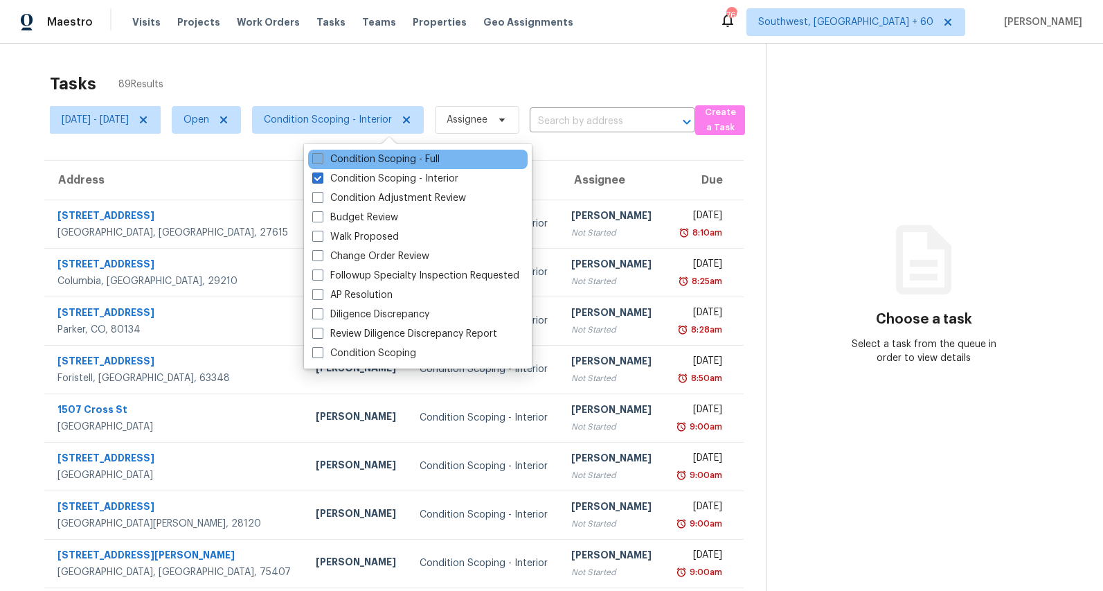
click at [384, 163] on label "Condition Scoping - Full" at bounding box center [375, 159] width 127 height 14
click at [321, 161] on input "Condition Scoping - Full" at bounding box center [316, 156] width 9 height 9
checkbox input "true"
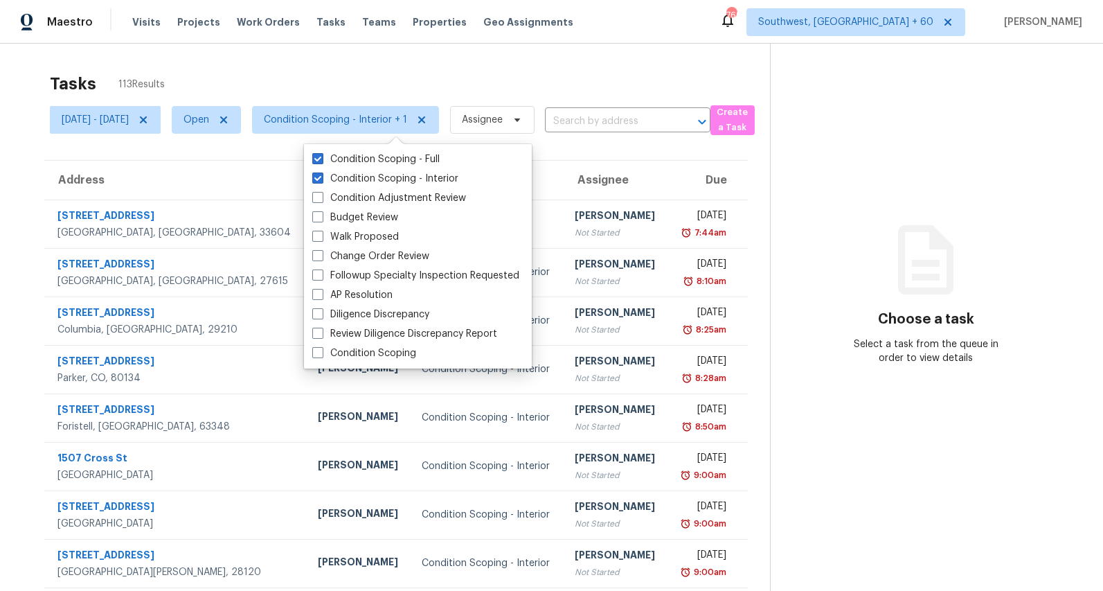
click at [242, 80] on div "Tasks 113 Results" at bounding box center [410, 84] width 720 height 36
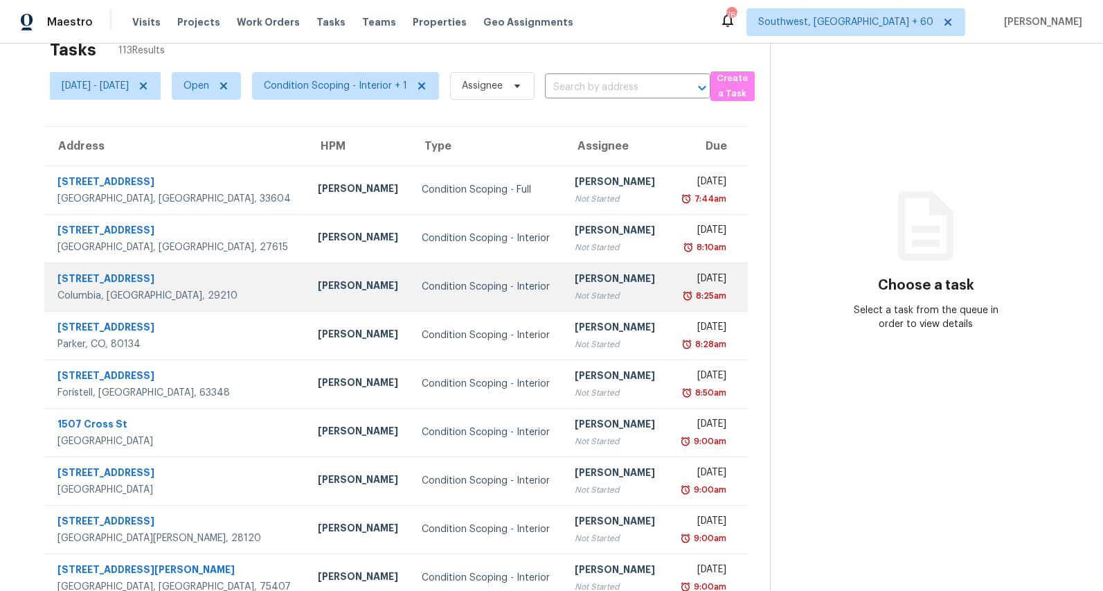
scroll to position [36, 0]
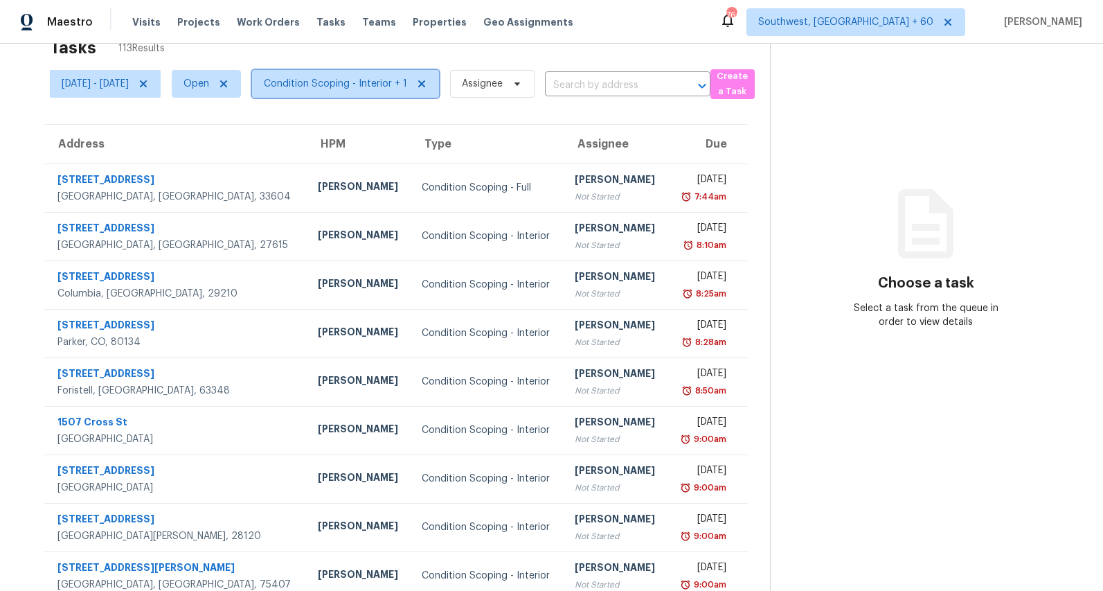
click at [393, 81] on span "Condition Scoping - Interior + 1" at bounding box center [335, 84] width 143 height 14
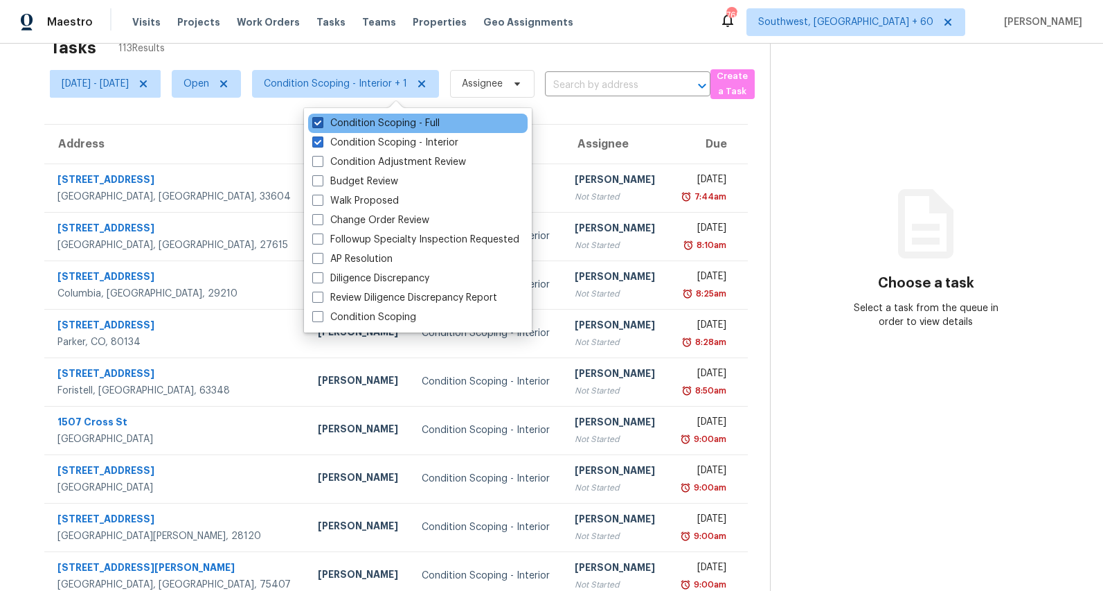
click at [381, 122] on label "Condition Scoping - Full" at bounding box center [375, 123] width 127 height 14
click at [321, 122] on input "Condition Scoping - Full" at bounding box center [316, 120] width 9 height 9
checkbox input "false"
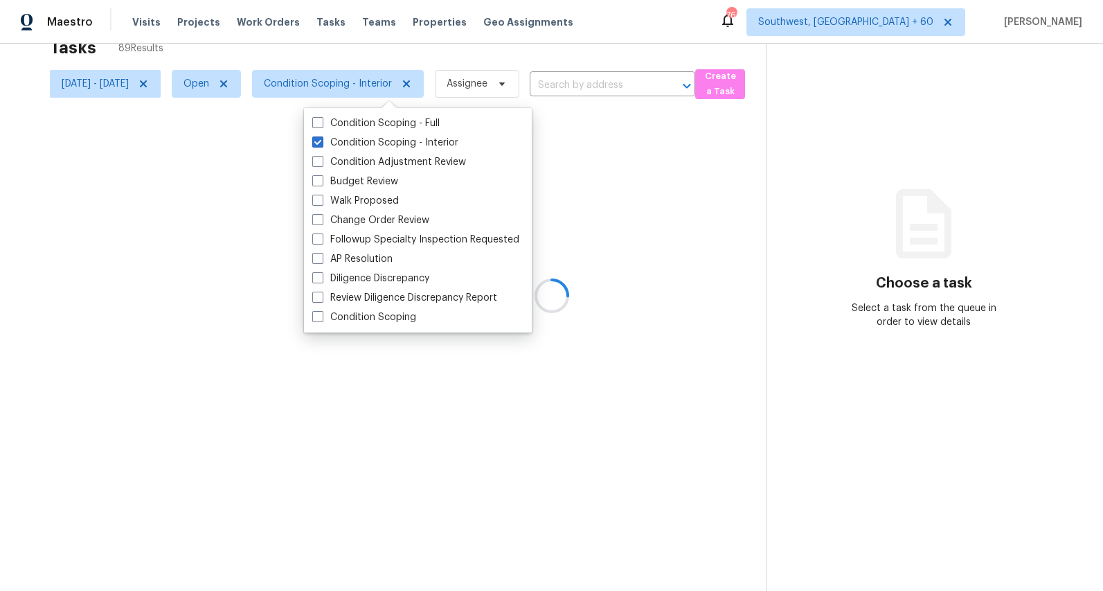
click at [285, 53] on div at bounding box center [551, 295] width 1103 height 591
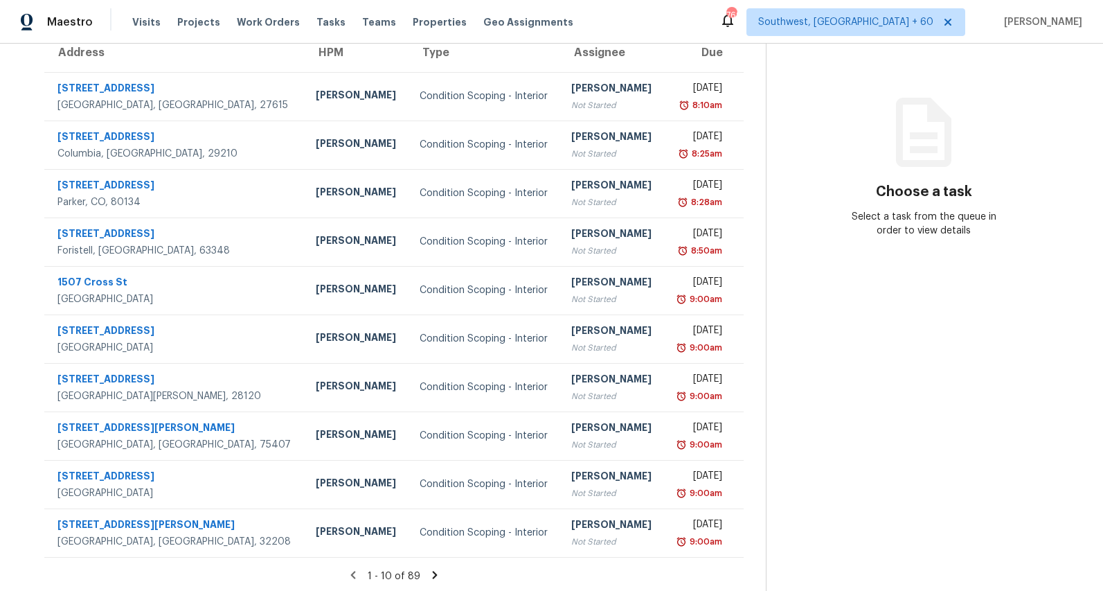
scroll to position [130, 0]
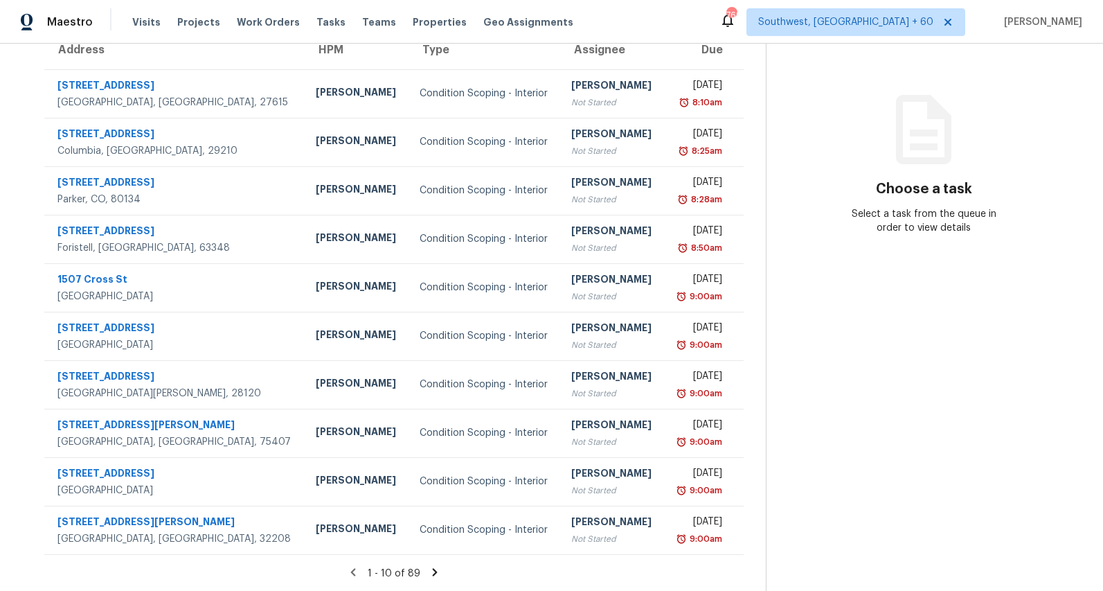
click at [438, 571] on icon at bounding box center [435, 572] width 5 height 8
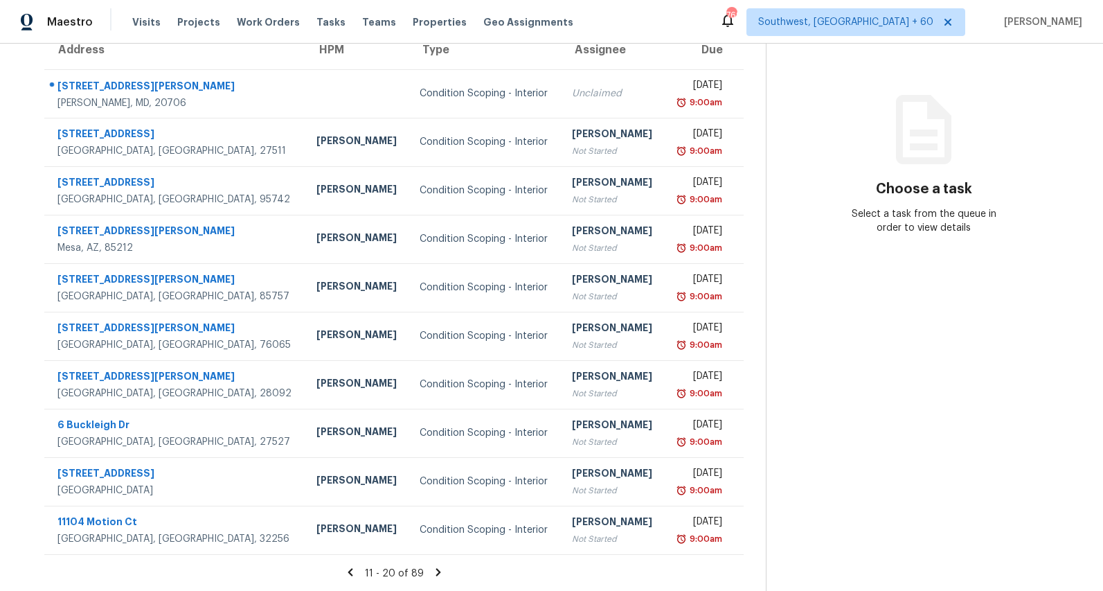
click at [443, 573] on icon at bounding box center [438, 572] width 12 height 12
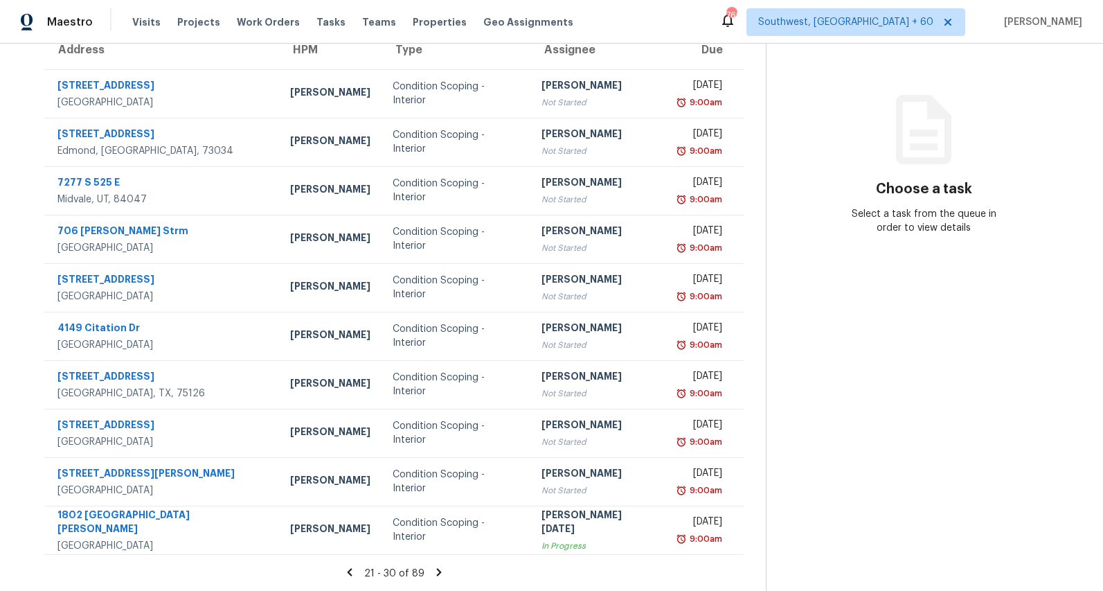
click at [445, 573] on icon at bounding box center [439, 572] width 12 height 12
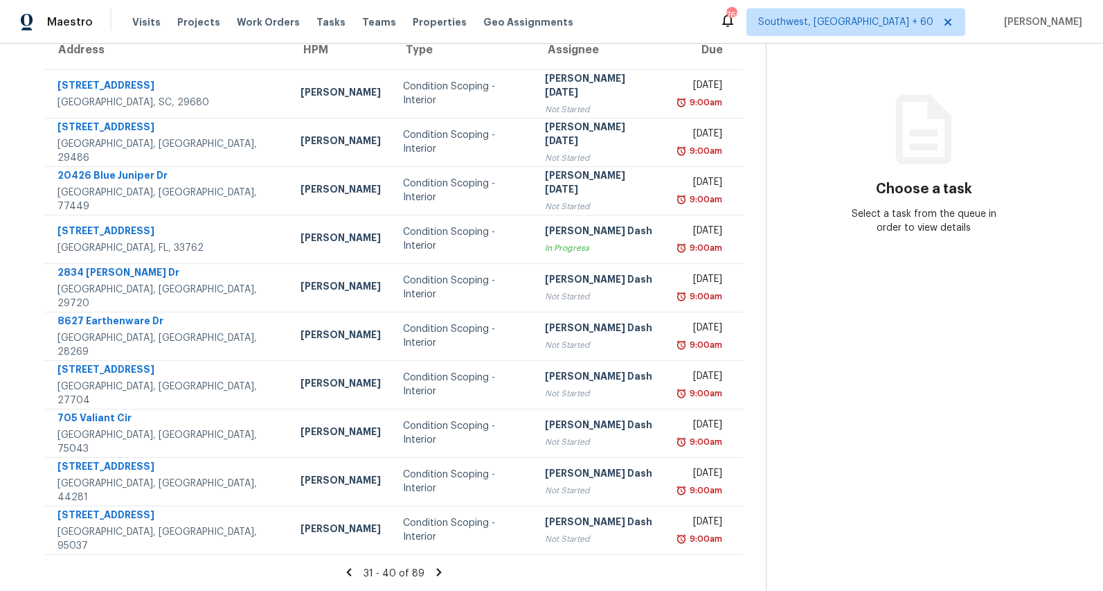
click at [443, 575] on icon at bounding box center [439, 572] width 12 height 12
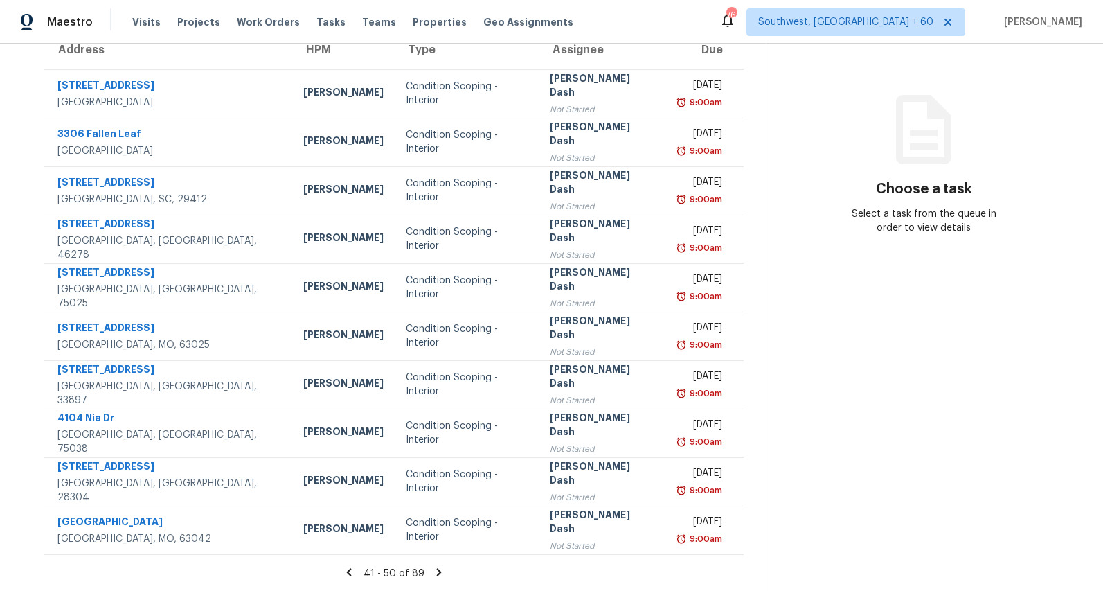
click at [443, 571] on icon at bounding box center [439, 572] width 12 height 12
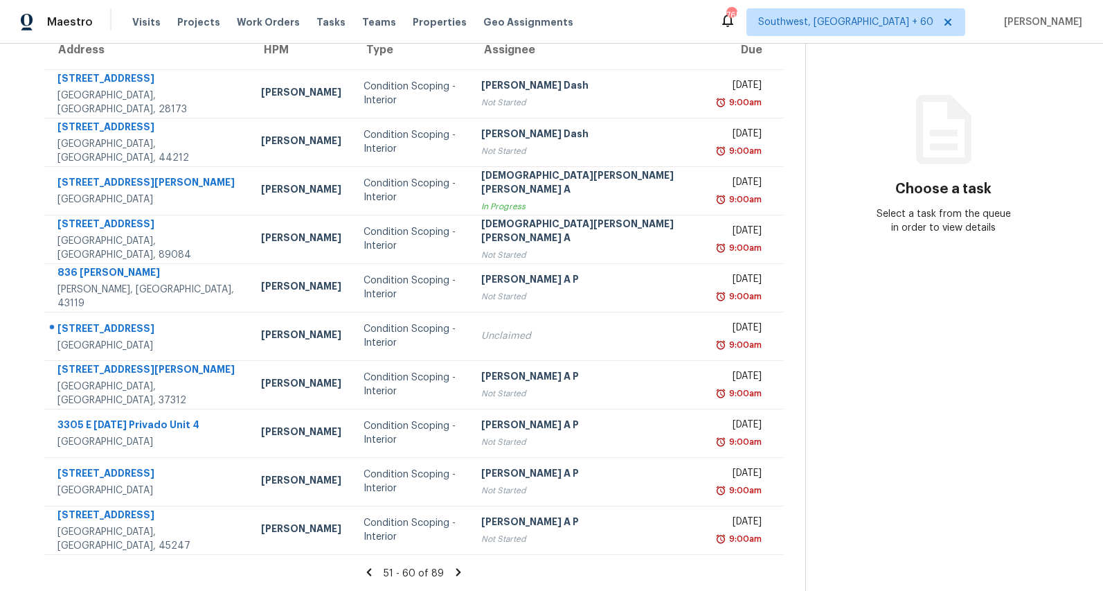
click at [452, 571] on icon at bounding box center [458, 572] width 12 height 12
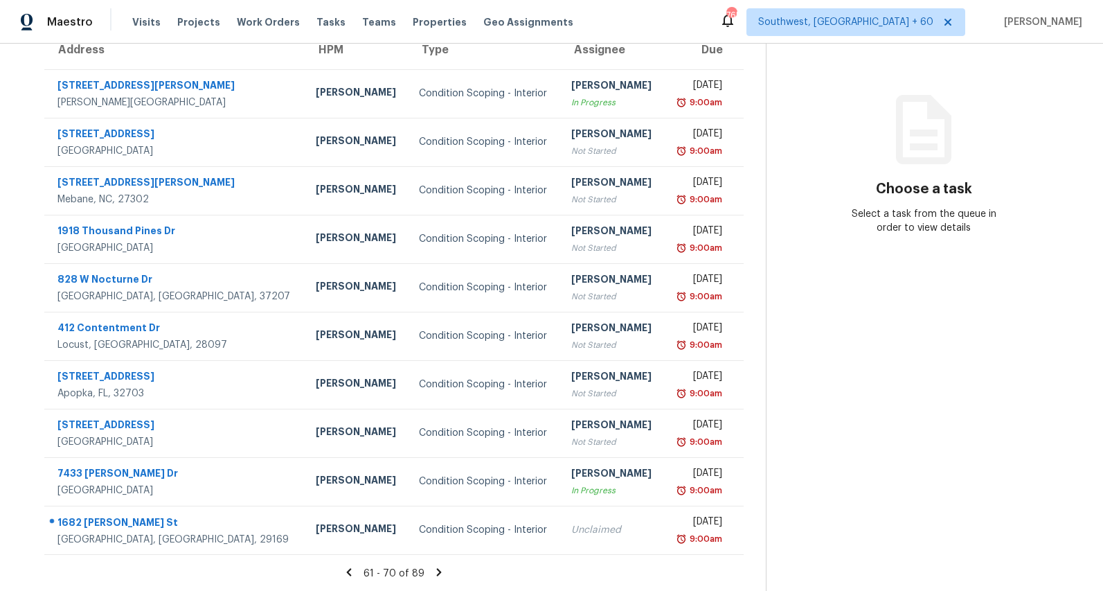
click at [442, 571] on icon at bounding box center [439, 572] width 5 height 8
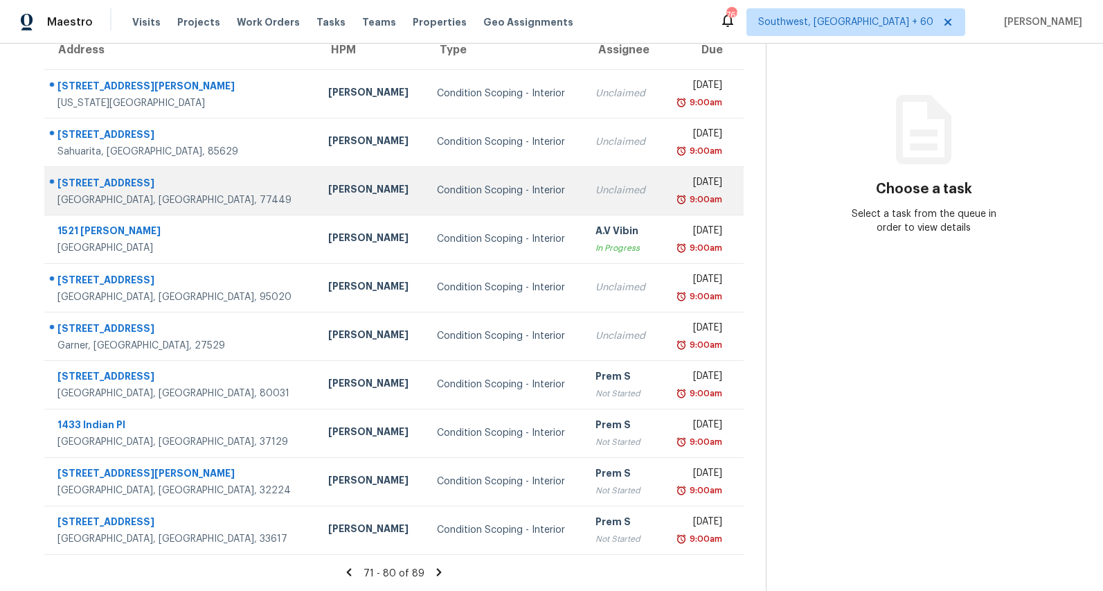
scroll to position [0, 0]
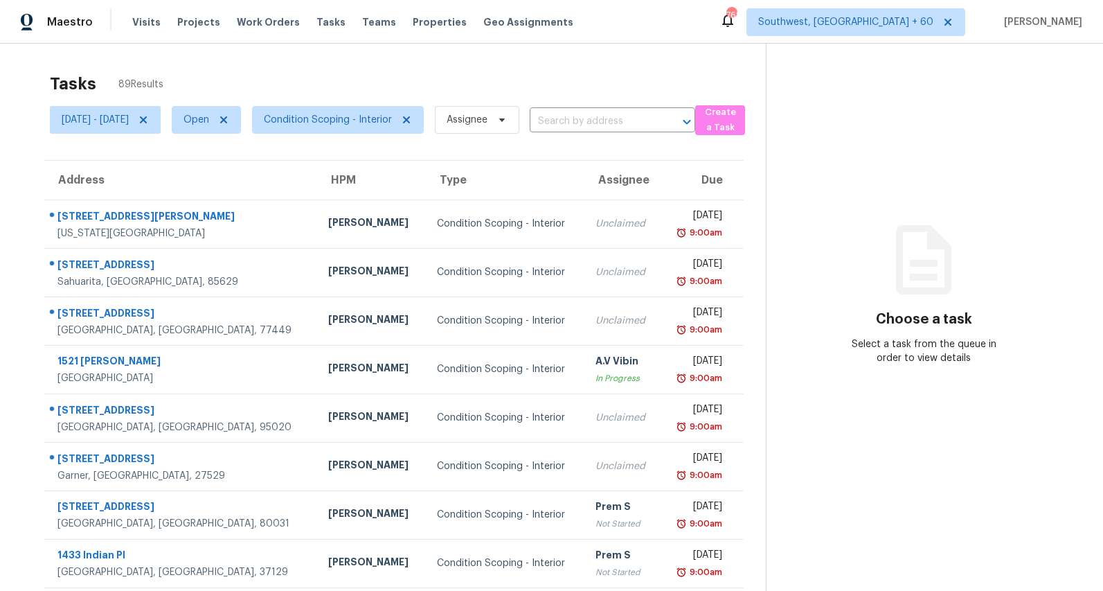
click at [254, 71] on div "Tasks 89 Results" at bounding box center [408, 84] width 716 height 36
click at [392, 126] on span "Condition Scoping - Interior" at bounding box center [328, 120] width 128 height 14
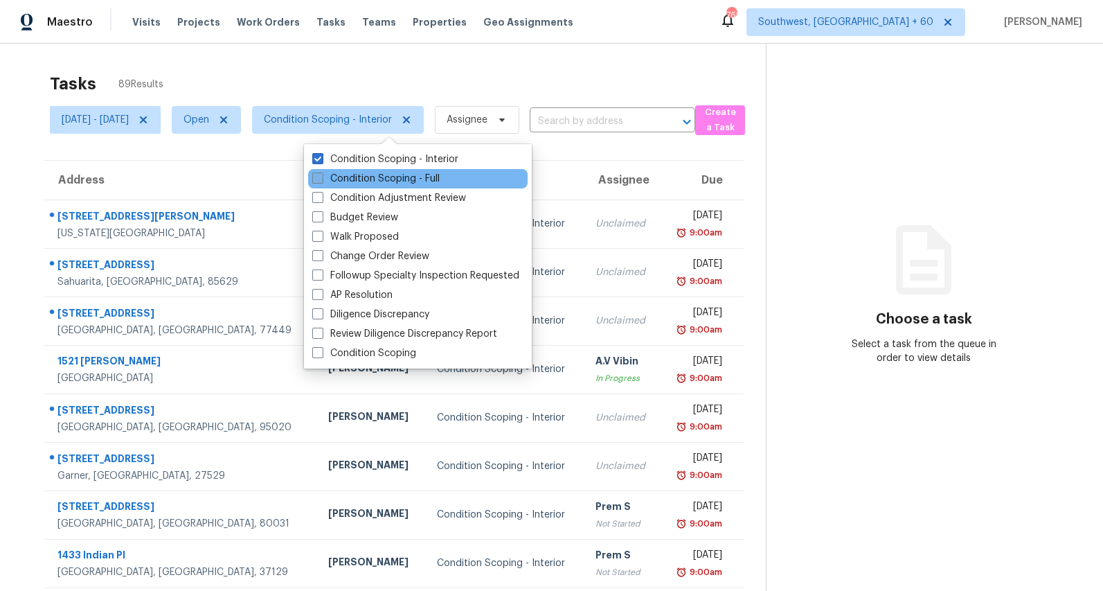
click at [382, 177] on label "Condition Scoping - Full" at bounding box center [375, 179] width 127 height 14
click at [321, 177] on input "Condition Scoping - Full" at bounding box center [316, 176] width 9 height 9
checkbox input "true"
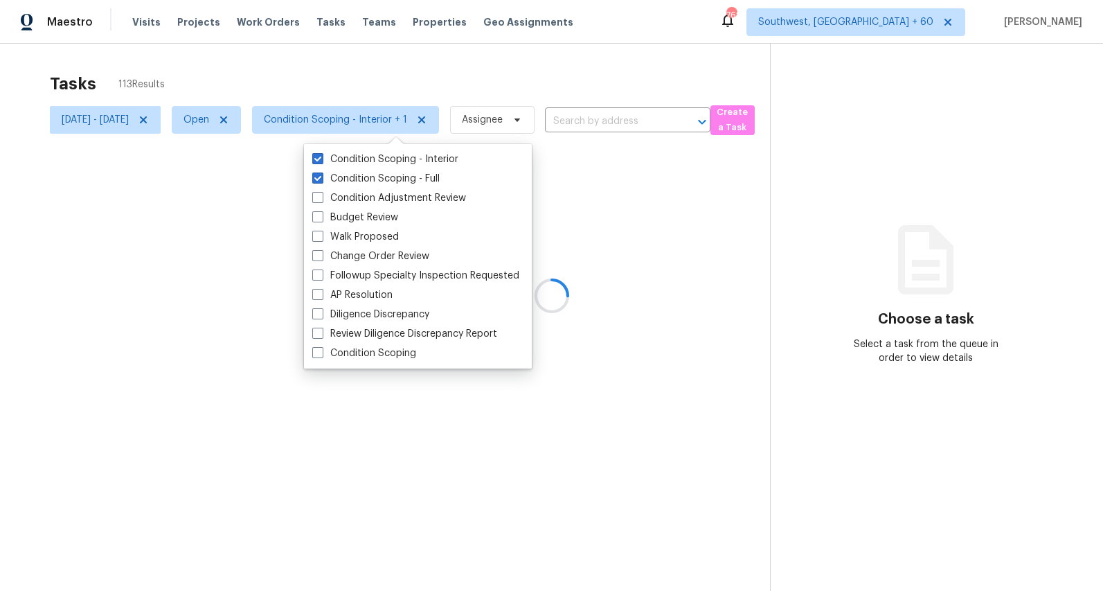
click at [279, 66] on div "Tasks 113 Results" at bounding box center [410, 84] width 720 height 36
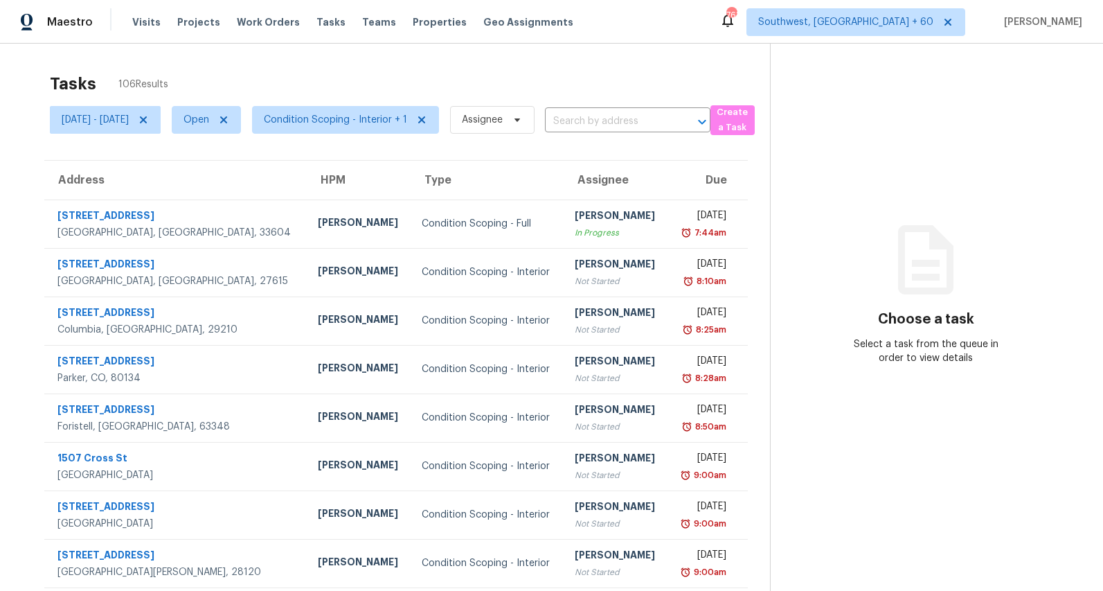
drag, startPoint x: 226, startPoint y: 83, endPoint x: 14, endPoint y: 79, distance: 212.7
click at [14, 79] on div "Tasks 106 Results Mon, Sep 01 - Thu, Sep 04 Open Condition Scoping - Interior +…" at bounding box center [551, 383] width 1103 height 678
click at [339, 121] on span "Condition Scoping - Interior + 1" at bounding box center [335, 120] width 143 height 14
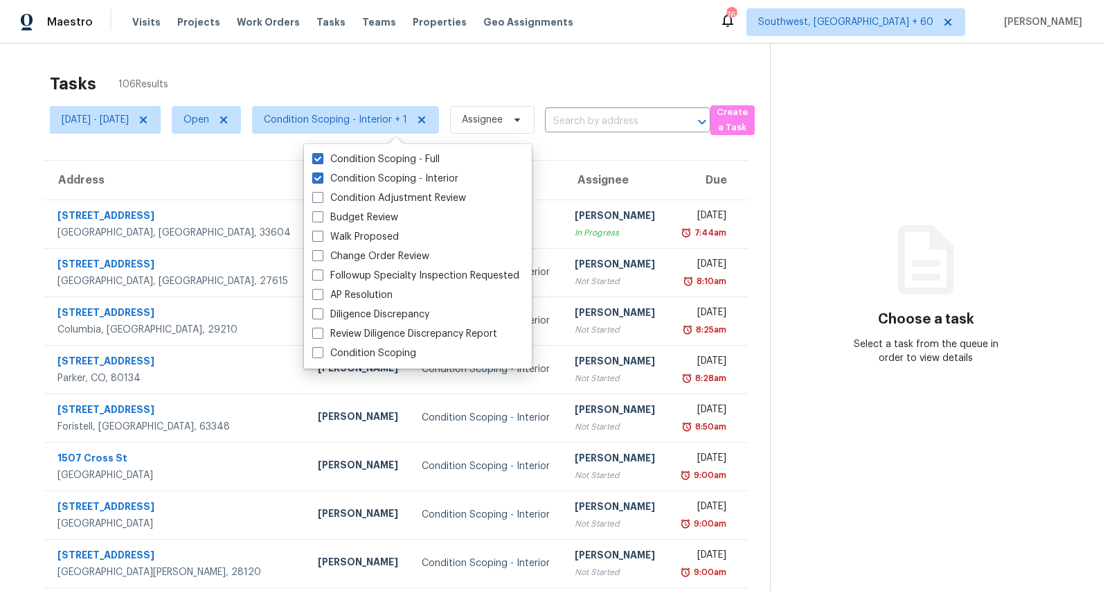
click at [333, 73] on div "Tasks 106 Results" at bounding box center [410, 84] width 720 height 36
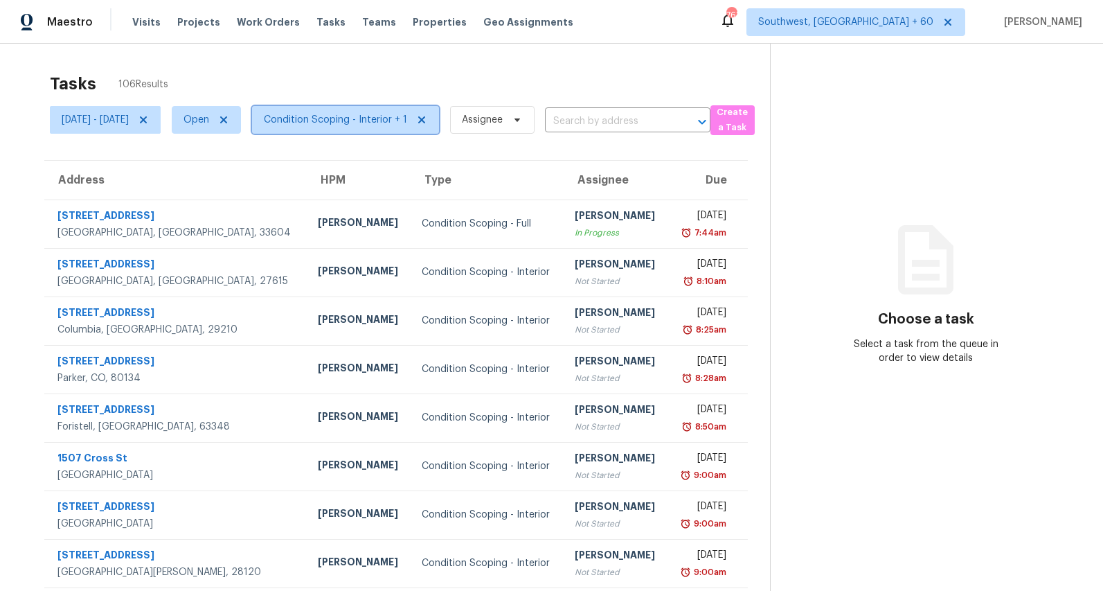
click at [396, 123] on span "Condition Scoping - Interior + 1" at bounding box center [335, 120] width 143 height 14
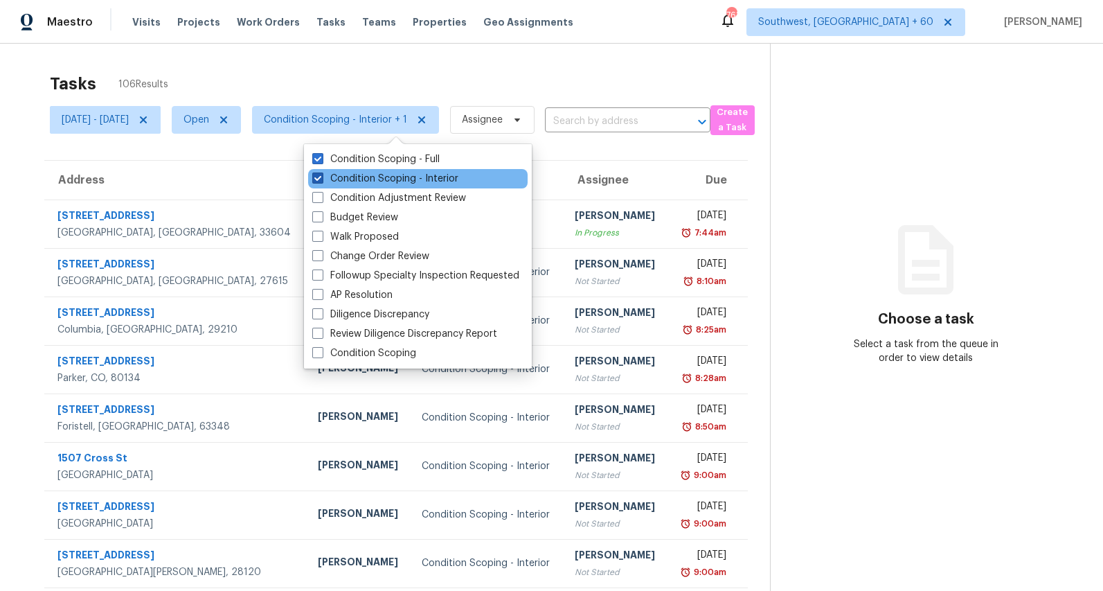
click at [391, 184] on label "Condition Scoping - Interior" at bounding box center [385, 179] width 146 height 14
click at [321, 181] on input "Condition Scoping - Interior" at bounding box center [316, 176] width 9 height 9
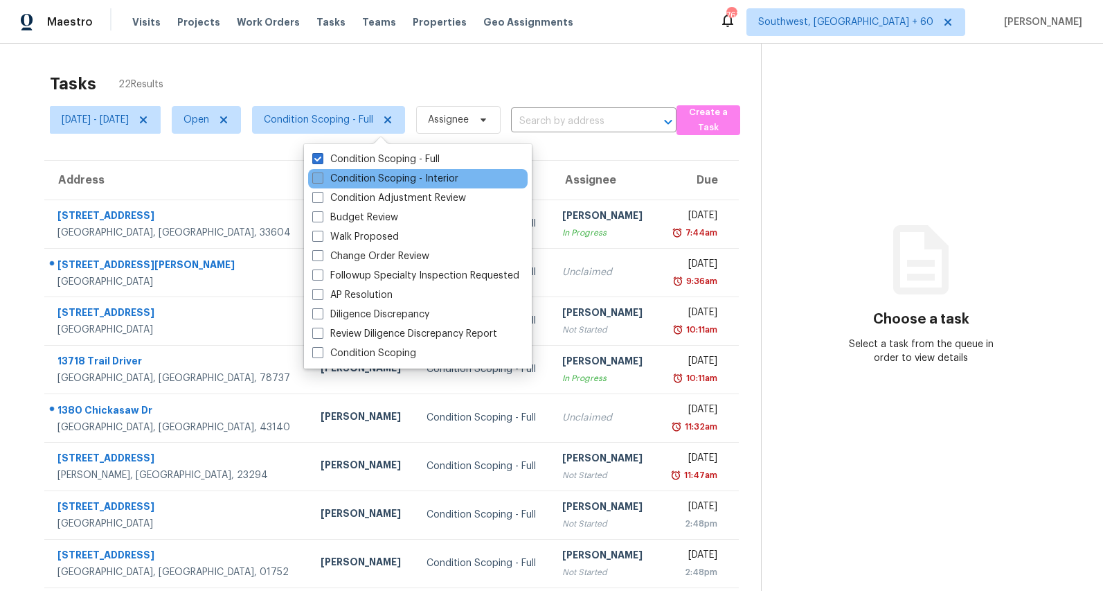
click at [391, 184] on label "Condition Scoping - Interior" at bounding box center [385, 179] width 146 height 14
click at [321, 181] on input "Condition Scoping - Interior" at bounding box center [316, 176] width 9 height 9
checkbox input "true"
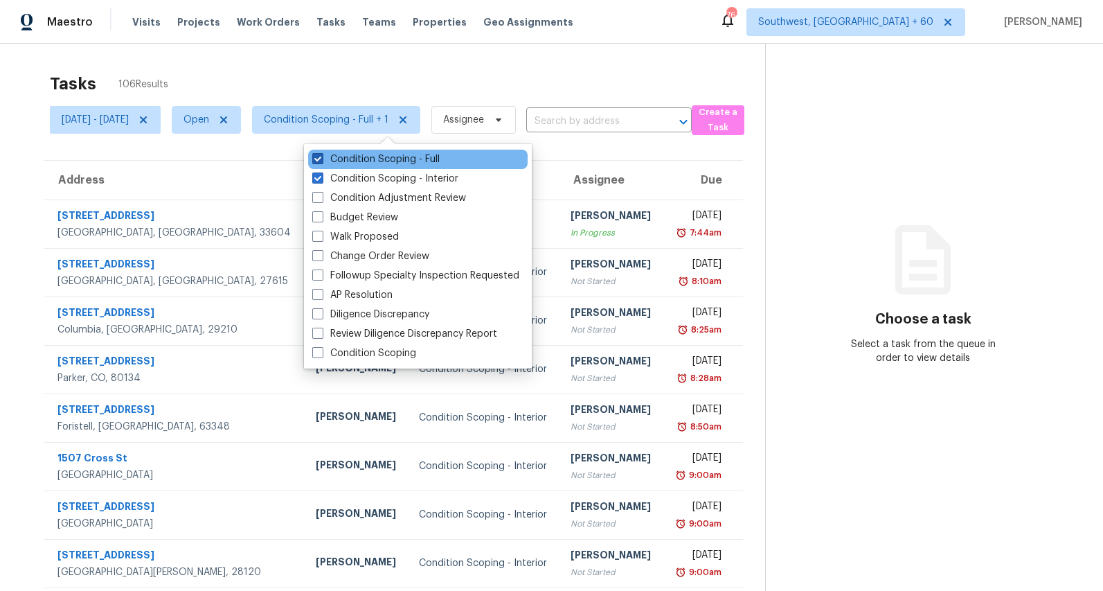
click at [382, 162] on label "Condition Scoping - Full" at bounding box center [375, 159] width 127 height 14
click at [321, 161] on input "Condition Scoping - Full" at bounding box center [316, 156] width 9 height 9
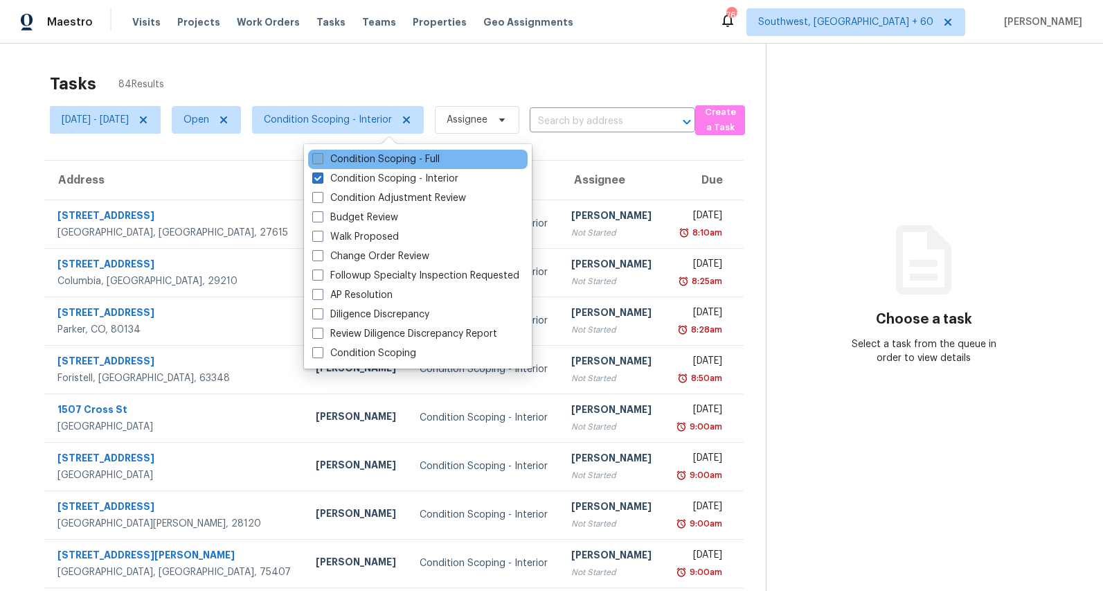
click at [382, 162] on label "Condition Scoping - Full" at bounding box center [375, 159] width 127 height 14
click at [321, 161] on input "Condition Scoping - Full" at bounding box center [316, 156] width 9 height 9
checkbox input "true"
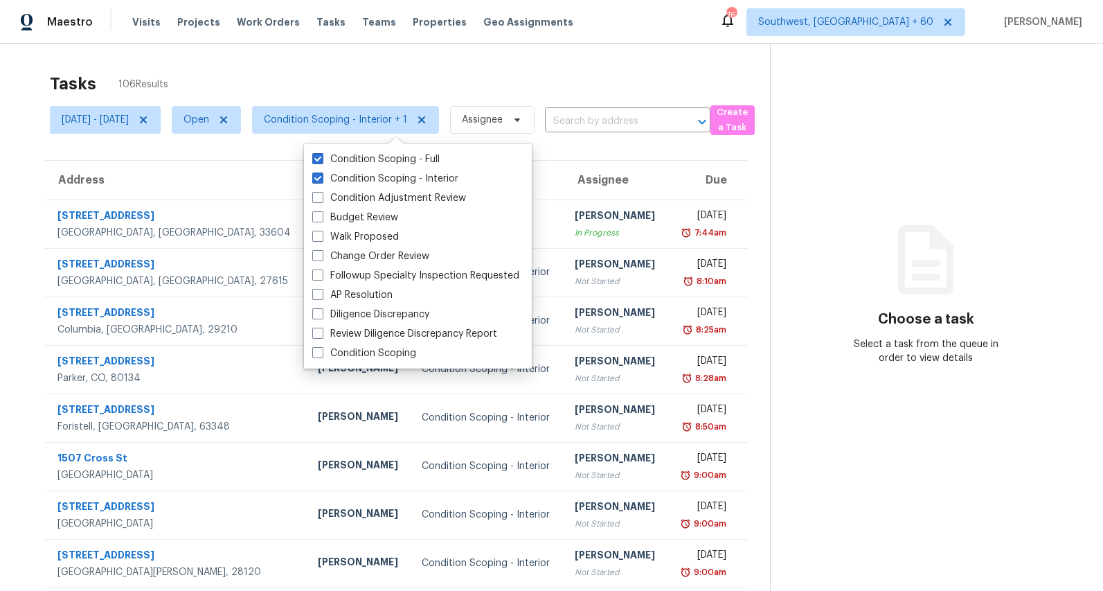
click at [238, 72] on div "Tasks 106 Results" at bounding box center [410, 84] width 720 height 36
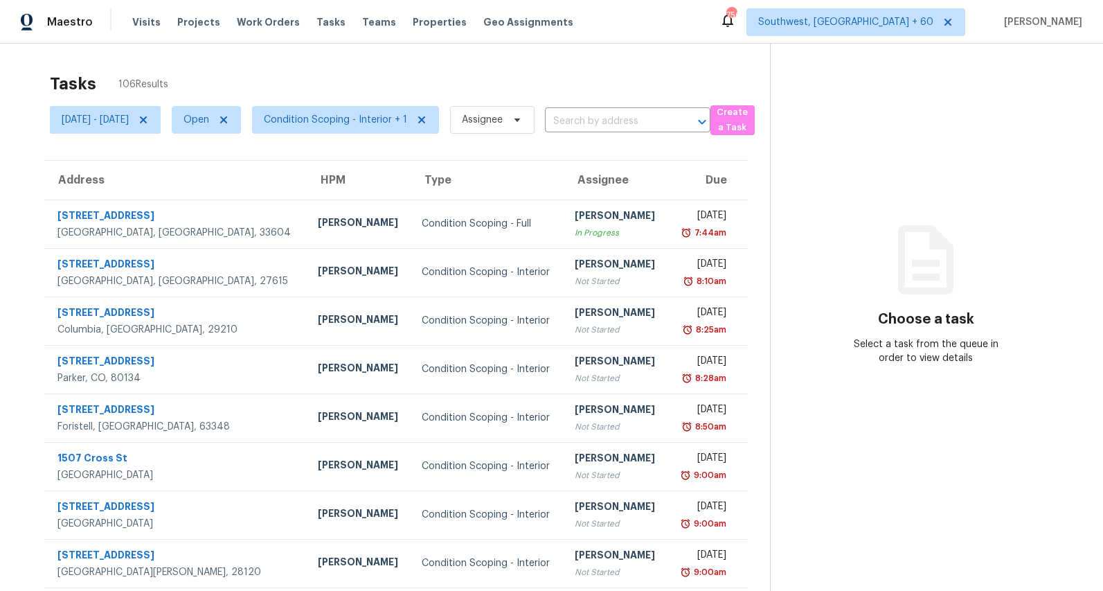
click at [69, 63] on div "Tasks 106 Results Mon, Sep 01 - Thu, Sep 04 Open Condition Scoping - Interior +…" at bounding box center [551, 383] width 1103 height 678
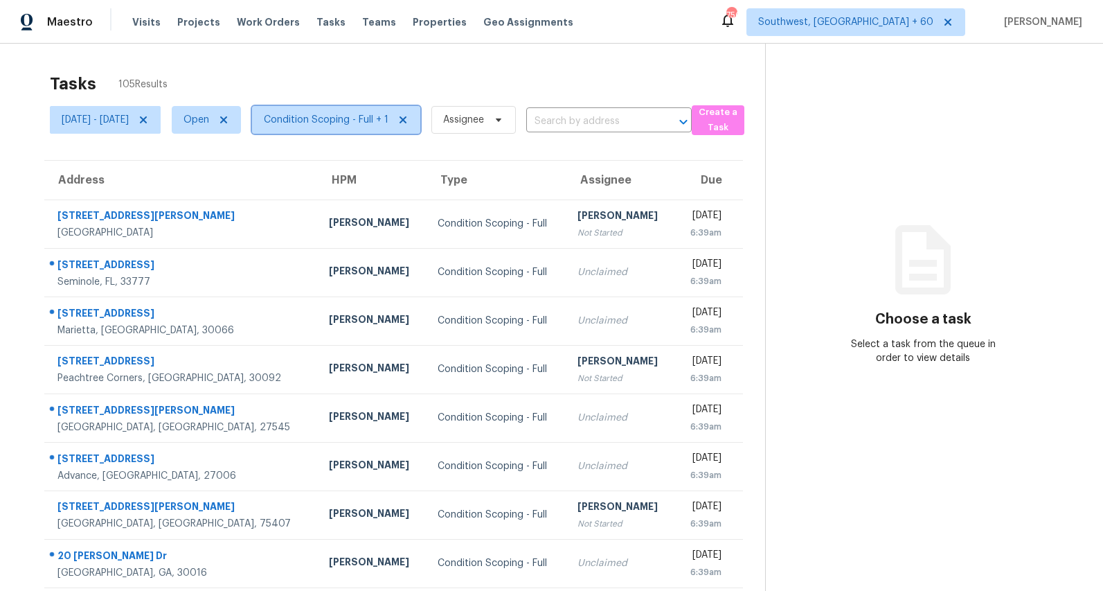
click at [336, 114] on span "Condition Scoping - Full + 1" at bounding box center [326, 120] width 125 height 14
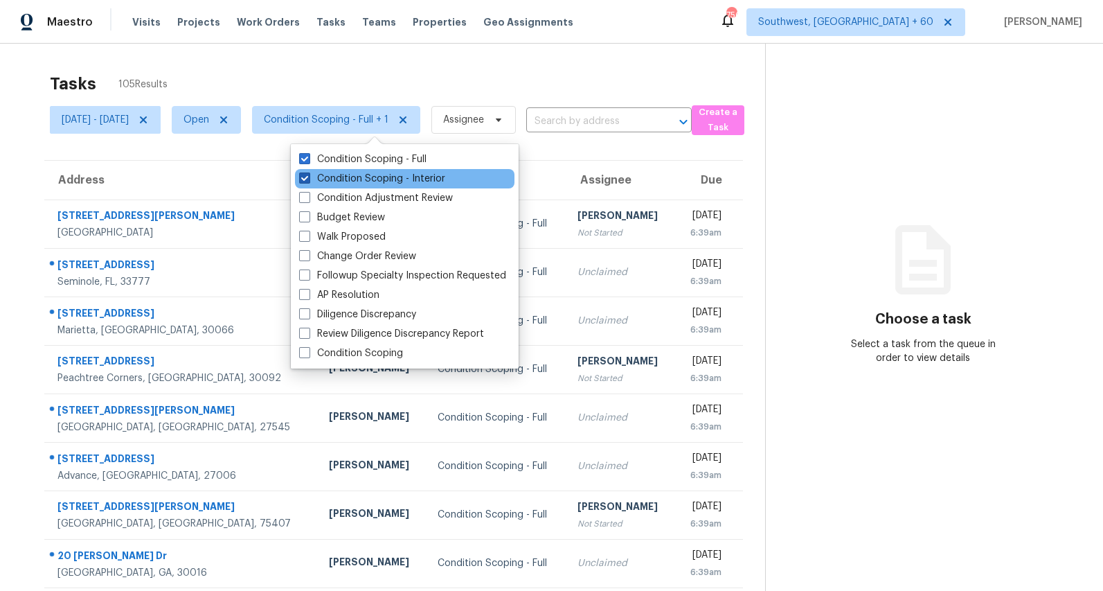
click at [339, 185] on label "Condition Scoping - Interior" at bounding box center [372, 179] width 146 height 14
click at [308, 181] on input "Condition Scoping - Interior" at bounding box center [303, 176] width 9 height 9
click at [339, 185] on label "Condition Scoping - Interior" at bounding box center [372, 179] width 146 height 14
click at [308, 181] on input "Condition Scoping - Interior" at bounding box center [303, 176] width 9 height 9
checkbox input "true"
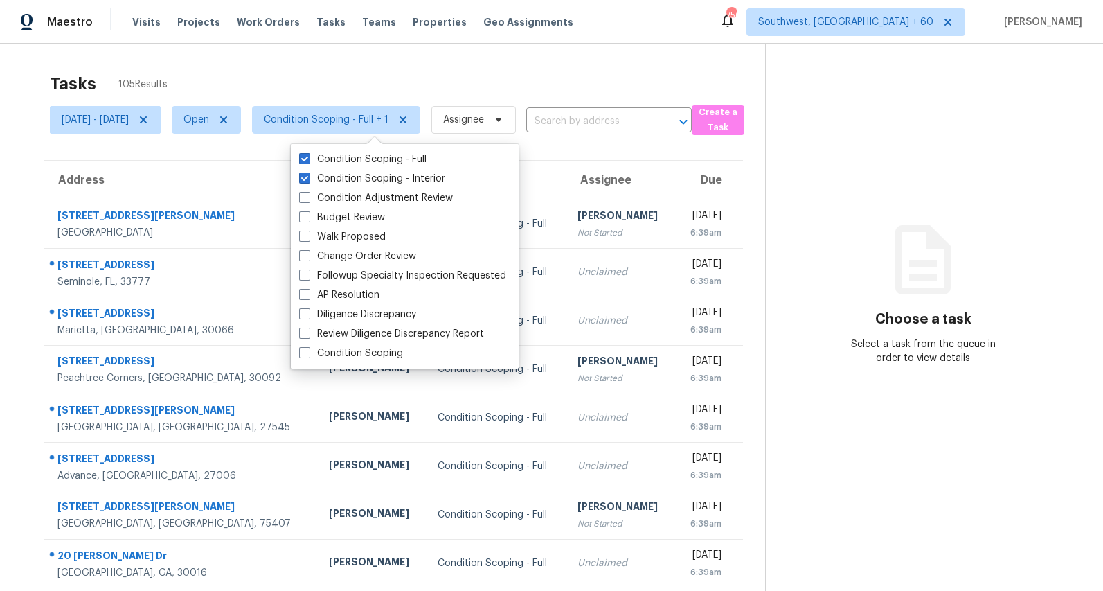
click at [289, 71] on div "Tasks 105 Results" at bounding box center [407, 84] width 715 height 36
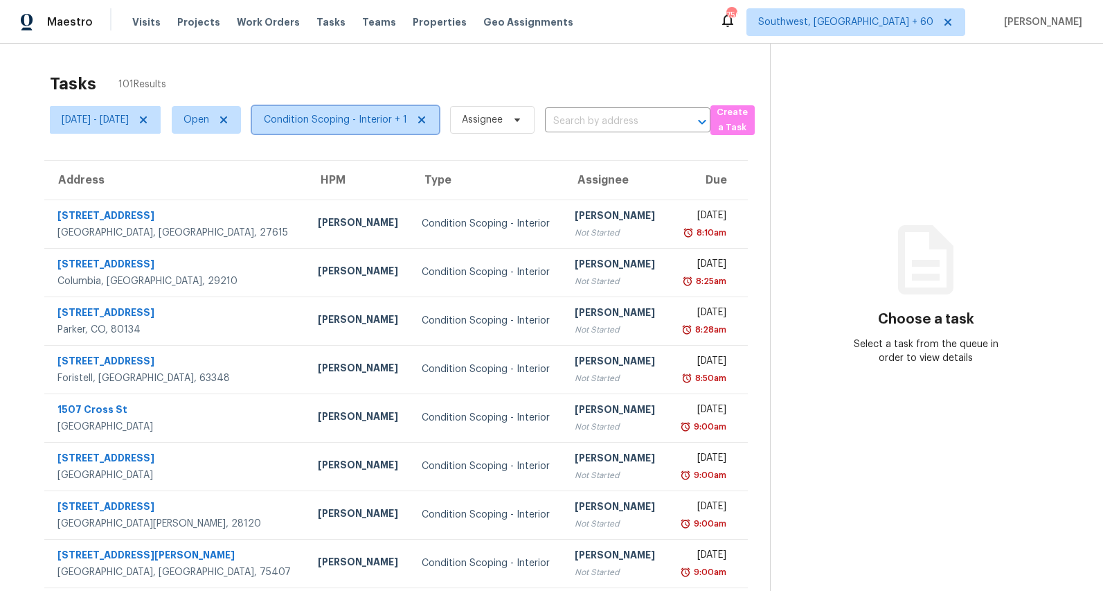
click at [384, 122] on span "Condition Scoping - Interior + 1" at bounding box center [335, 120] width 143 height 14
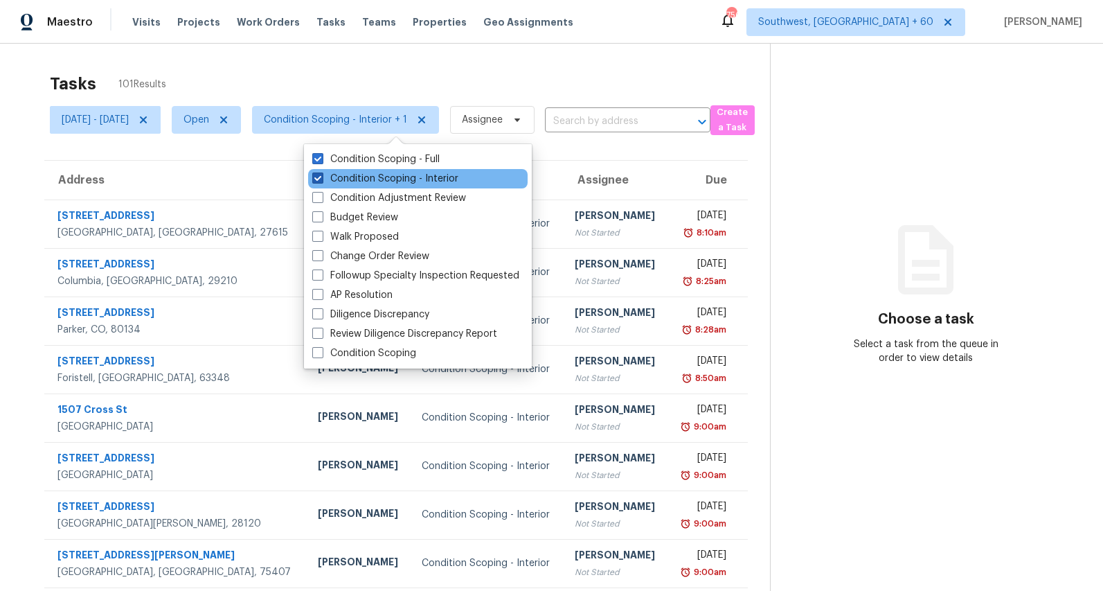
click at [379, 176] on label "Condition Scoping - Interior" at bounding box center [385, 179] width 146 height 14
click at [321, 176] on input "Condition Scoping - Interior" at bounding box center [316, 176] width 9 height 9
checkbox input "false"
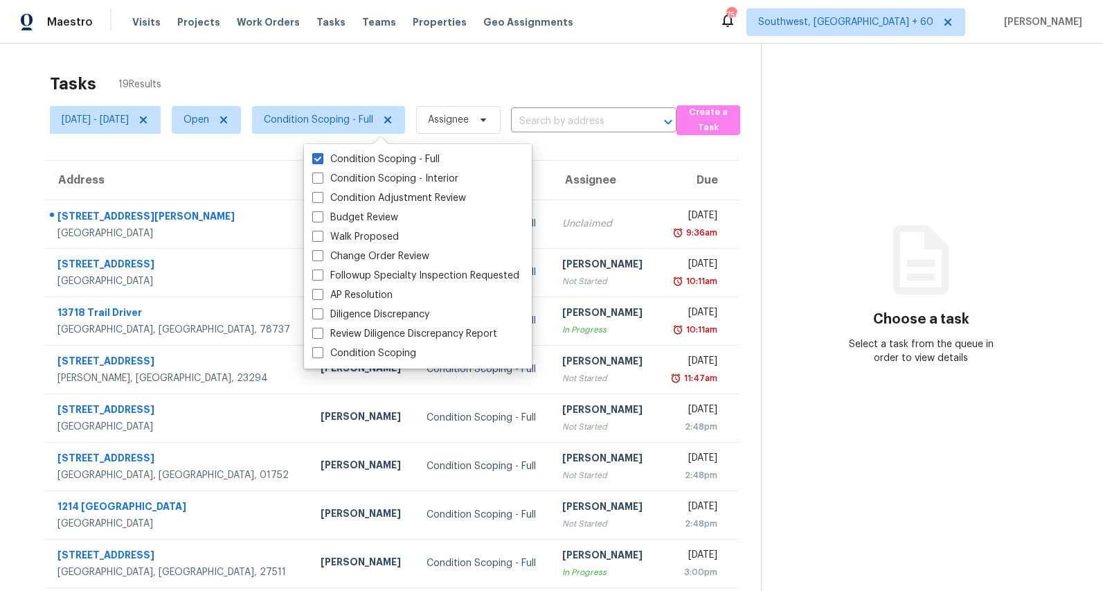
click at [337, 71] on div "Tasks 19 Results" at bounding box center [405, 84] width 711 height 36
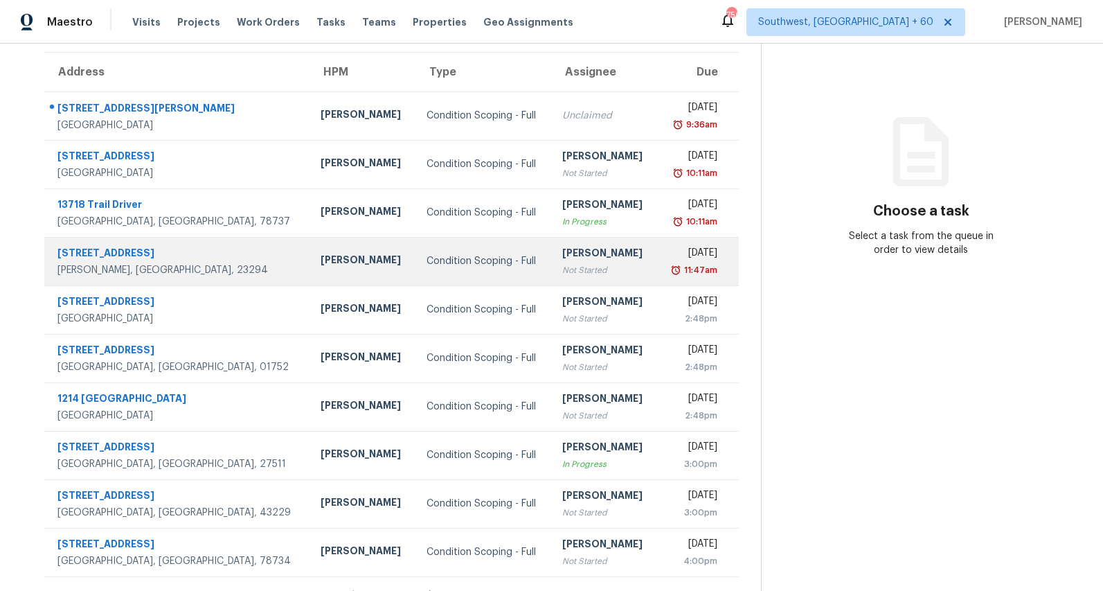
scroll to position [130, 0]
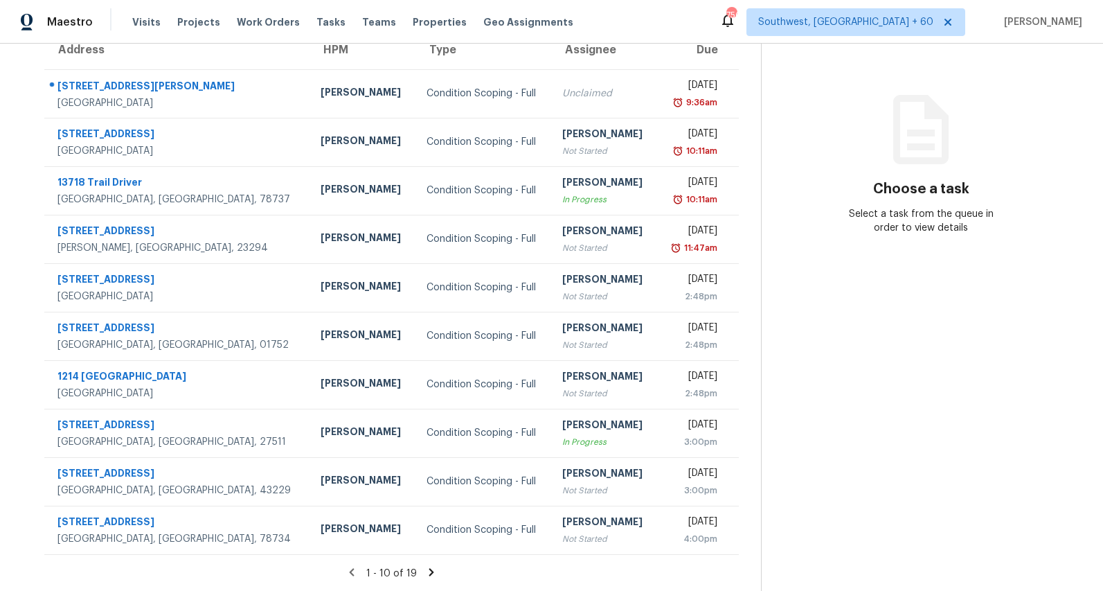
click at [434, 572] on icon at bounding box center [431, 572] width 5 height 8
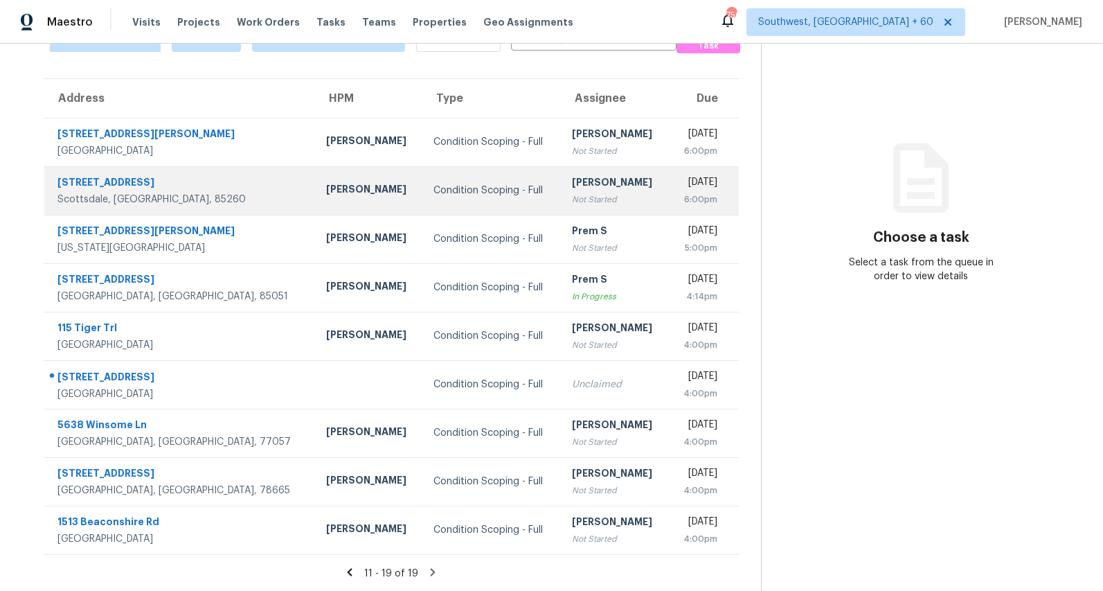
scroll to position [0, 0]
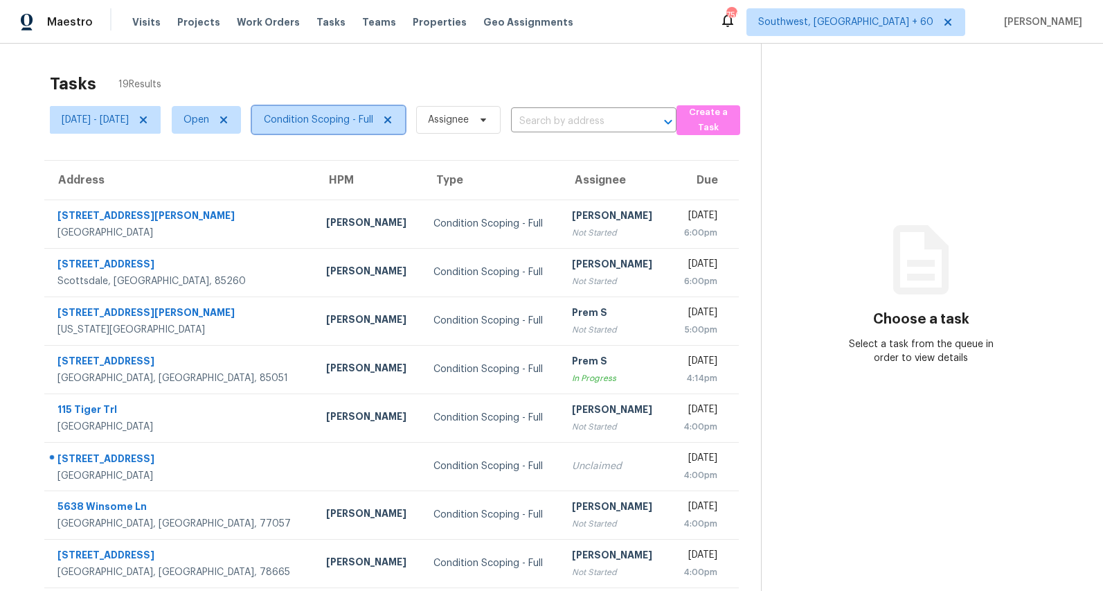
click at [371, 125] on span "Condition Scoping - Full" at bounding box center [318, 120] width 109 height 14
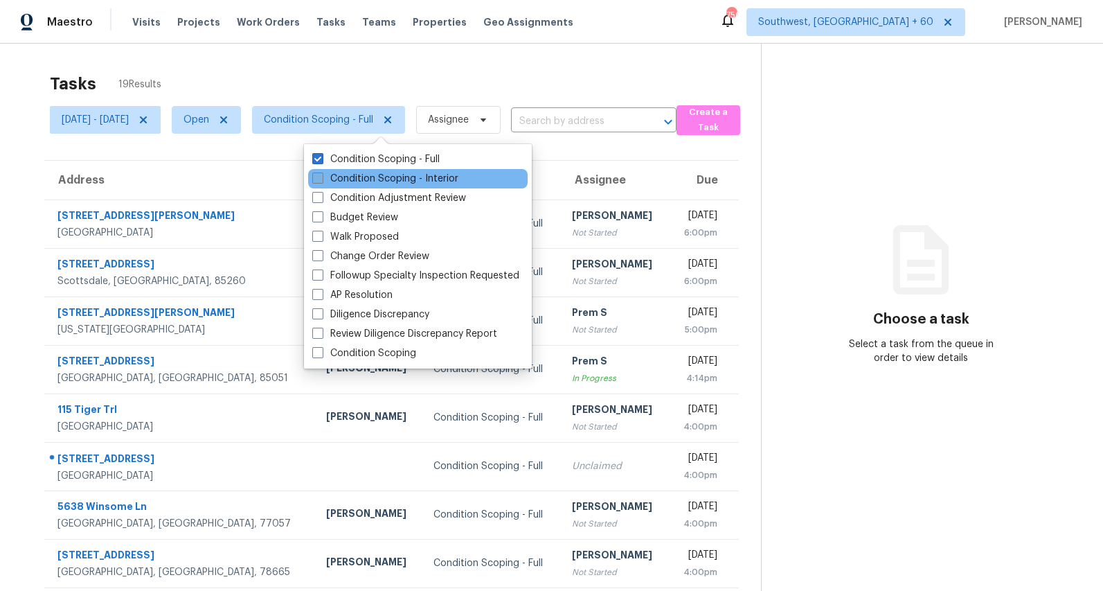
click at [366, 179] on label "Condition Scoping - Interior" at bounding box center [385, 179] width 146 height 14
click at [321, 179] on input "Condition Scoping - Interior" at bounding box center [316, 176] width 9 height 9
checkbox input "true"
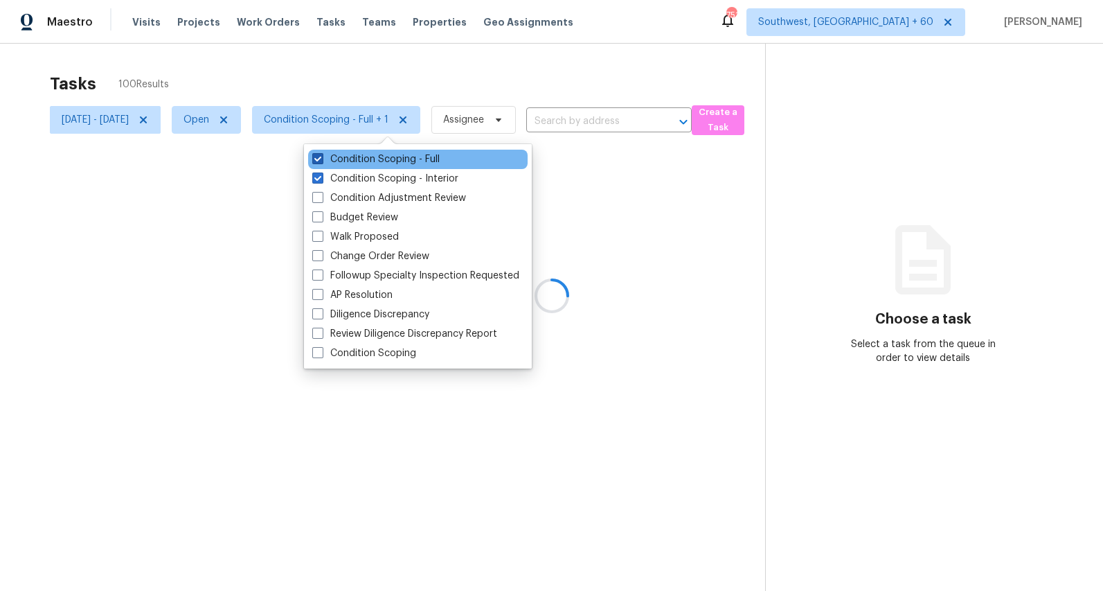
click at [360, 159] on label "Condition Scoping - Full" at bounding box center [375, 159] width 127 height 14
click at [321, 159] on input "Condition Scoping - Full" at bounding box center [316, 156] width 9 height 9
checkbox input "false"
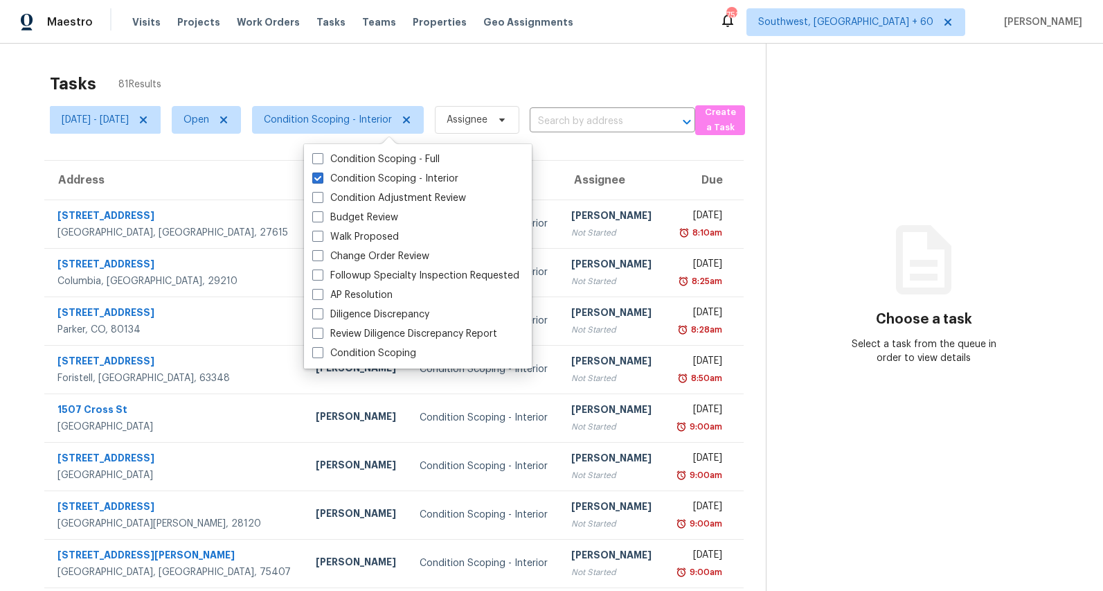
click at [256, 47] on div "Tasks 81 Results Mon, Sep 01 - Thu, Sep 04 Open Condition Scoping - Interior As…" at bounding box center [551, 383] width 1103 height 678
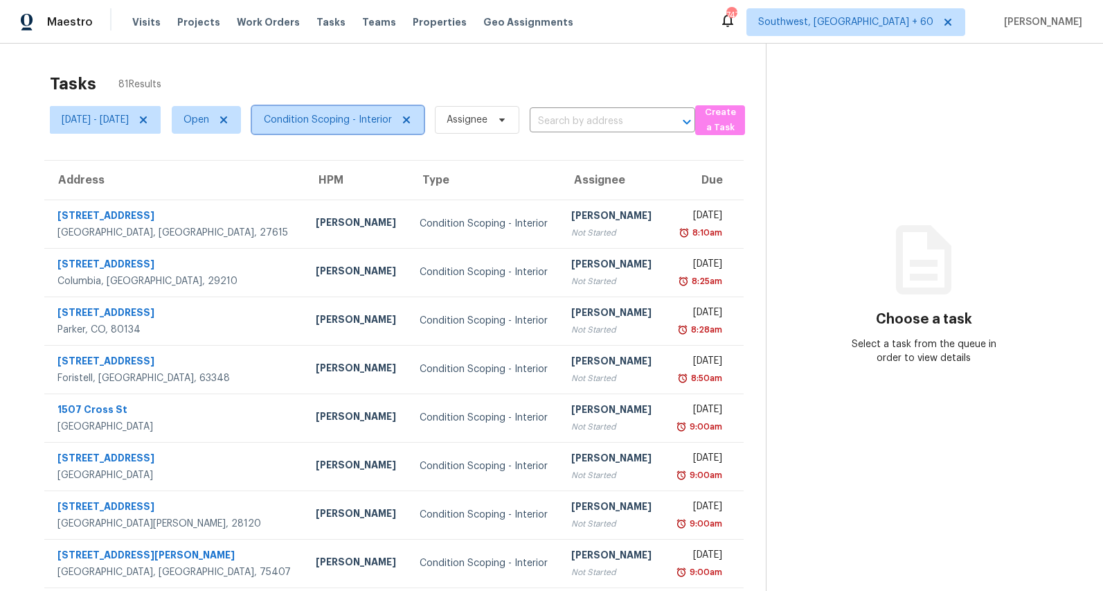
click at [353, 123] on span "Condition Scoping - Interior" at bounding box center [328, 120] width 128 height 14
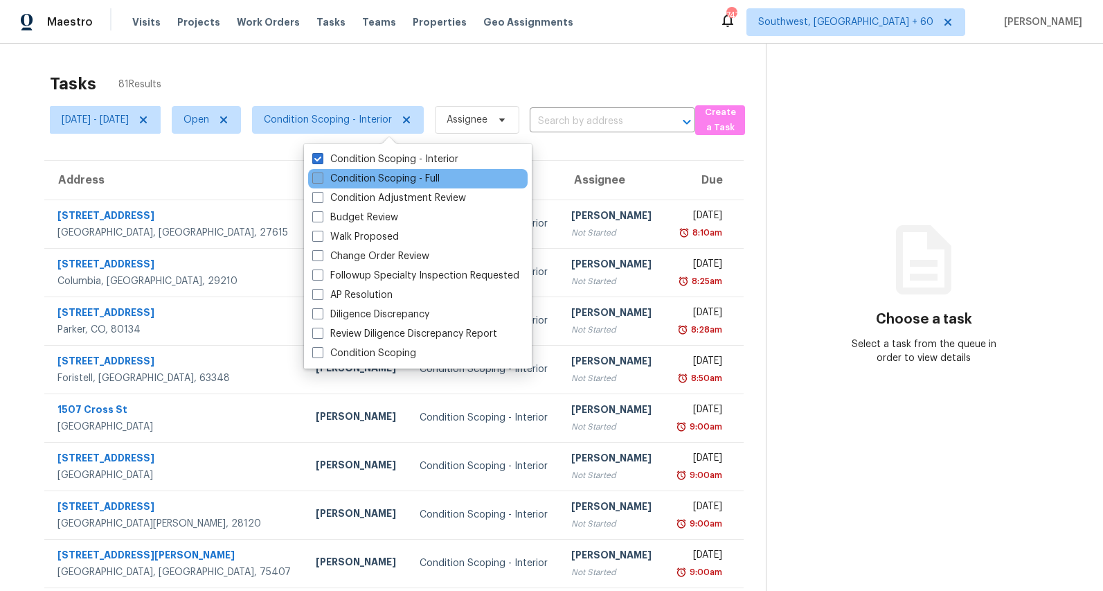
click at [354, 179] on label "Condition Scoping - Full" at bounding box center [375, 179] width 127 height 14
click at [321, 179] on input "Condition Scoping - Full" at bounding box center [316, 176] width 9 height 9
checkbox input "true"
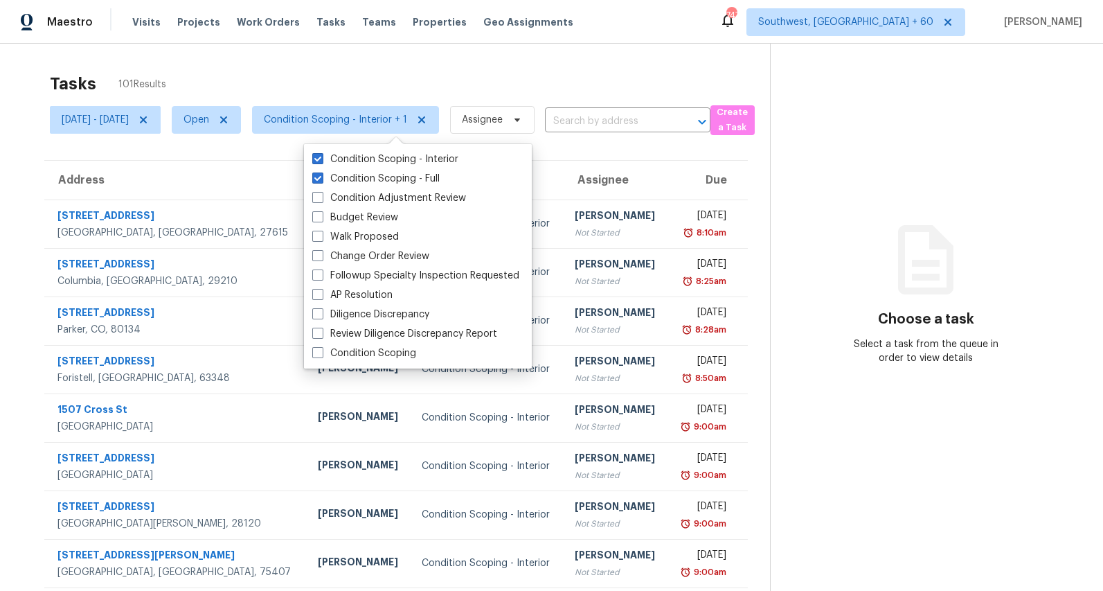
click at [299, 65] on div "Tasks 101 Results Mon, Sep 01 - Thu, Sep 04 Open Condition Scoping - Interior +…" at bounding box center [551, 383] width 1103 height 678
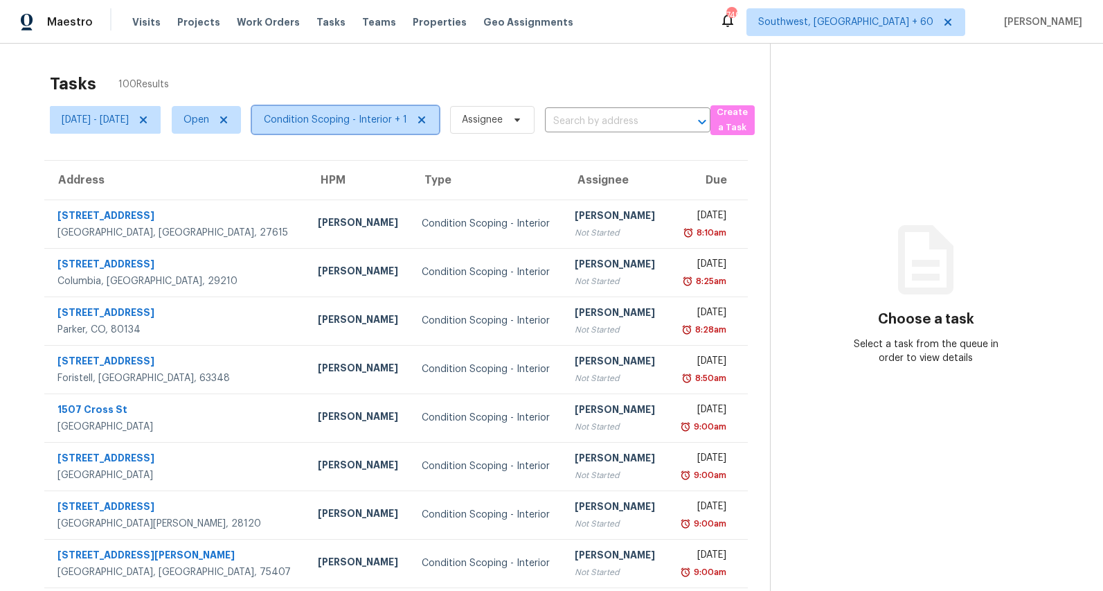
click at [404, 120] on span "Condition Scoping - Interior + 1" at bounding box center [335, 120] width 143 height 14
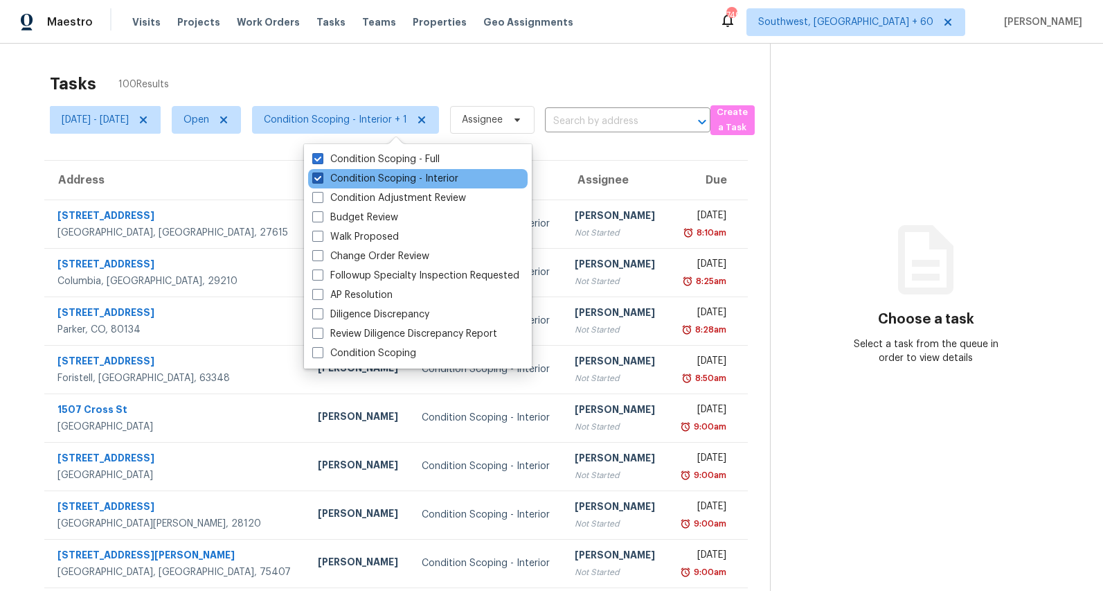
click at [379, 177] on label "Condition Scoping - Interior" at bounding box center [385, 179] width 146 height 14
click at [321, 177] on input "Condition Scoping - Interior" at bounding box center [316, 176] width 9 height 9
checkbox input "false"
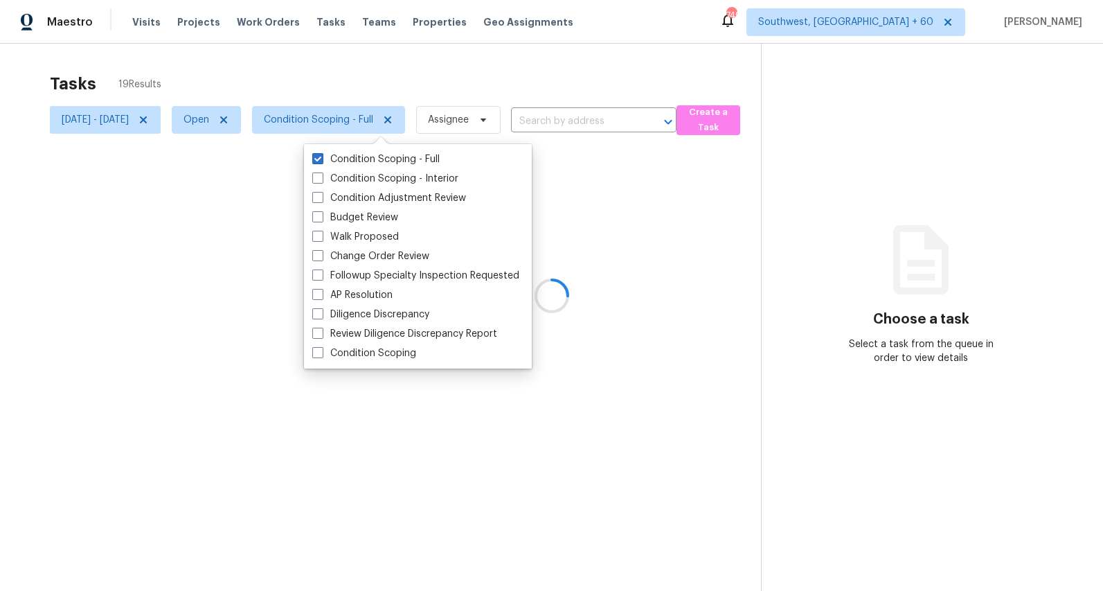
click at [312, 62] on div at bounding box center [551, 295] width 1103 height 591
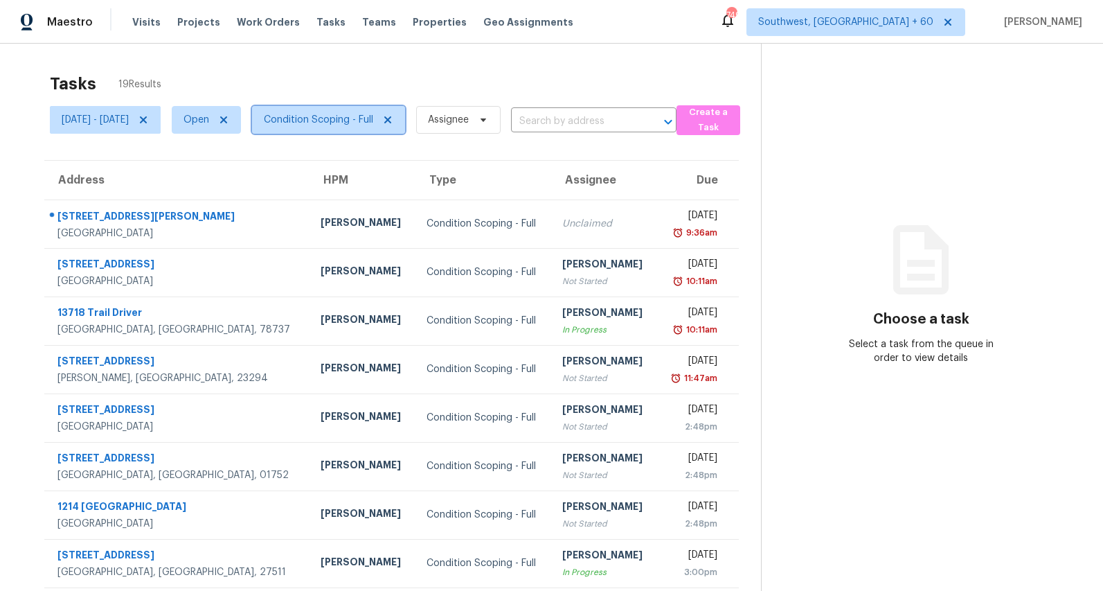
click at [373, 118] on span "Condition Scoping - Full" at bounding box center [318, 120] width 109 height 14
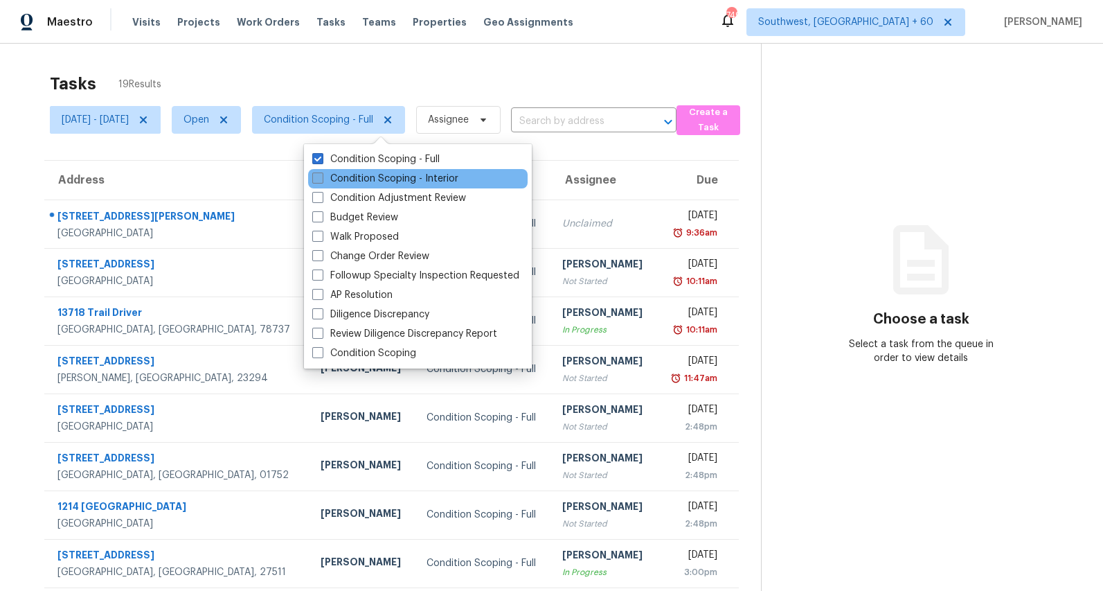
click at [377, 177] on label "Condition Scoping - Interior" at bounding box center [385, 179] width 146 height 14
click at [321, 177] on input "Condition Scoping - Interior" at bounding box center [316, 176] width 9 height 9
checkbox input "true"
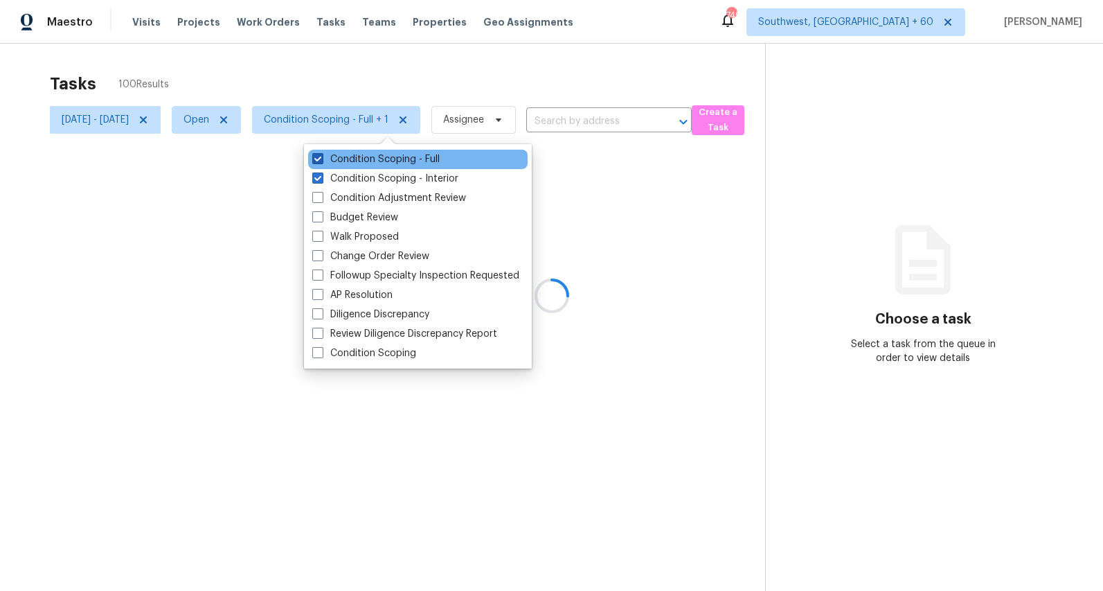
click at [375, 159] on label "Condition Scoping - Full" at bounding box center [375, 159] width 127 height 14
click at [321, 159] on input "Condition Scoping - Full" at bounding box center [316, 156] width 9 height 9
checkbox input "false"
click at [302, 75] on div "Tasks 81 Results" at bounding box center [408, 84] width 716 height 36
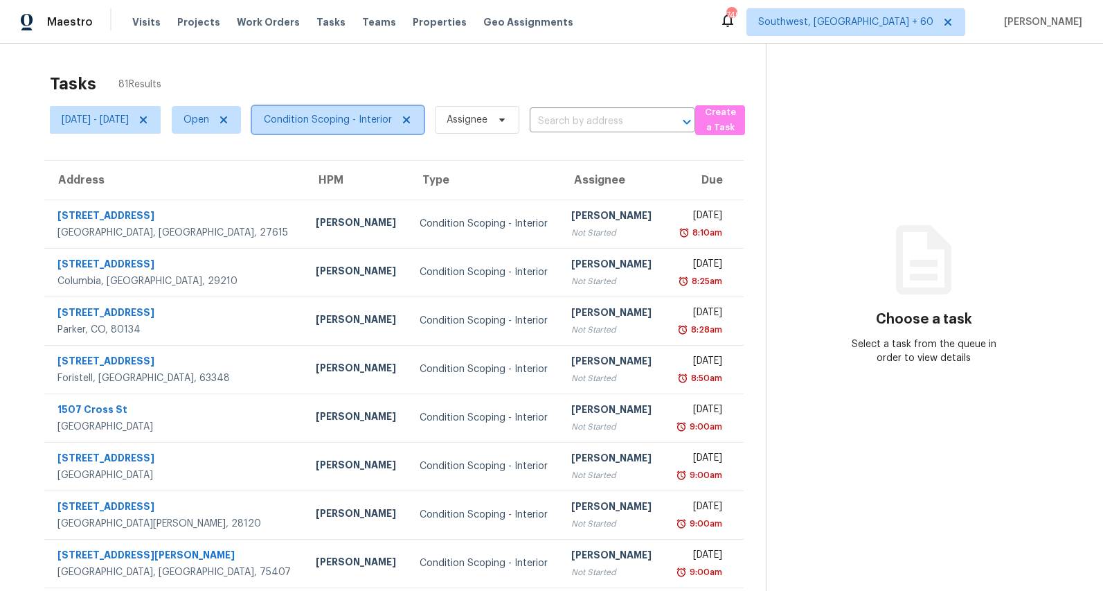
click at [381, 123] on span "Condition Scoping - Interior" at bounding box center [328, 120] width 128 height 14
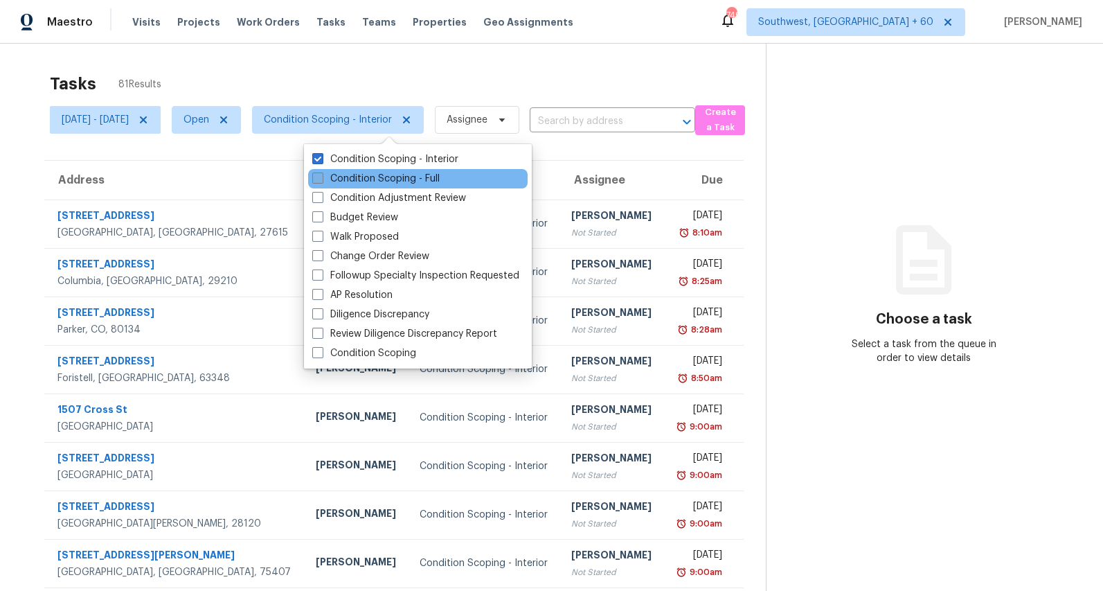
click at [372, 176] on label "Condition Scoping - Full" at bounding box center [375, 179] width 127 height 14
click at [321, 176] on input "Condition Scoping - Full" at bounding box center [316, 176] width 9 height 9
checkbox input "true"
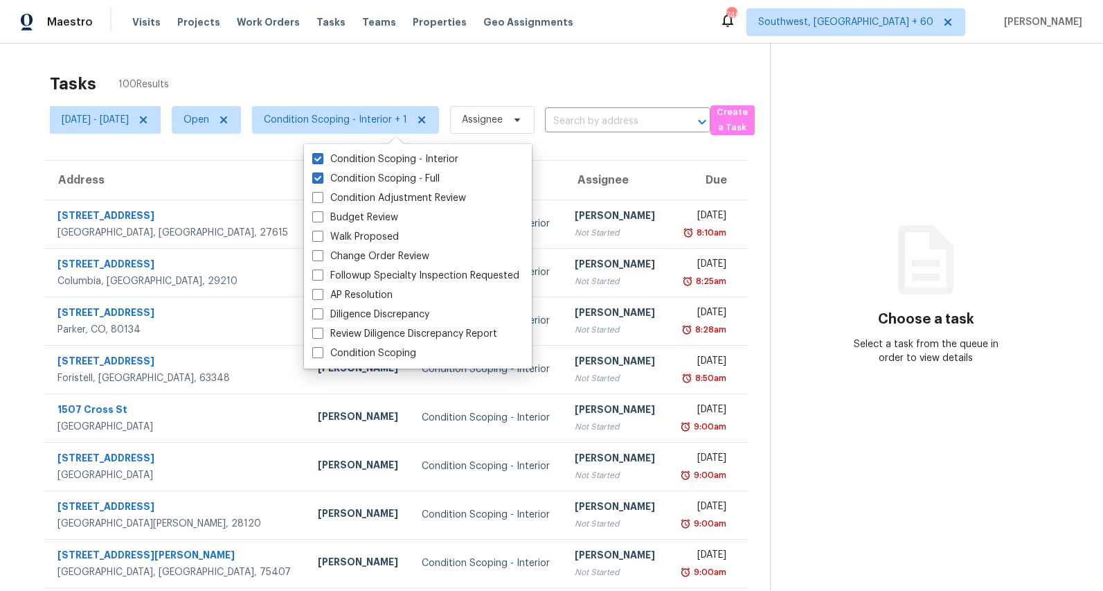
click at [309, 87] on div "Tasks 100 Results" at bounding box center [410, 84] width 720 height 36
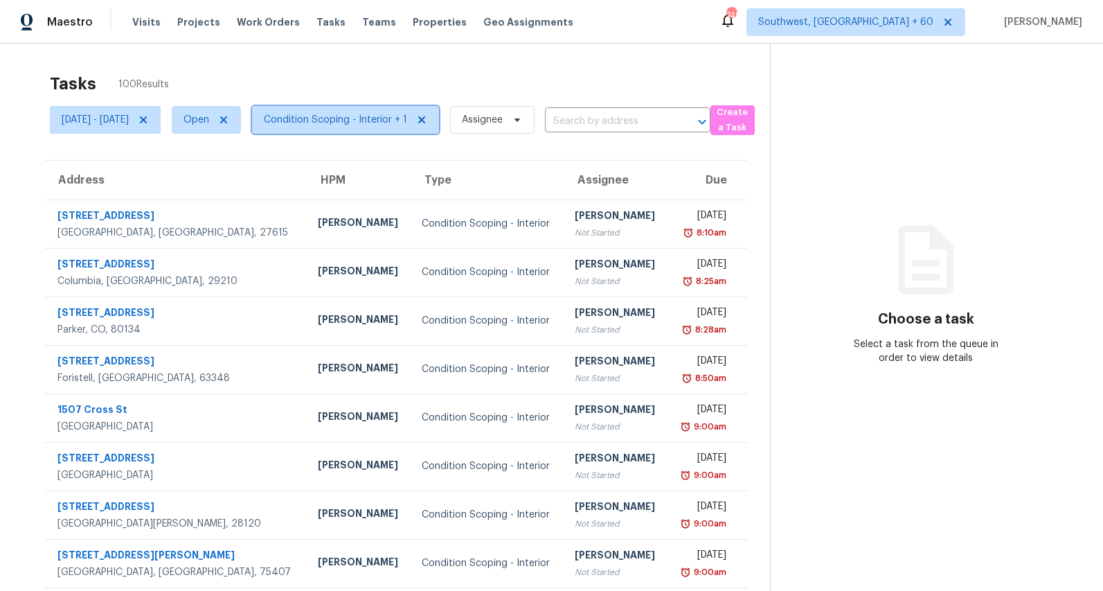
click at [359, 114] on span "Condition Scoping - Interior + 1" at bounding box center [335, 120] width 143 height 14
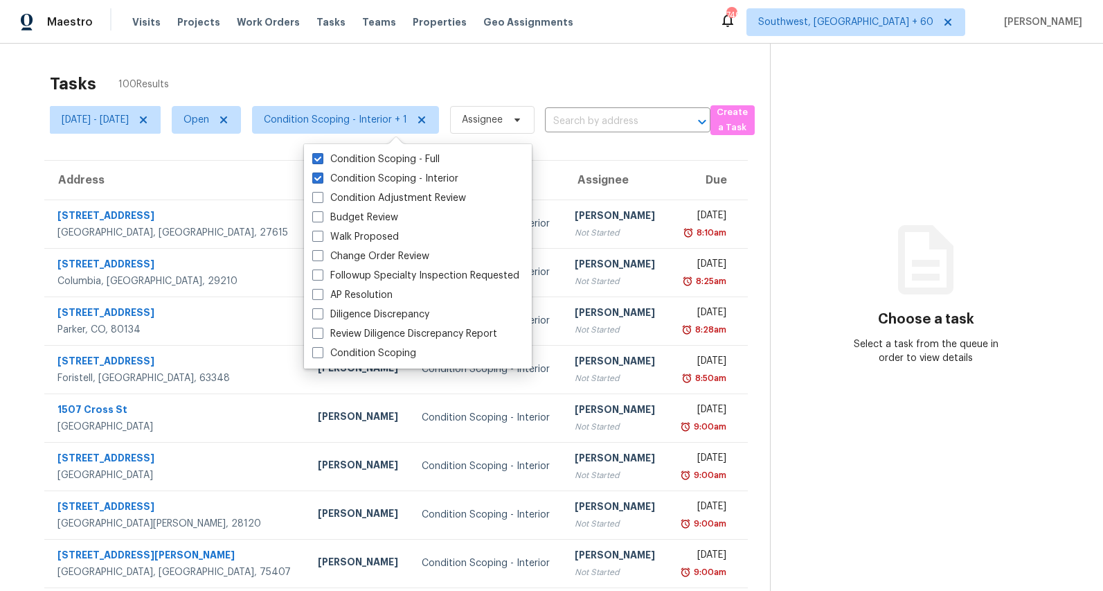
click at [314, 62] on div "Tasks 100 Results Mon, Sep 01 - Thu, Sep 04 Open Condition Scoping - Interior +…" at bounding box center [551, 383] width 1103 height 678
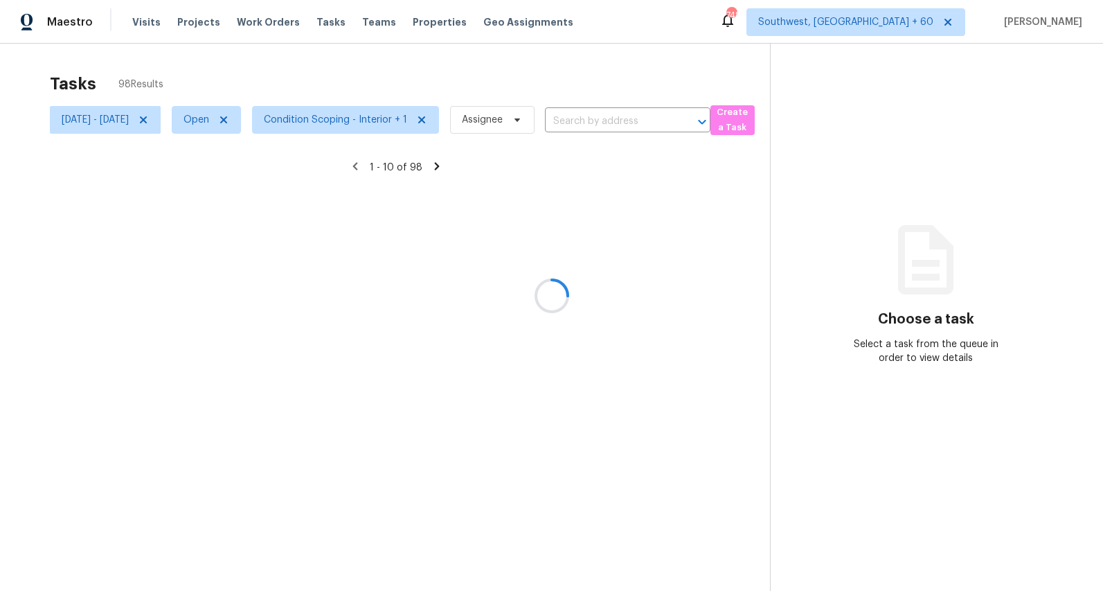
click at [427, 125] on div at bounding box center [551, 295] width 1103 height 591
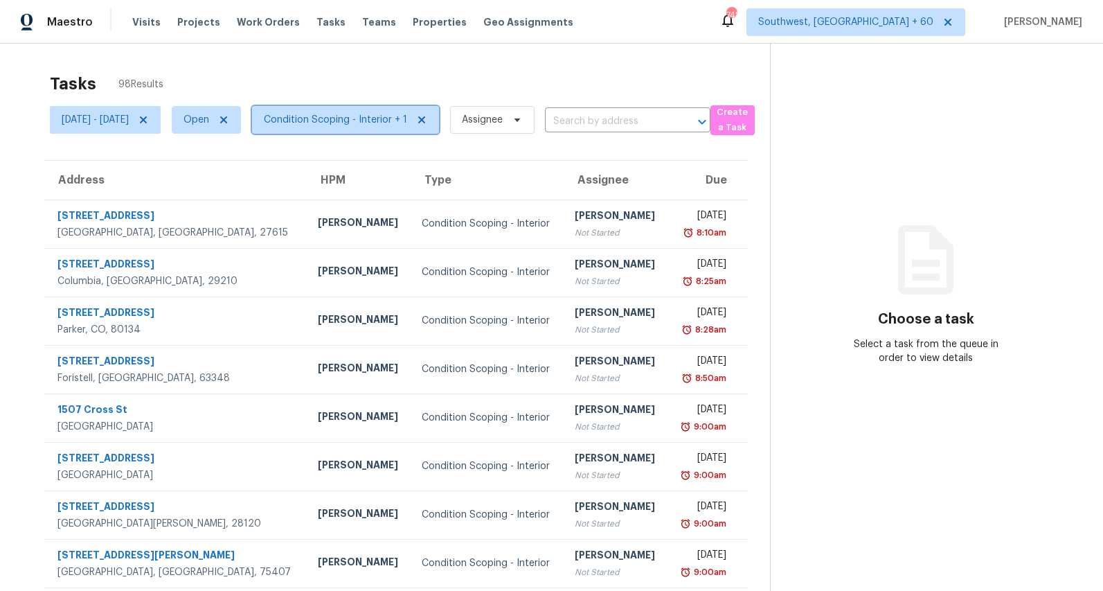
click at [400, 125] on span "Condition Scoping - Interior + 1" at bounding box center [335, 120] width 143 height 14
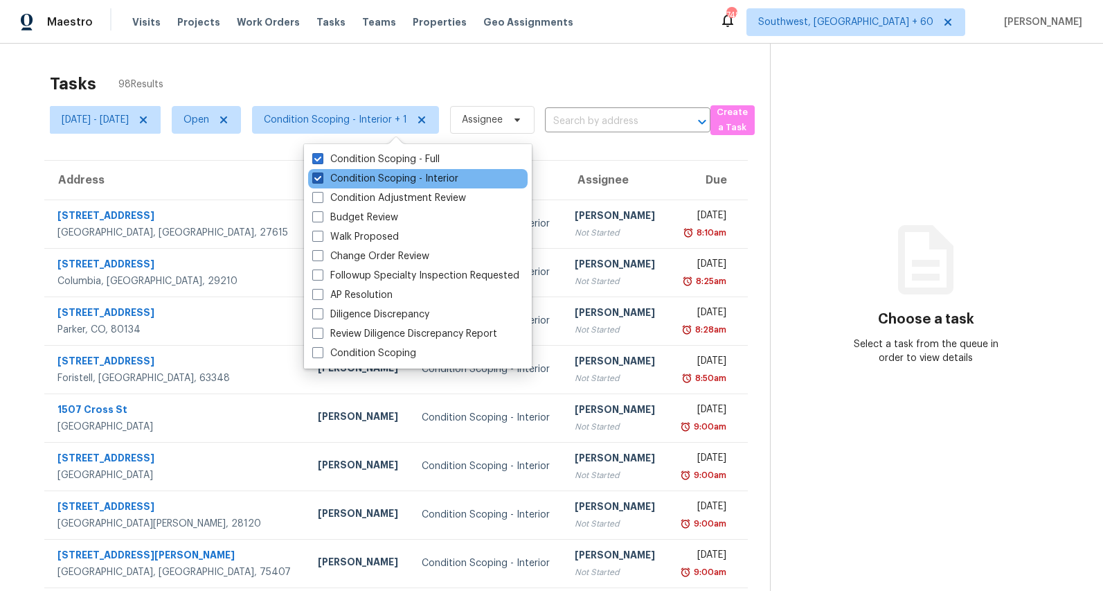
click at [358, 184] on label "Condition Scoping - Interior" at bounding box center [385, 179] width 146 height 14
click at [321, 181] on input "Condition Scoping - Interior" at bounding box center [316, 176] width 9 height 9
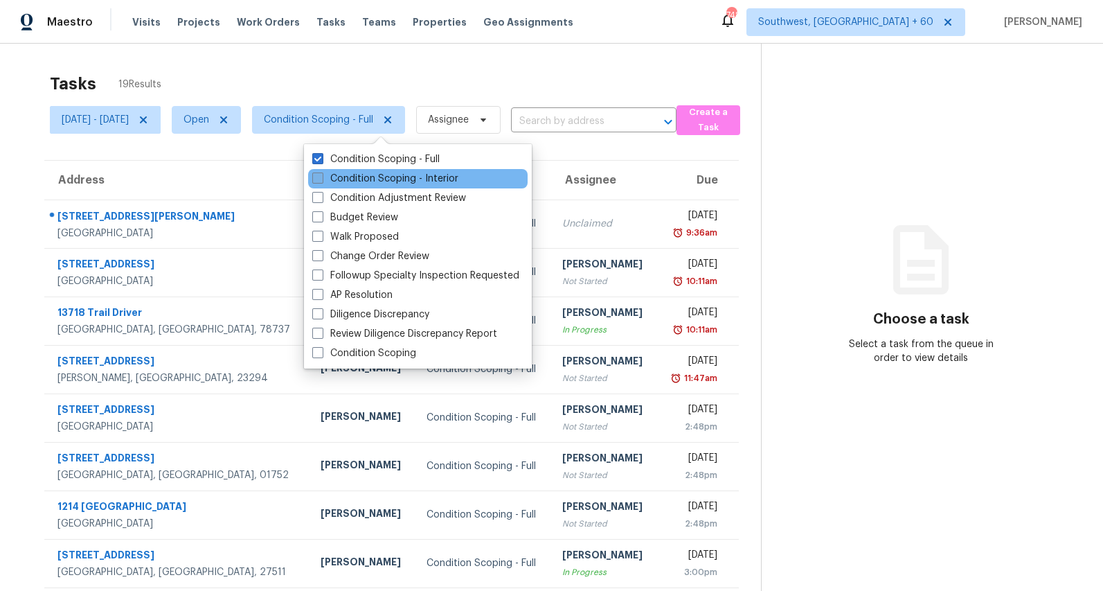
click at [358, 184] on label "Condition Scoping - Interior" at bounding box center [385, 179] width 146 height 14
click at [321, 181] on input "Condition Scoping - Interior" at bounding box center [316, 176] width 9 height 9
checkbox input "true"
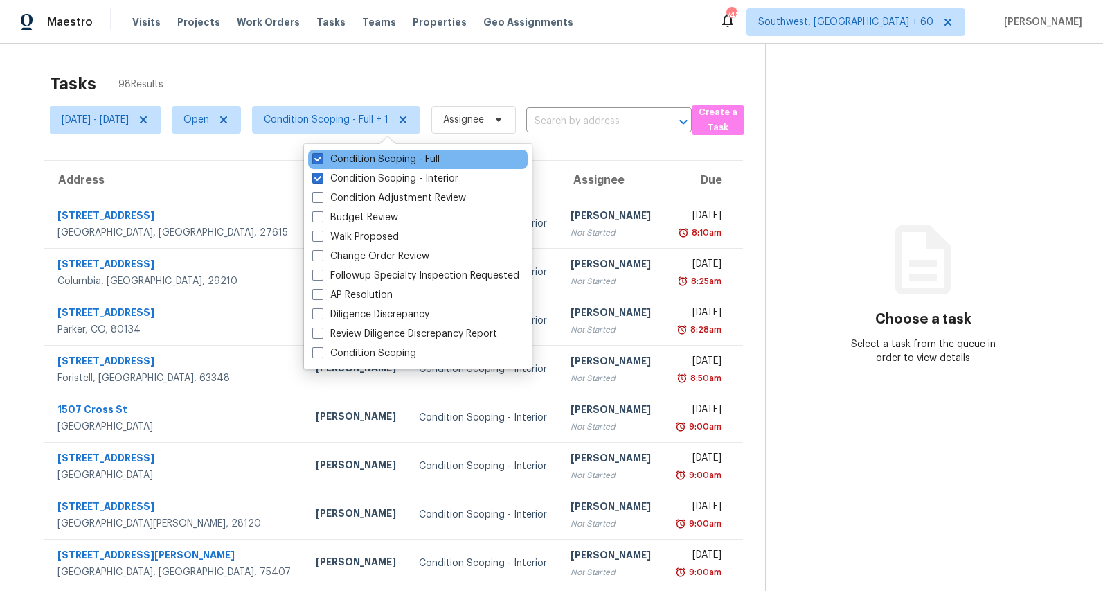
click at [355, 166] on div "Condition Scoping - Full" at bounding box center [418, 159] width 220 height 19
click at [354, 161] on label "Condition Scoping - Full" at bounding box center [375, 159] width 127 height 14
click at [321, 161] on input "Condition Scoping - Full" at bounding box center [316, 156] width 9 height 9
click at [354, 161] on label "Condition Scoping - Full" at bounding box center [375, 159] width 127 height 14
click at [321, 161] on input "Condition Scoping - Full" at bounding box center [316, 156] width 9 height 9
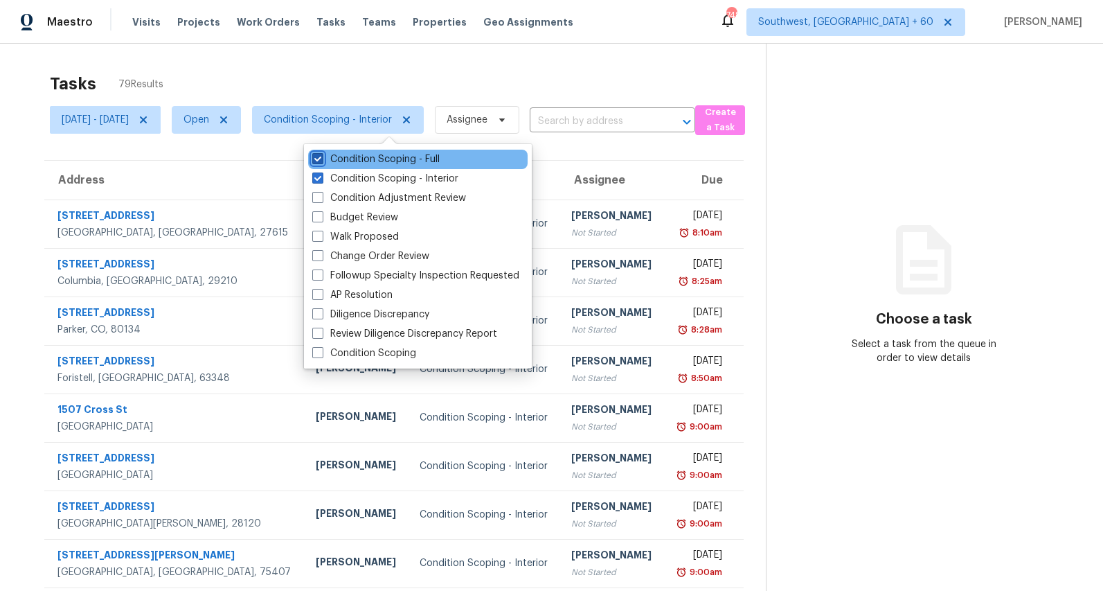
checkbox input "true"
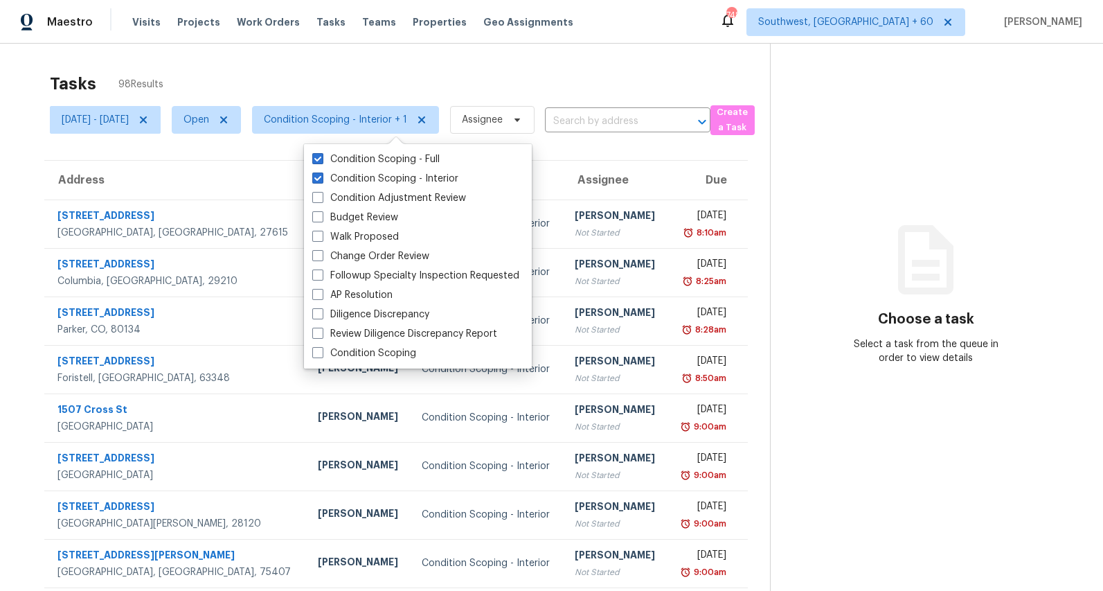
click at [286, 54] on div "Tasks 98 Results Mon, Sep 01 - Thu, Sep 04 Open Condition Scoping - Interior + …" at bounding box center [551, 383] width 1103 height 678
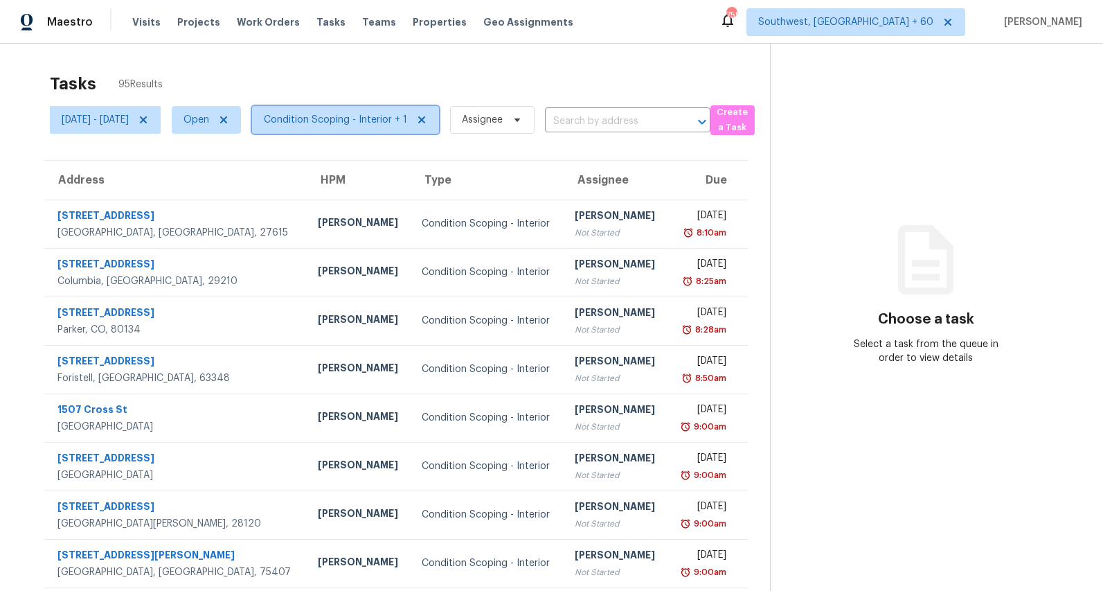
click at [377, 122] on span "Condition Scoping - Interior + 1" at bounding box center [335, 120] width 143 height 14
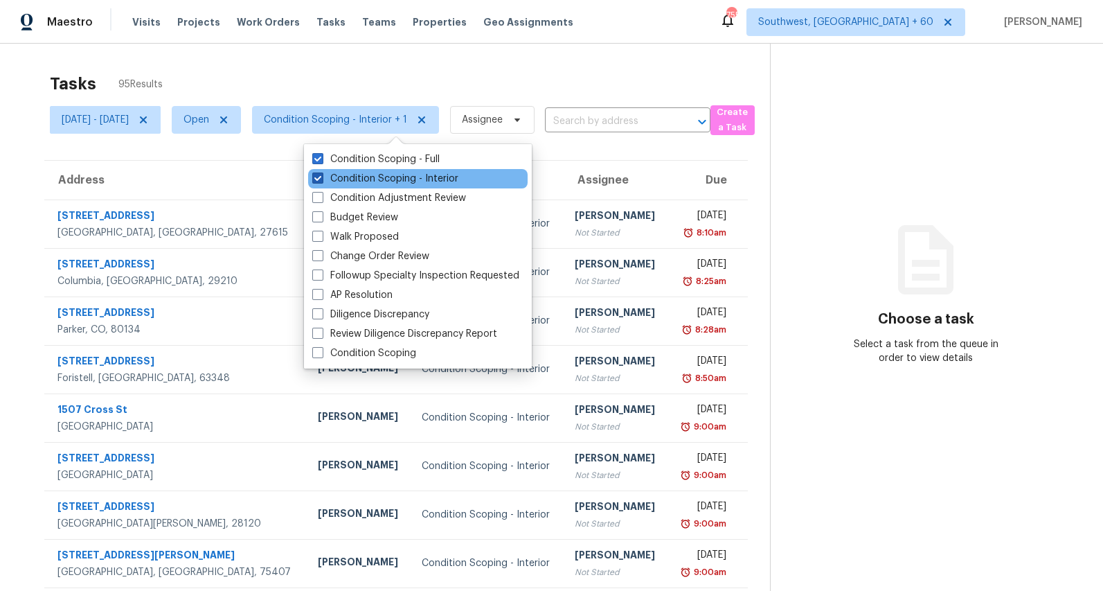
click at [376, 181] on label "Condition Scoping - Interior" at bounding box center [385, 179] width 146 height 14
click at [321, 181] on input "Condition Scoping - Interior" at bounding box center [316, 176] width 9 height 9
checkbox input "false"
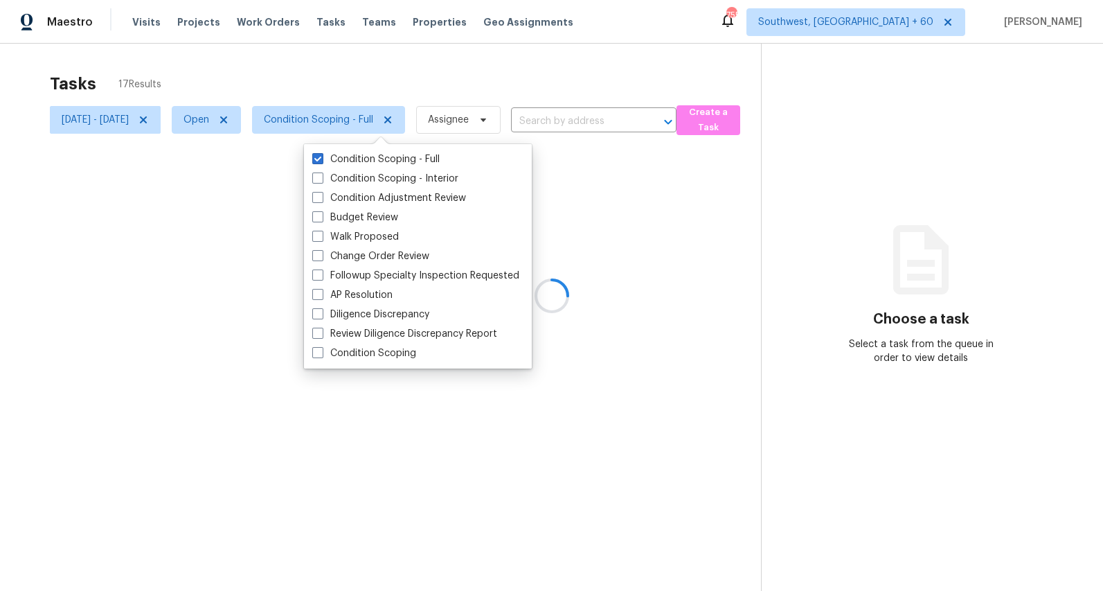
click at [283, 88] on div "Tasks 17 Results" at bounding box center [405, 84] width 711 height 36
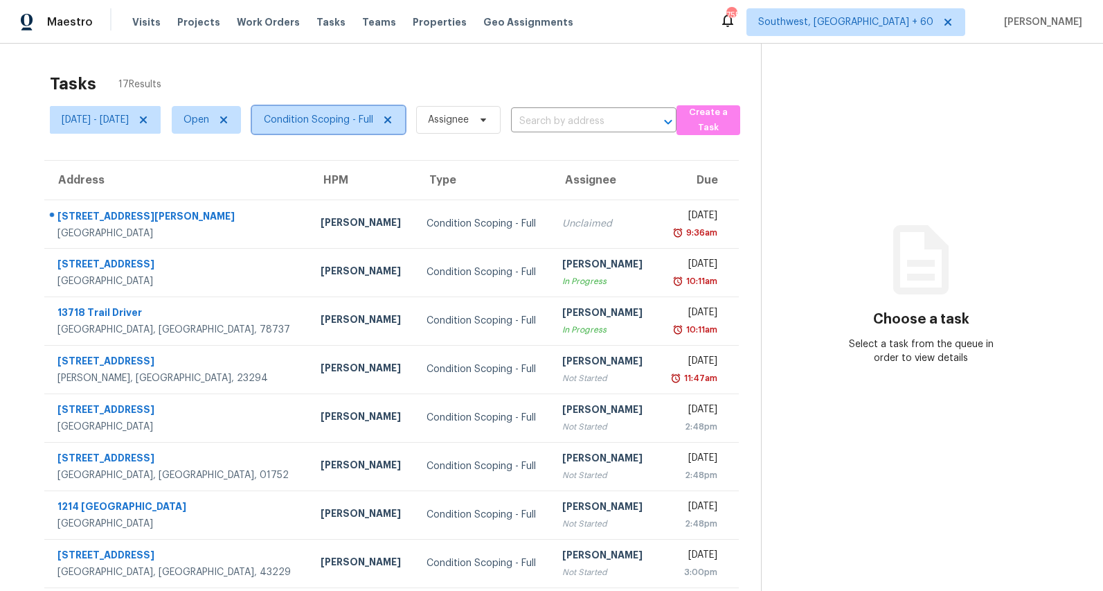
click at [366, 121] on span "Condition Scoping - Full" at bounding box center [318, 120] width 109 height 14
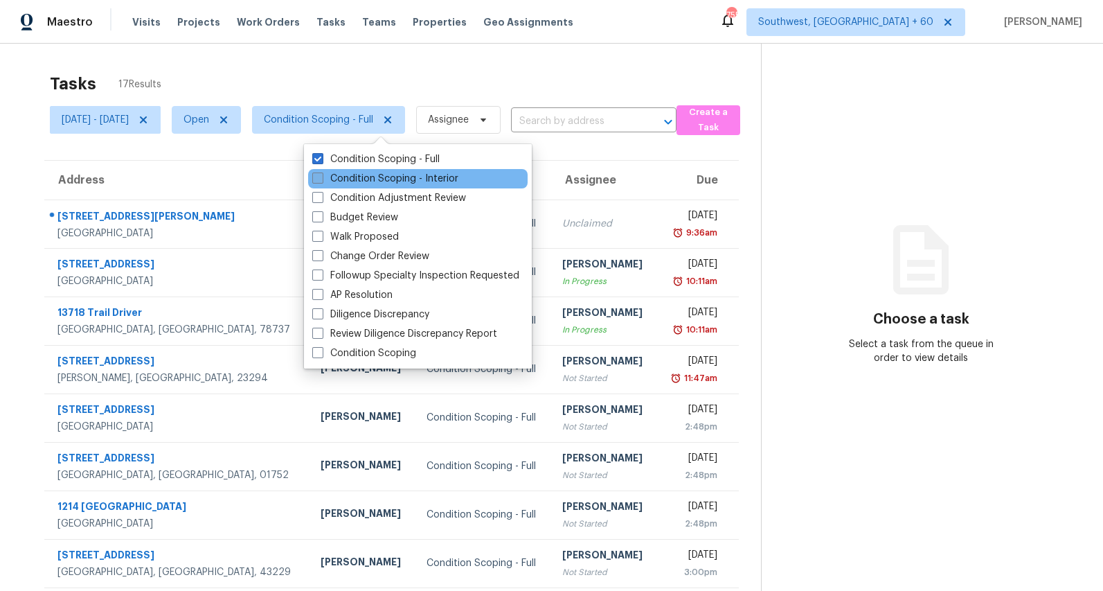
click at [366, 181] on label "Condition Scoping - Interior" at bounding box center [385, 179] width 146 height 14
click at [321, 181] on input "Condition Scoping - Interior" at bounding box center [316, 176] width 9 height 9
checkbox input "true"
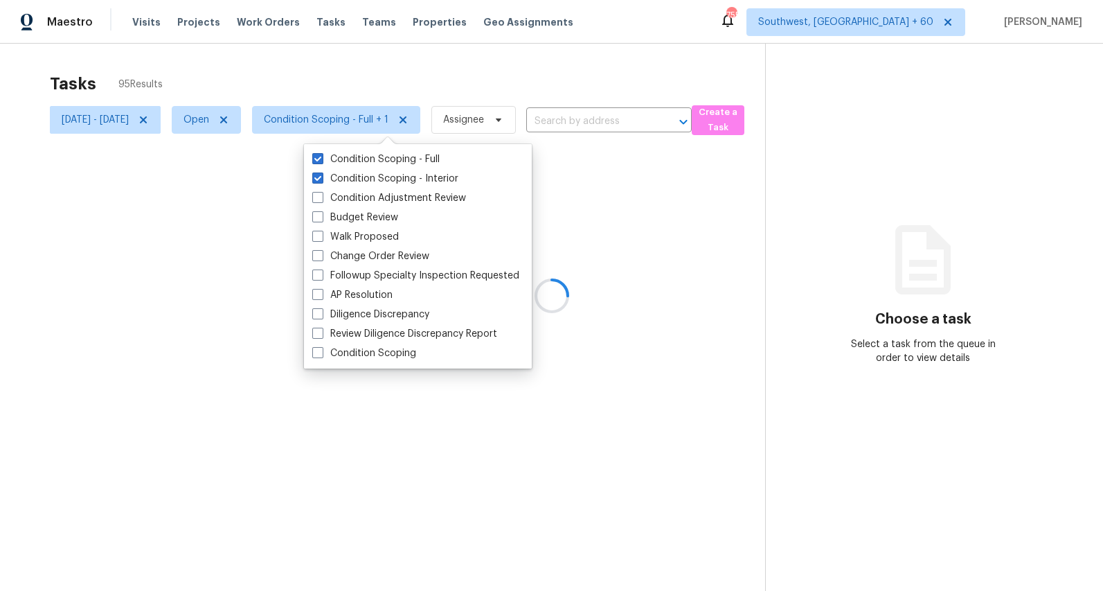
click at [301, 65] on div at bounding box center [551, 295] width 1103 height 591
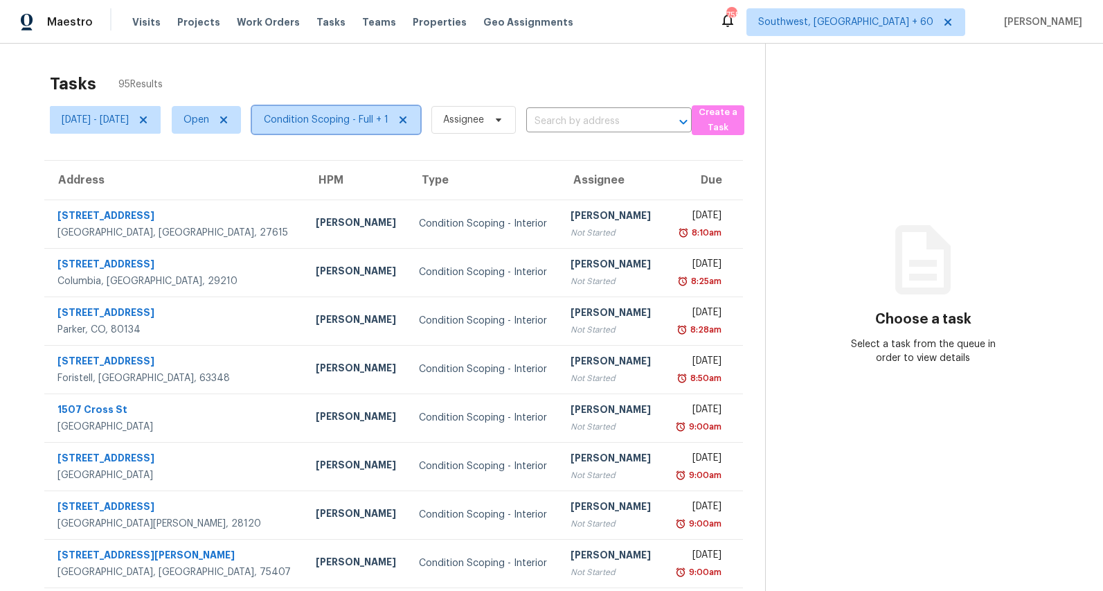
click at [325, 113] on span "Condition Scoping - Full + 1" at bounding box center [326, 120] width 125 height 14
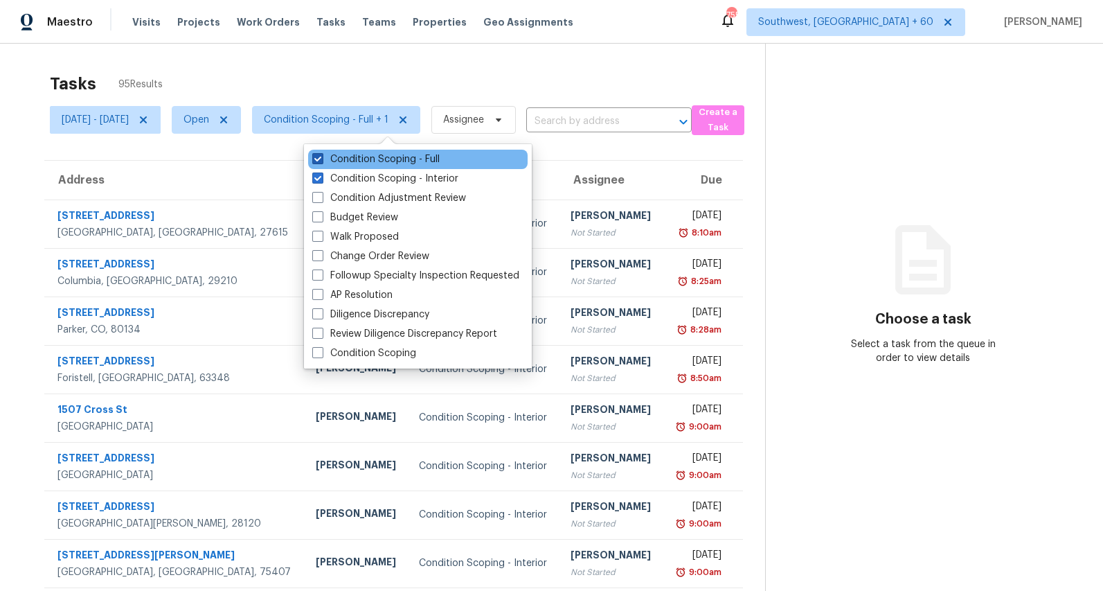
click at [343, 164] on label "Condition Scoping - Full" at bounding box center [375, 159] width 127 height 14
click at [321, 161] on input "Condition Scoping - Full" at bounding box center [316, 156] width 9 height 9
click at [343, 159] on label "Condition Scoping - Full" at bounding box center [375, 159] width 127 height 14
click at [321, 159] on input "Condition Scoping - Full" at bounding box center [316, 156] width 9 height 9
checkbox input "true"
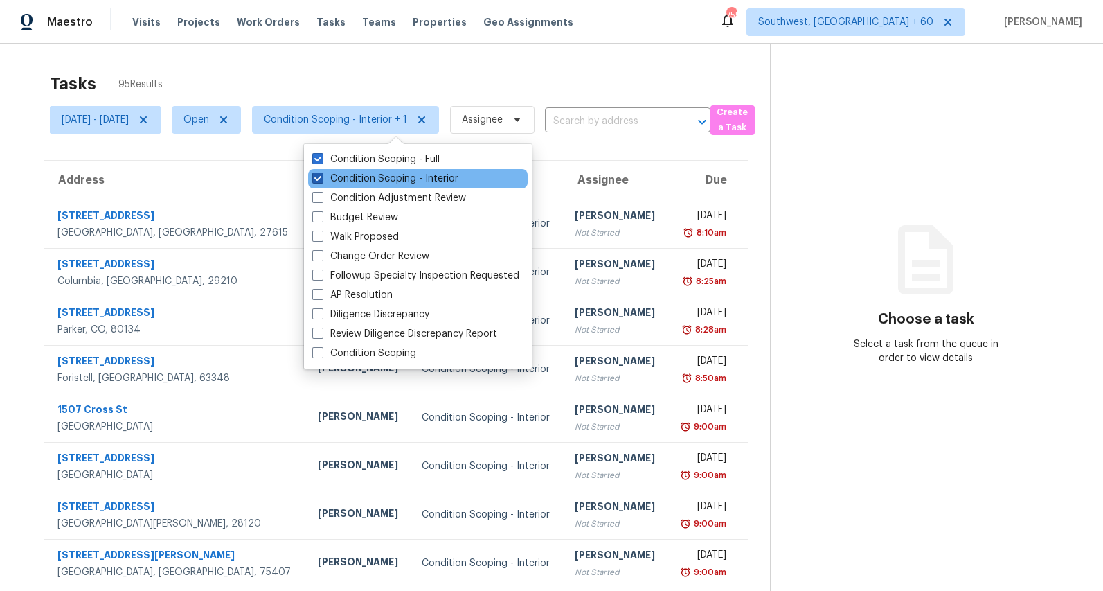
click at [348, 179] on label "Condition Scoping - Interior" at bounding box center [385, 179] width 146 height 14
click at [321, 179] on input "Condition Scoping - Interior" at bounding box center [316, 176] width 9 height 9
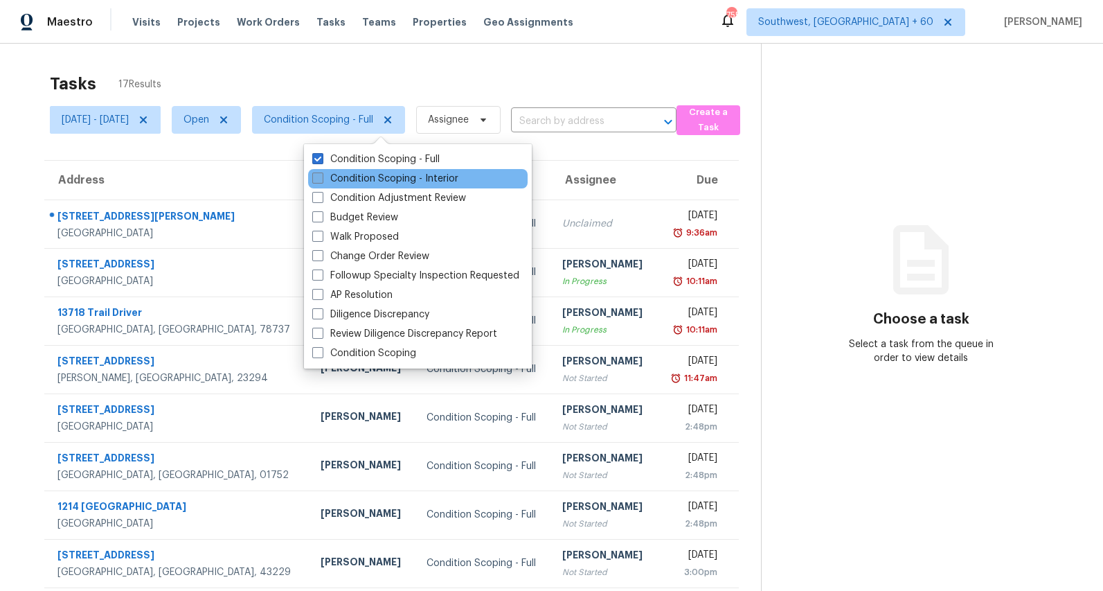
click at [348, 179] on label "Condition Scoping - Interior" at bounding box center [385, 179] width 146 height 14
click at [321, 179] on input "Condition Scoping - Interior" at bounding box center [316, 176] width 9 height 9
checkbox input "true"
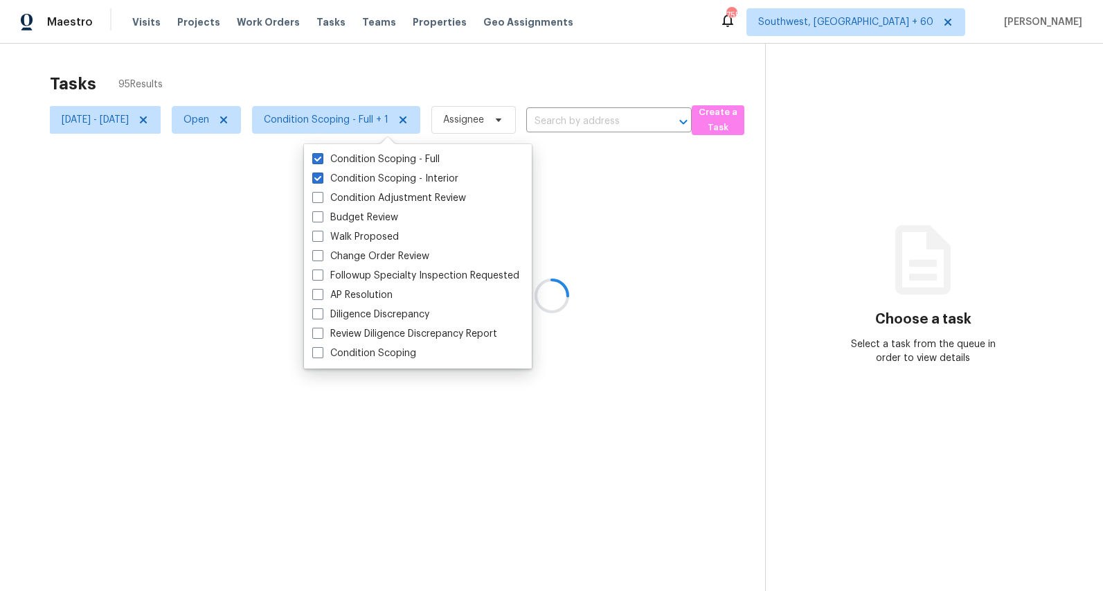
click at [273, 73] on div "Tasks 95 Results" at bounding box center [407, 84] width 715 height 36
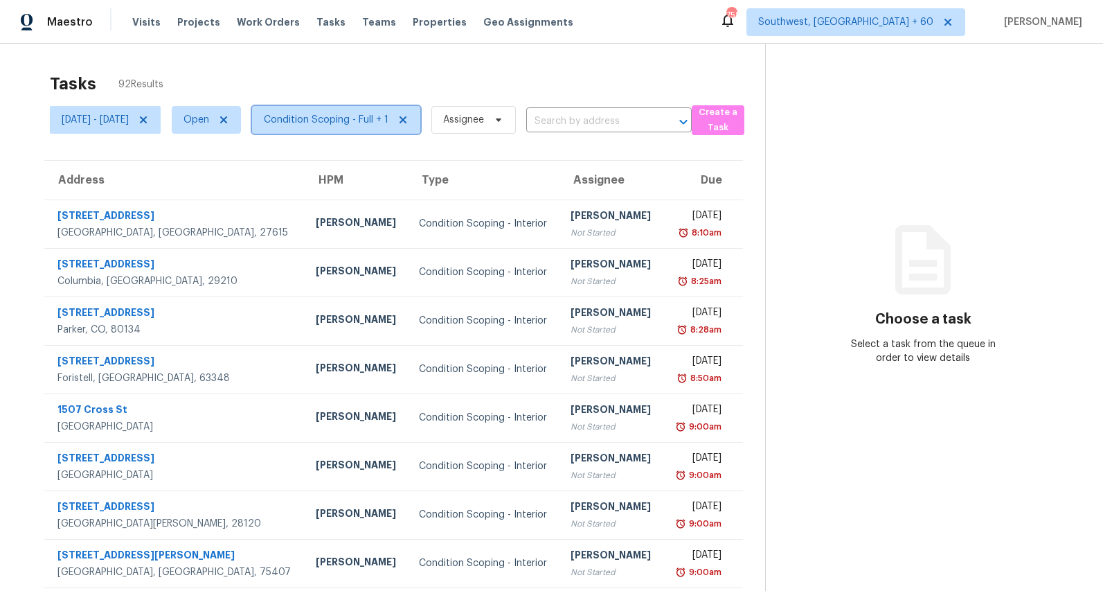
click at [364, 123] on span "Condition Scoping - Full + 1" at bounding box center [326, 120] width 125 height 14
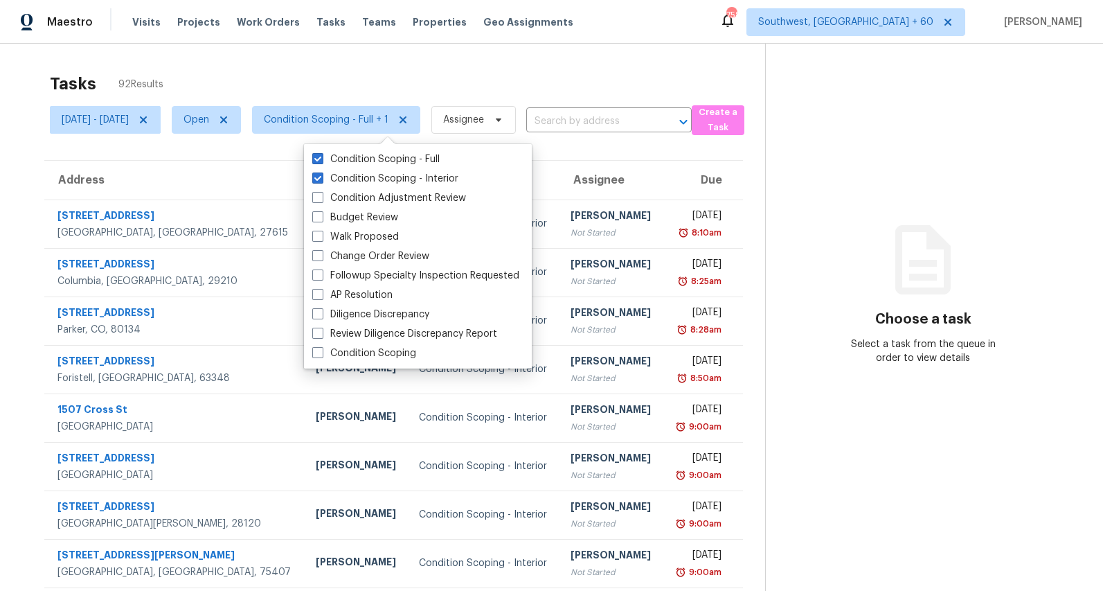
click at [297, 59] on div "Tasks 92 Results Mon, Sep 01 - Thu, Sep 04 Open Condition Scoping - Full + 1 As…" at bounding box center [551, 383] width 1103 height 678
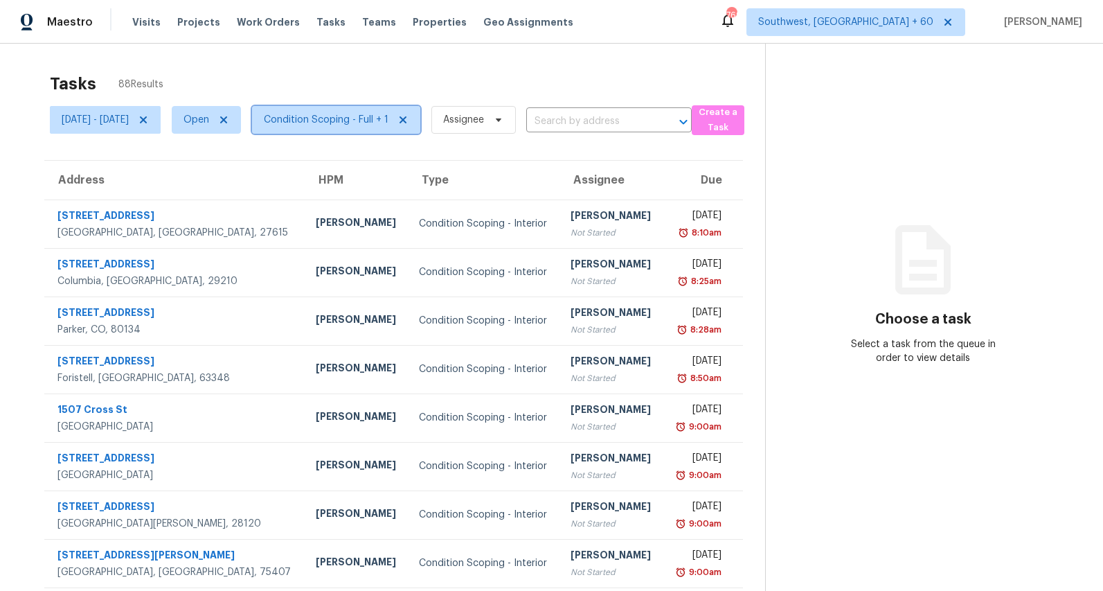
click at [368, 127] on span "Condition Scoping - Full + 1" at bounding box center [336, 120] width 168 height 28
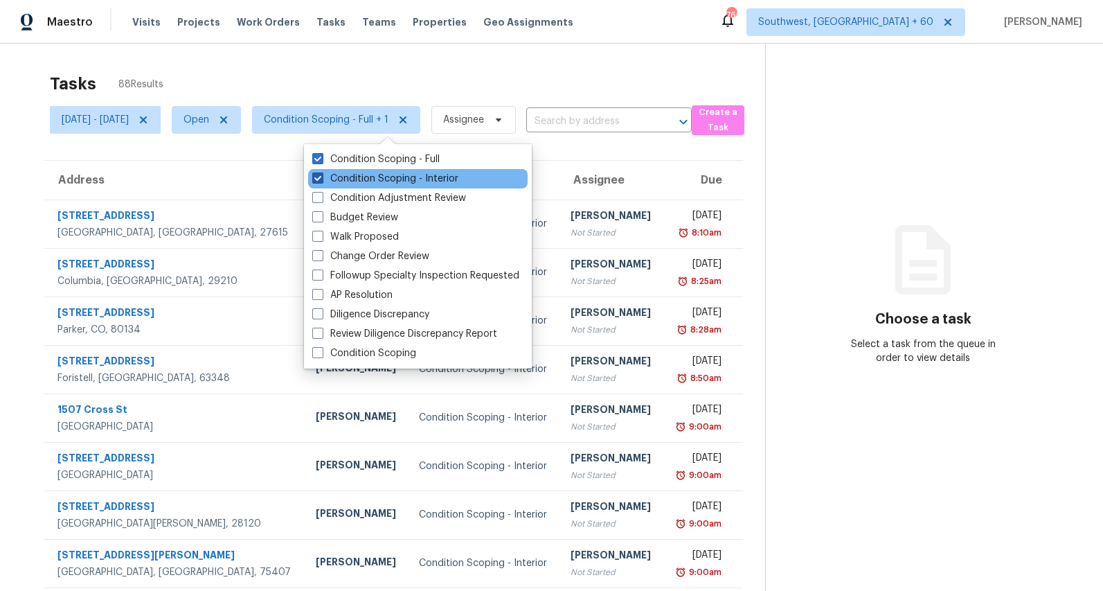
click at [354, 183] on label "Condition Scoping - Interior" at bounding box center [385, 179] width 146 height 14
click at [321, 181] on input "Condition Scoping - Interior" at bounding box center [316, 176] width 9 height 9
checkbox input "false"
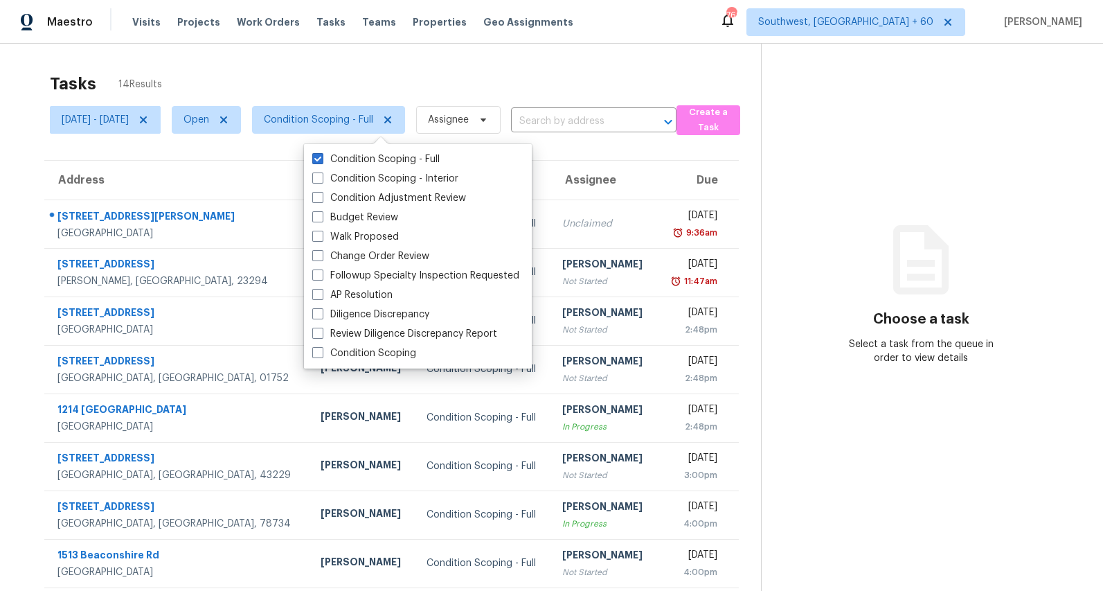
click at [301, 62] on div "Tasks 14 Results Mon, Sep 01 - Thu, Sep 04 Open Condition Scoping - Full Assign…" at bounding box center [551, 383] width 1103 height 678
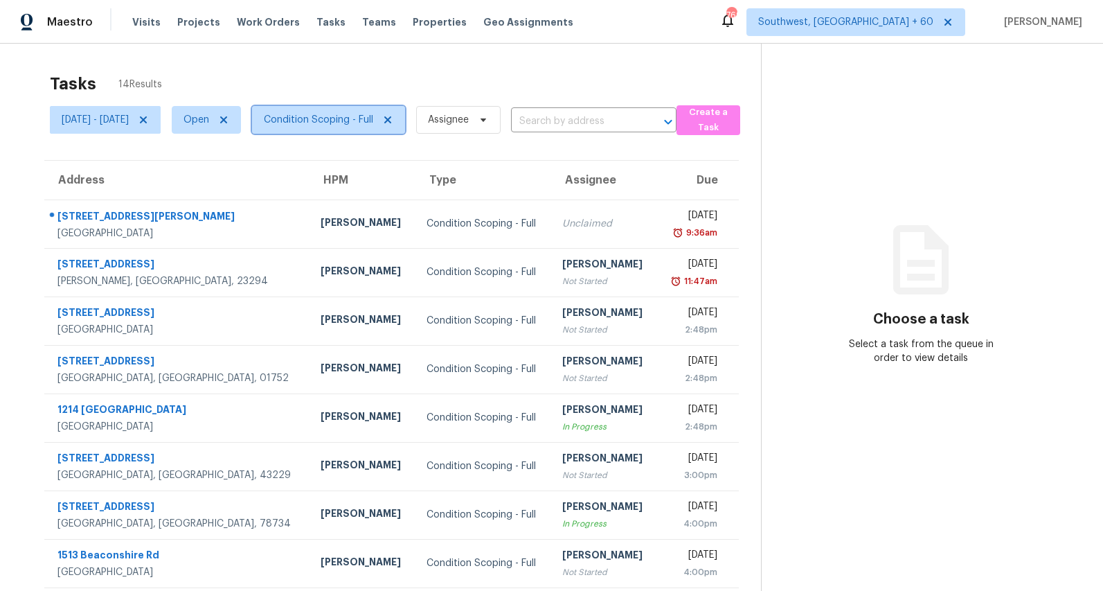
click at [368, 118] on span "Condition Scoping - Full" at bounding box center [318, 120] width 109 height 14
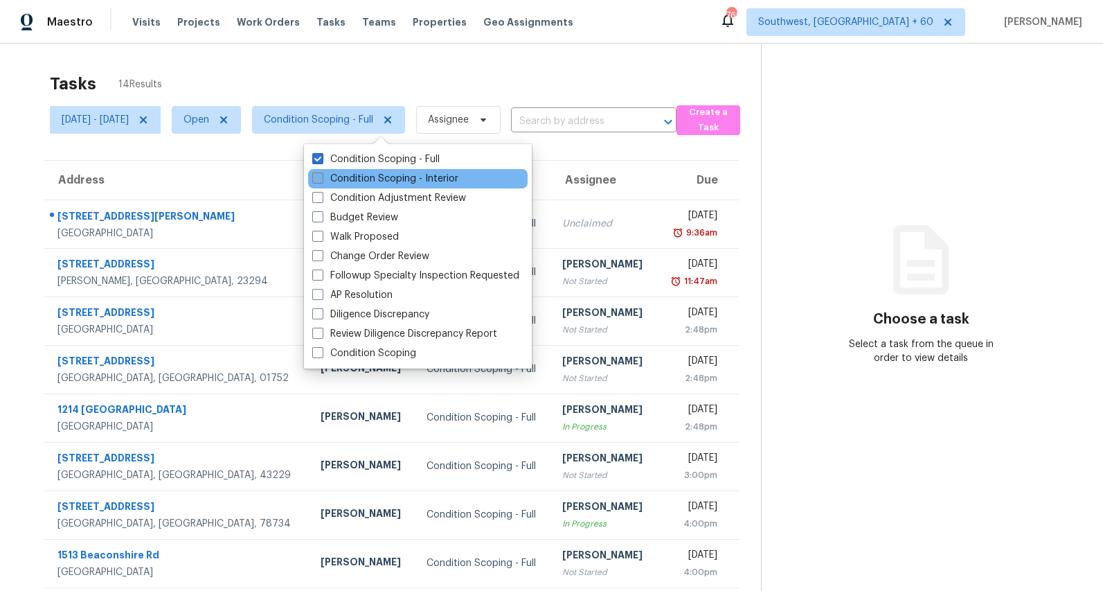
click at [366, 176] on label "Condition Scoping - Interior" at bounding box center [385, 179] width 146 height 14
click at [321, 176] on input "Condition Scoping - Interior" at bounding box center [316, 176] width 9 height 9
checkbox input "true"
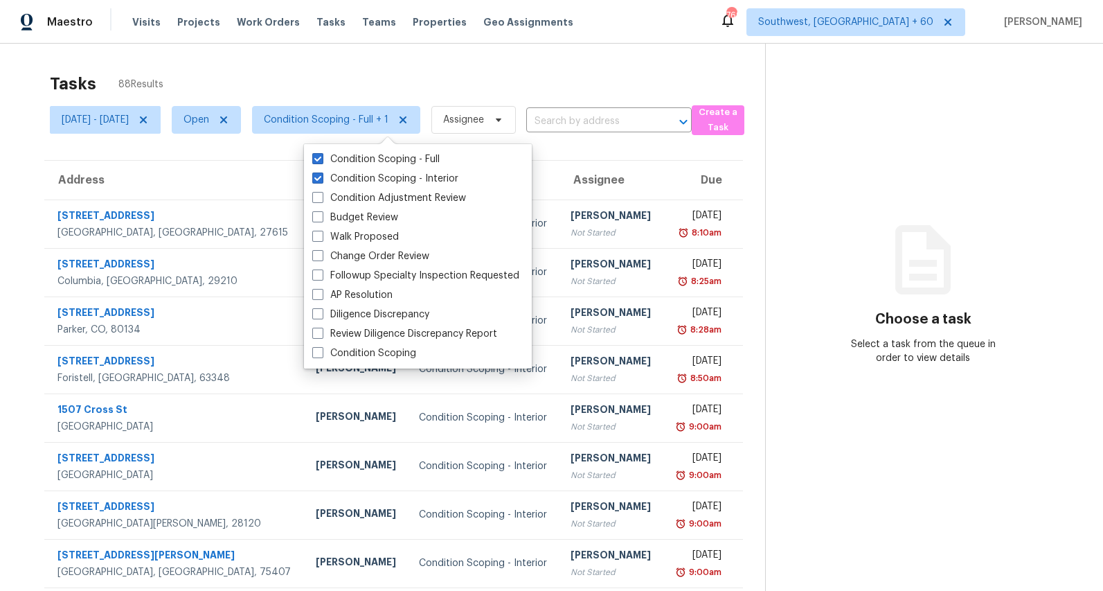
click at [325, 71] on div "Tasks 88 Results" at bounding box center [407, 84] width 715 height 36
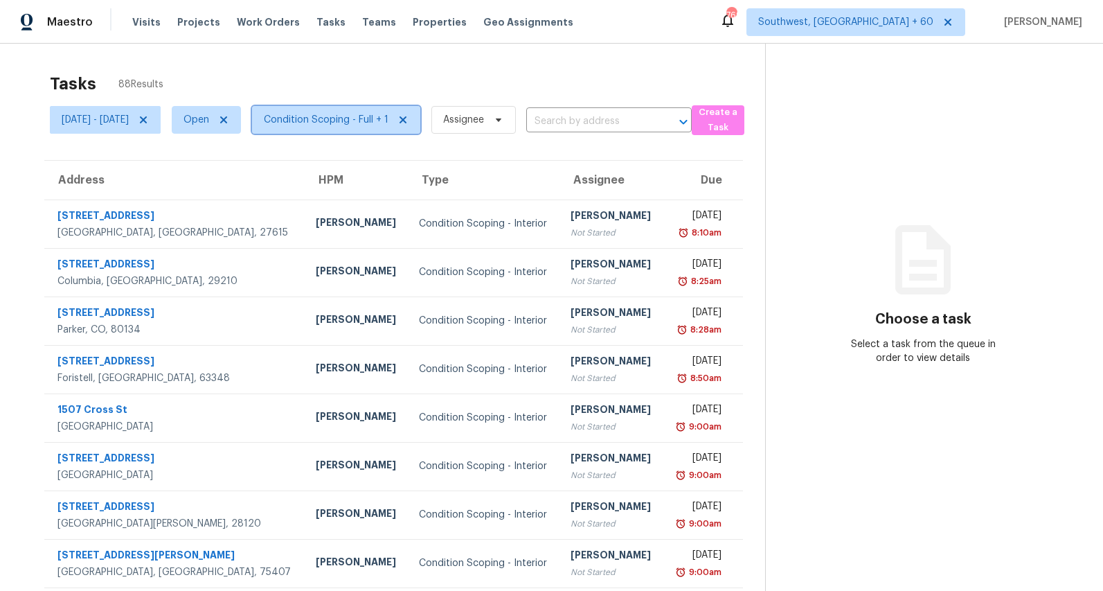
click at [363, 125] on span "Condition Scoping - Full + 1" at bounding box center [326, 120] width 125 height 14
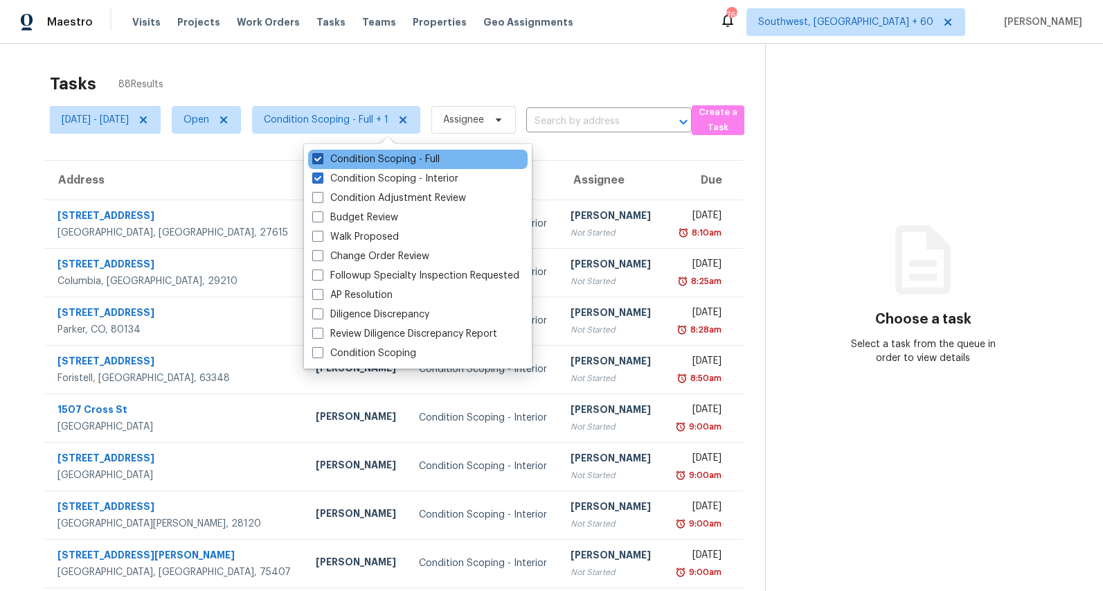
click at [364, 161] on label "Condition Scoping - Full" at bounding box center [375, 159] width 127 height 14
click at [321, 161] on input "Condition Scoping - Full" at bounding box center [316, 156] width 9 height 9
checkbox input "false"
click at [333, 73] on div "Tasks 74 Results" at bounding box center [408, 84] width 716 height 36
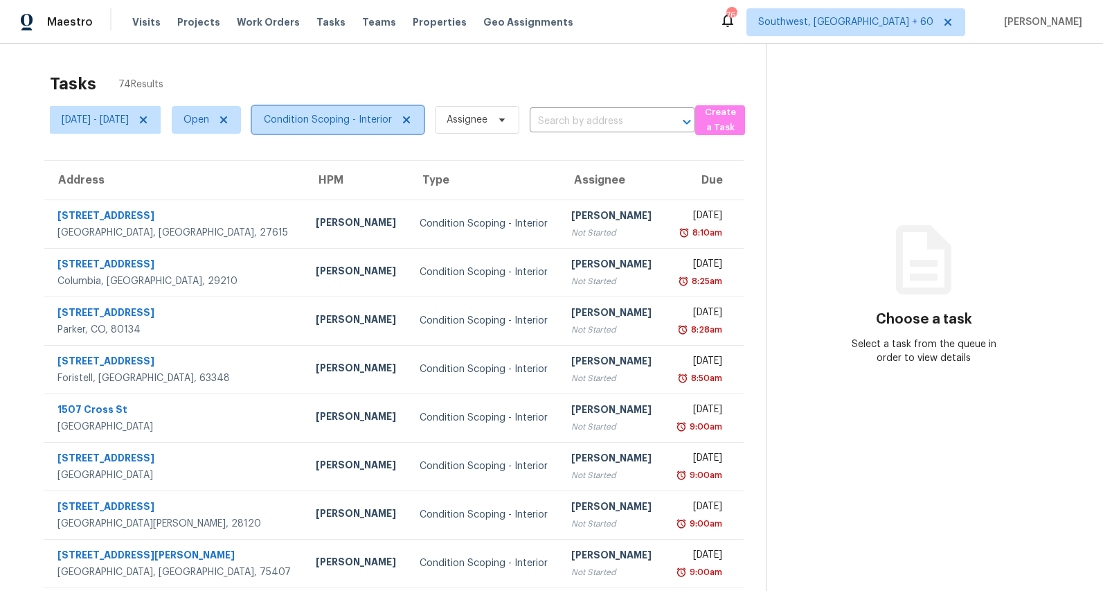
click at [362, 120] on span "Condition Scoping - Interior" at bounding box center [328, 120] width 128 height 14
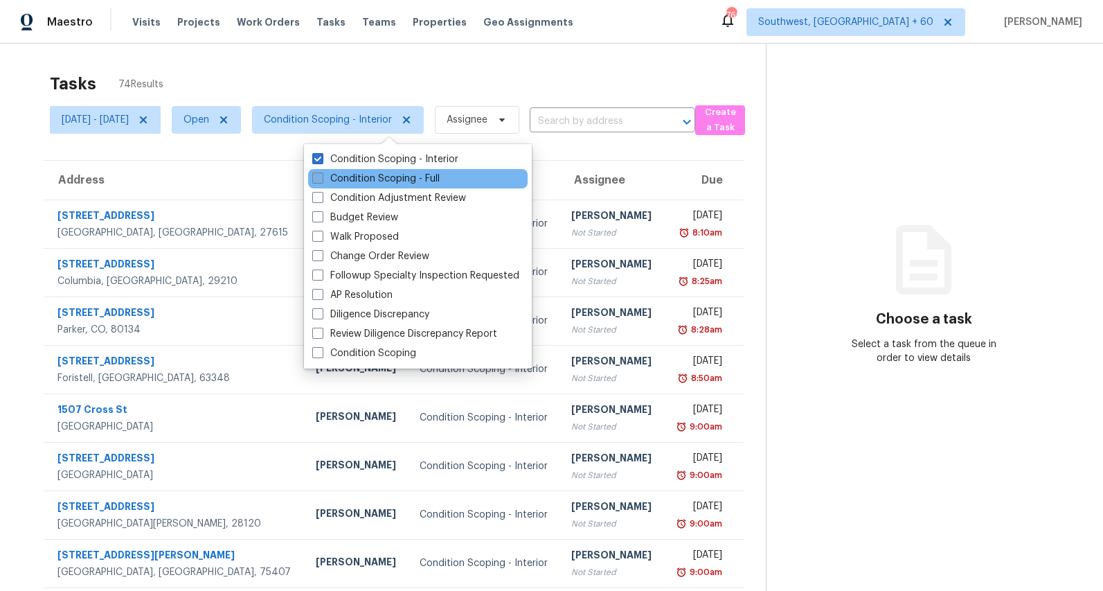
click at [371, 179] on label "Condition Scoping - Full" at bounding box center [375, 179] width 127 height 14
click at [321, 179] on input "Condition Scoping - Full" at bounding box center [316, 176] width 9 height 9
checkbox input "true"
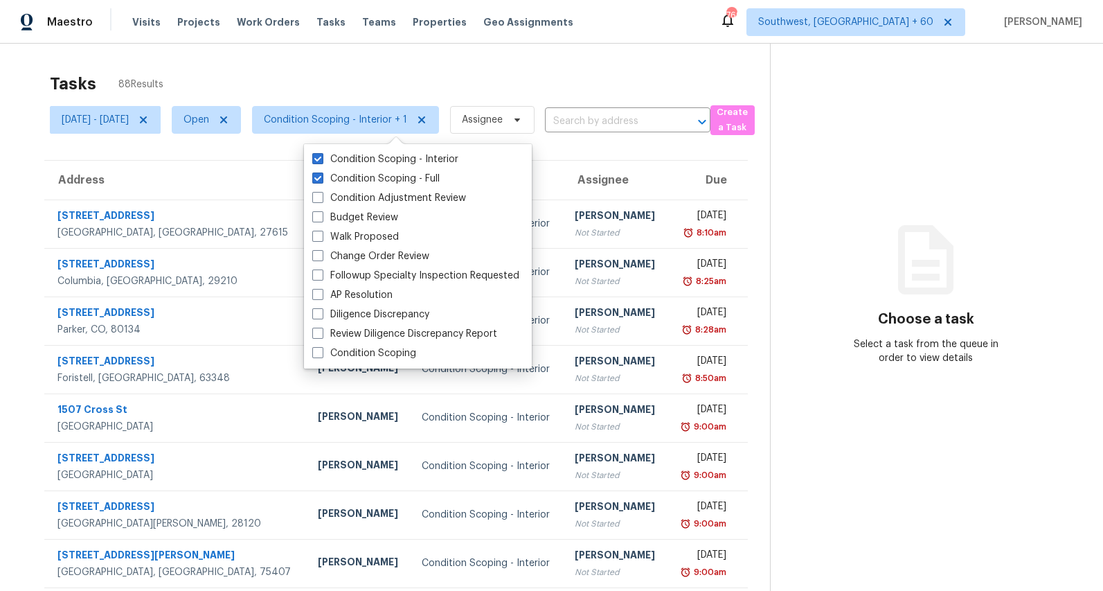
click at [253, 46] on div "Tasks 88 Results Mon, Sep 01 - Thu, Sep 04 Open Condition Scoping - Interior + …" at bounding box center [551, 383] width 1103 height 678
